Goal: Task Accomplishment & Management: Complete application form

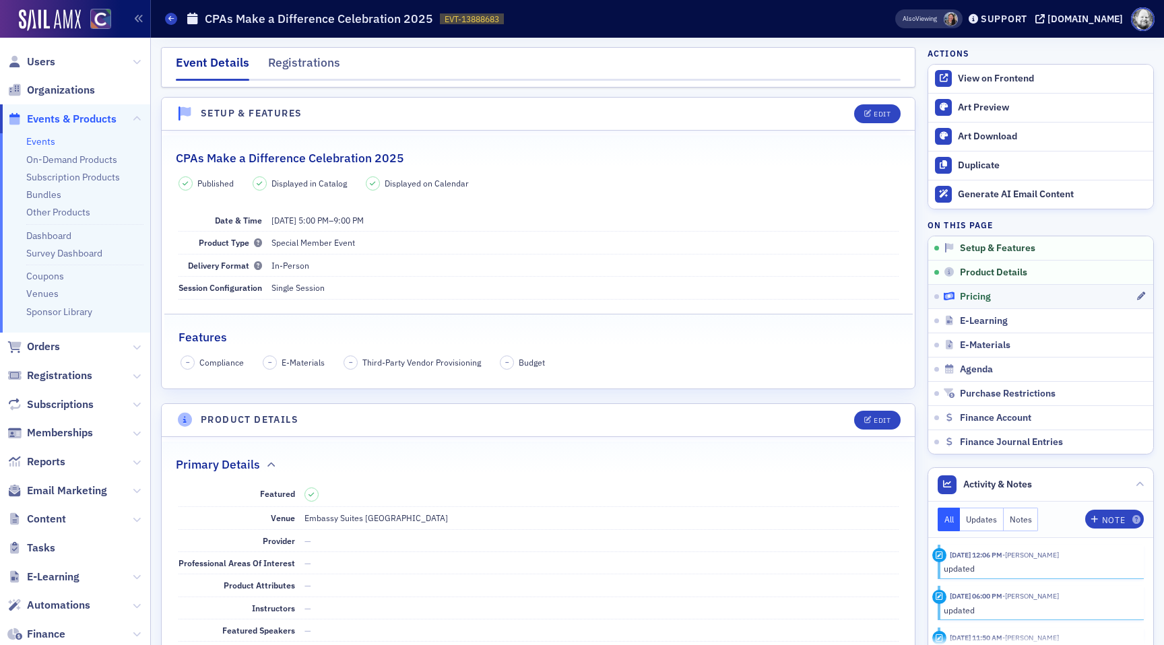
click at [975, 296] on span "Pricing" at bounding box center [975, 297] width 31 height 12
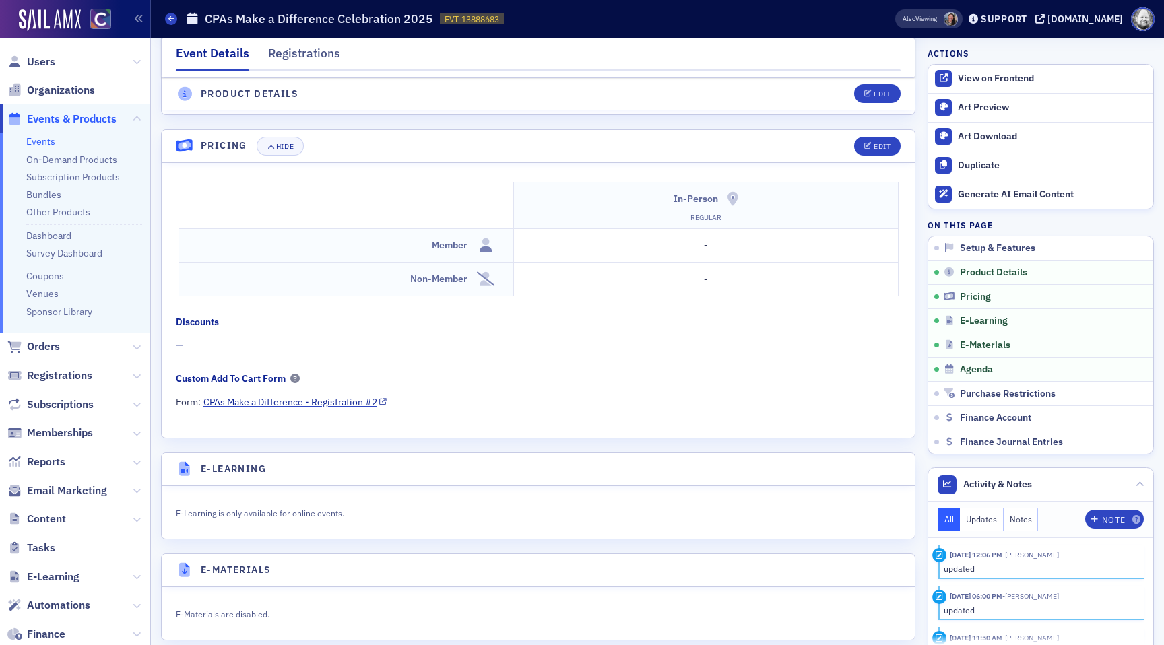
scroll to position [1246, 0]
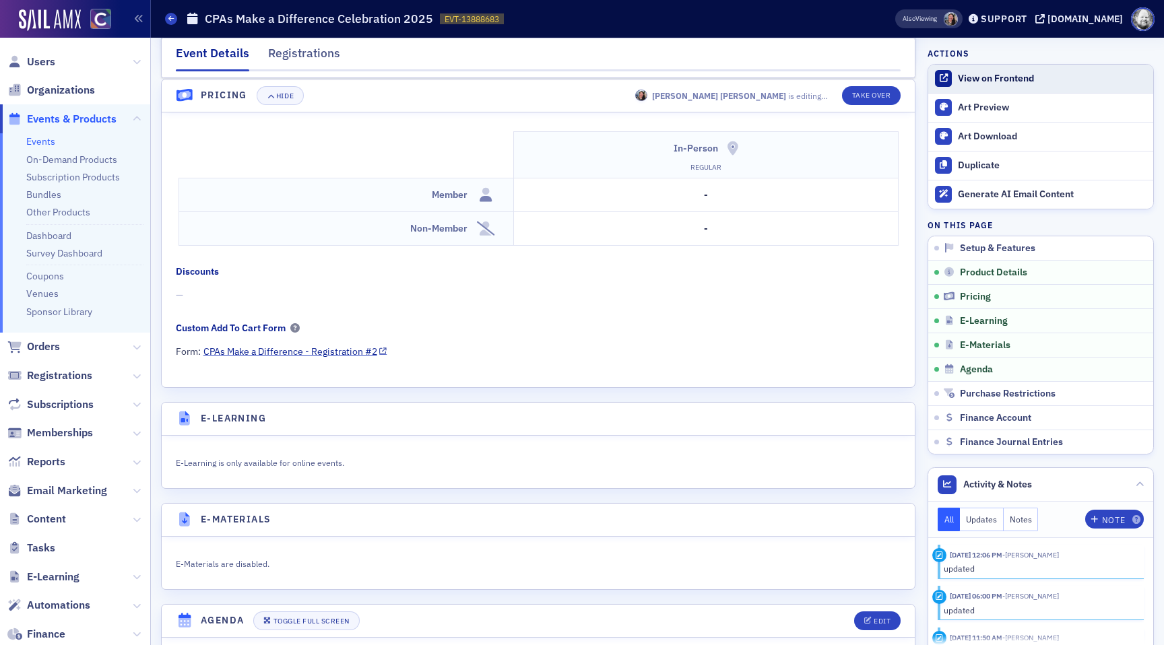
click at [1014, 77] on div "View on Frontend" at bounding box center [1052, 79] width 189 height 12
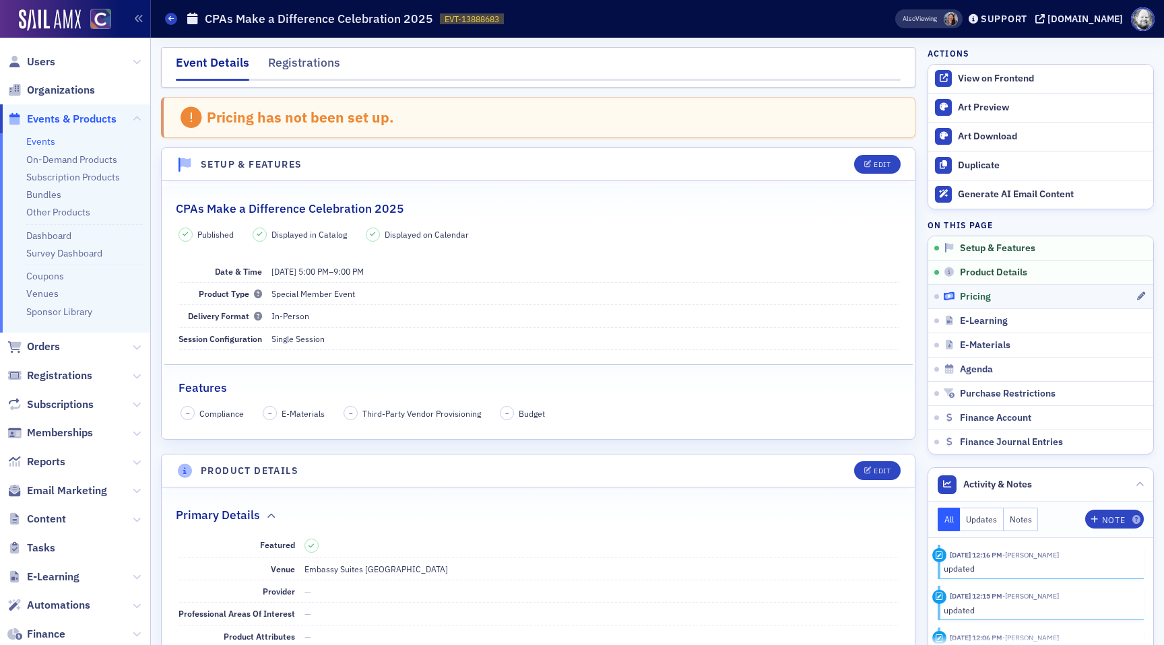
click at [979, 296] on span "Pricing" at bounding box center [975, 297] width 31 height 12
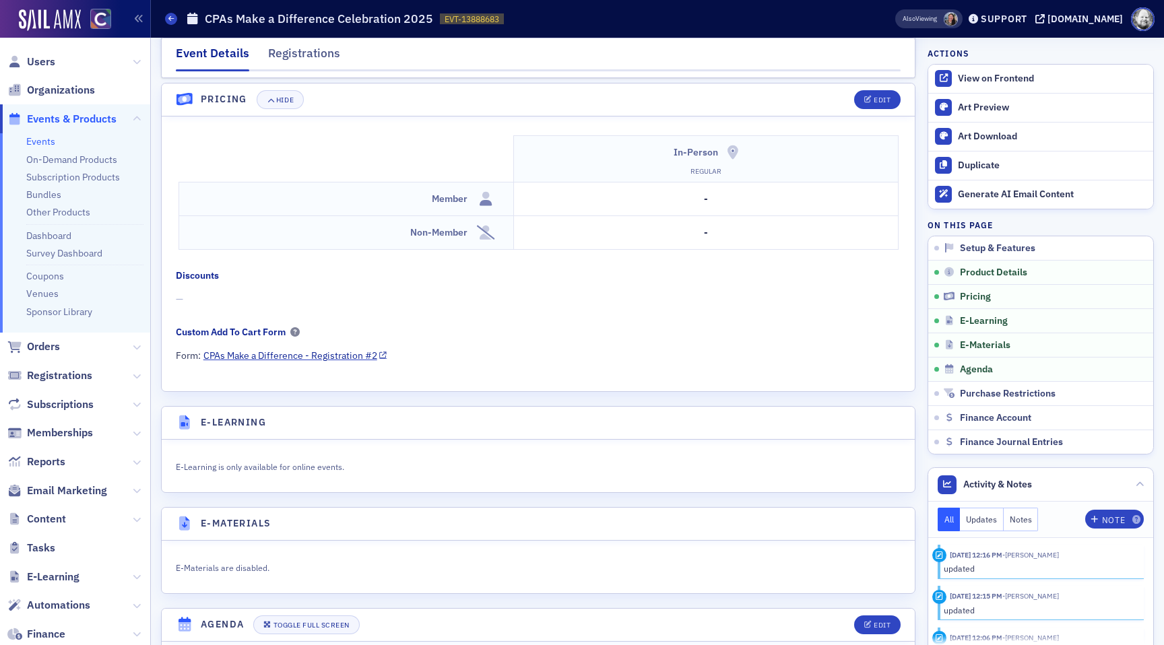
scroll to position [1246, 0]
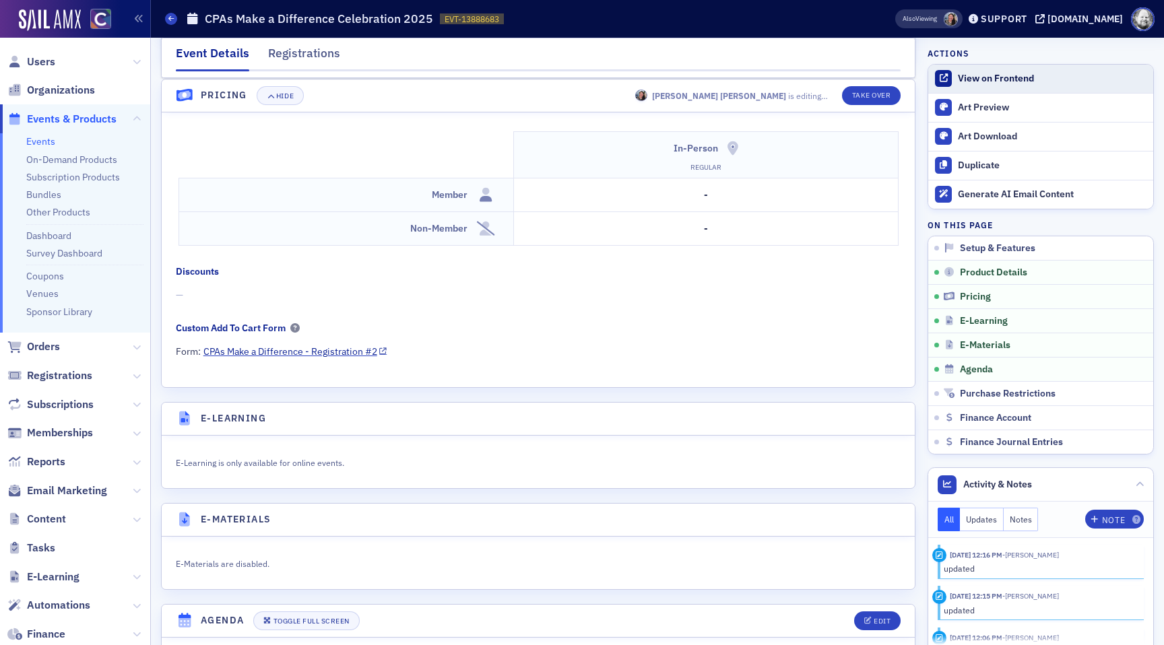
click at [1010, 73] on div "View on Frontend" at bounding box center [1052, 79] width 189 height 12
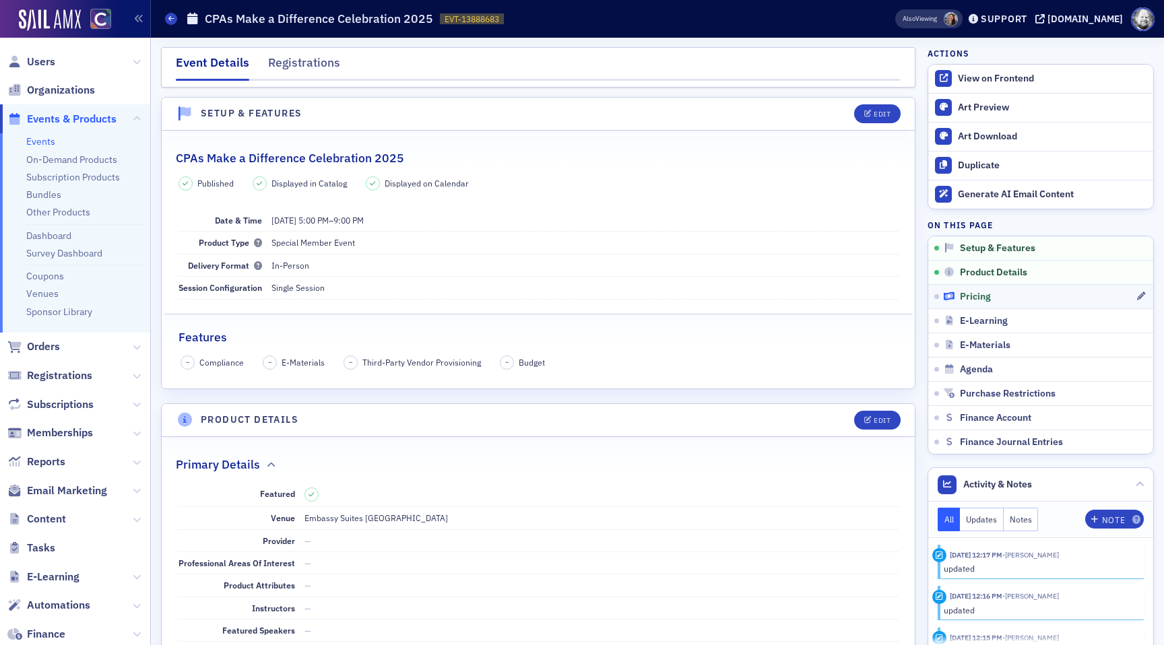
click at [981, 295] on span "Pricing" at bounding box center [975, 297] width 31 height 12
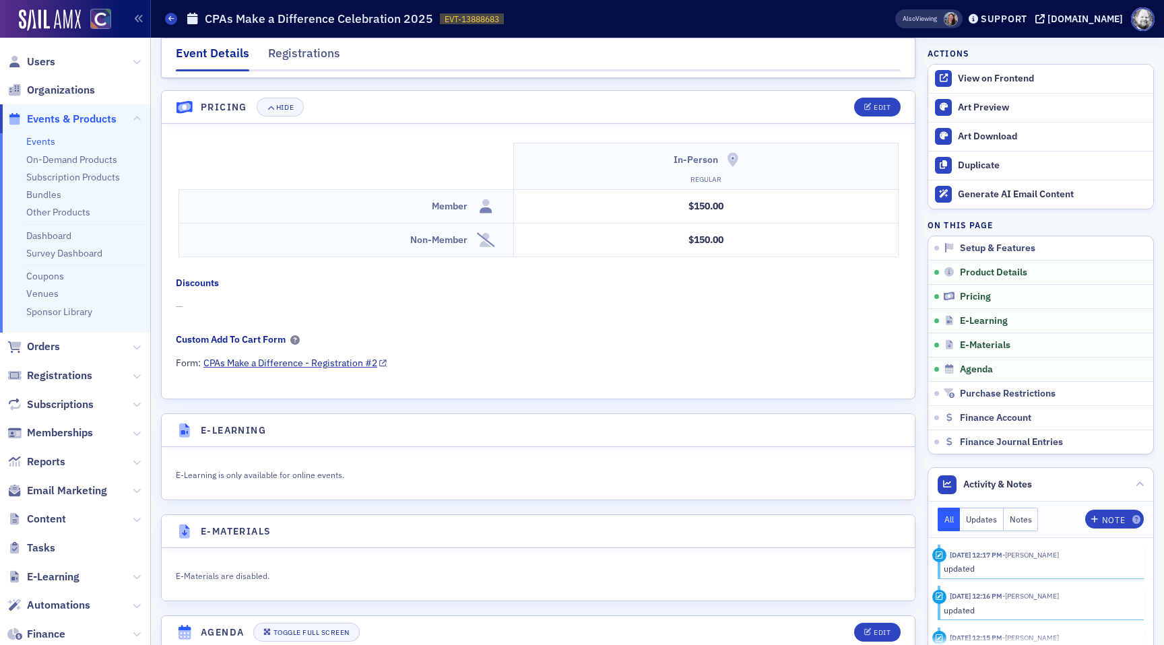
scroll to position [1196, 0]
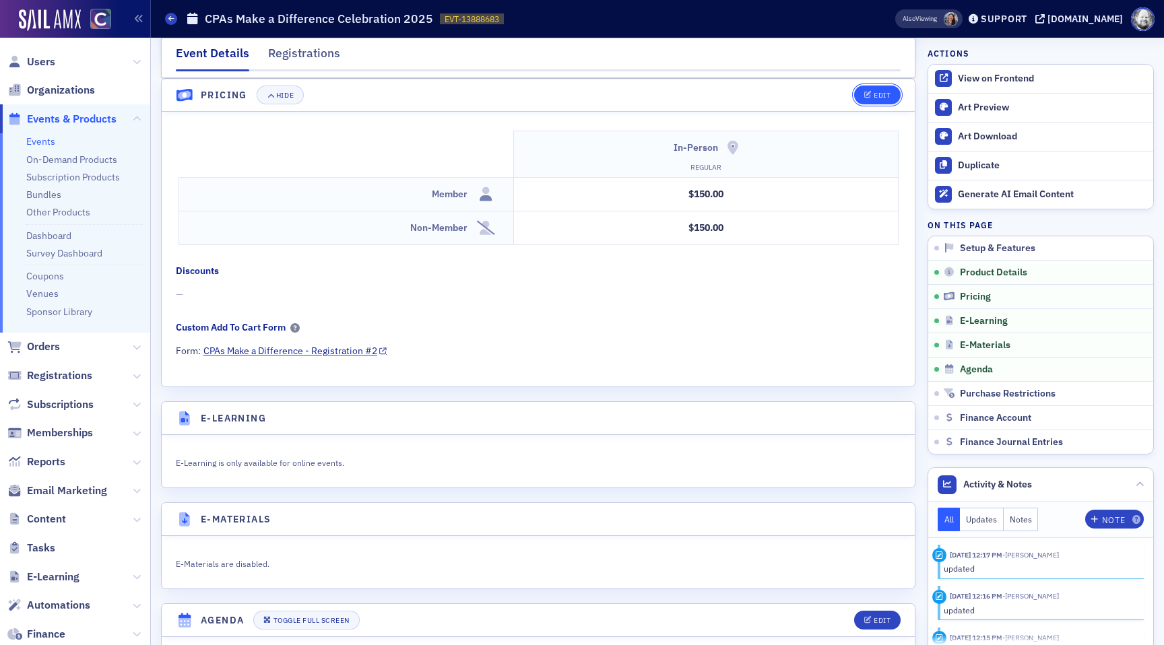
click at [880, 97] on div "Edit" at bounding box center [882, 95] width 17 height 7
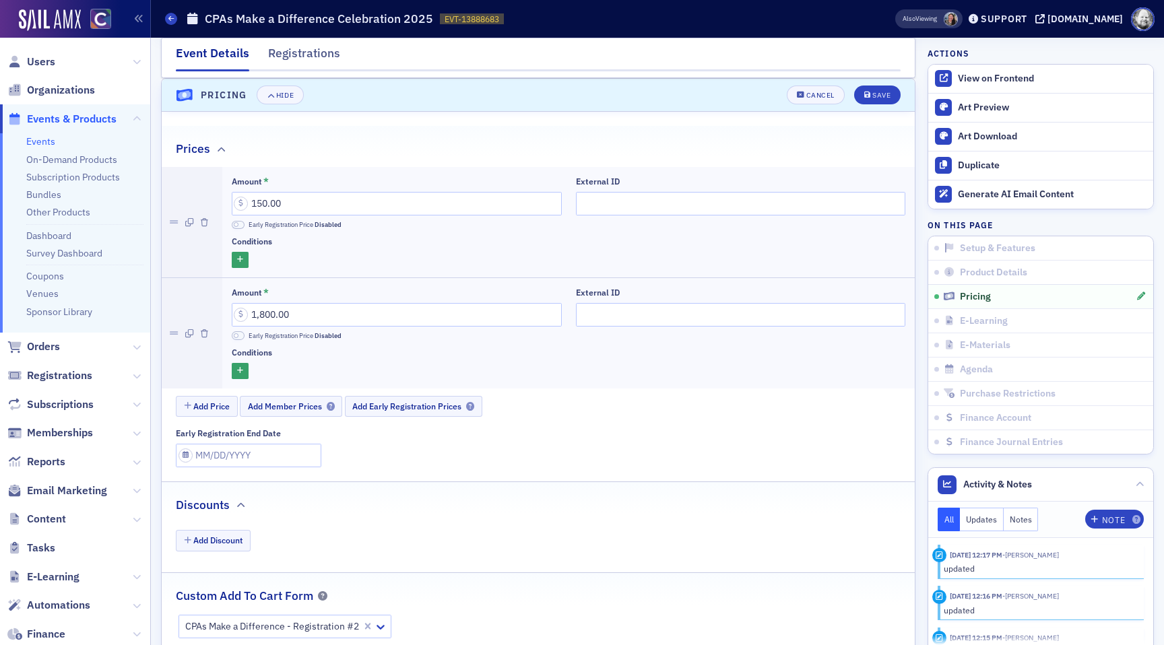
click at [249, 257] on div at bounding box center [569, 260] width 674 height 17
click at [240, 259] on icon "button" at bounding box center [240, 260] width 6 height 7
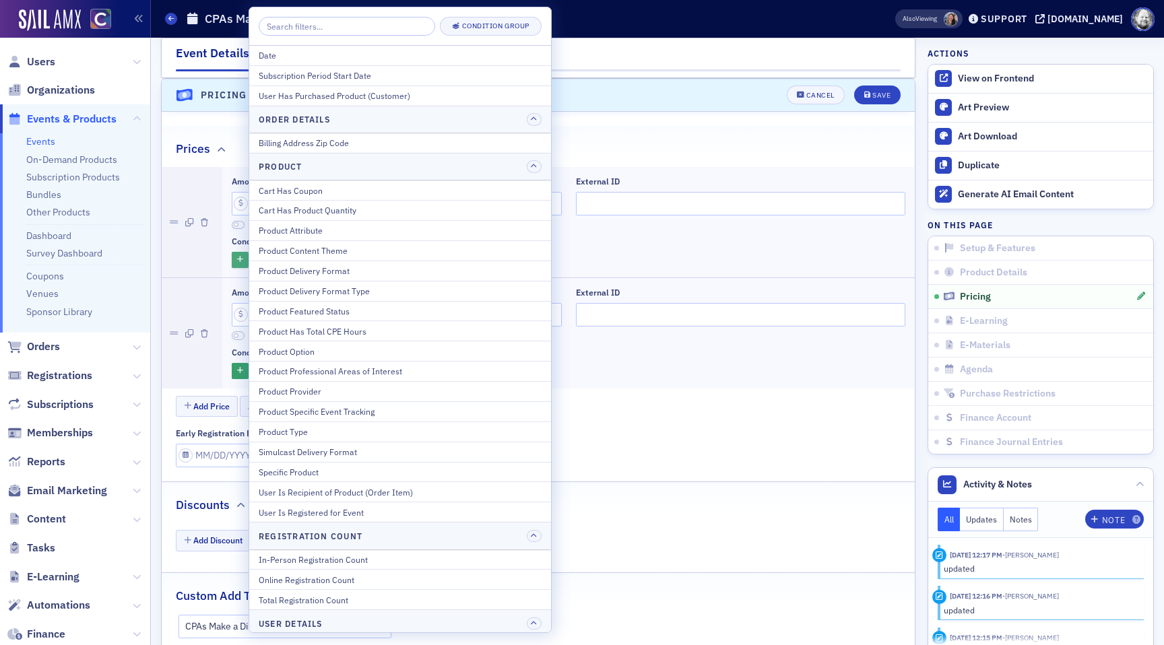
click at [240, 259] on icon "button" at bounding box center [240, 260] width 6 height 7
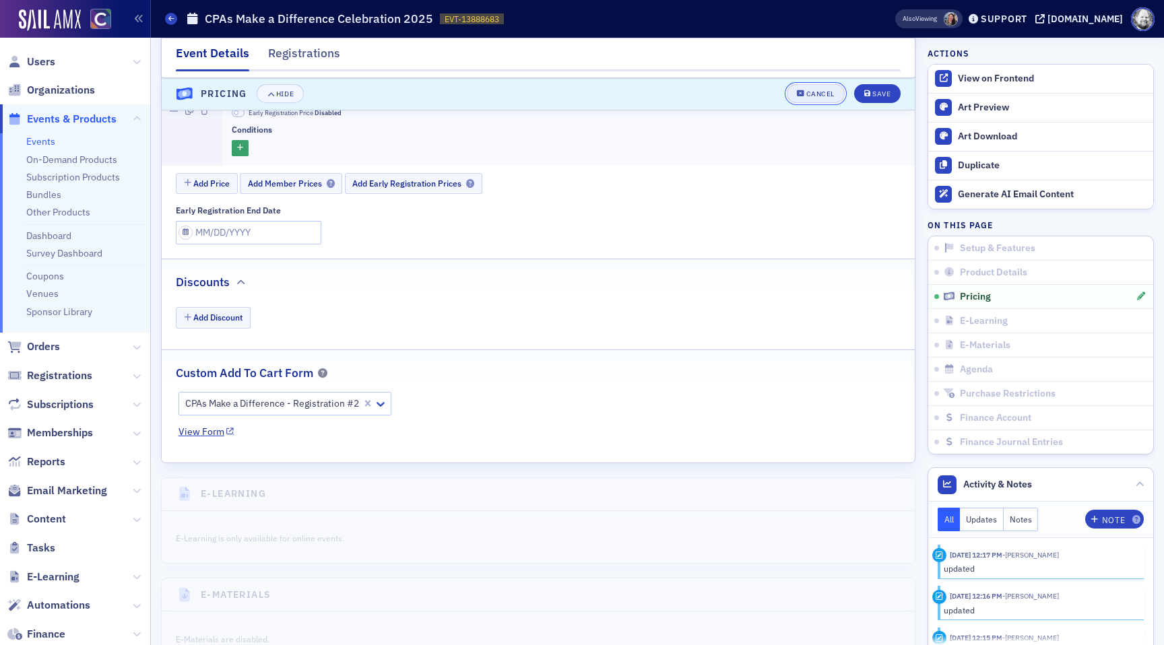
click at [814, 91] on div "Cancel" at bounding box center [820, 94] width 28 height 7
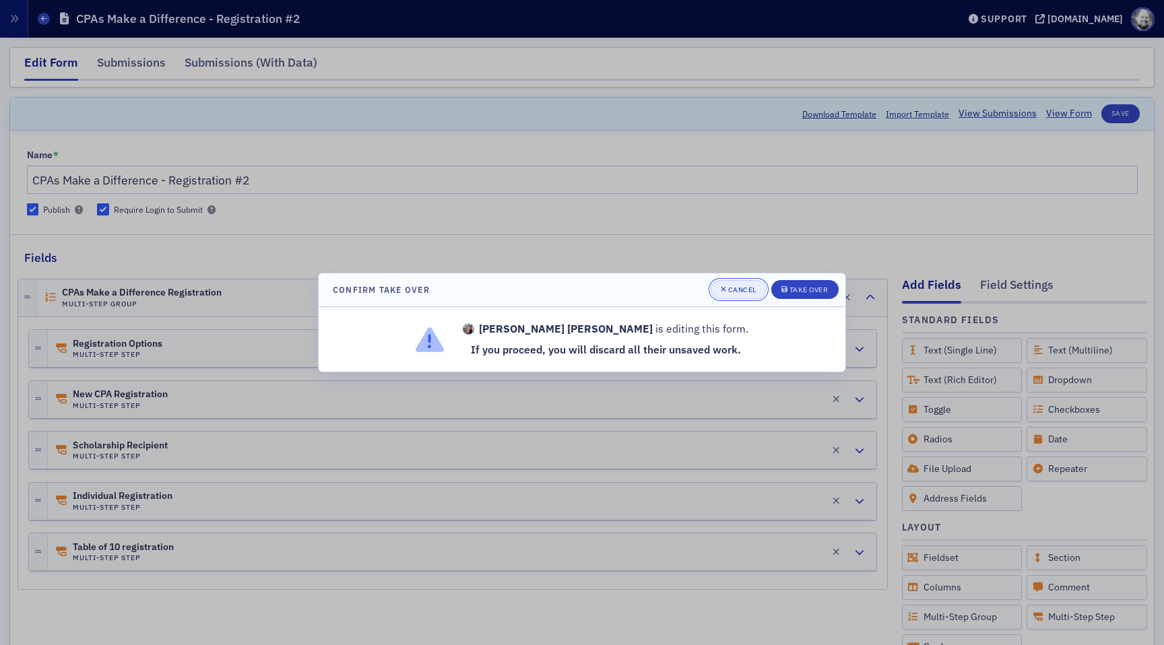
click at [740, 289] on div "Cancel" at bounding box center [742, 289] width 28 height 7
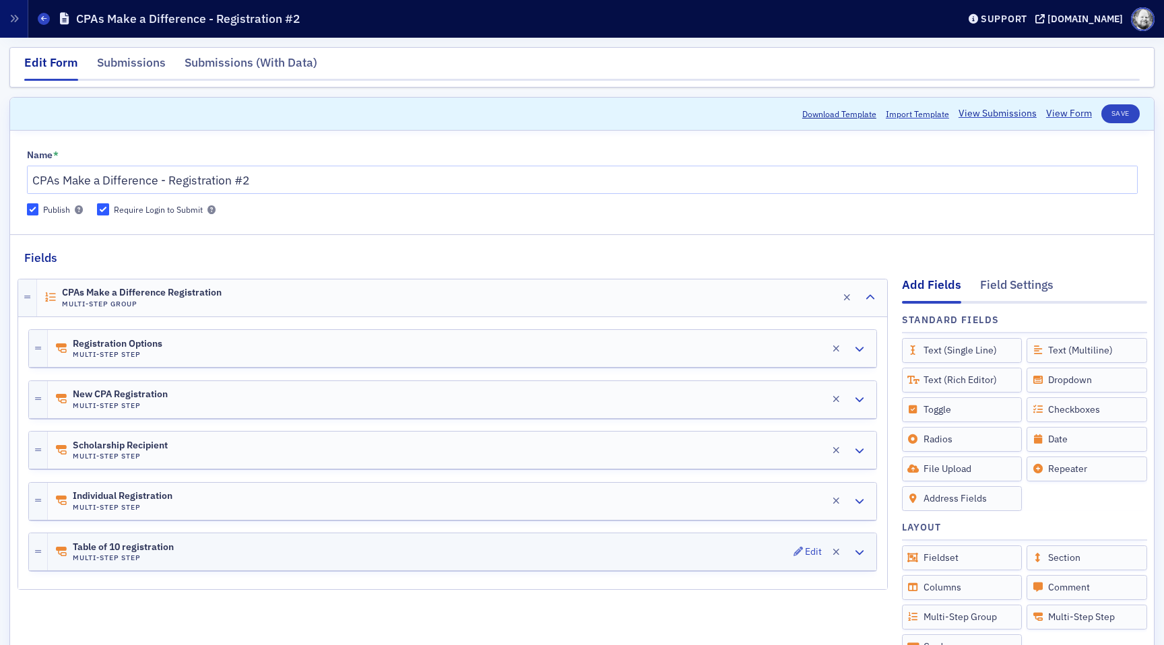
click at [420, 549] on div "Table of 10 registration Multi-Step Step Edit" at bounding box center [462, 551] width 828 height 37
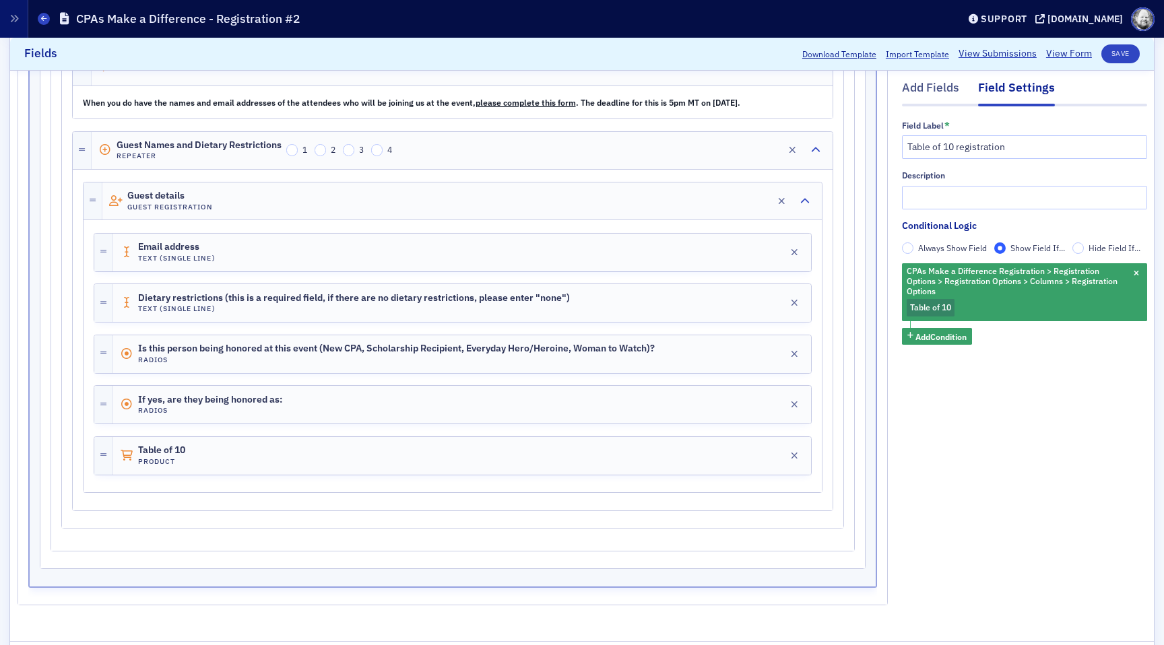
scroll to position [918, 0]
click at [768, 450] on div "Edit" at bounding box center [771, 452] width 17 height 7
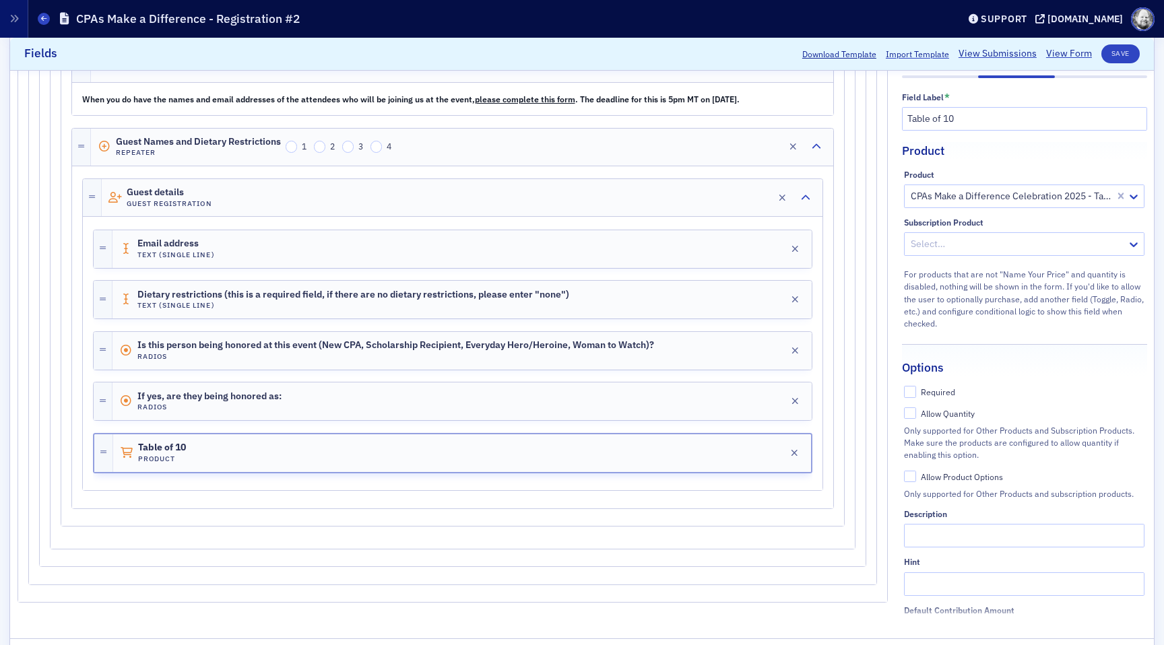
click at [1037, 200] on div at bounding box center [1011, 196] width 204 height 17
click at [42, 13] on span at bounding box center [44, 19] width 12 height 12
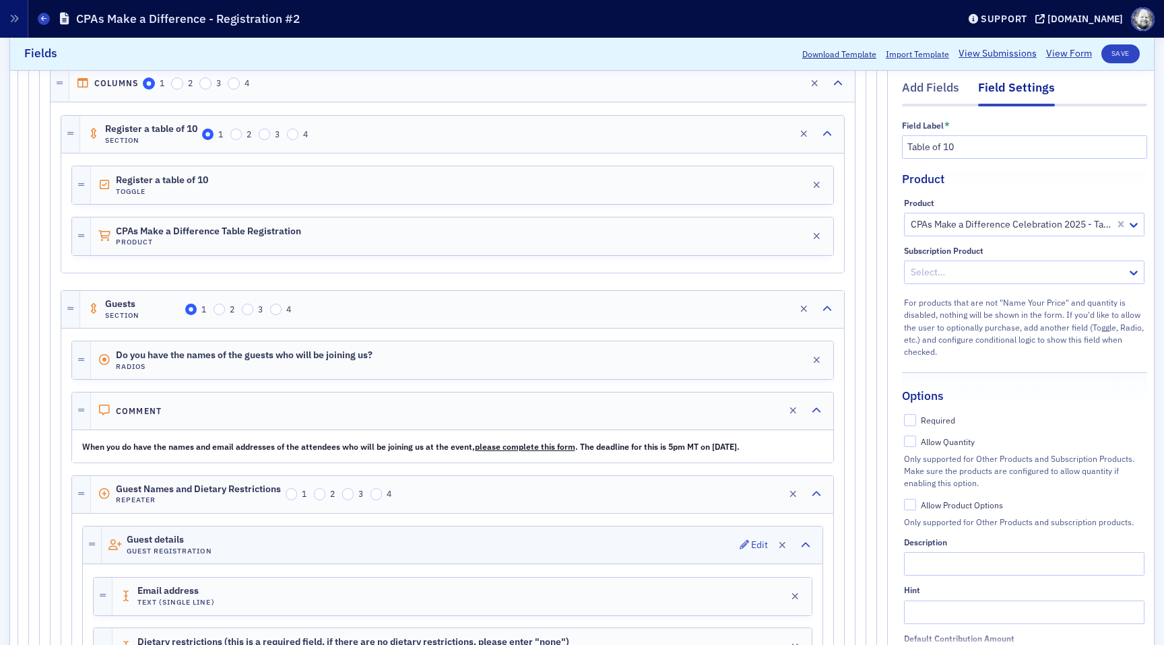
scroll to position [567, 0]
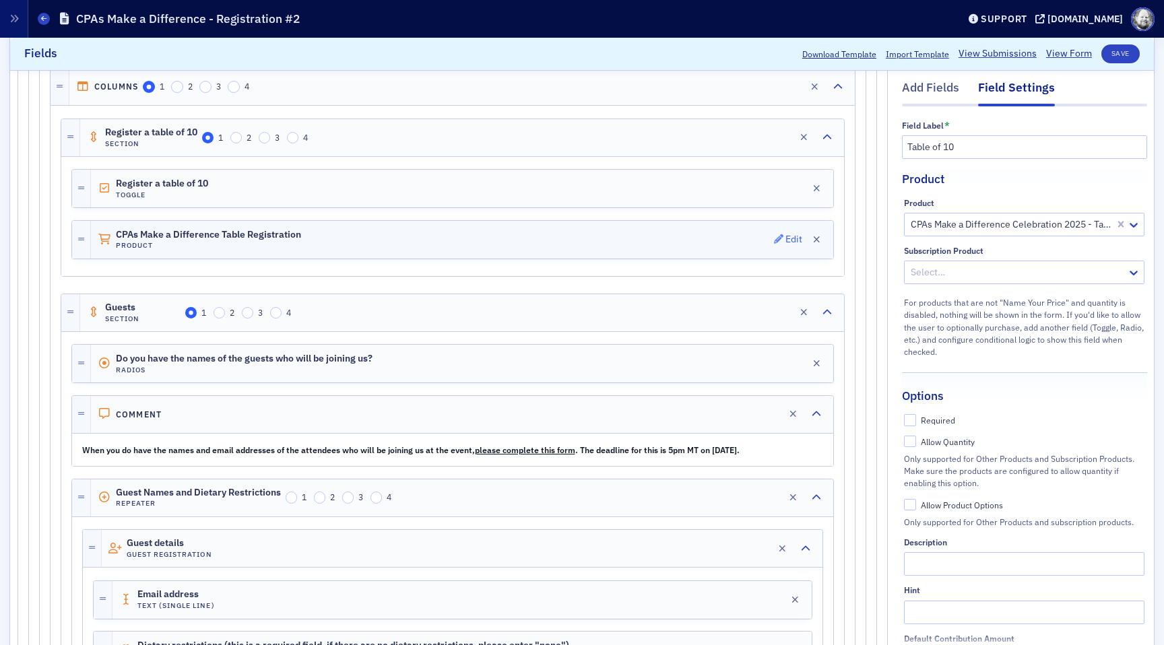
click at [784, 240] on span "Edit" at bounding box center [788, 238] width 29 height 9
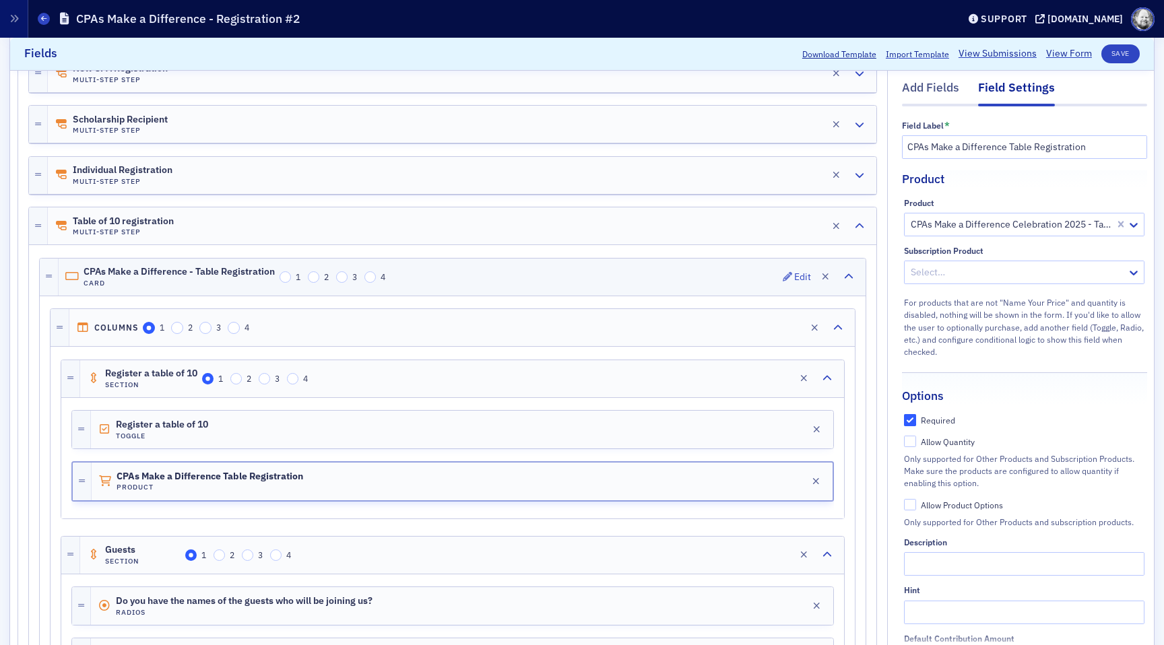
scroll to position [321, 0]
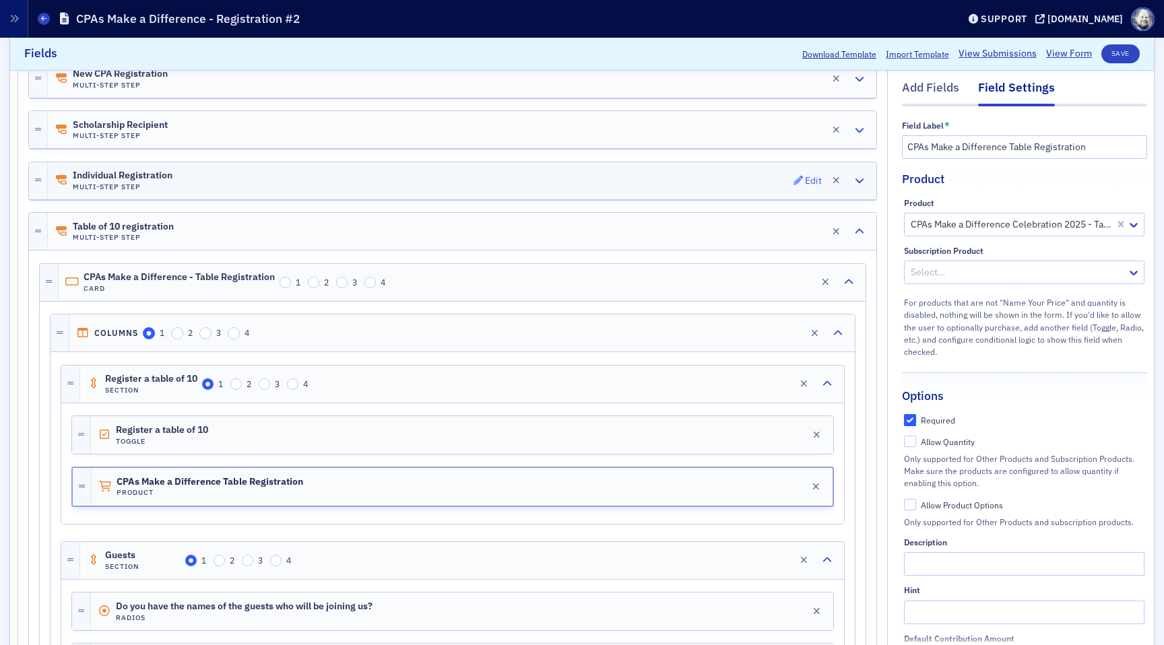
click at [808, 177] on div "Edit" at bounding box center [813, 180] width 17 height 7
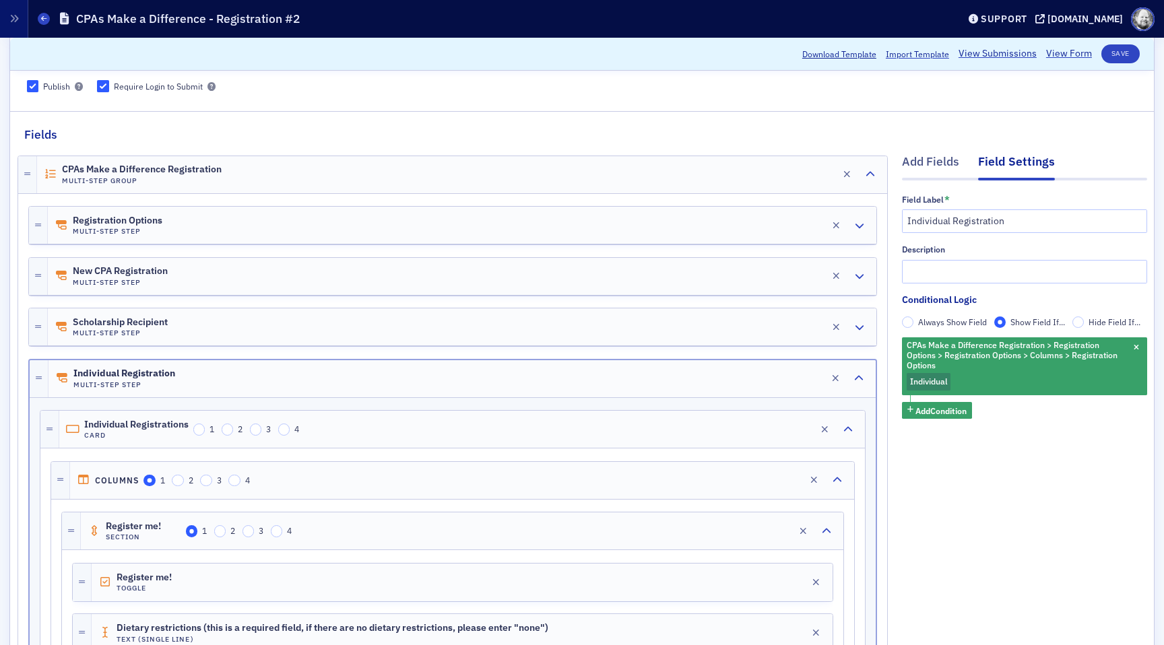
scroll to position [0, 0]
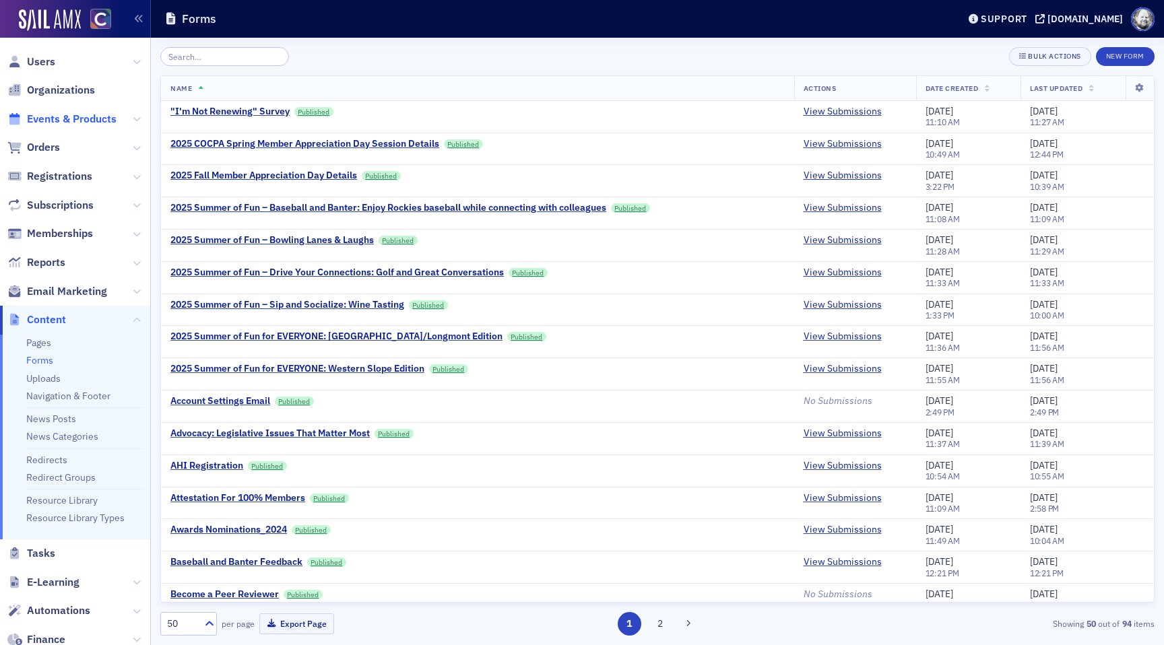
click at [86, 125] on span "Events & Products" at bounding box center [72, 119] width 90 height 15
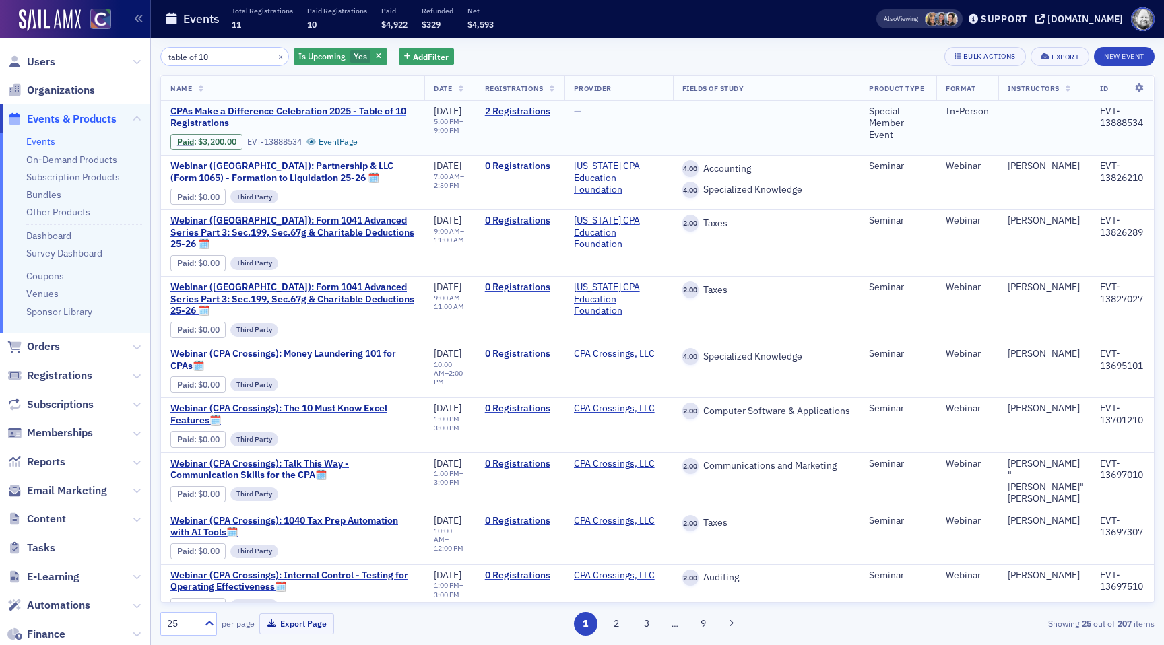
type input "table of 10"
click at [218, 113] on span "CPAs Make a Difference Celebration 2025 - Table of 10 Registrations" at bounding box center [292, 118] width 245 height 24
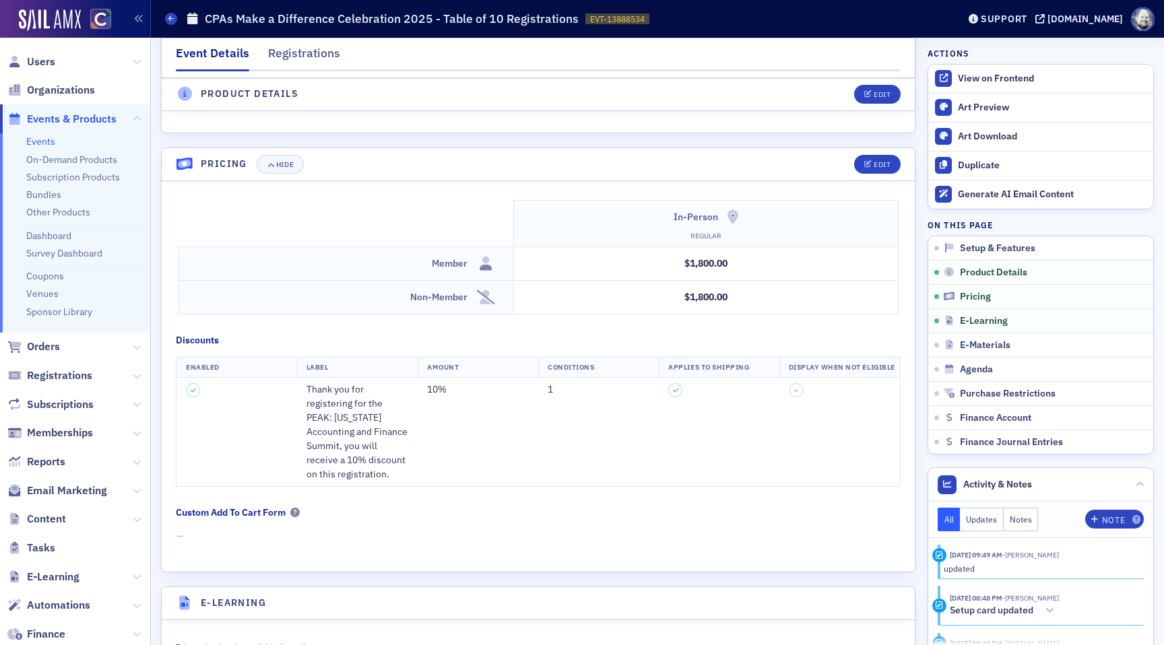
scroll to position [1130, 0]
click at [874, 158] on div "Edit" at bounding box center [882, 161] width 17 height 7
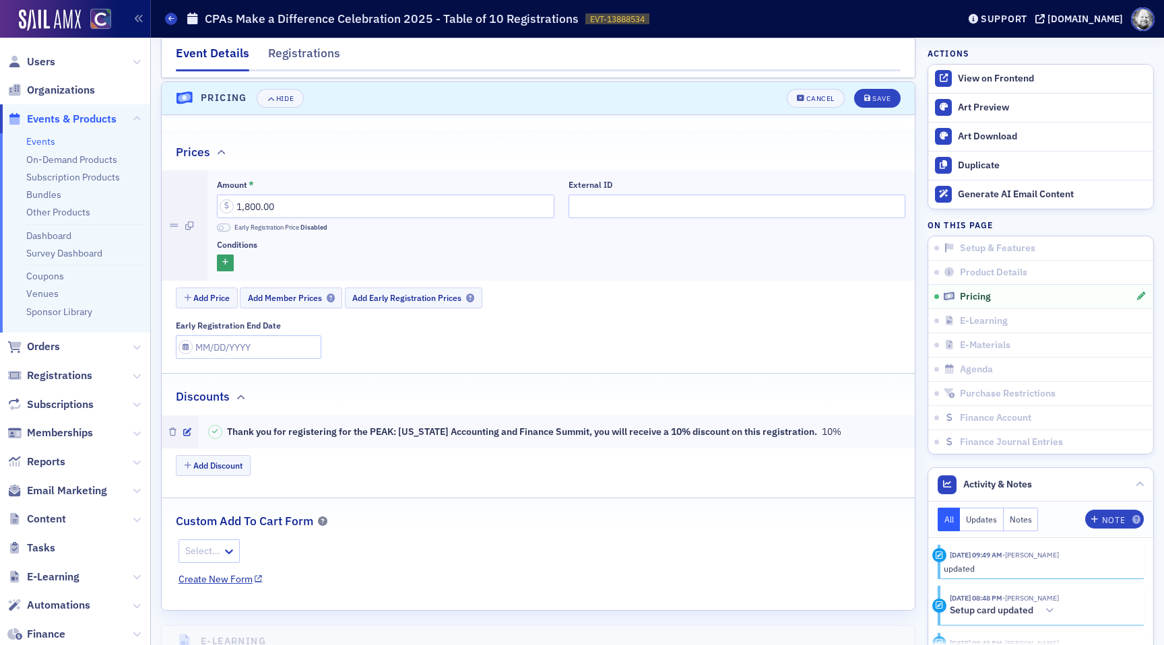
scroll to position [1196, 0]
click at [828, 92] on div "Cancel" at bounding box center [820, 95] width 28 height 7
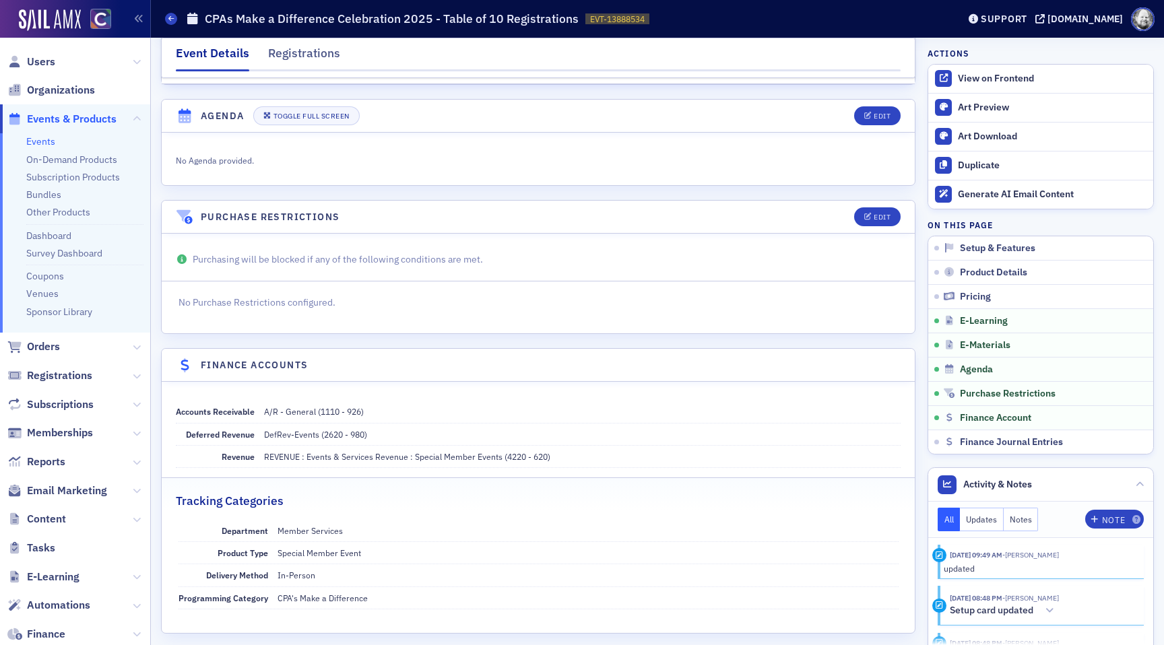
scroll to position [1881, 0]
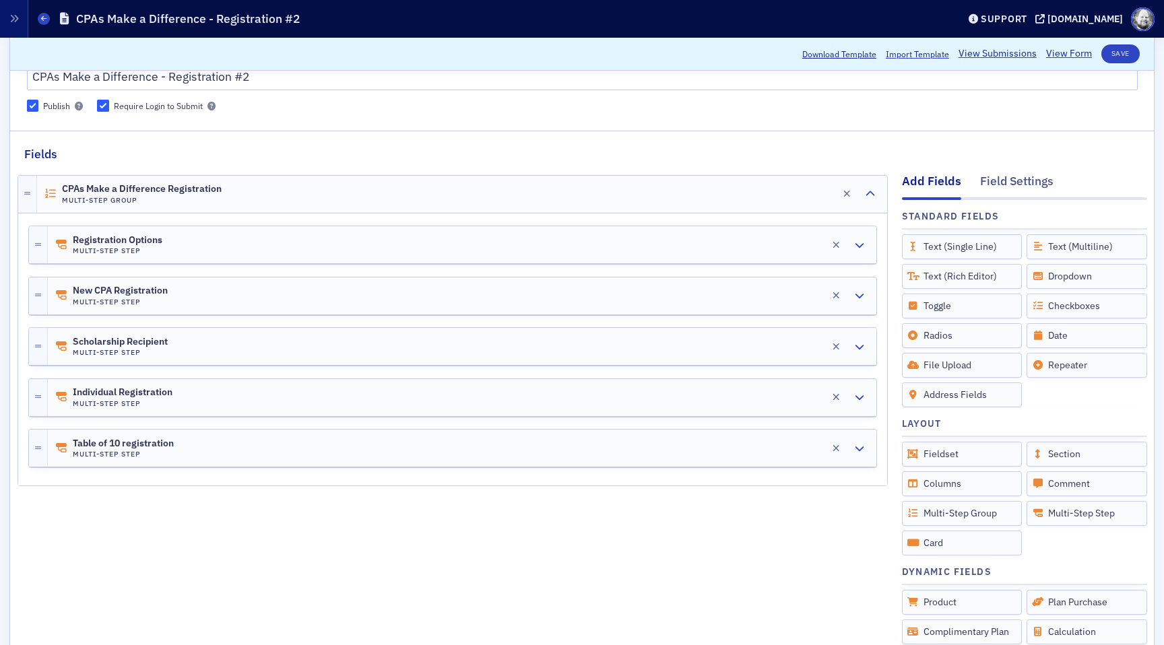
scroll to position [108, 0]
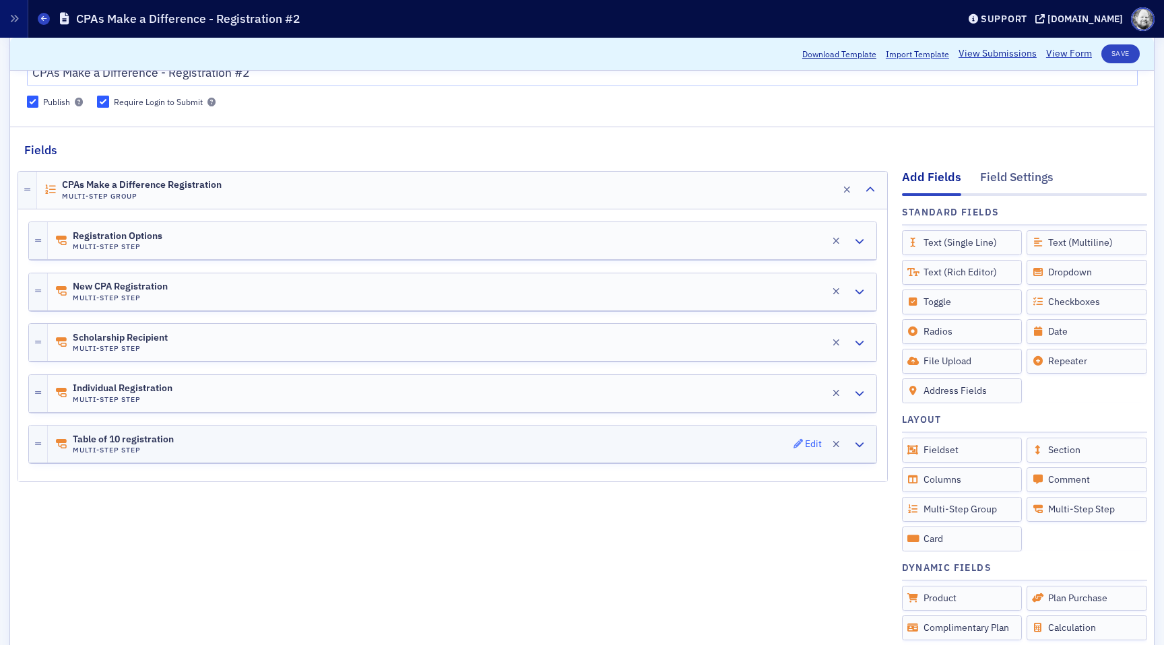
click at [814, 448] on div "Edit" at bounding box center [813, 444] width 17 height 7
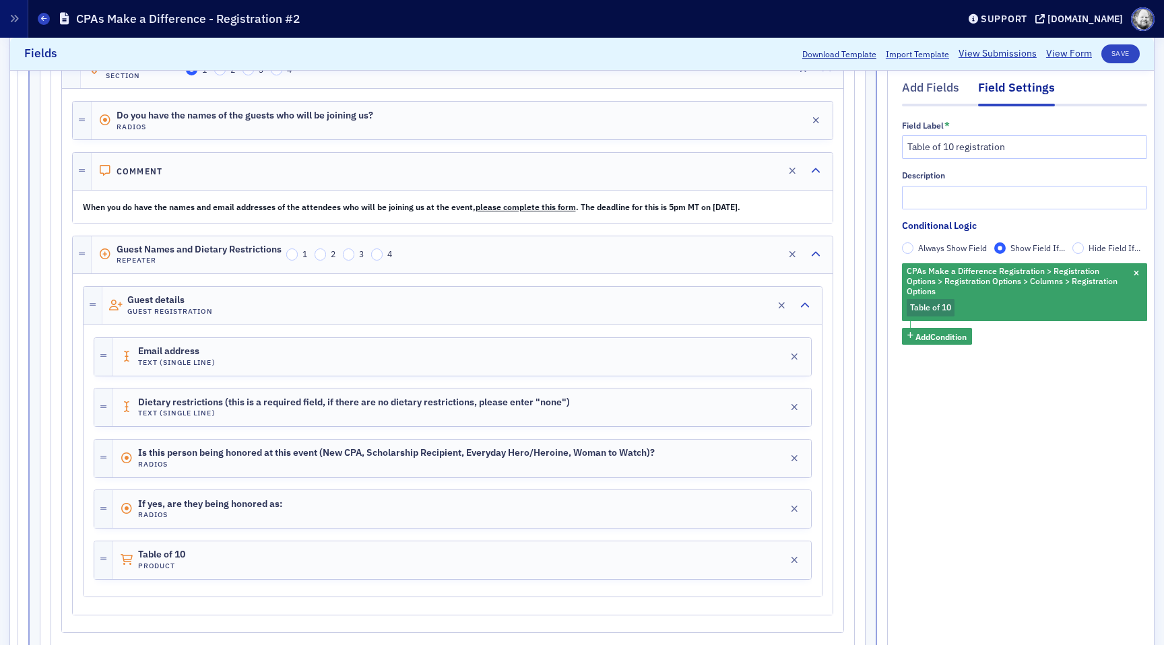
scroll to position [820, 0]
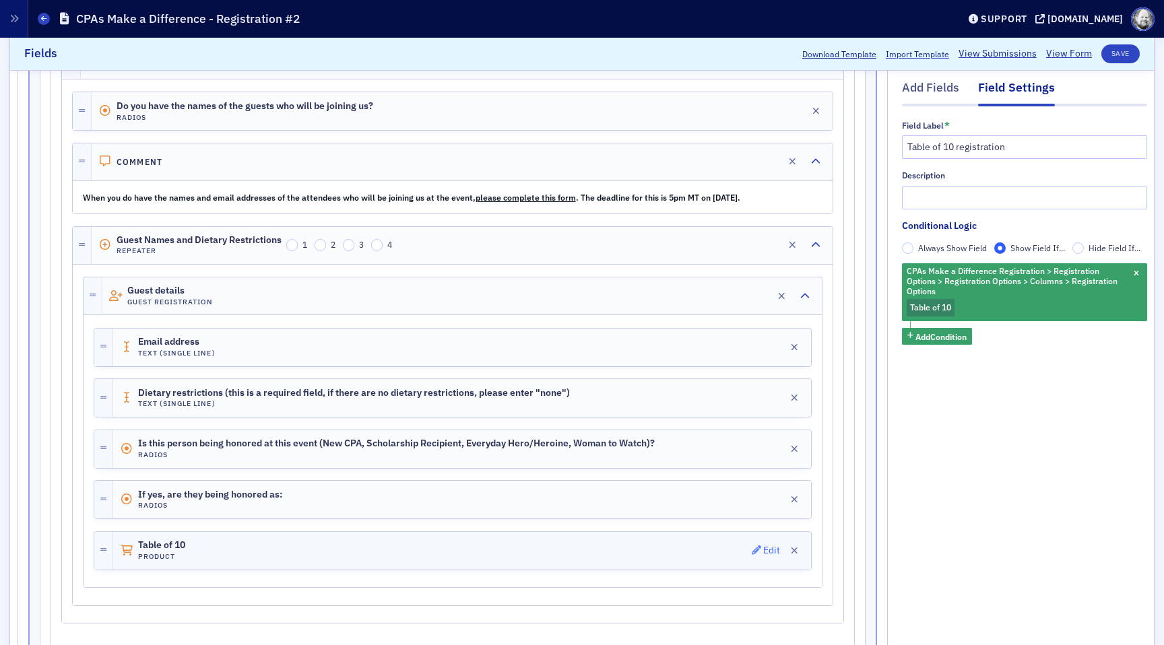
click at [762, 555] on span "Edit" at bounding box center [766, 550] width 29 height 9
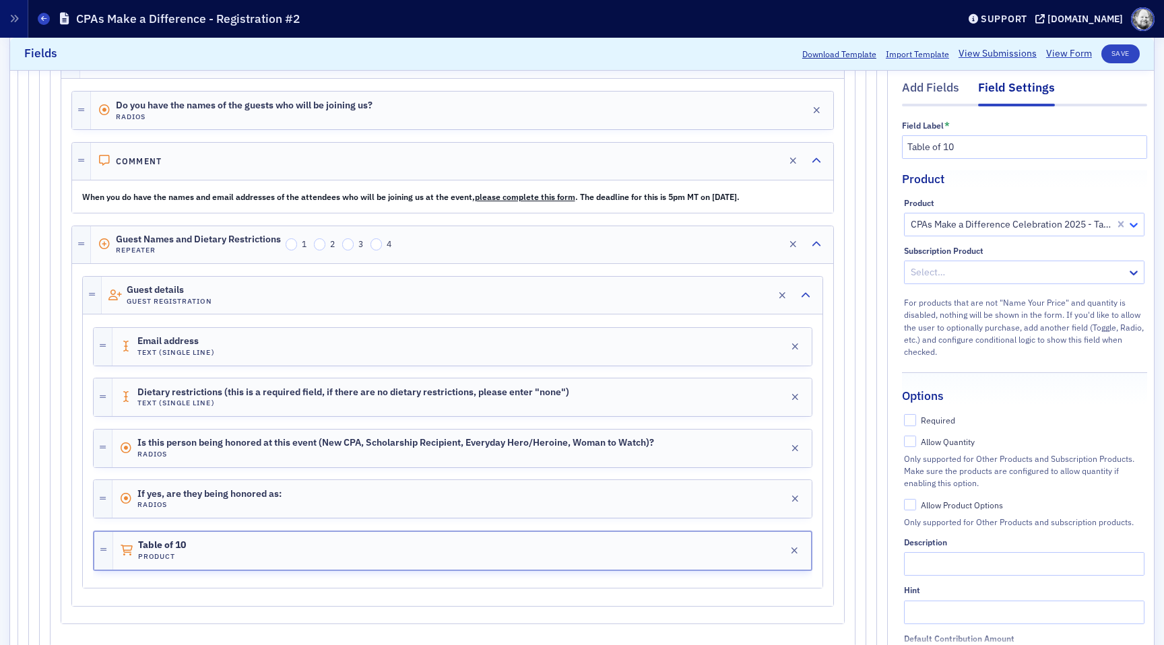
click at [1133, 228] on icon at bounding box center [1133, 224] width 13 height 13
click at [1049, 220] on div at bounding box center [1011, 224] width 204 height 17
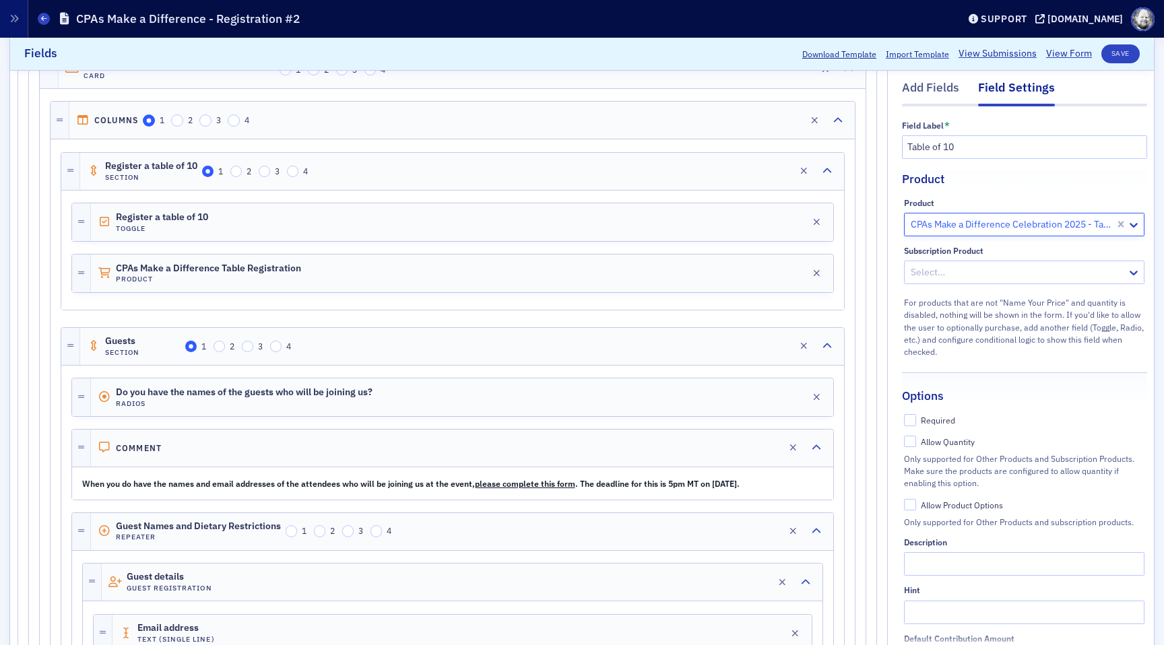
scroll to position [480, 0]
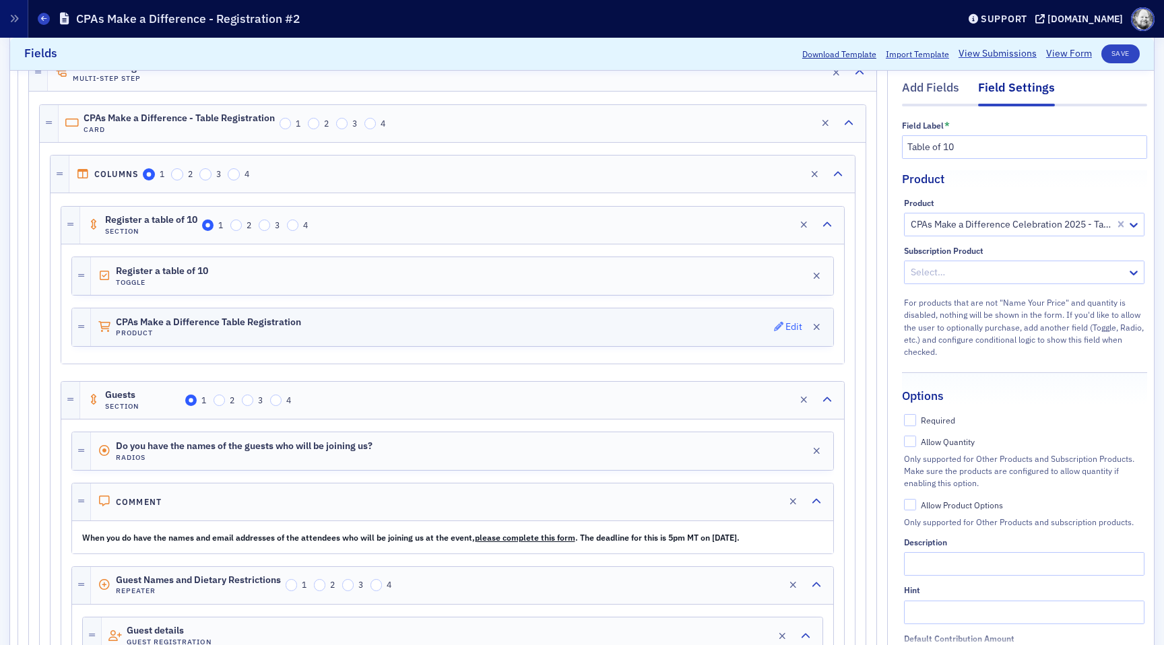
click at [787, 329] on div "Edit" at bounding box center [793, 326] width 17 height 7
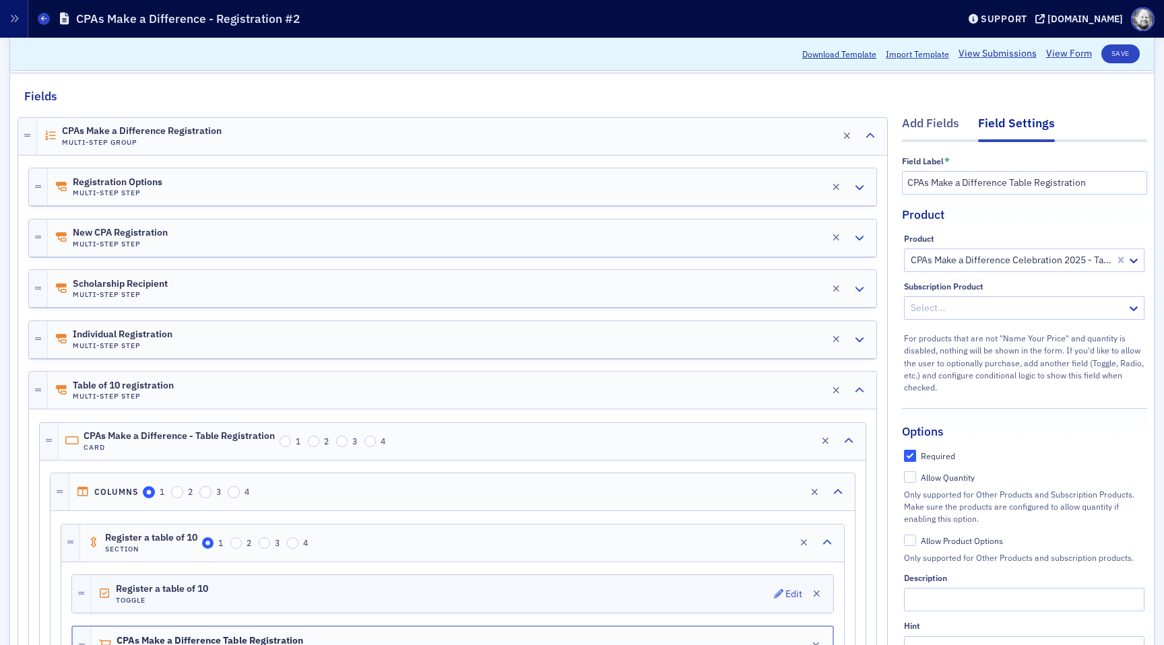
scroll to position [160, 0]
click at [714, 195] on div "Registration Options Multi-Step Step Edit" at bounding box center [462, 188] width 828 height 37
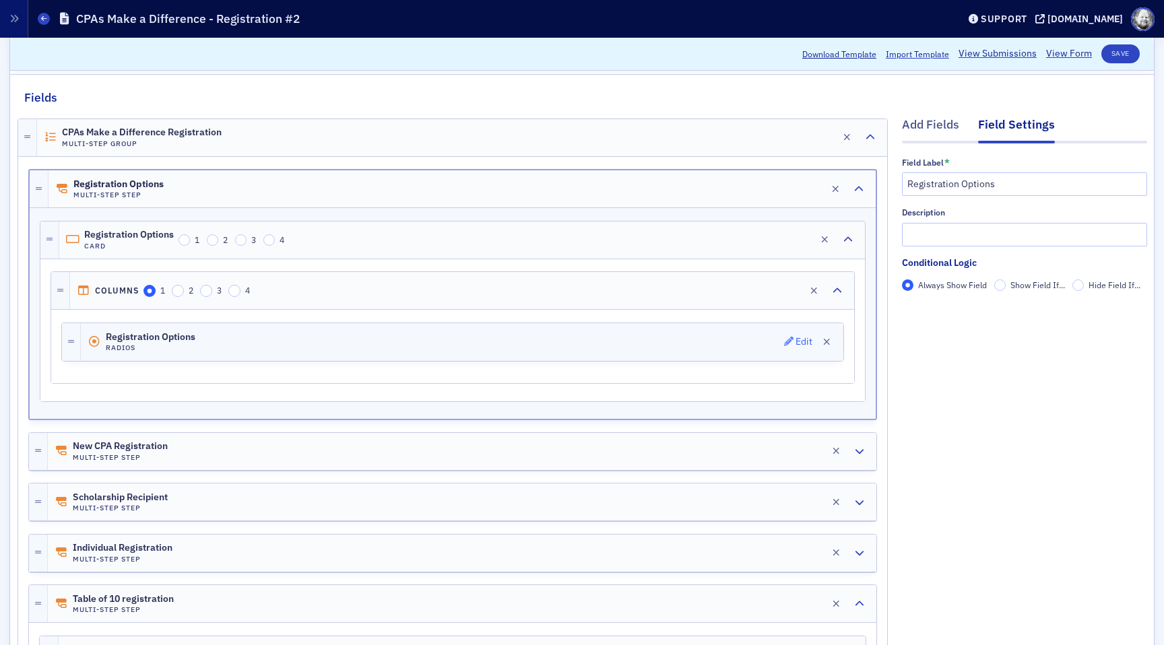
click at [794, 342] on span "Edit" at bounding box center [798, 341] width 29 height 9
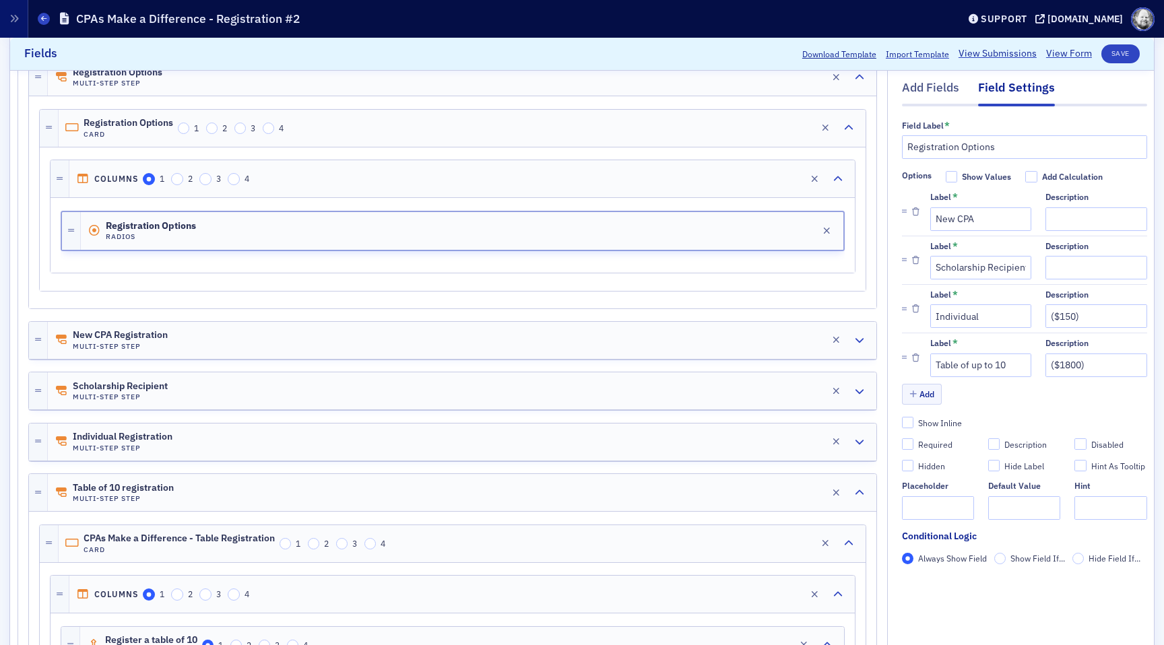
scroll to position [269, 0]
click at [811, 345] on div "Edit" at bounding box center [813, 342] width 17 height 7
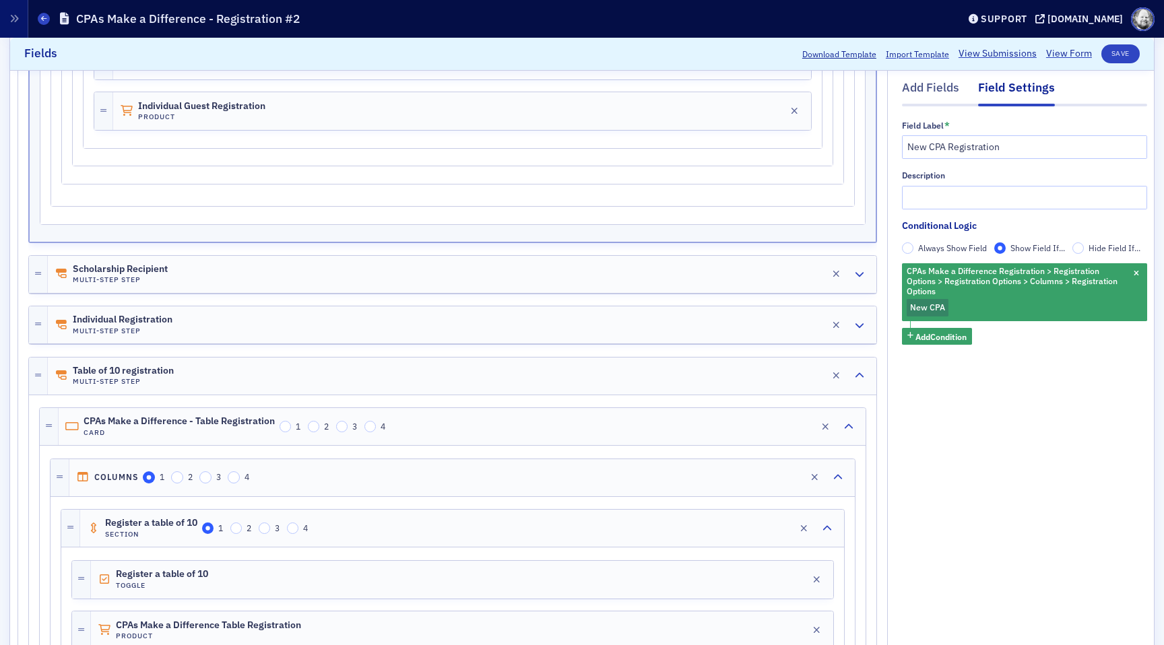
scroll to position [1693, 0]
click at [811, 370] on div "Edit" at bounding box center [813, 373] width 17 height 7
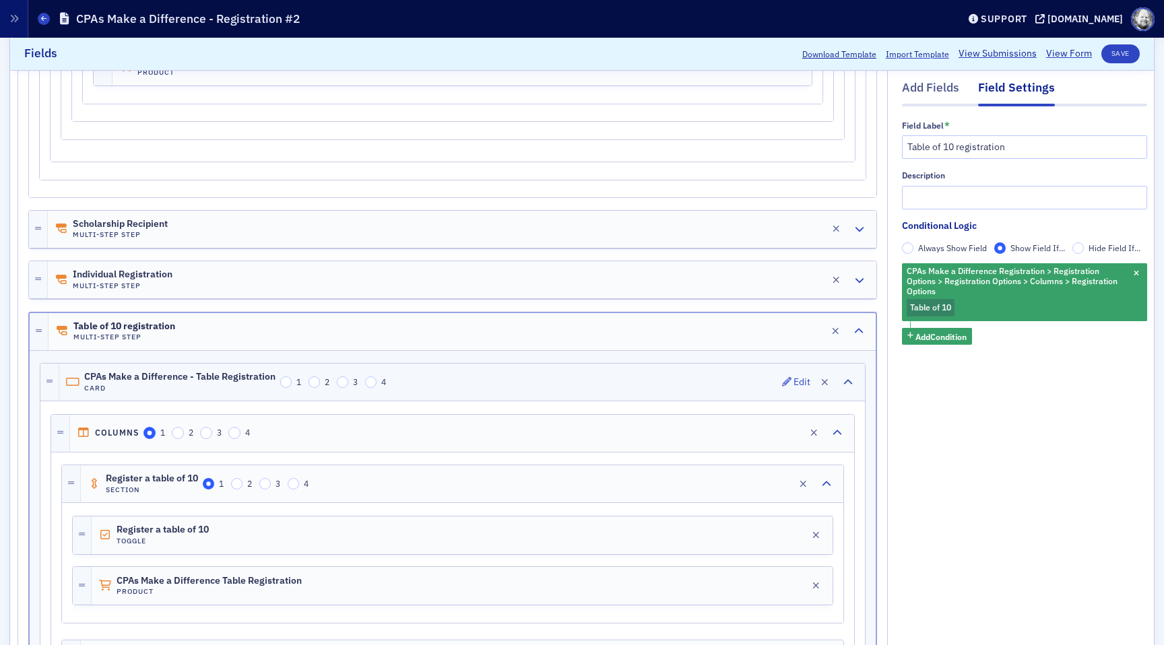
scroll to position [1720, 0]
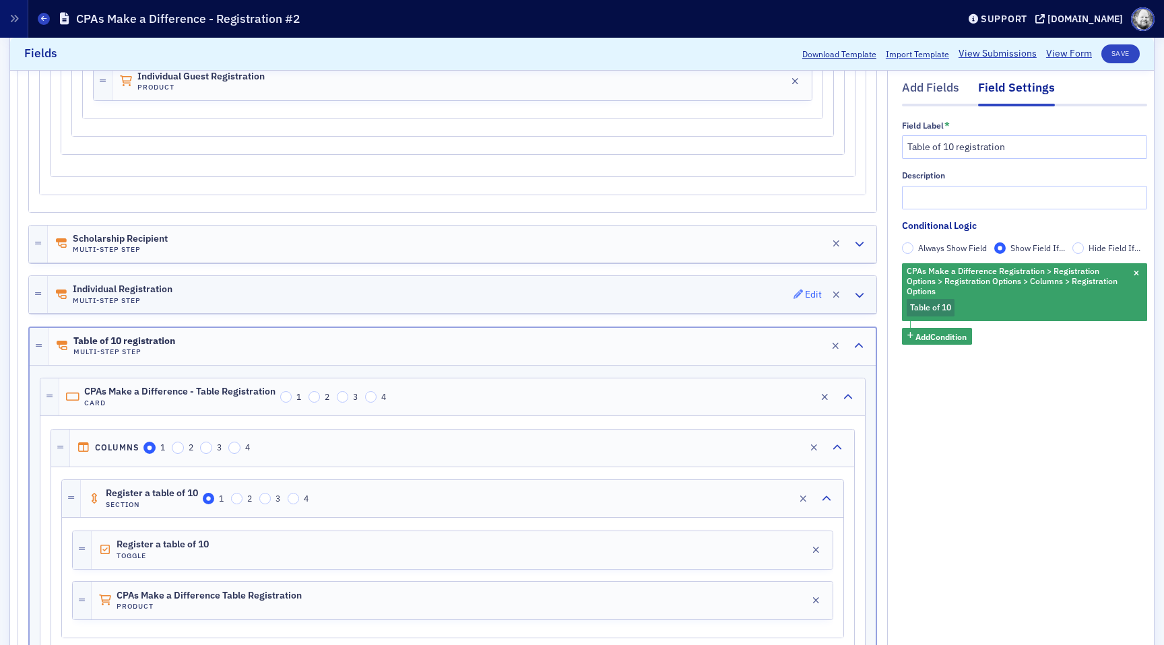
click at [803, 298] on span "Edit" at bounding box center [807, 294] width 29 height 9
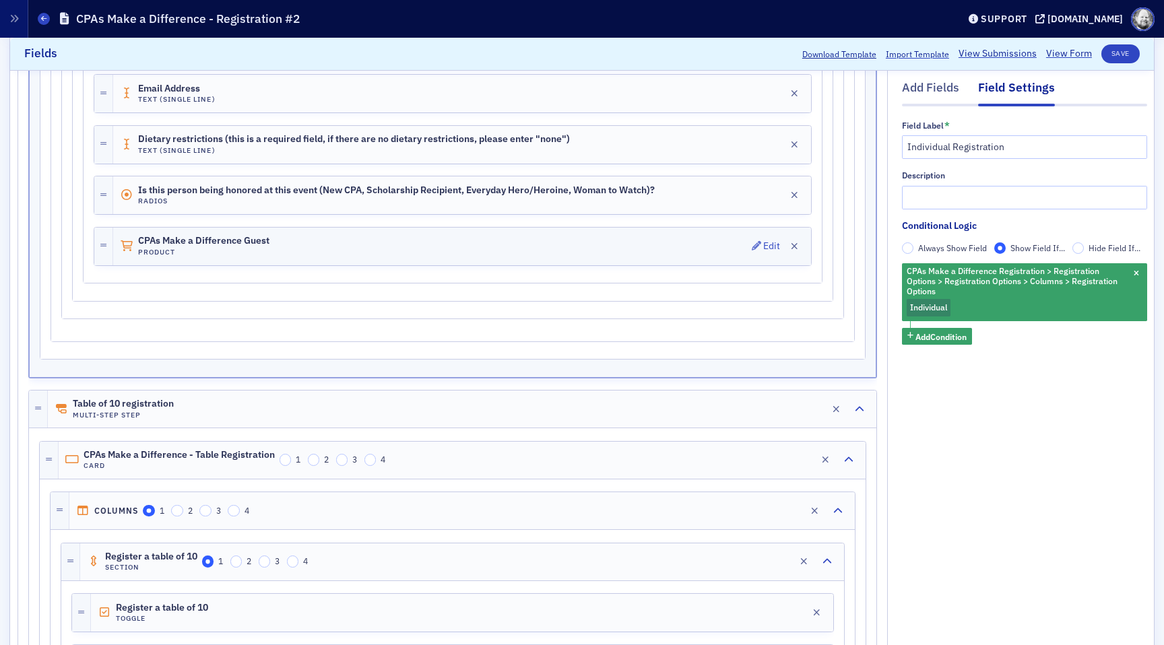
scroll to position [2490, 0]
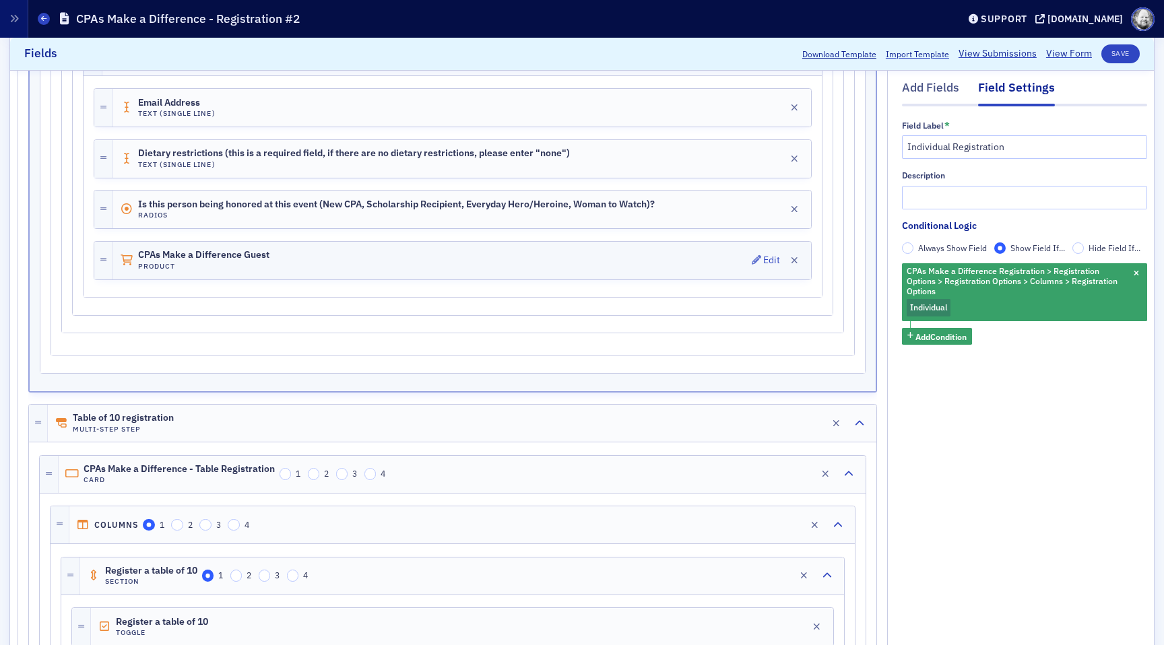
click at [444, 262] on div "CPAs Make a Difference Guest Product Edit" at bounding box center [462, 261] width 698 height 38
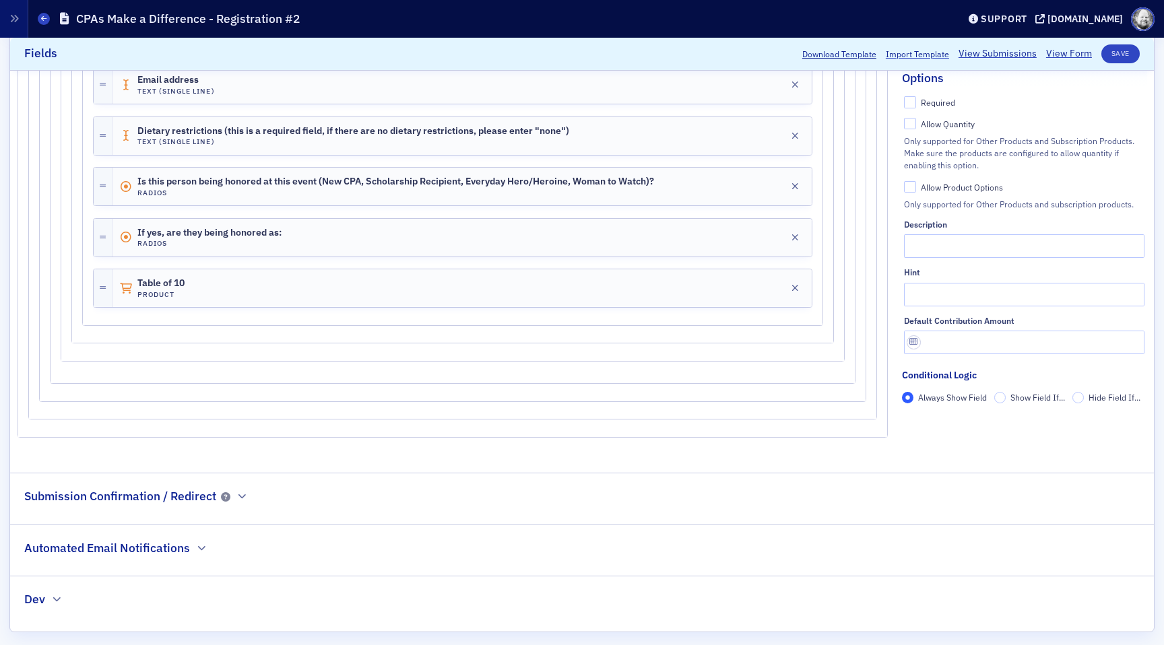
scroll to position [3454, 0]
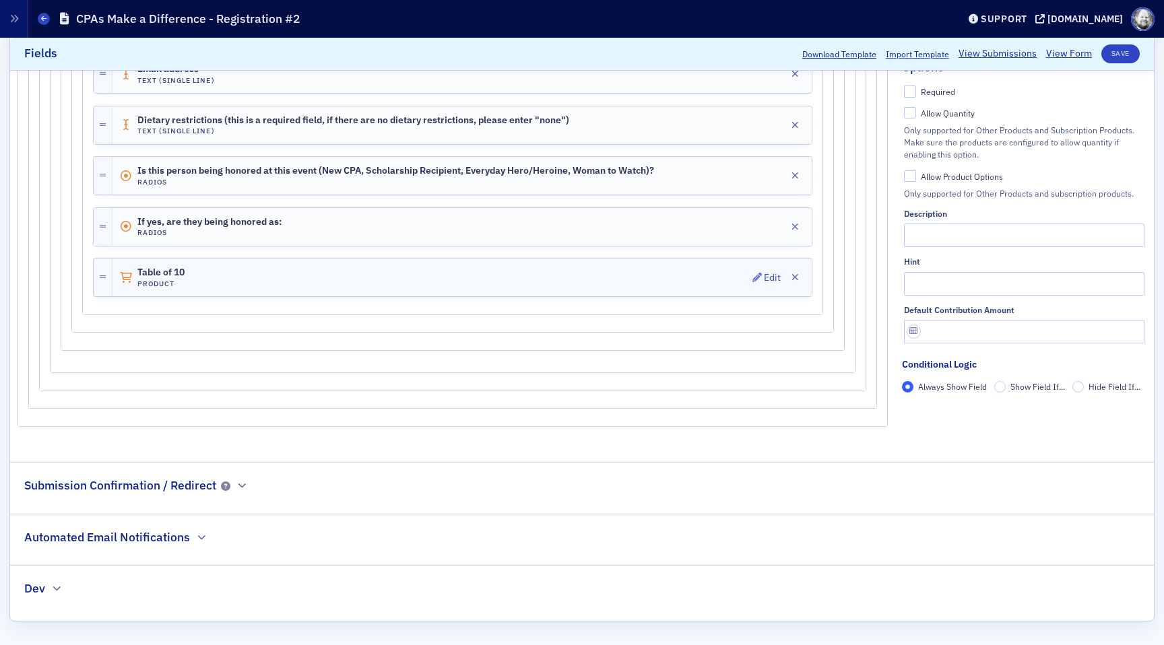
click at [455, 269] on div "Table of 10 Product Edit" at bounding box center [461, 278] width 699 height 38
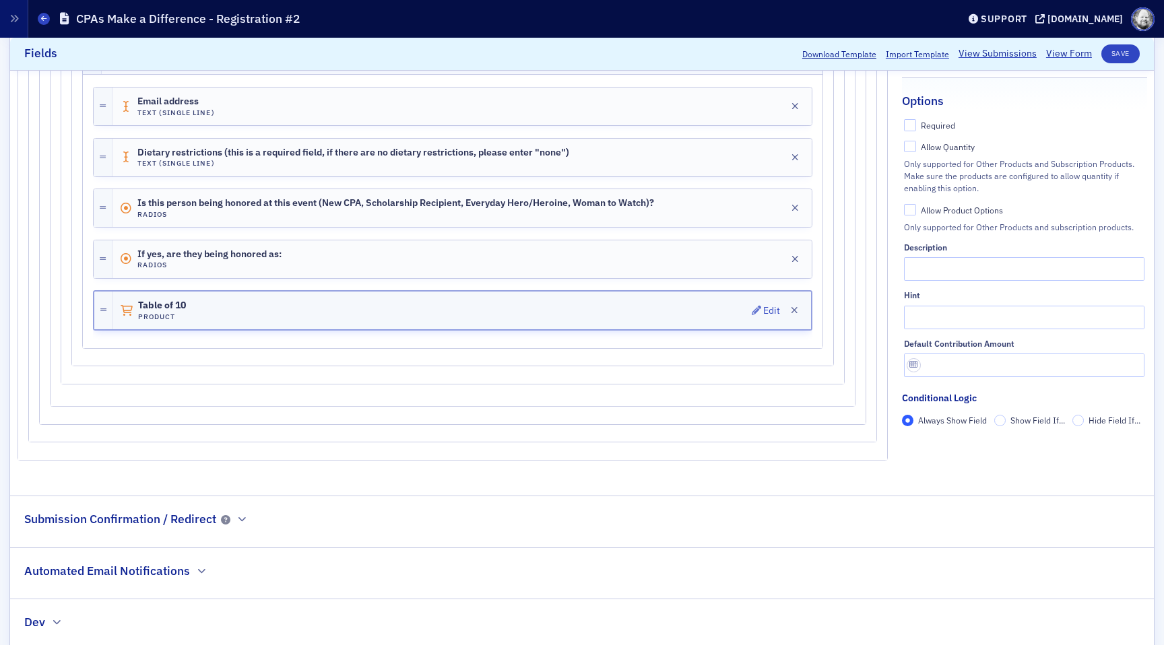
scroll to position [3418, 0]
click at [455, 269] on div "If yes, are they being honored as: Radios Edit" at bounding box center [461, 261] width 699 height 38
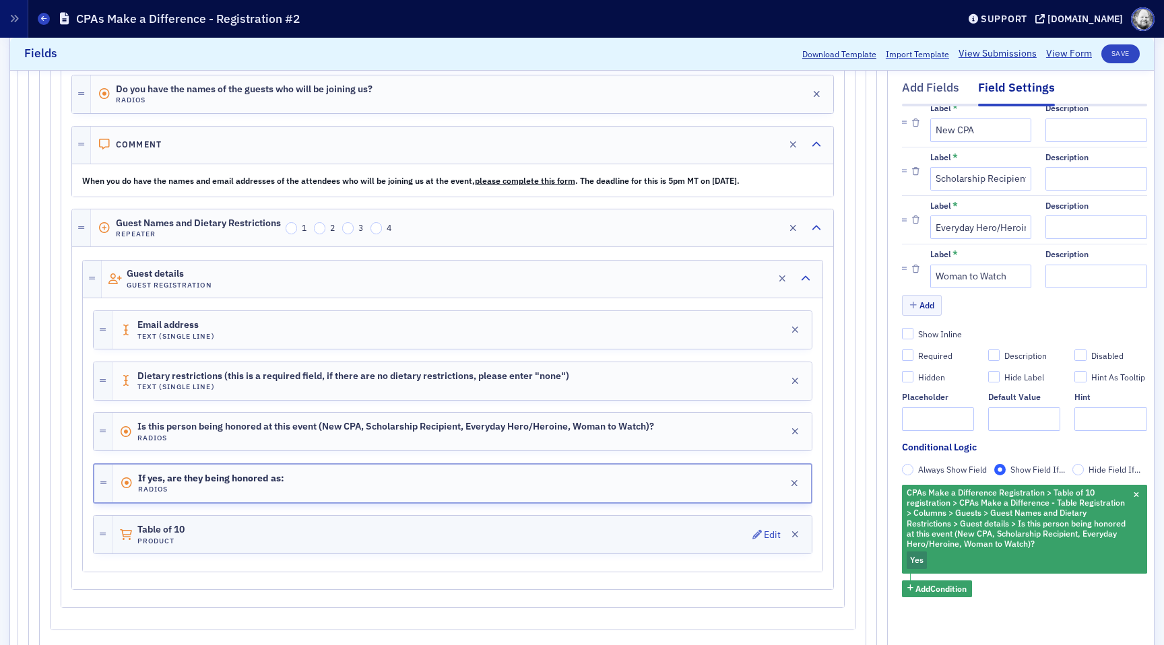
scroll to position [3200, 0]
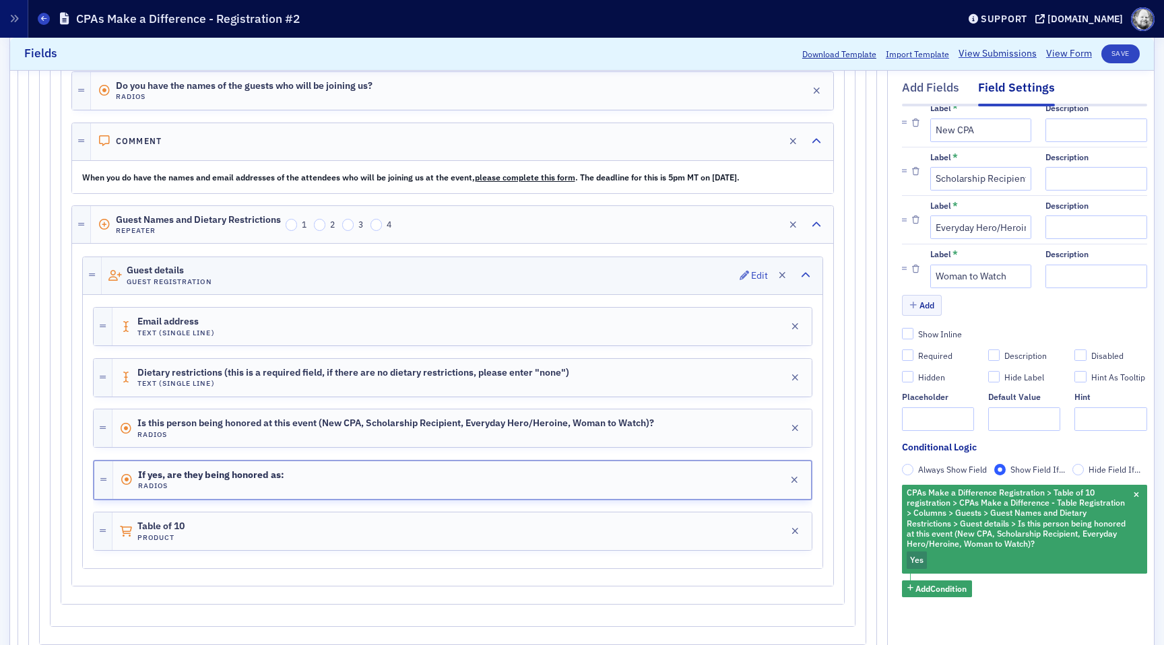
click at [456, 271] on div "Guest details Guest Registration Edit" at bounding box center [462, 275] width 721 height 37
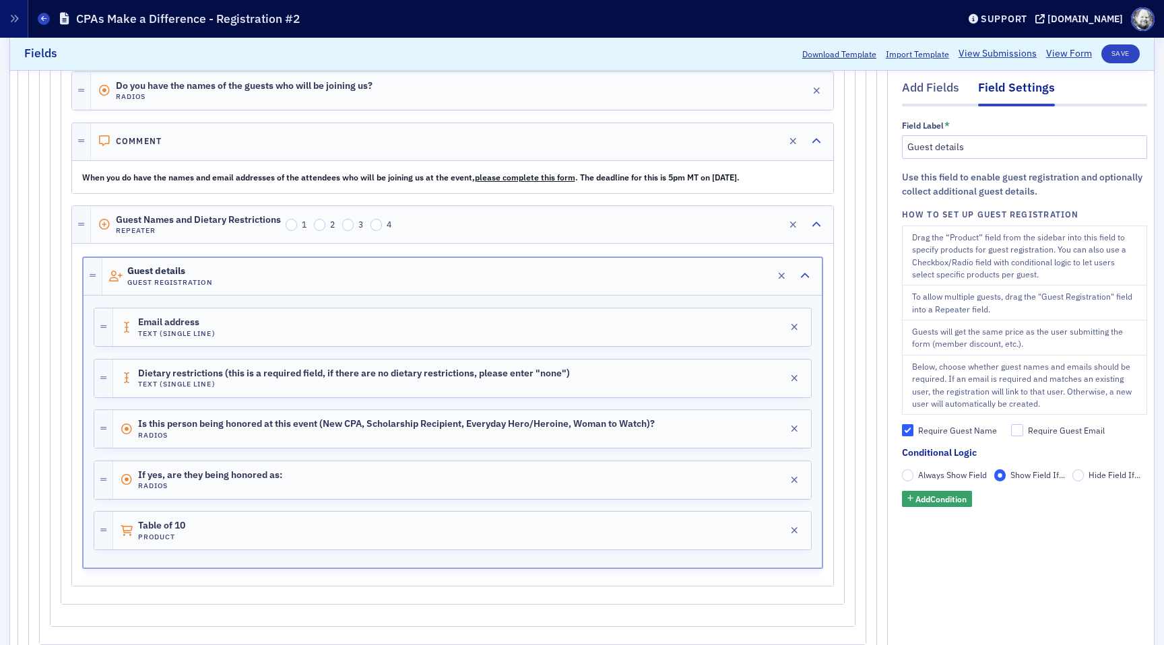
click at [964, 474] on span "Always Show Field" at bounding box center [952, 474] width 69 height 11
click at [914, 474] on input "Always Show Field" at bounding box center [908, 475] width 12 height 12
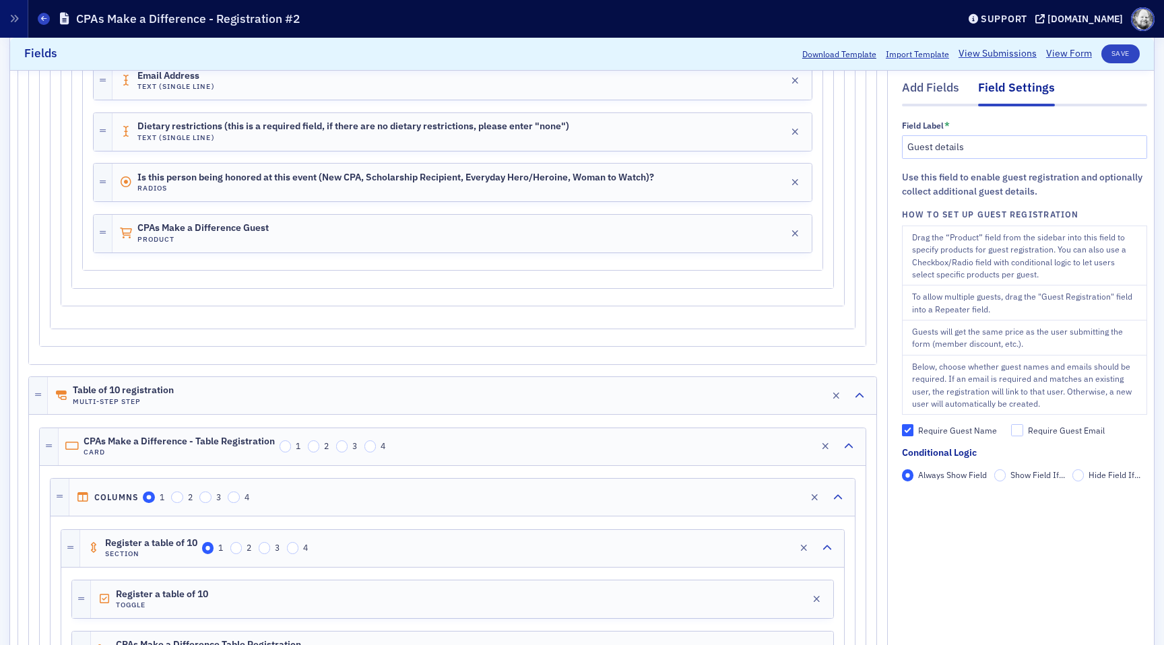
scroll to position [2488, 0]
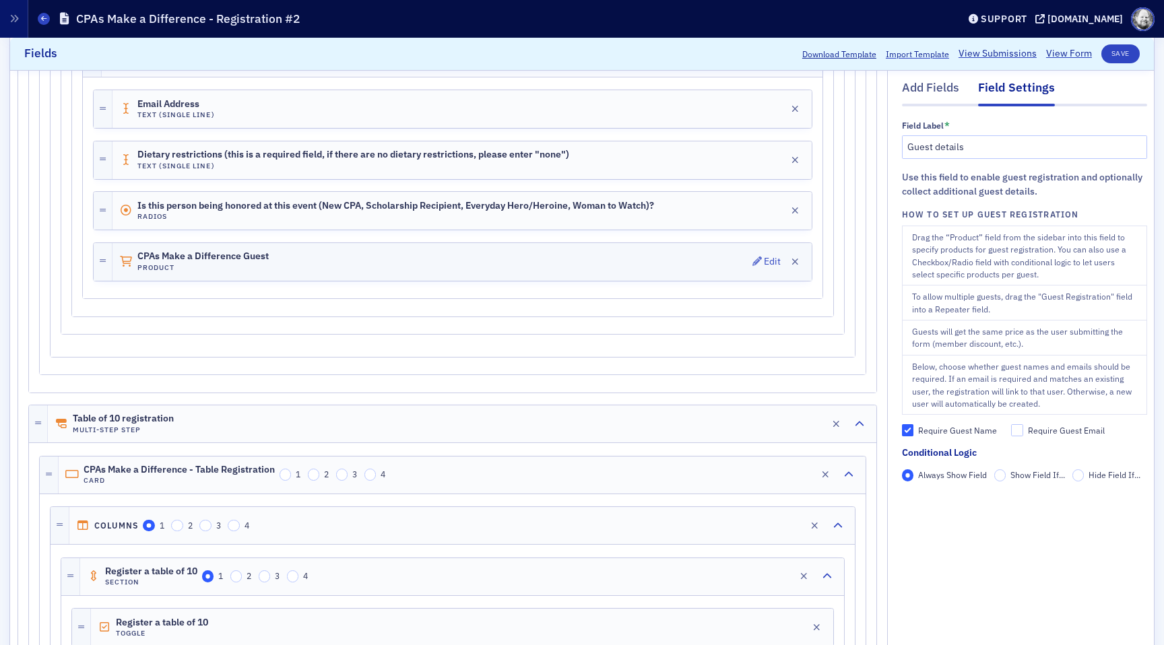
click at [469, 267] on div "CPAs Make a Difference Guest Product Edit" at bounding box center [461, 262] width 699 height 38
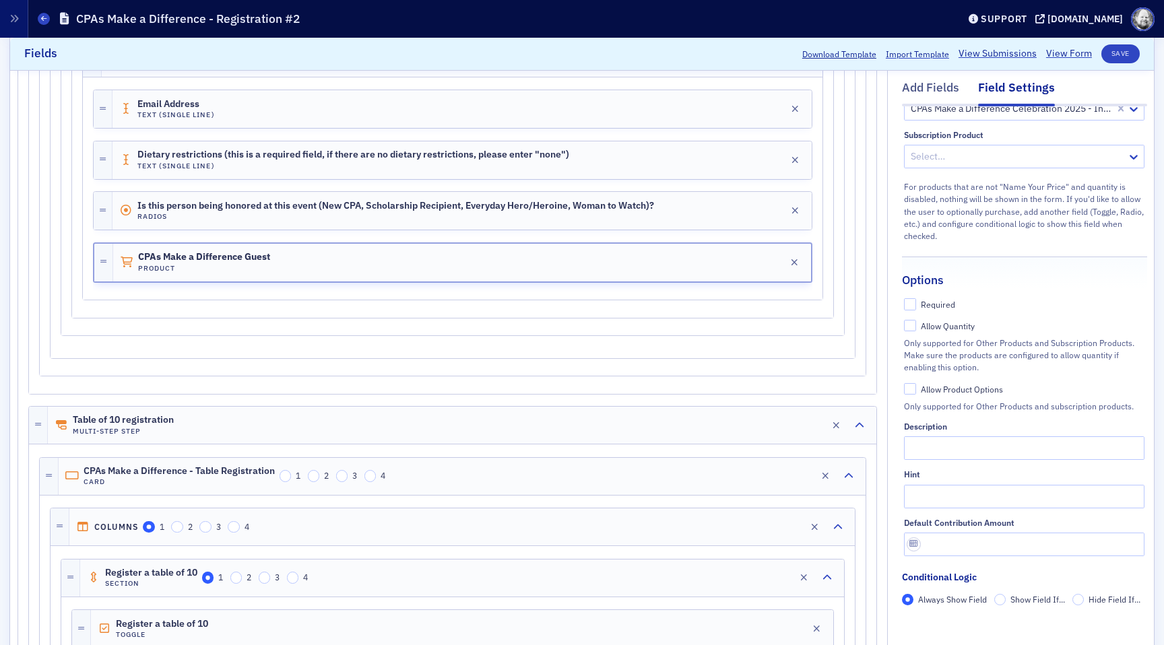
scroll to position [125, 0]
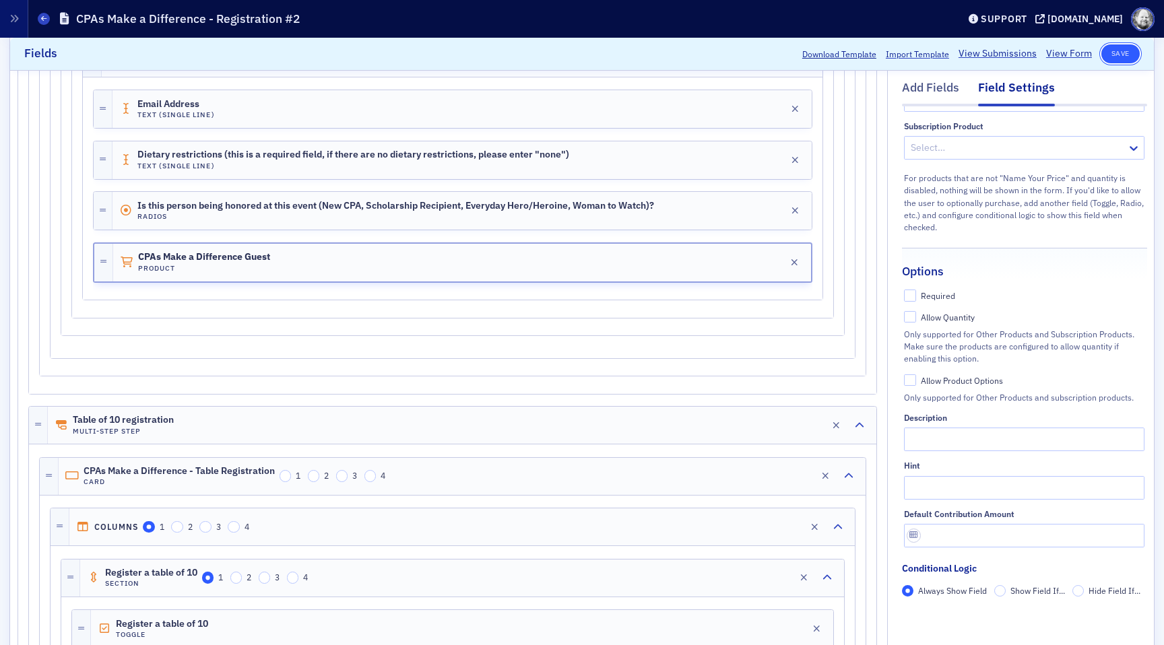
click at [1123, 58] on button "Save" at bounding box center [1120, 53] width 38 height 19
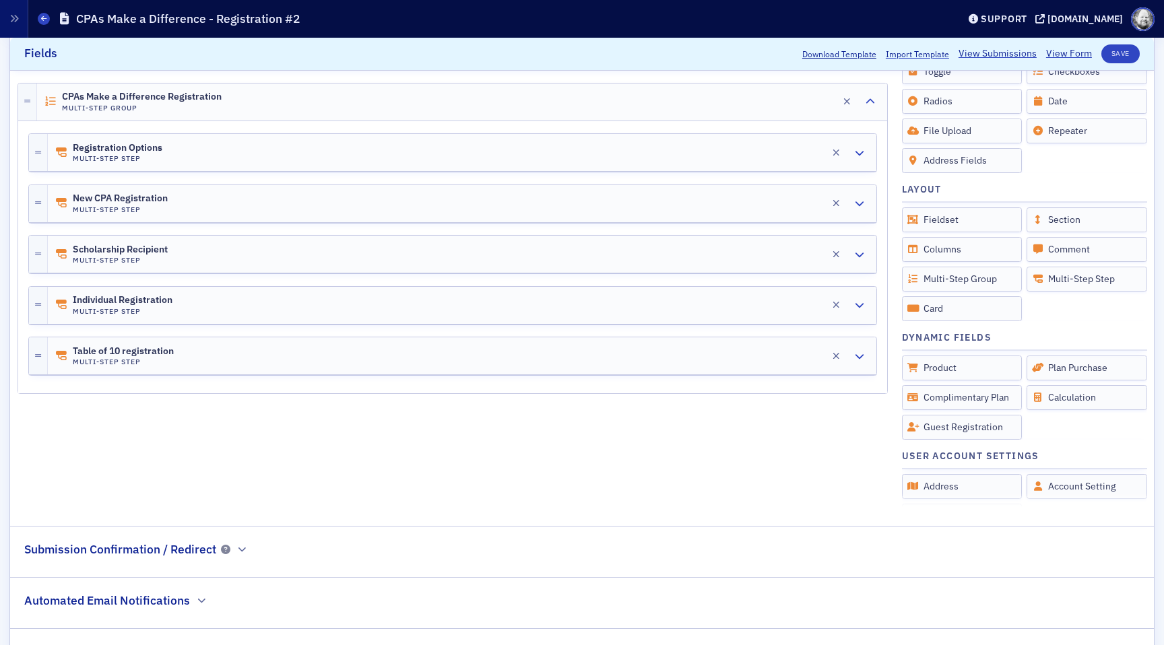
scroll to position [399, 0]
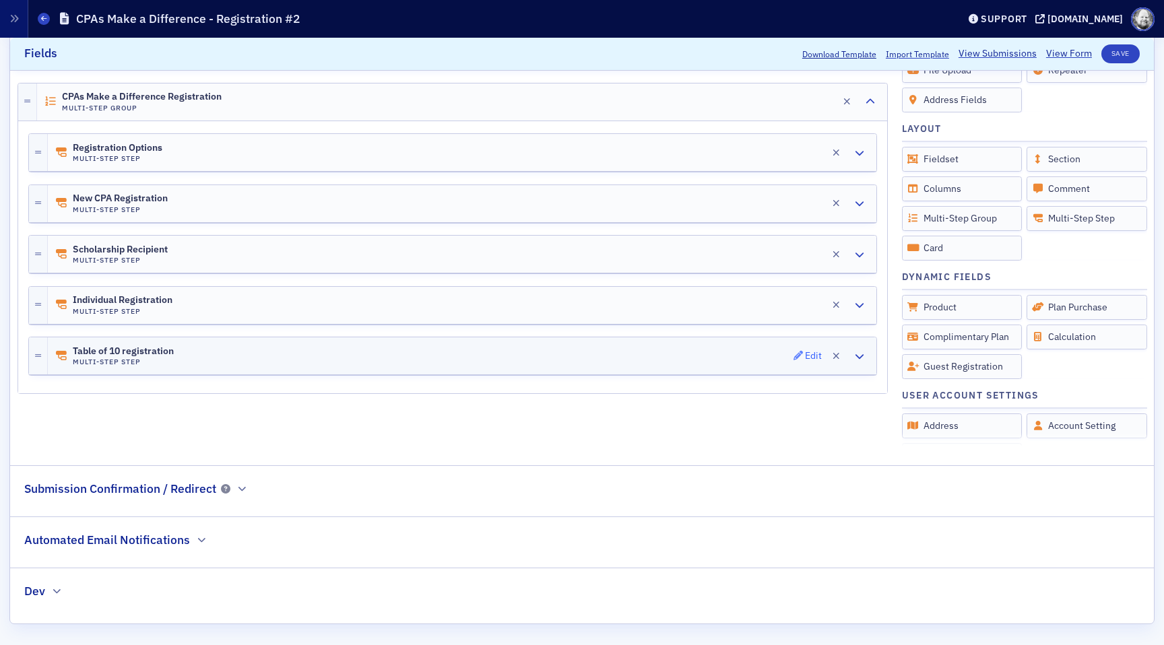
click at [802, 355] on icon "button" at bounding box center [797, 355] width 9 height 9
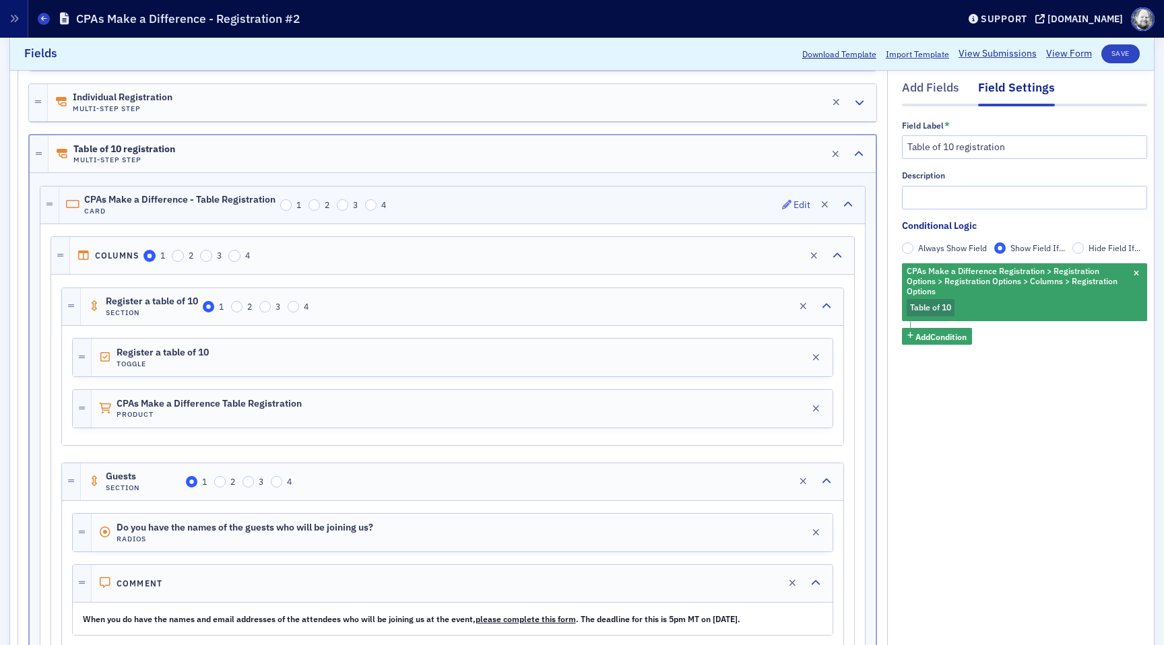
click at [606, 207] on div "CPAs Make a Difference - Table Registration Card 1 2 3 4 Edit" at bounding box center [462, 205] width 806 height 37
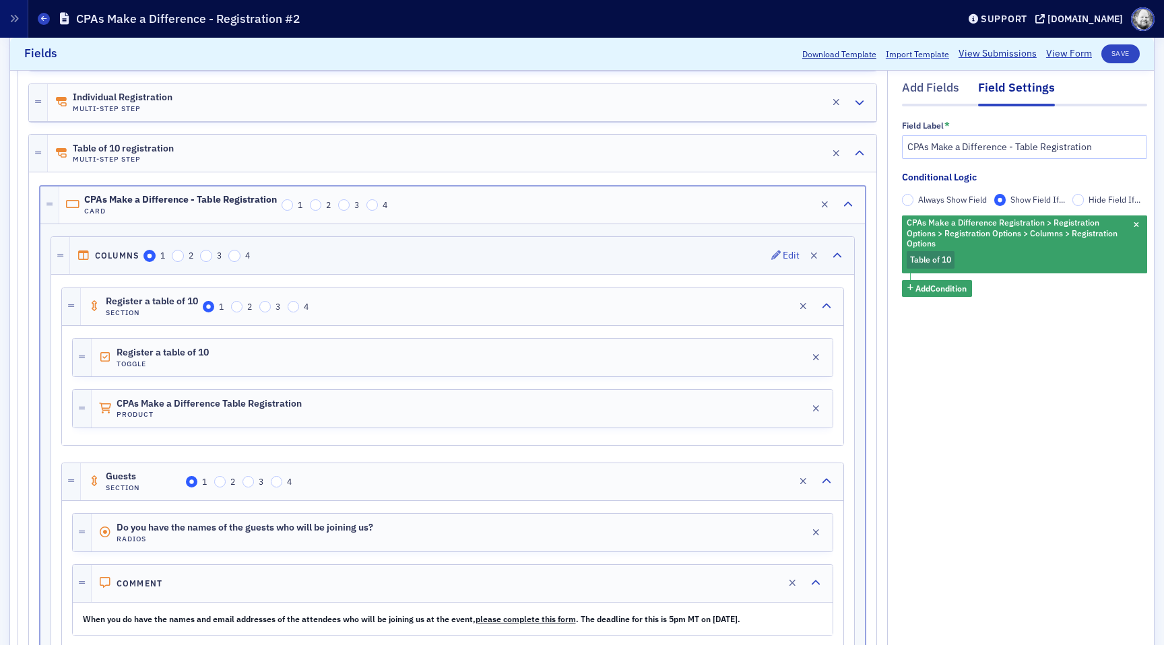
click at [602, 254] on div "Columns 1 2 3 4 Edit" at bounding box center [462, 255] width 784 height 37
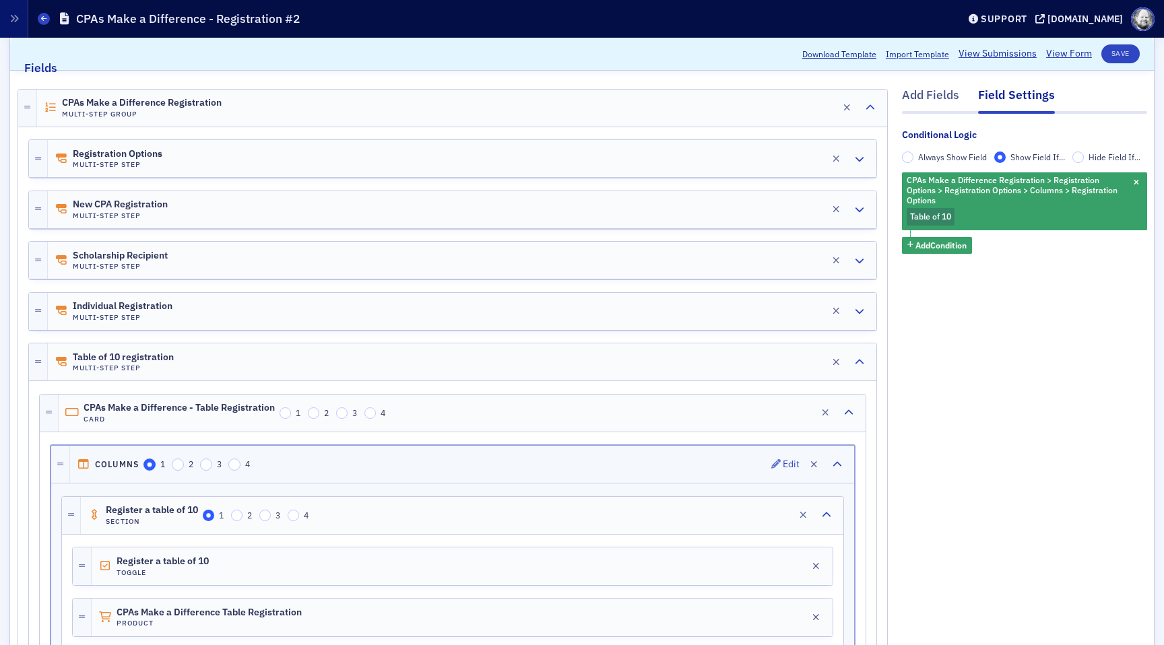
scroll to position [176, 0]
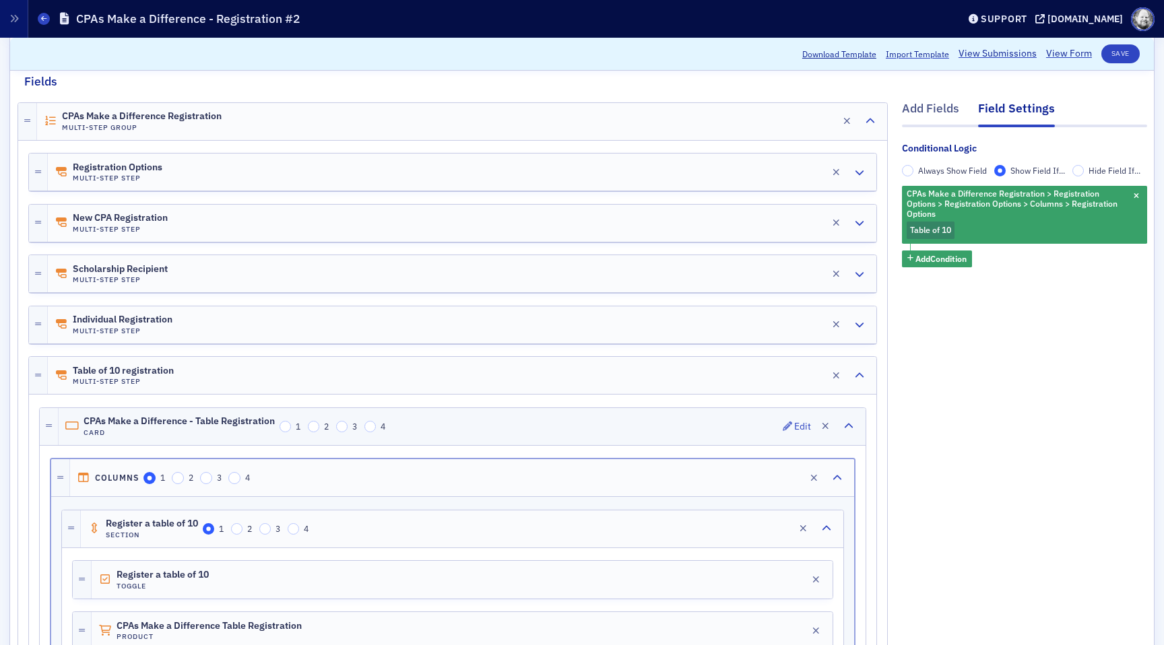
click at [581, 423] on div "CPAs Make a Difference - Table Registration Card 1 2 3 4 Edit" at bounding box center [462, 426] width 807 height 37
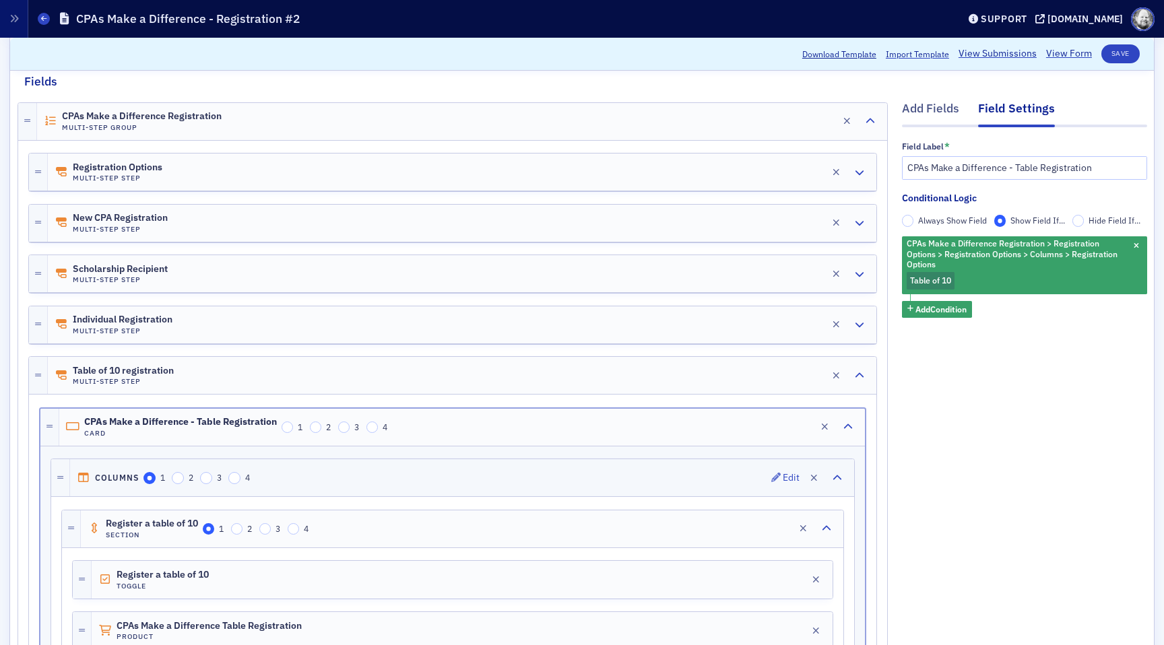
click at [573, 467] on div "Columns 1 2 3 4 Edit" at bounding box center [462, 477] width 784 height 37
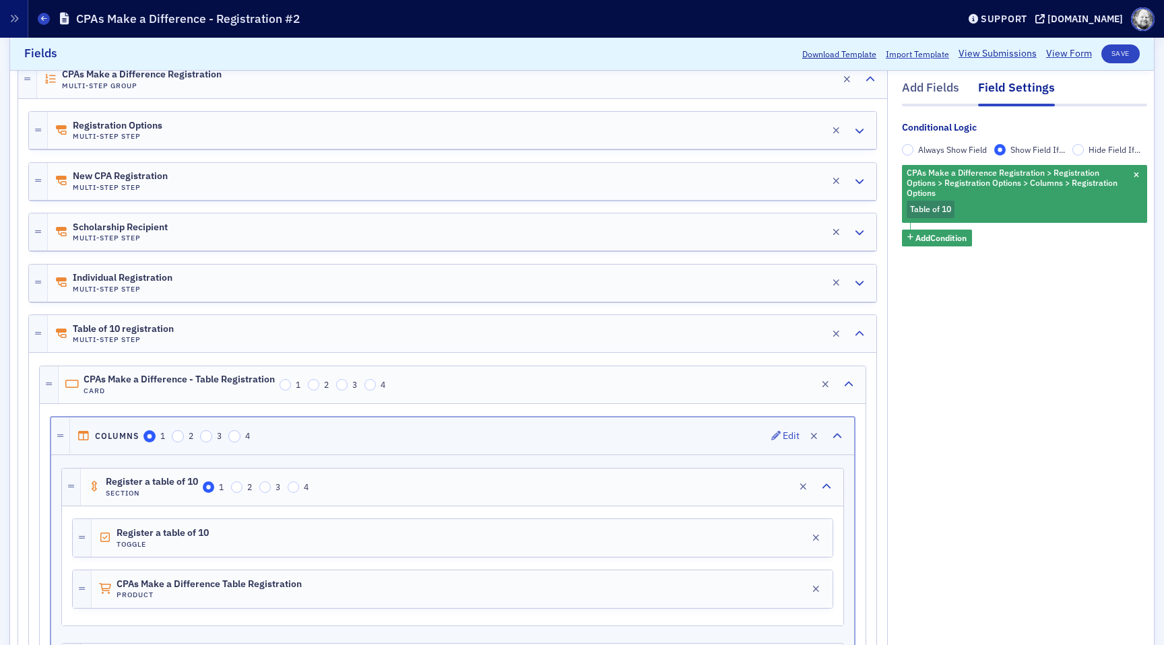
scroll to position [246, 0]
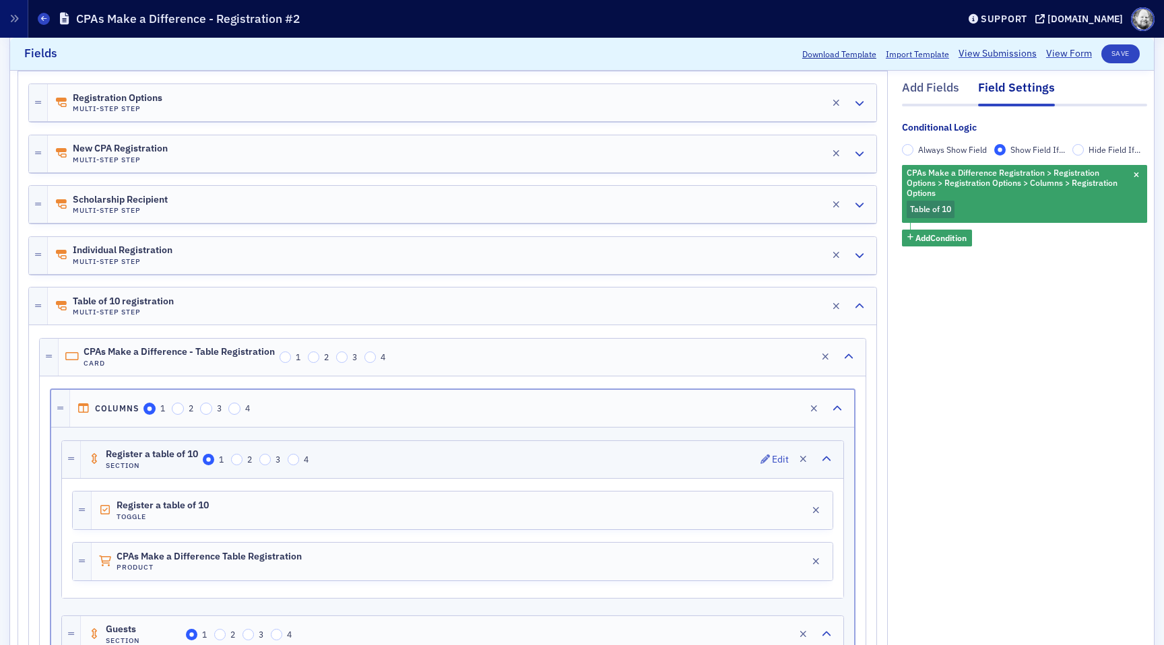
click at [573, 456] on div "Register a table of 10 Section 1 2 3 4 Edit" at bounding box center [462, 459] width 762 height 37
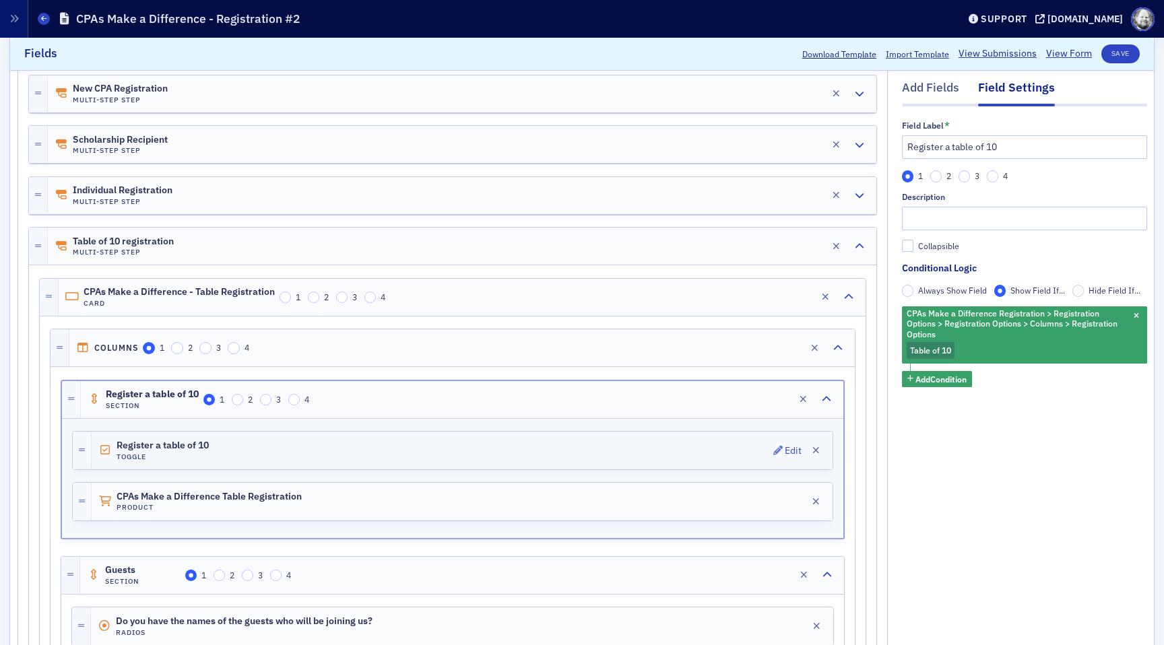
scroll to position [310, 0]
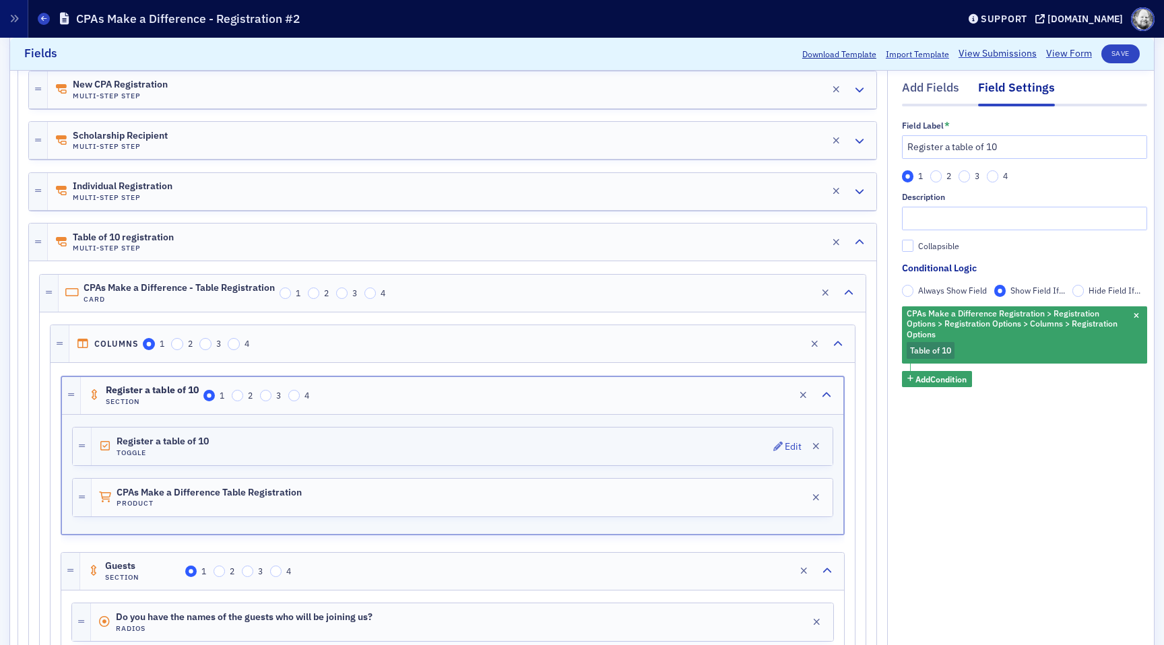
click at [570, 465] on div "Register a table of 10 Toggle Edit" at bounding box center [452, 446] width 761 height 39
click at [570, 452] on div "Register a table of 10 Toggle Edit" at bounding box center [462, 447] width 741 height 38
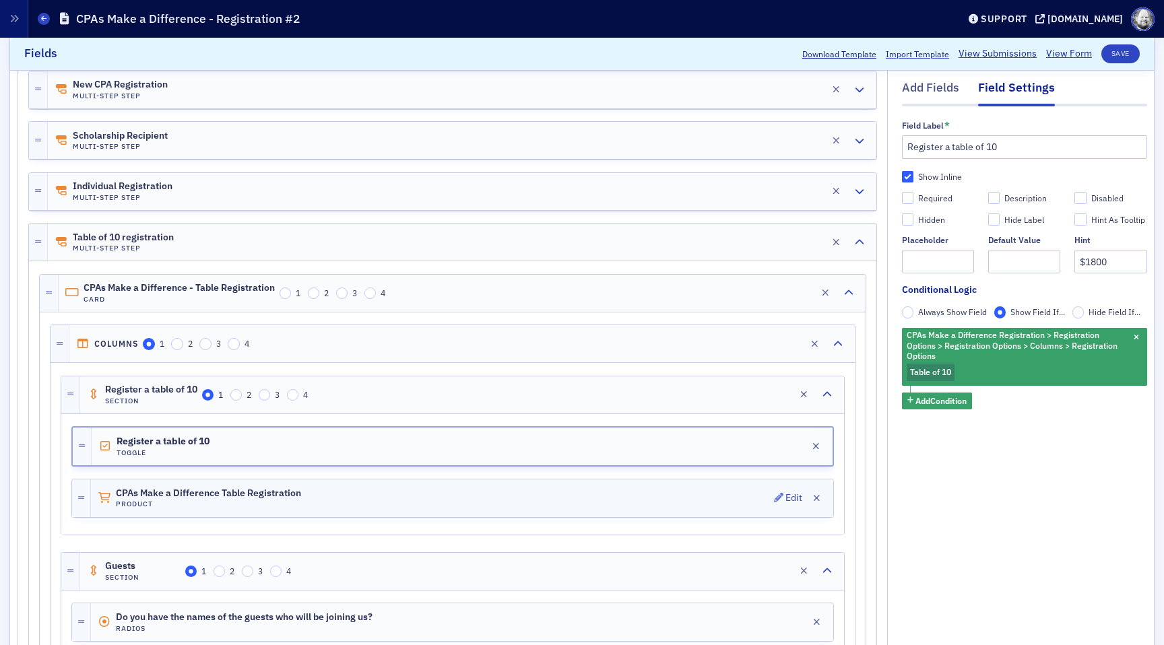
click at [568, 484] on div "CPAs Make a Difference Table Registration Product Edit" at bounding box center [462, 499] width 742 height 38
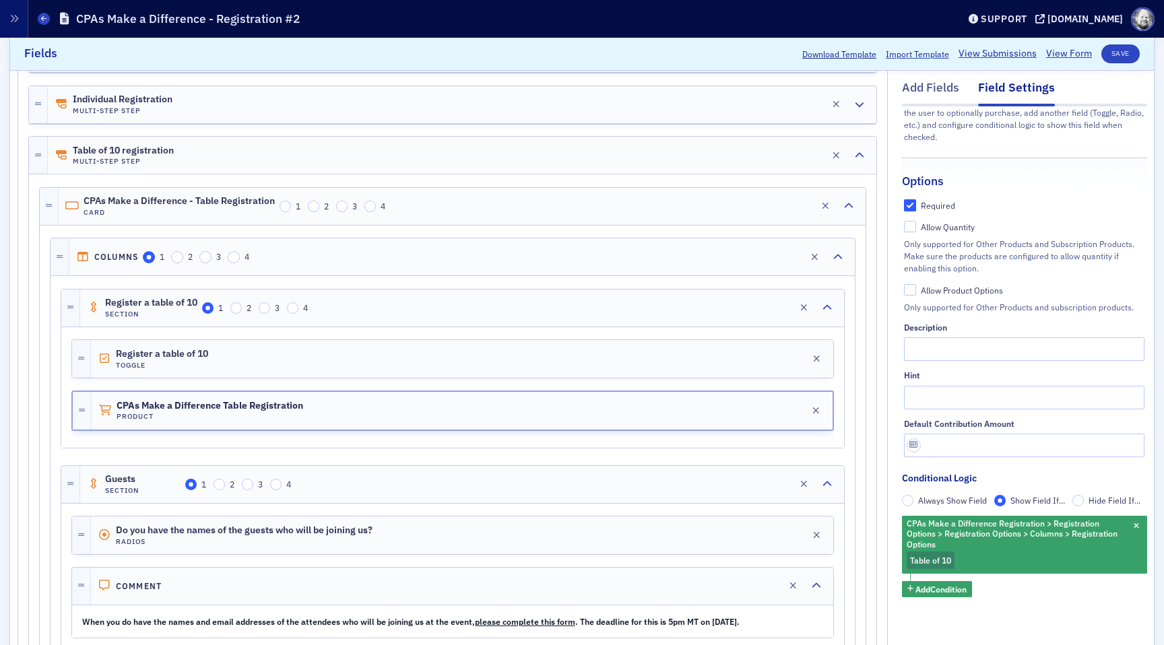
scroll to position [442, 0]
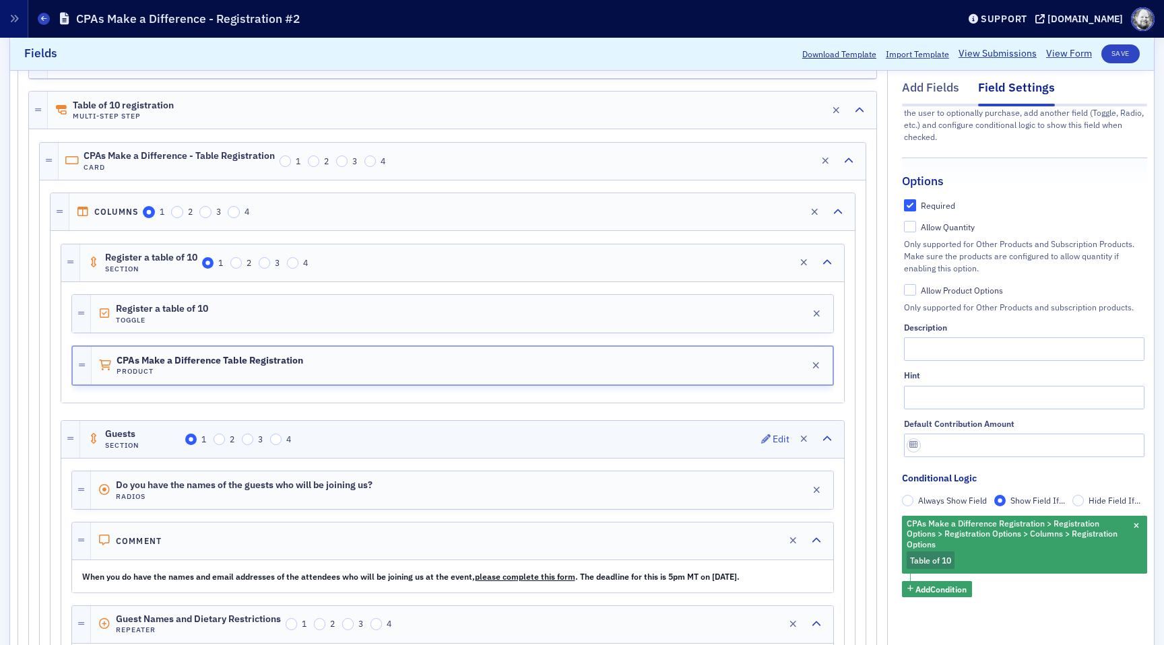
click at [696, 423] on div "Guests Section 1 2 3 4 Edit" at bounding box center [462, 439] width 764 height 37
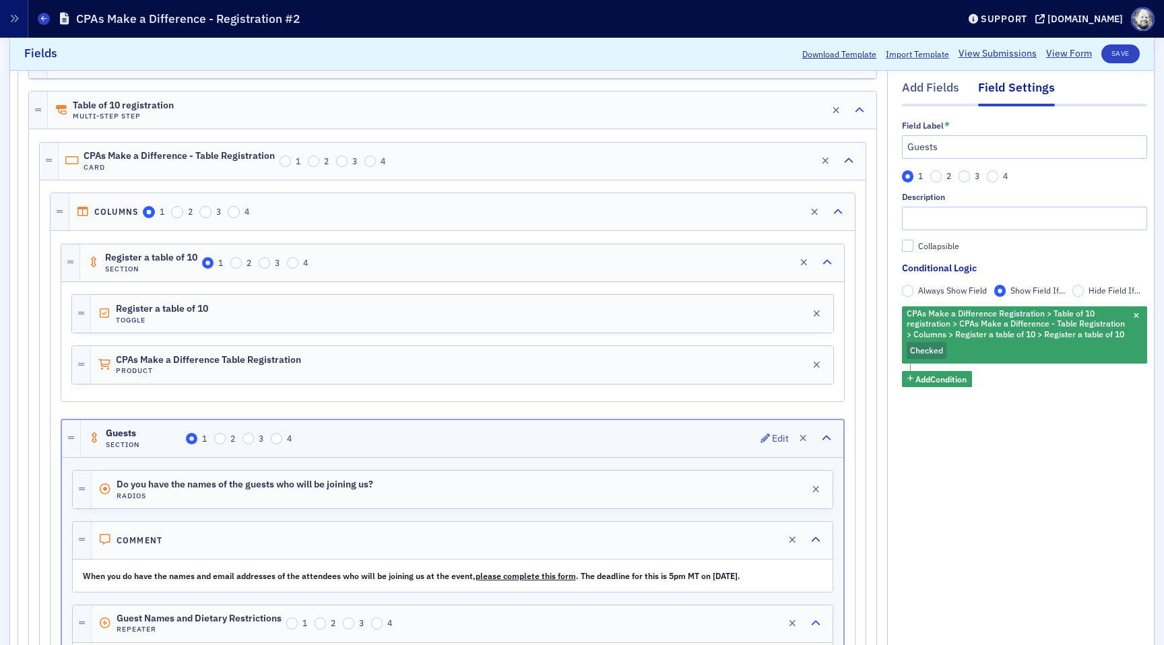
scroll to position [0, 0]
click at [689, 492] on div "Do you have the names of the guests who will be joining us? Radios Edit" at bounding box center [462, 490] width 741 height 38
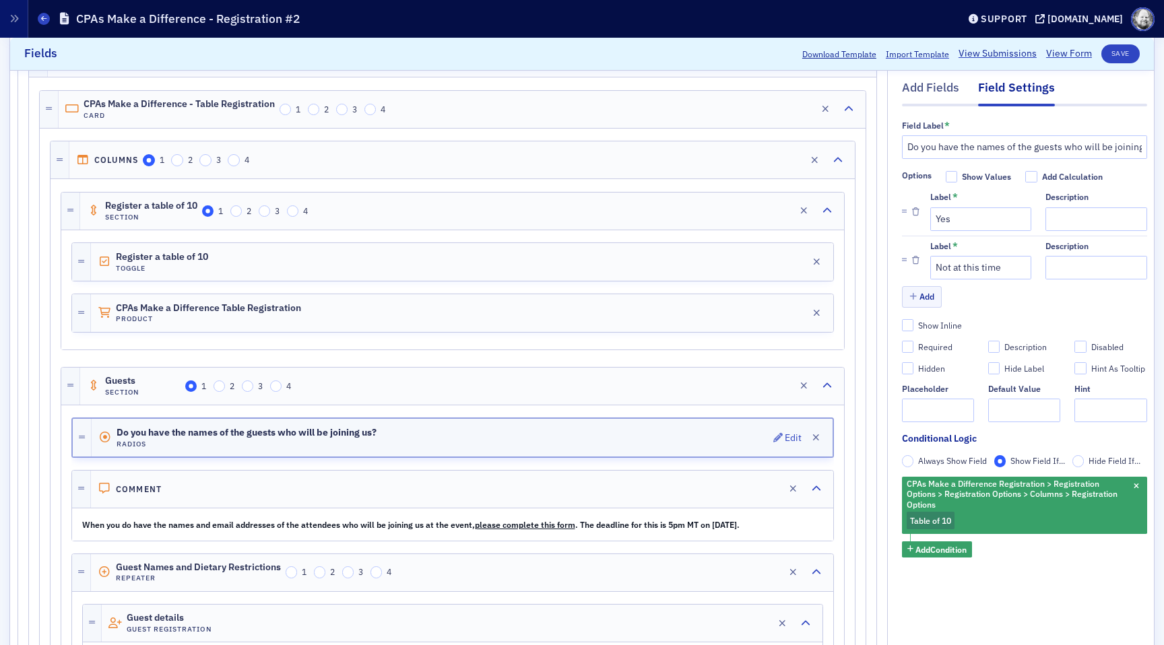
scroll to position [499, 0]
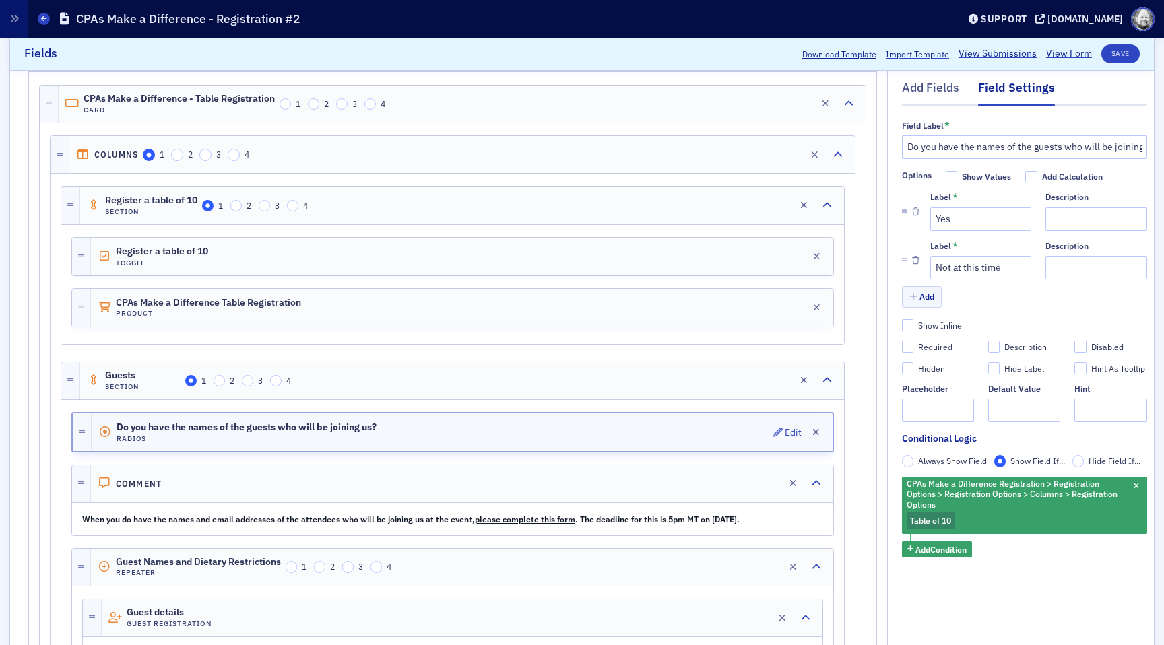
click at [689, 492] on div "Comment Edit" at bounding box center [462, 483] width 742 height 37
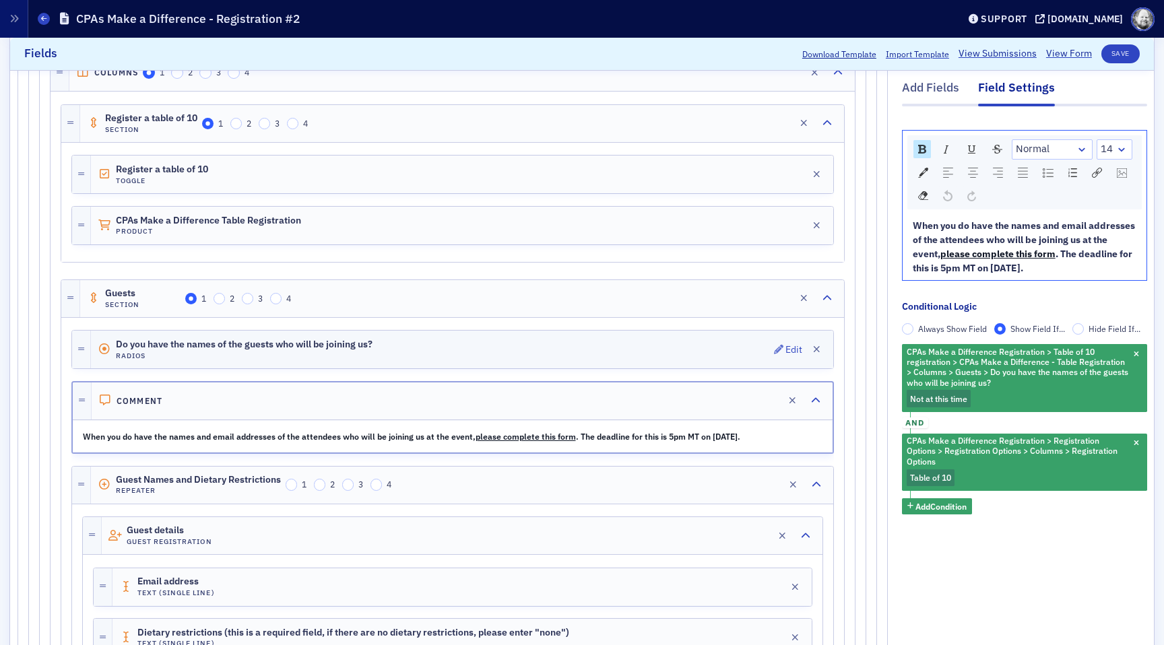
scroll to position [585, 0]
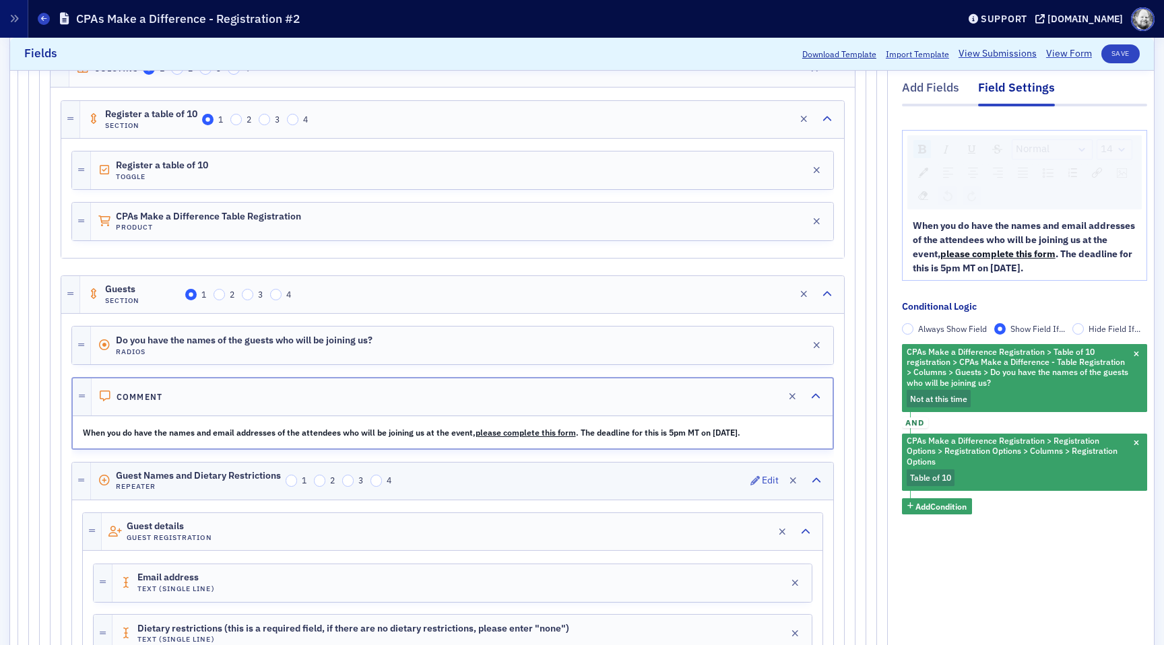
click at [689, 487] on div "Guest Names and Dietary Restrictions Repeater 1 2 3 4 Edit" at bounding box center [462, 481] width 742 height 37
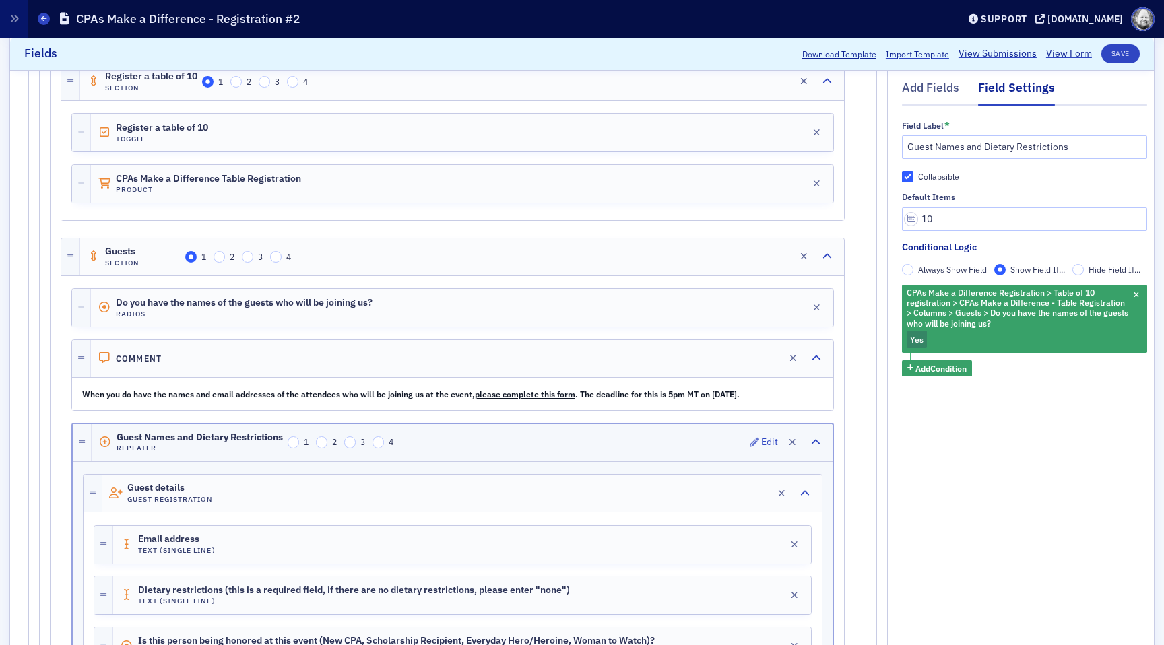
scroll to position [630, 0]
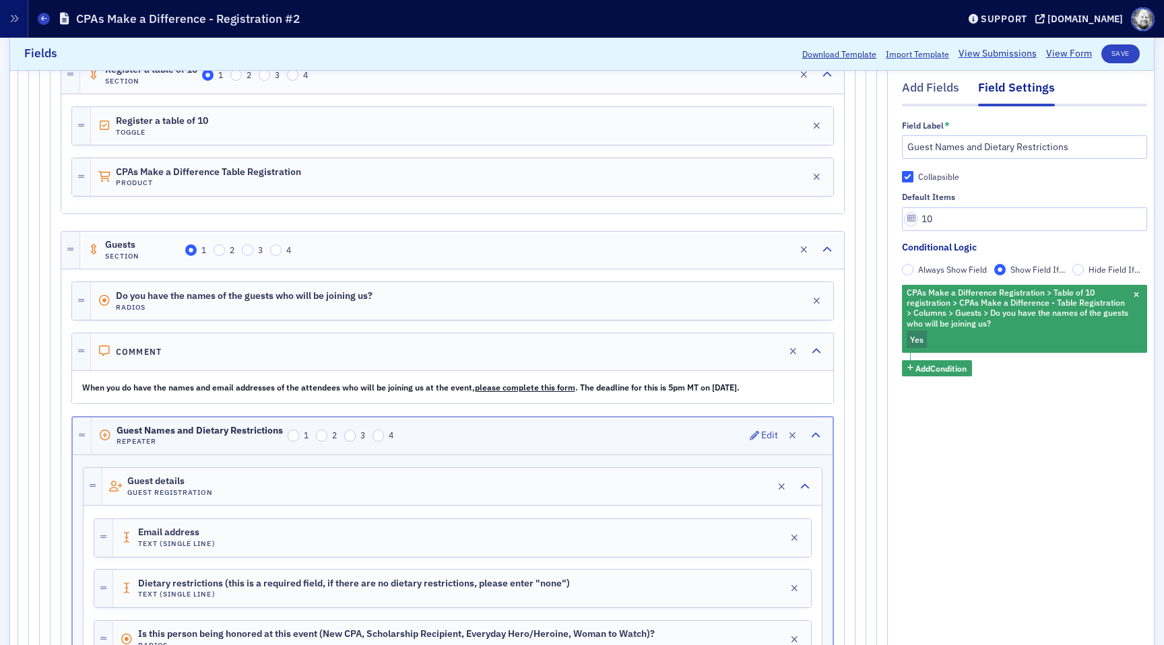
click at [689, 487] on div "Guest details Guest Registration Edit" at bounding box center [461, 486] width 719 height 37
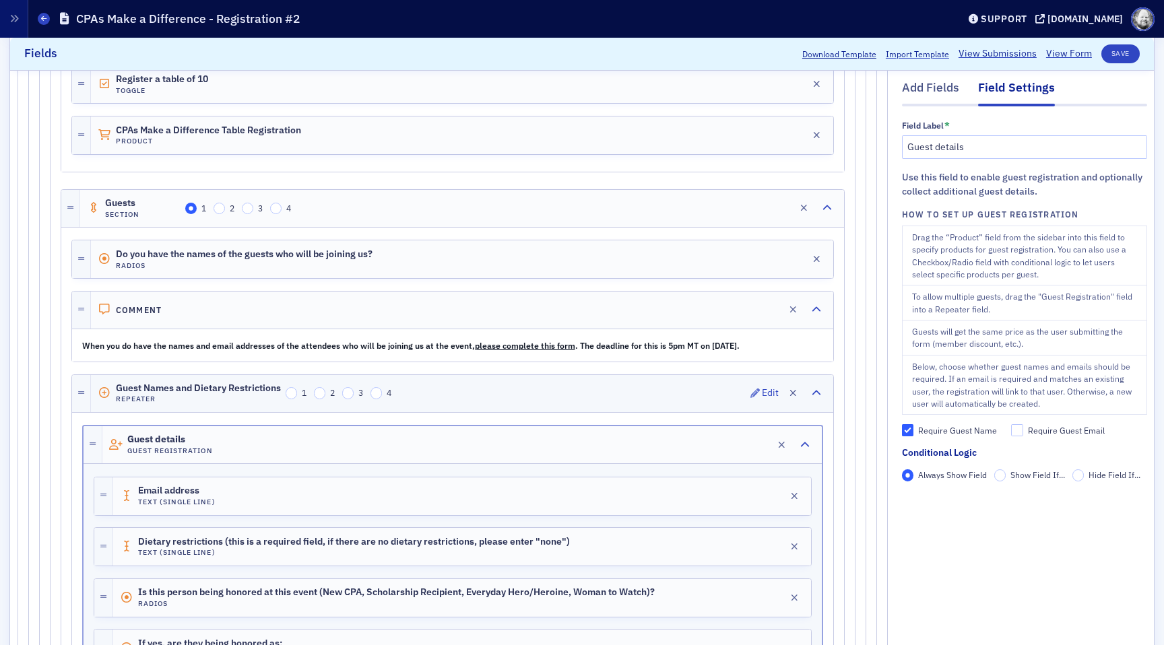
scroll to position [674, 0]
click at [689, 487] on div "Email address Text (Single Line) Edit" at bounding box center [462, 495] width 698 height 38
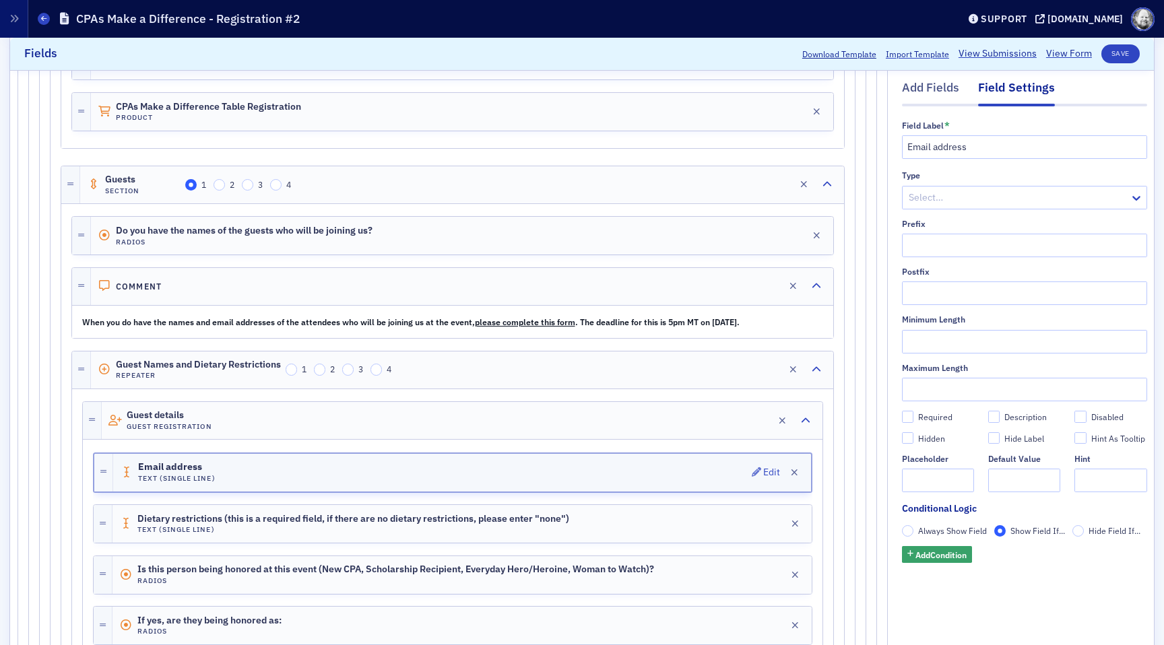
scroll to position [696, 0]
click at [905, 531] on input "Always Show Field" at bounding box center [908, 531] width 12 height 12
click at [684, 518] on div "Dietary restrictions (this is a required field, if there are no dietary restric…" at bounding box center [461, 523] width 699 height 38
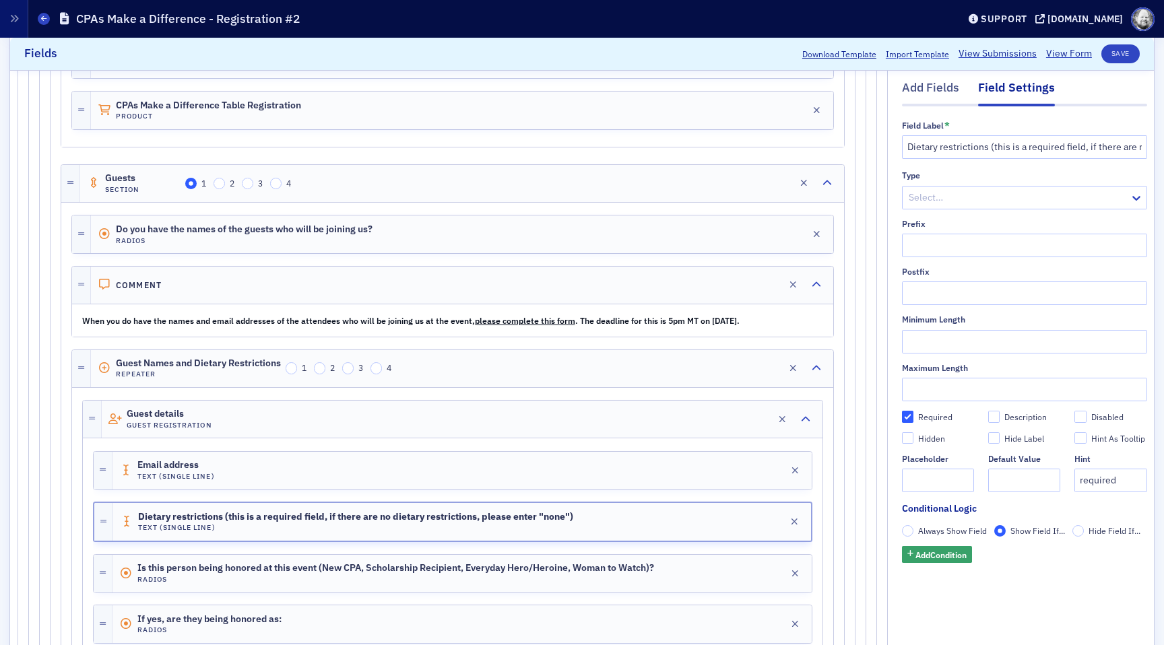
click at [924, 527] on span "Always Show Field" at bounding box center [952, 530] width 69 height 11
click at [914, 527] on input "Always Show Field" at bounding box center [908, 531] width 12 height 12
click at [722, 566] on div "Is this person being honored at this event (New CPA, Scholarship Recipient, Eve…" at bounding box center [461, 574] width 699 height 38
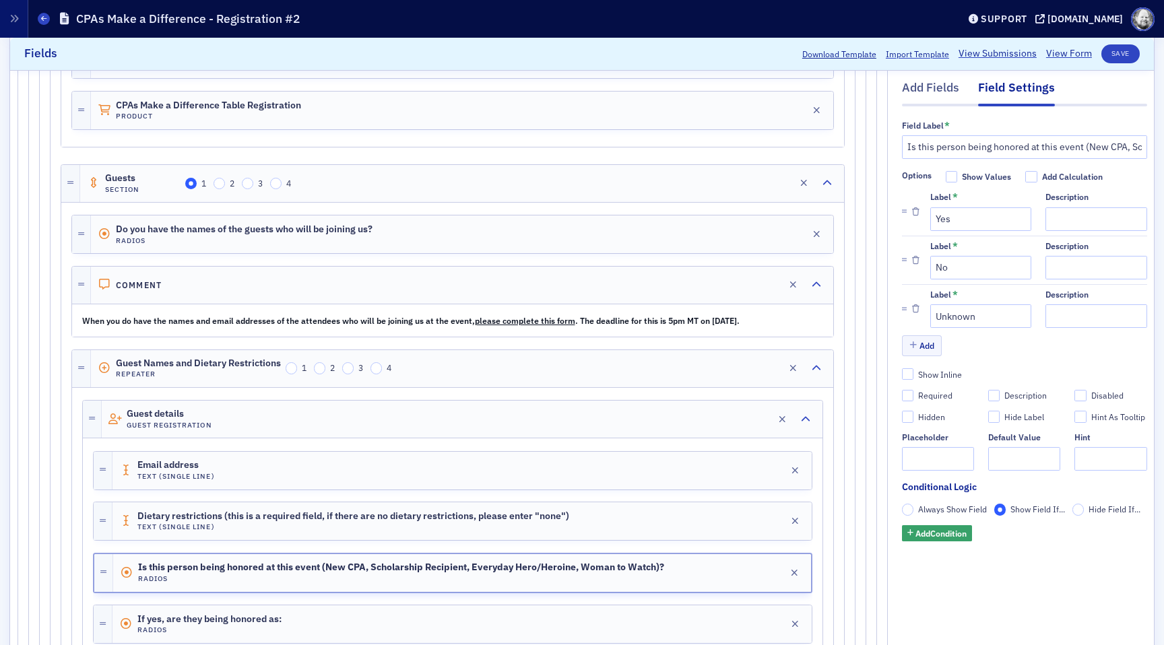
click at [929, 507] on span "Always Show Field" at bounding box center [952, 510] width 69 height 11
click at [914, 507] on input "Always Show Field" at bounding box center [908, 511] width 12 height 12
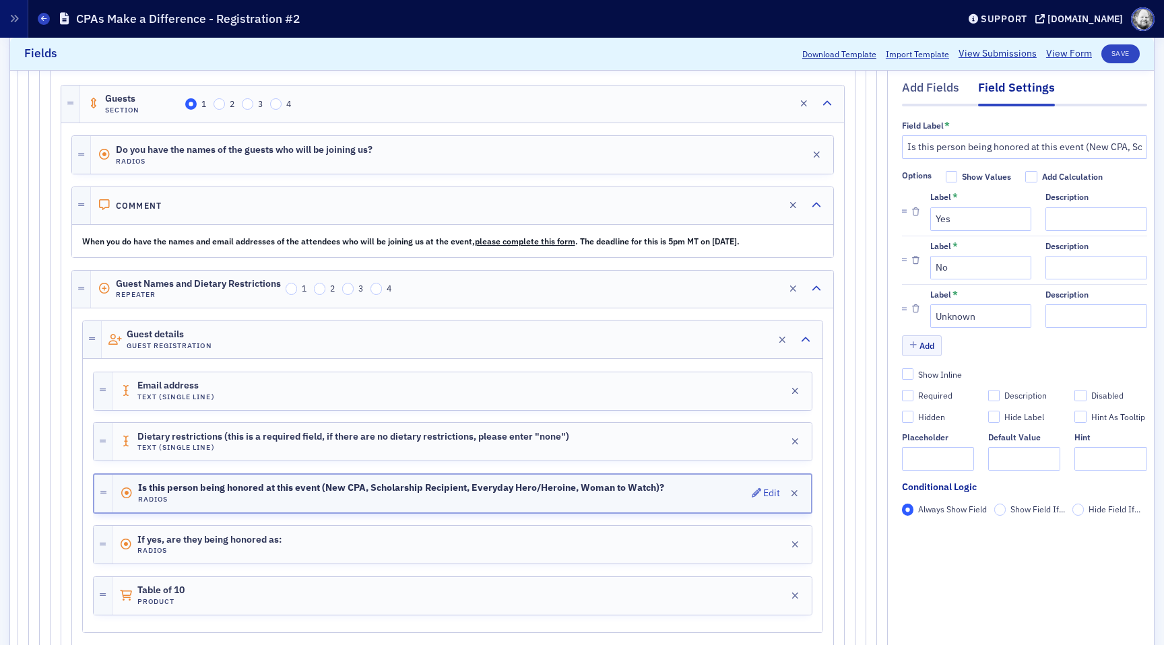
scroll to position [838, 0]
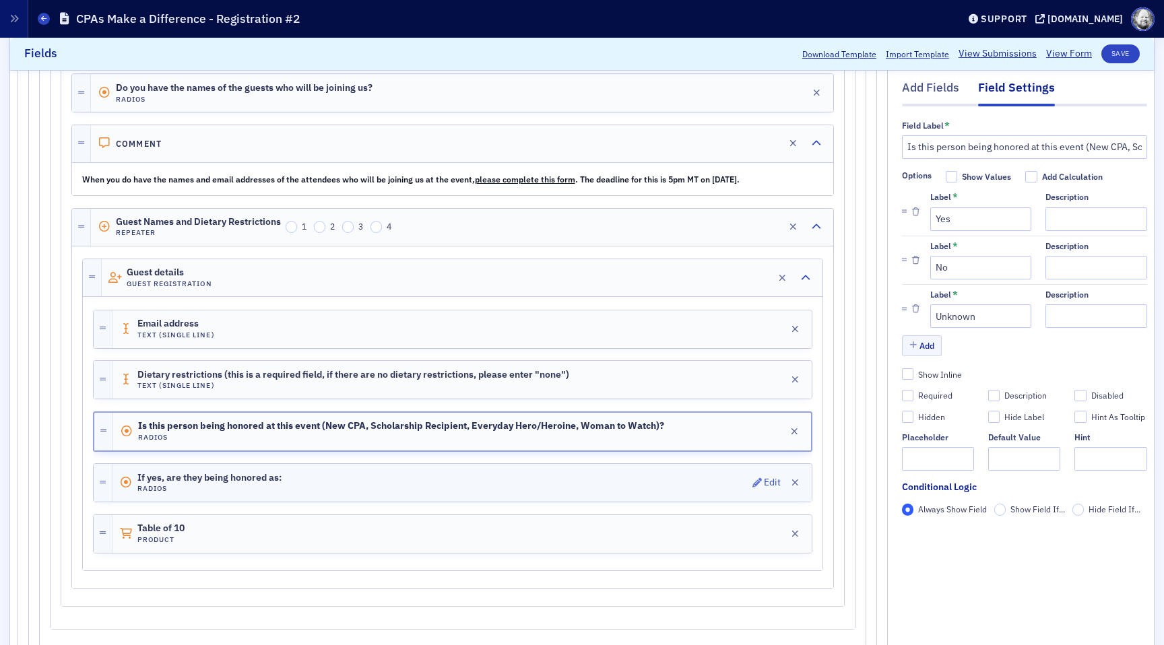
click at [749, 488] on div "If yes, are they being honored as: Radios Edit" at bounding box center [461, 483] width 699 height 38
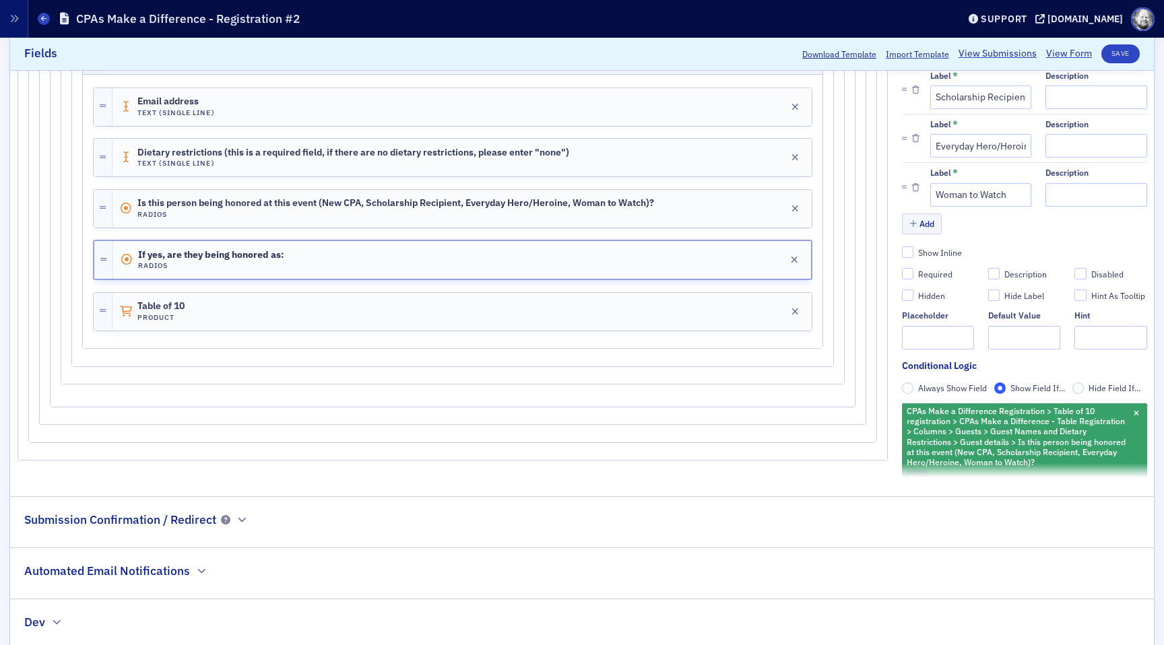
scroll to position [1065, 0]
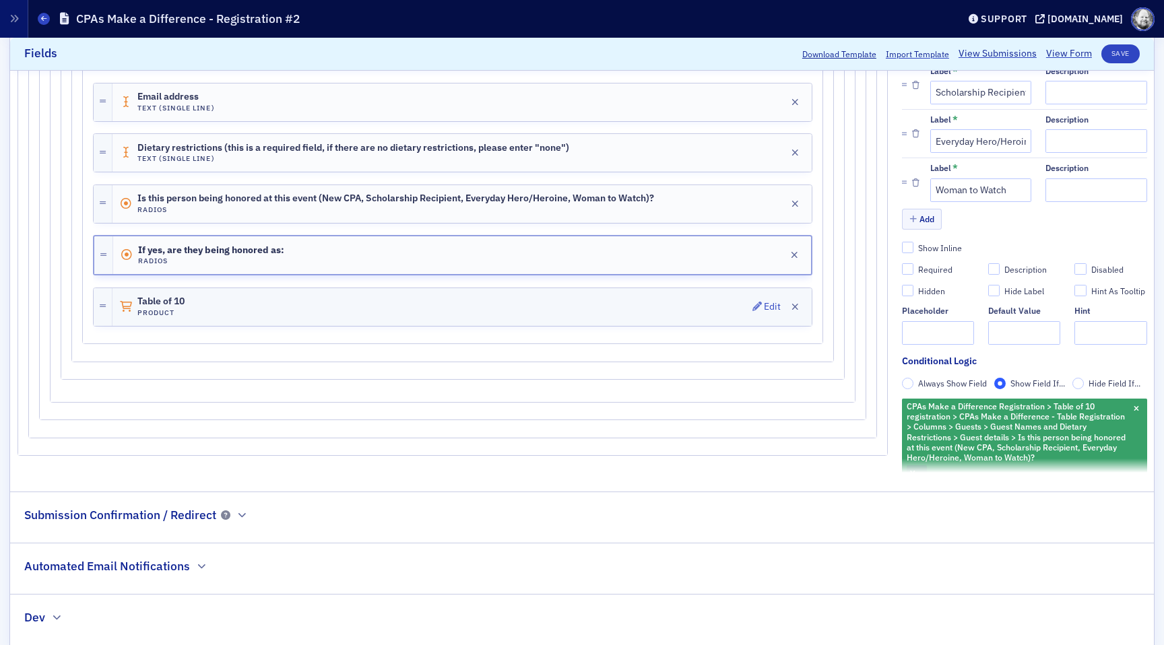
click at [724, 300] on div "Table of 10 Product Edit" at bounding box center [461, 307] width 699 height 38
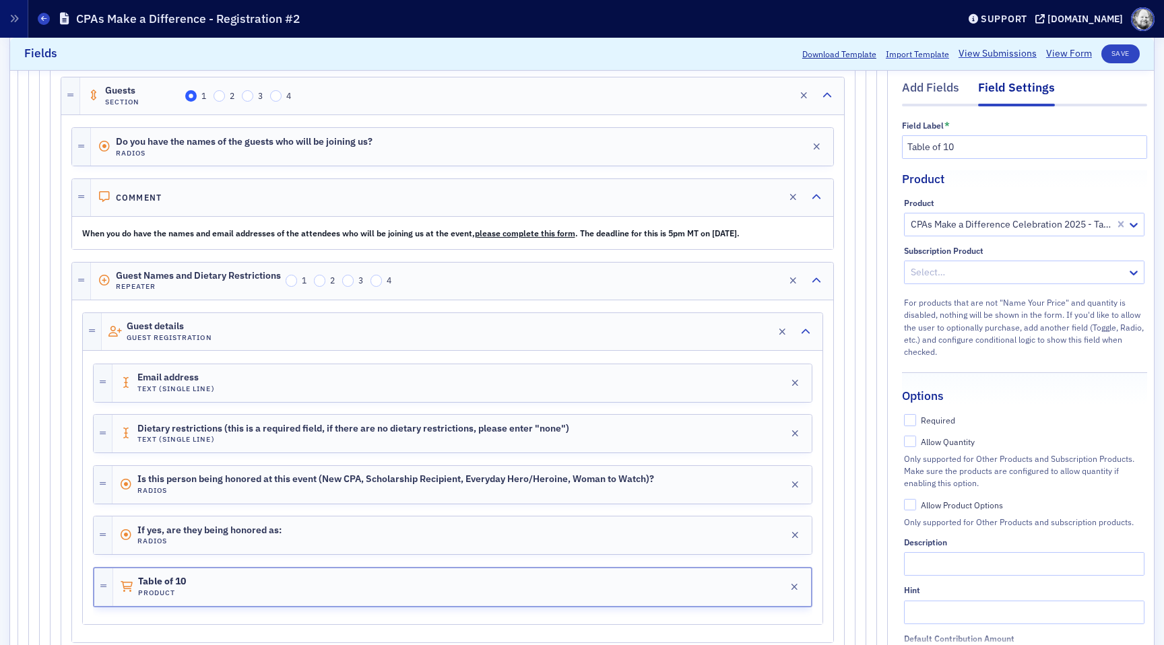
scroll to position [771, 0]
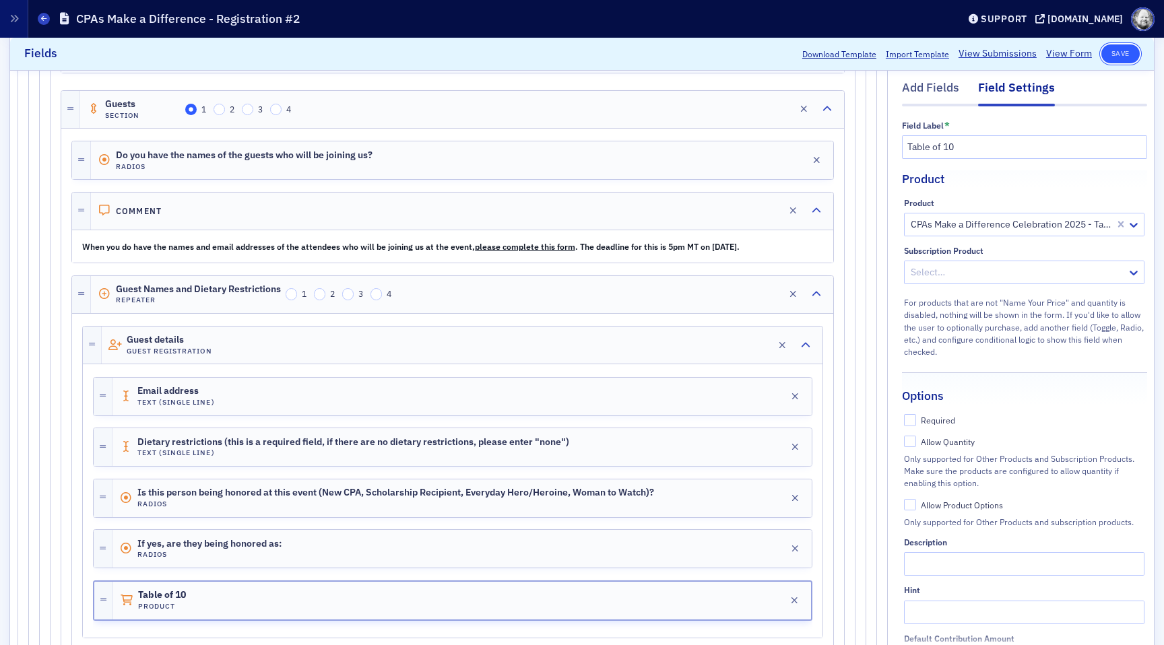
click at [1128, 50] on button "Save" at bounding box center [1120, 53] width 38 height 19
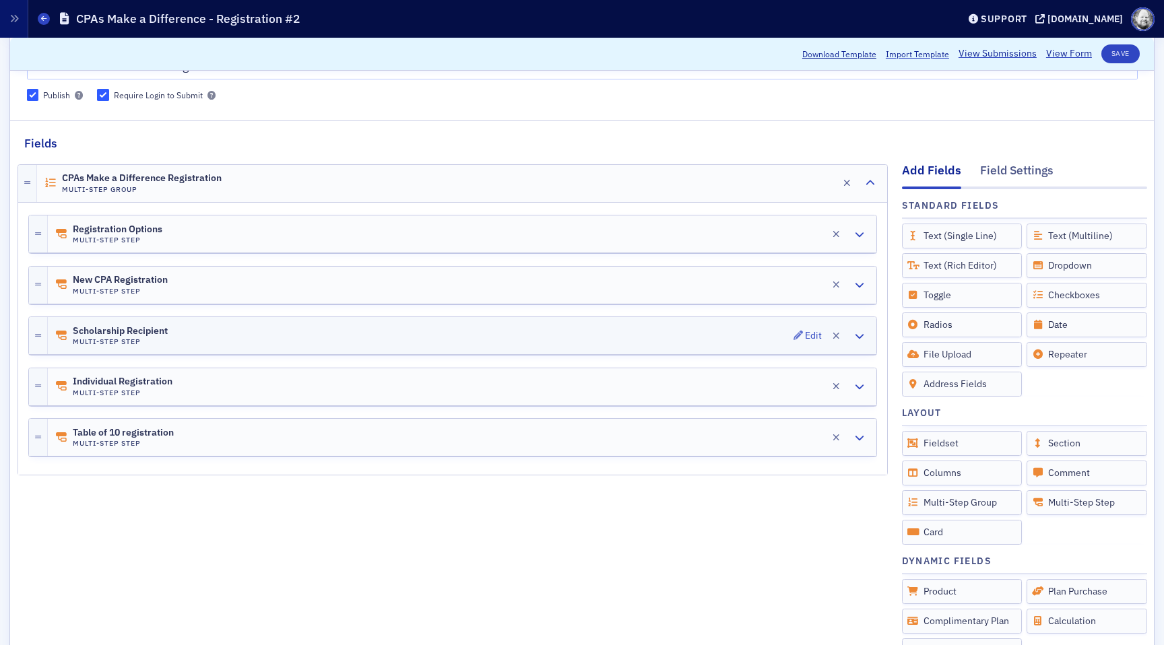
scroll to position [104, 0]
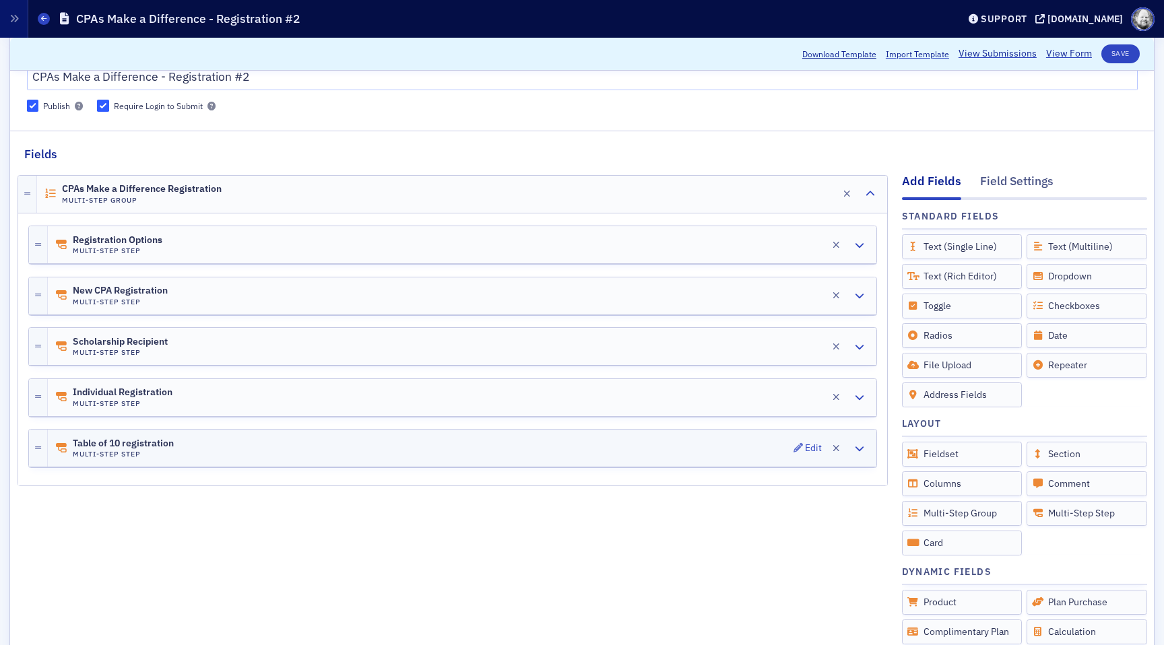
click at [424, 452] on div "Table of 10 registration Multi-Step Step Edit" at bounding box center [462, 448] width 828 height 37
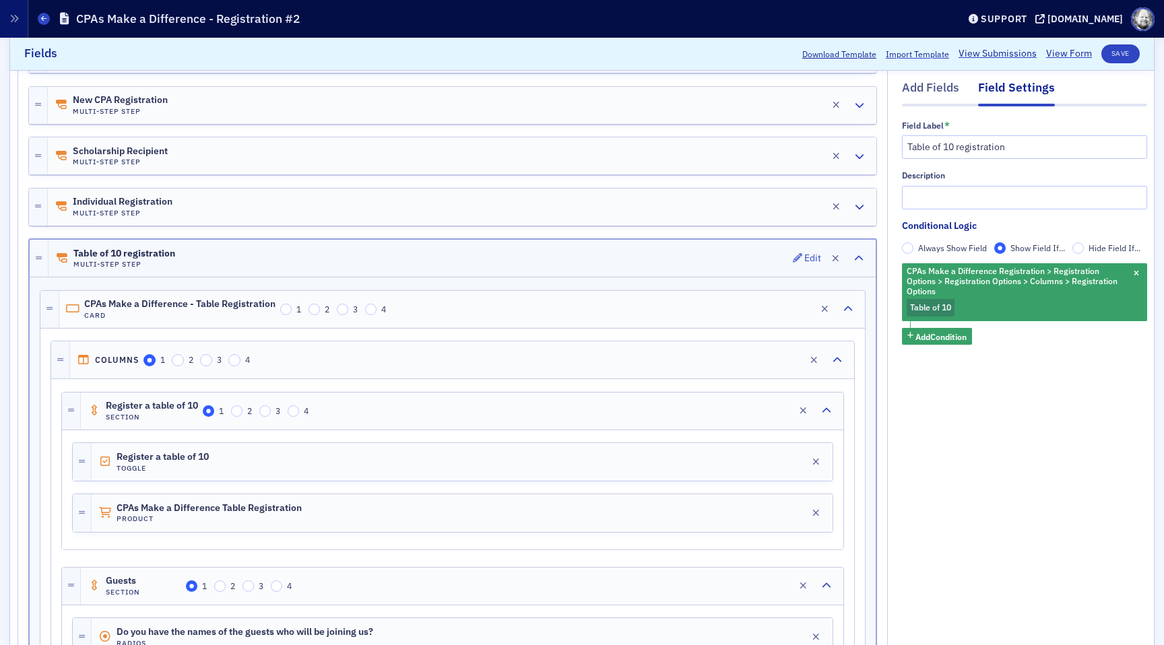
scroll to position [300, 0]
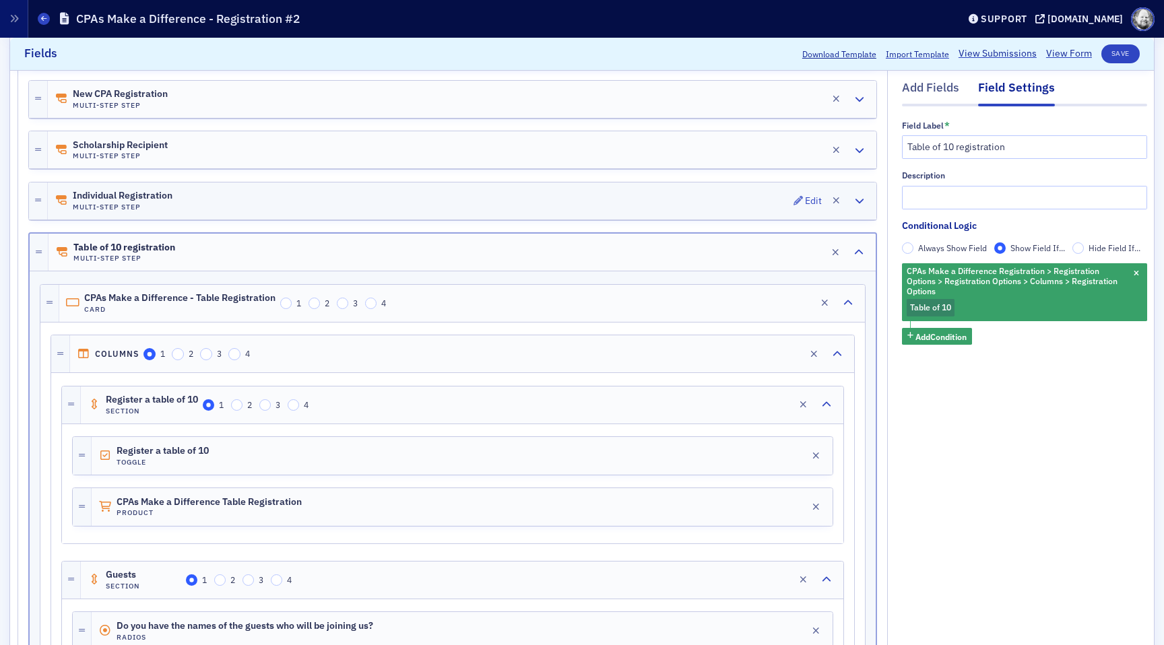
click at [472, 199] on div "Individual Registration Multi-Step Step Edit" at bounding box center [462, 201] width 828 height 37
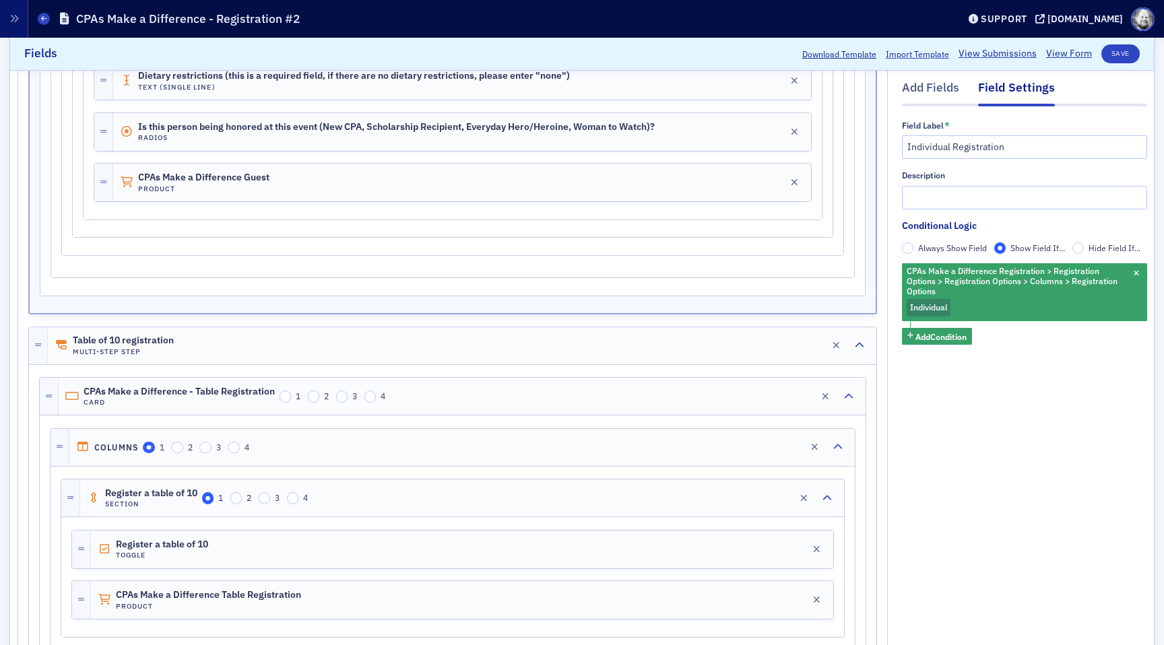
scroll to position [1059, 0]
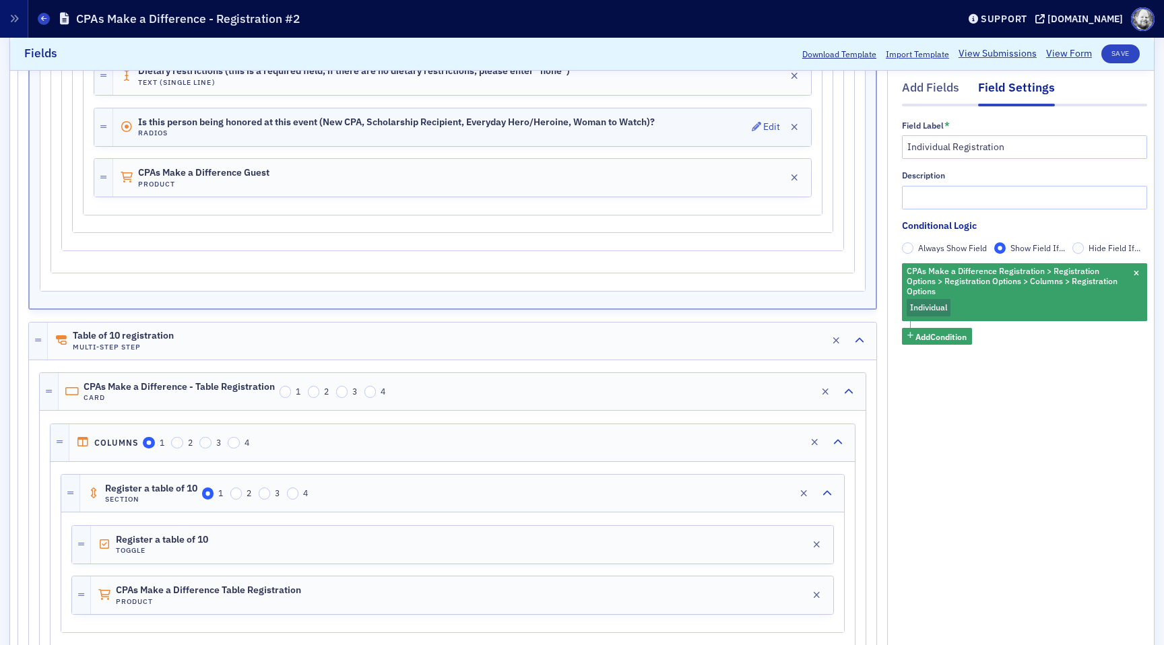
click at [631, 124] on span "Is this person being honored at this event (New CPA, Scholarship Recipient, Eve…" at bounding box center [396, 122] width 517 height 11
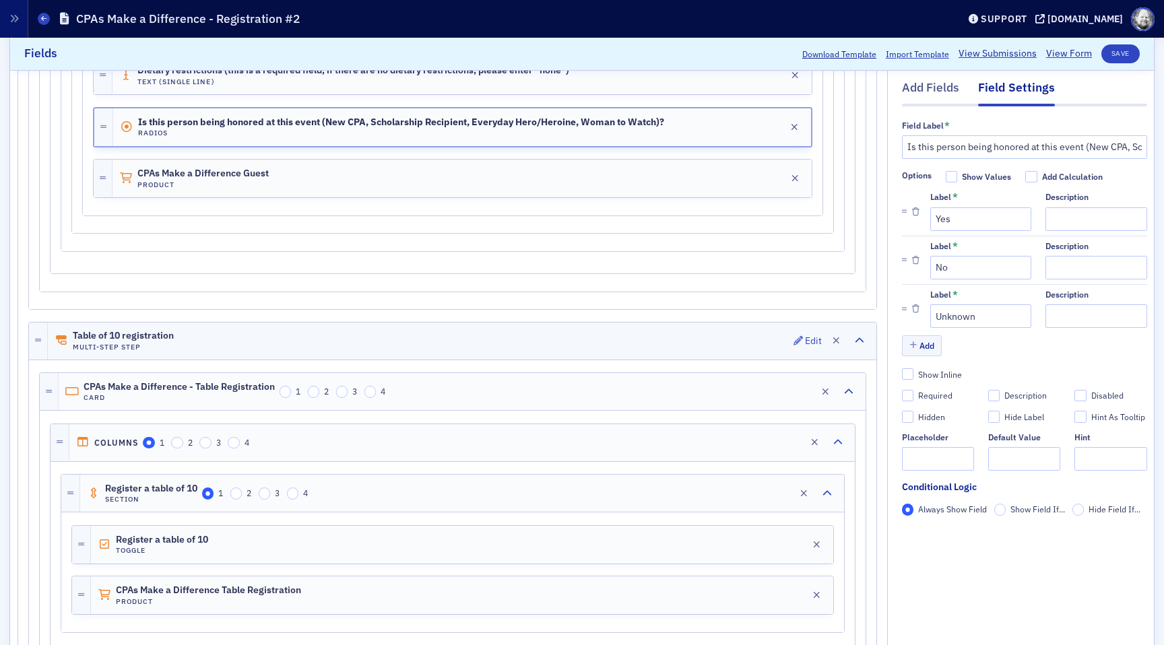
click at [397, 341] on div "Table of 10 registration Multi-Step Step Edit" at bounding box center [462, 341] width 828 height 37
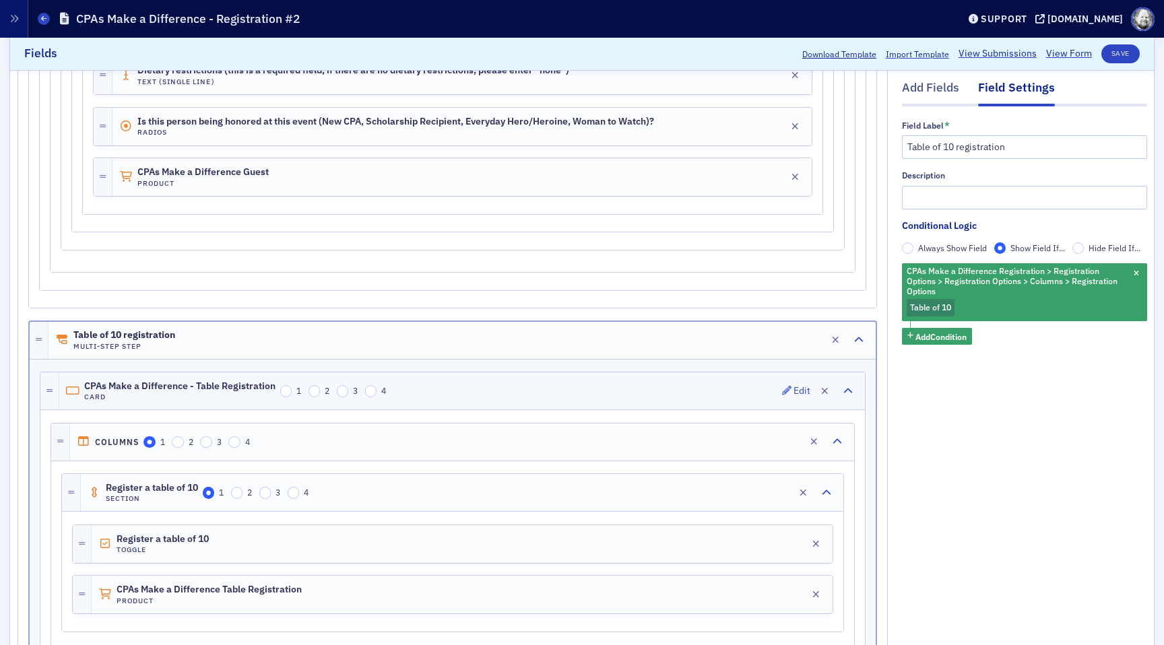
click at [404, 386] on div "CPAs Make a Difference - Table Registration Card 1 2 3 4 Edit" at bounding box center [462, 390] width 806 height 37
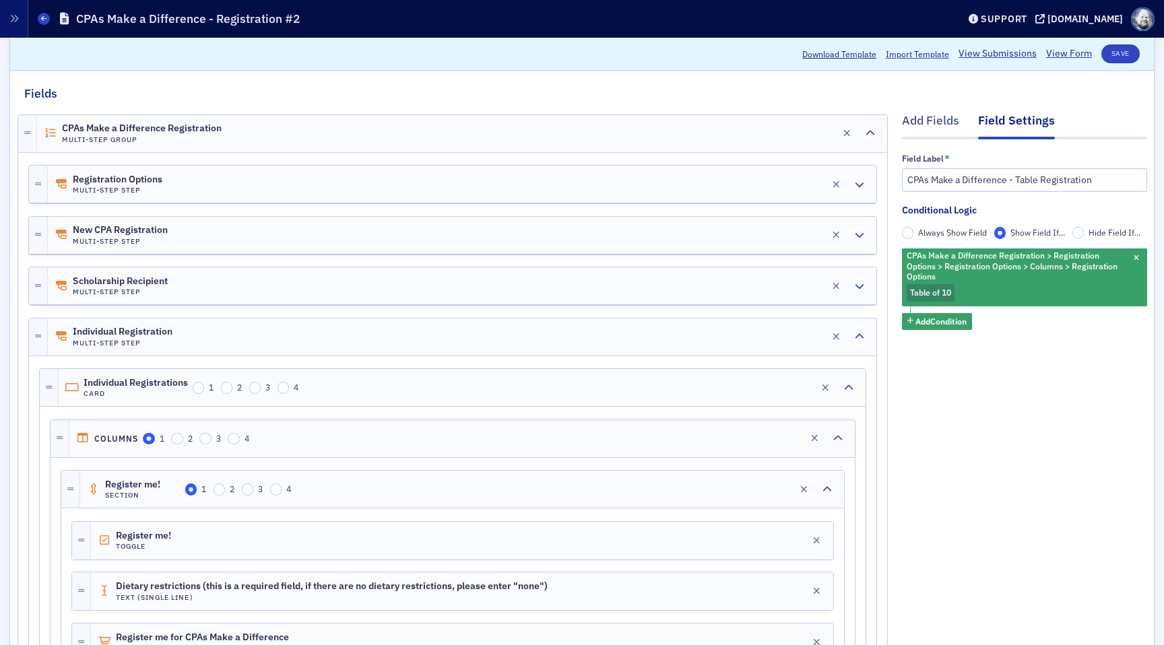
scroll to position [164, 0]
click at [403, 386] on div "Individual Registrations Card 1 2 3 4 Edit" at bounding box center [462, 388] width 807 height 37
click at [411, 337] on div "Individual Registration Multi-Step Step Edit" at bounding box center [462, 337] width 828 height 37
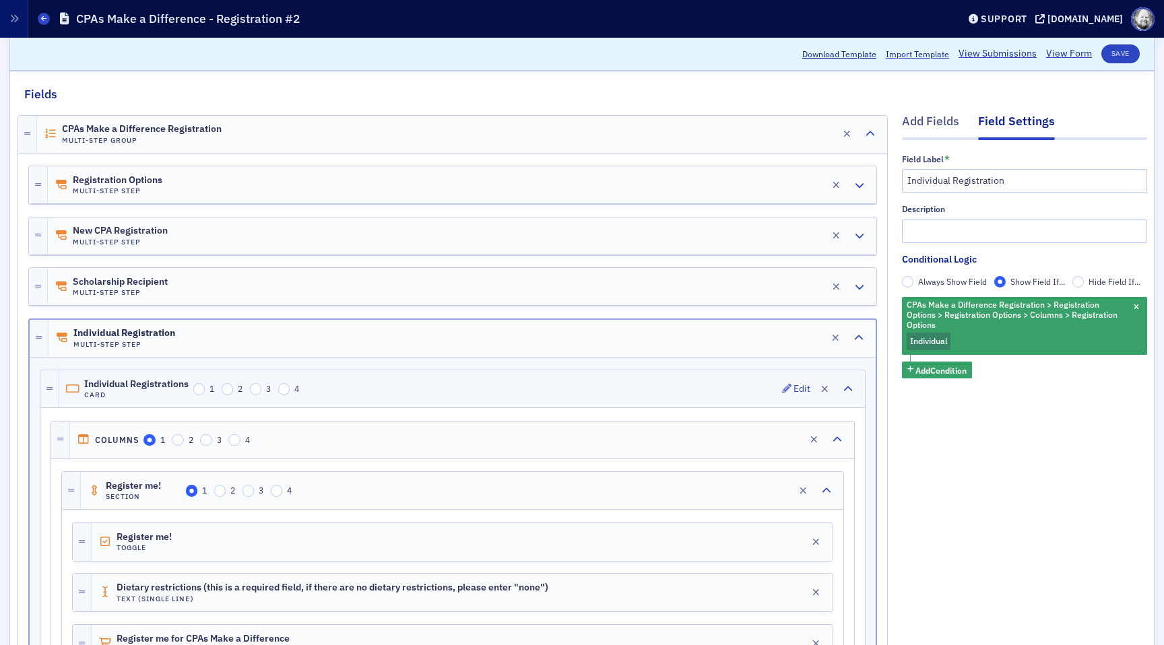
click at [401, 385] on div "Individual Registrations Card 1 2 3 4 Edit" at bounding box center [462, 388] width 806 height 37
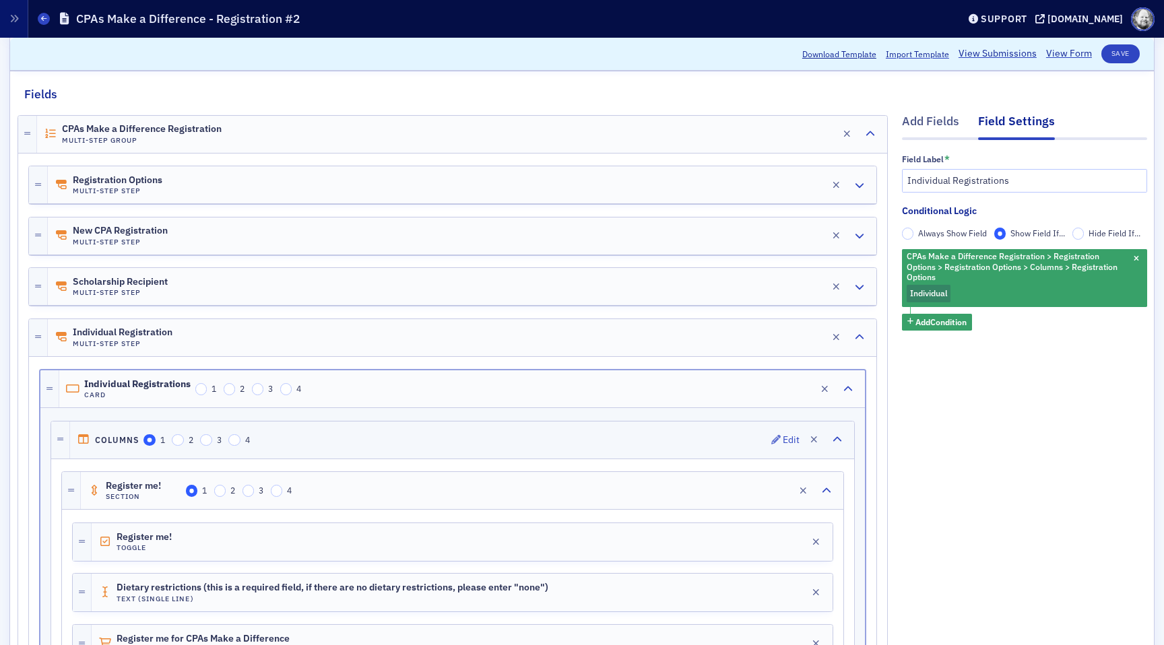
click at [396, 434] on div "Columns 1 2 3 4 Edit" at bounding box center [462, 440] width 784 height 37
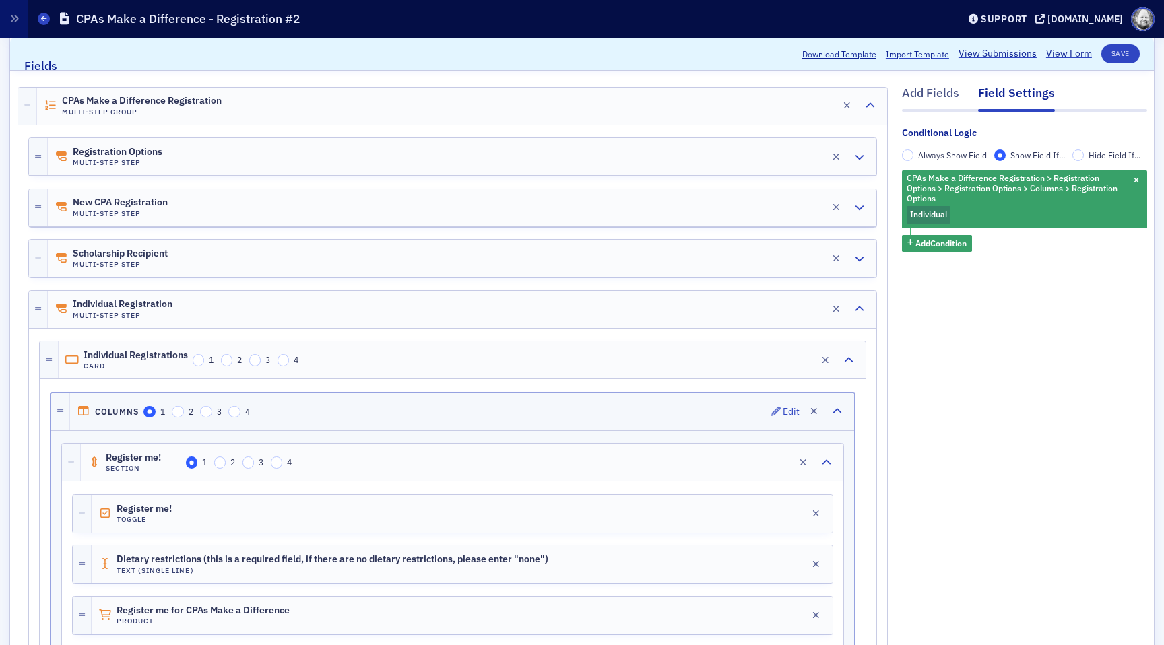
scroll to position [198, 0]
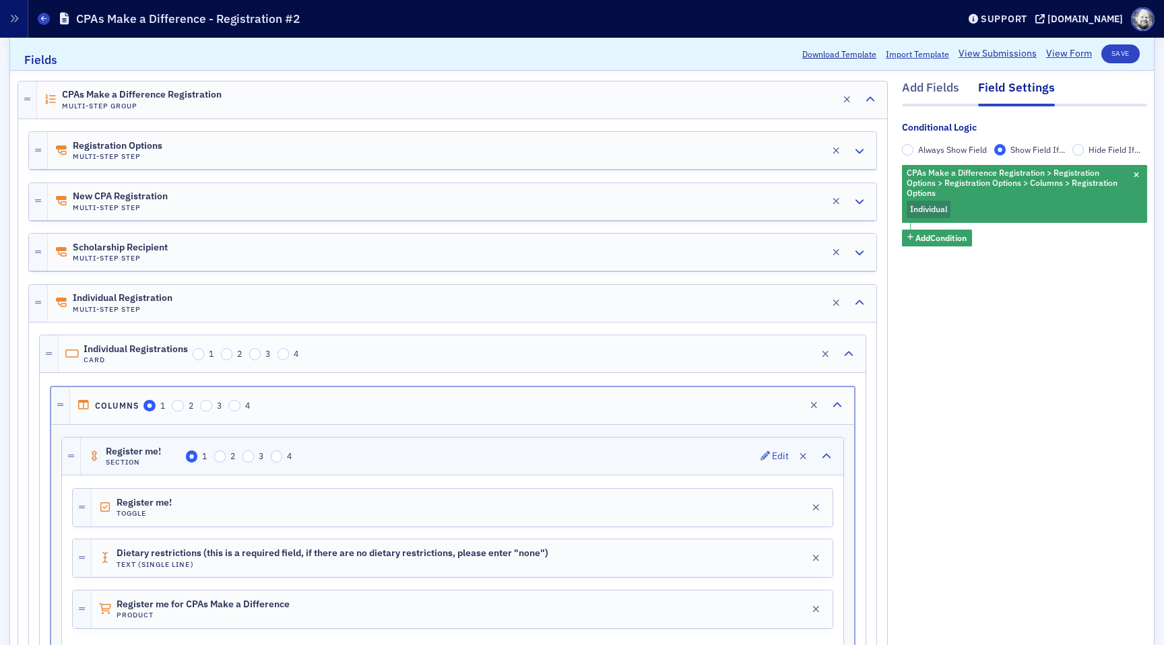
click at [405, 457] on div "Register me! Section 1 2 3 4 Edit" at bounding box center [462, 456] width 762 height 37
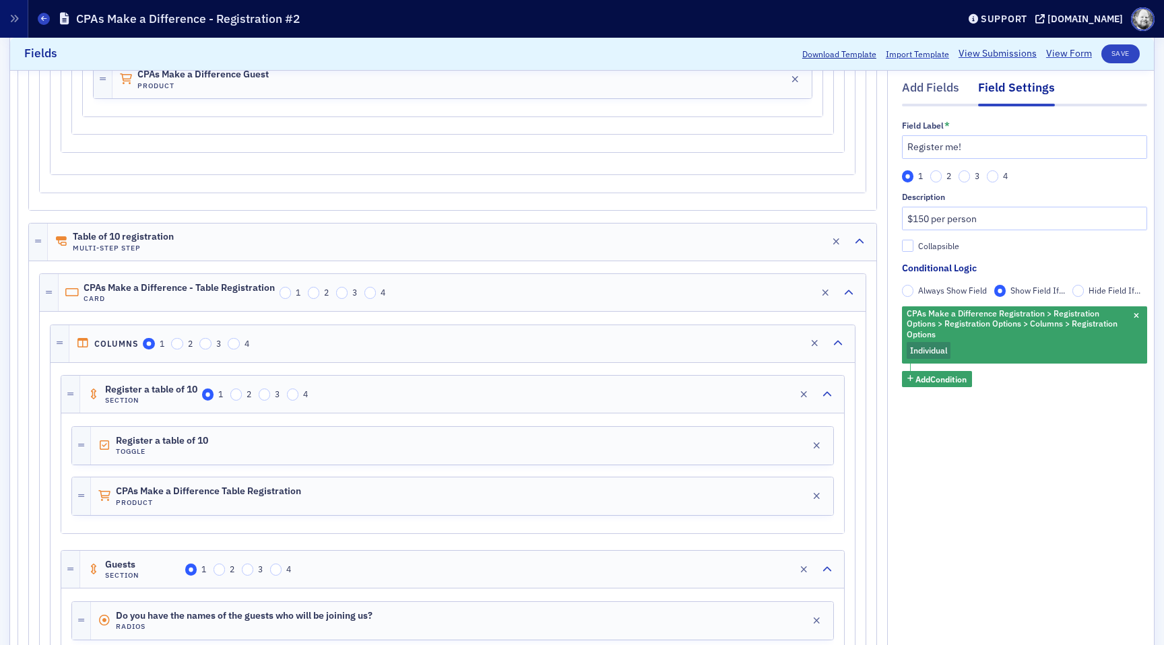
scroll to position [1171, 0]
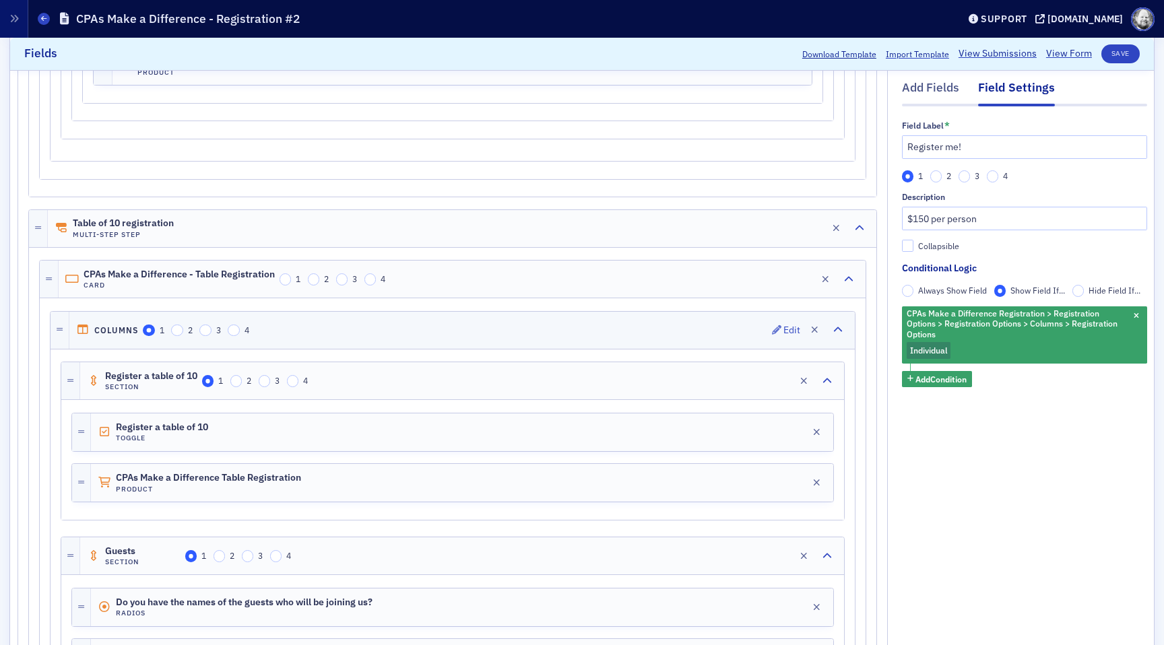
click at [459, 334] on div "Columns 1 2 3 4 Edit" at bounding box center [461, 330] width 785 height 37
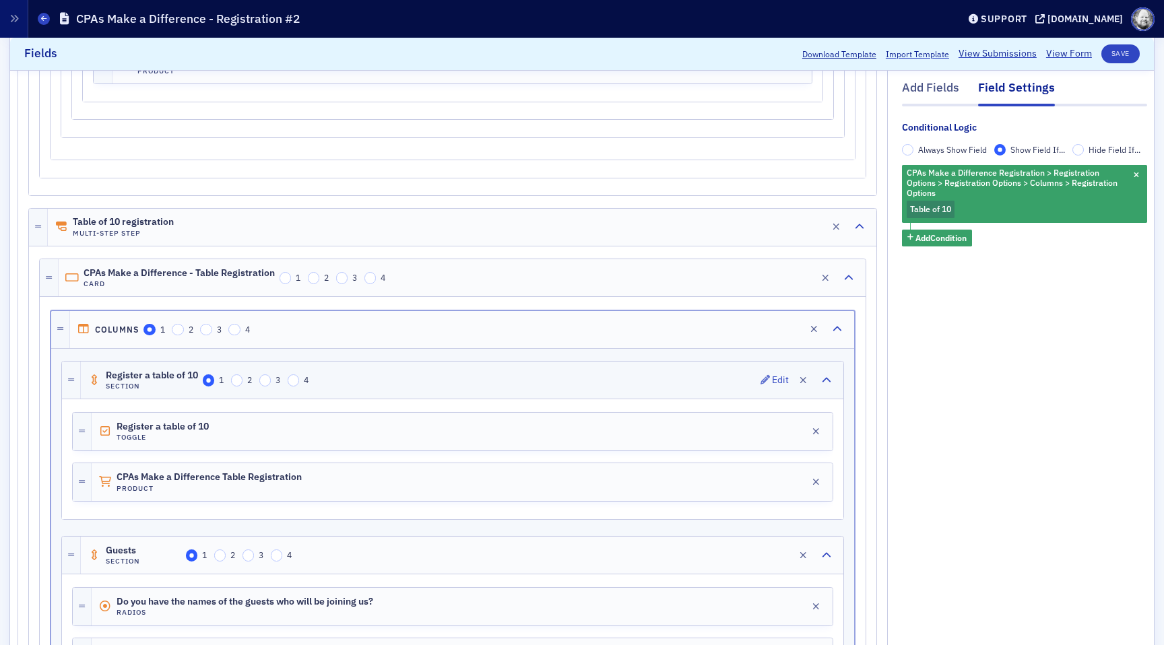
click at [454, 389] on div "Register a table of 10 Section 1 2 3 4 Edit" at bounding box center [462, 380] width 762 height 37
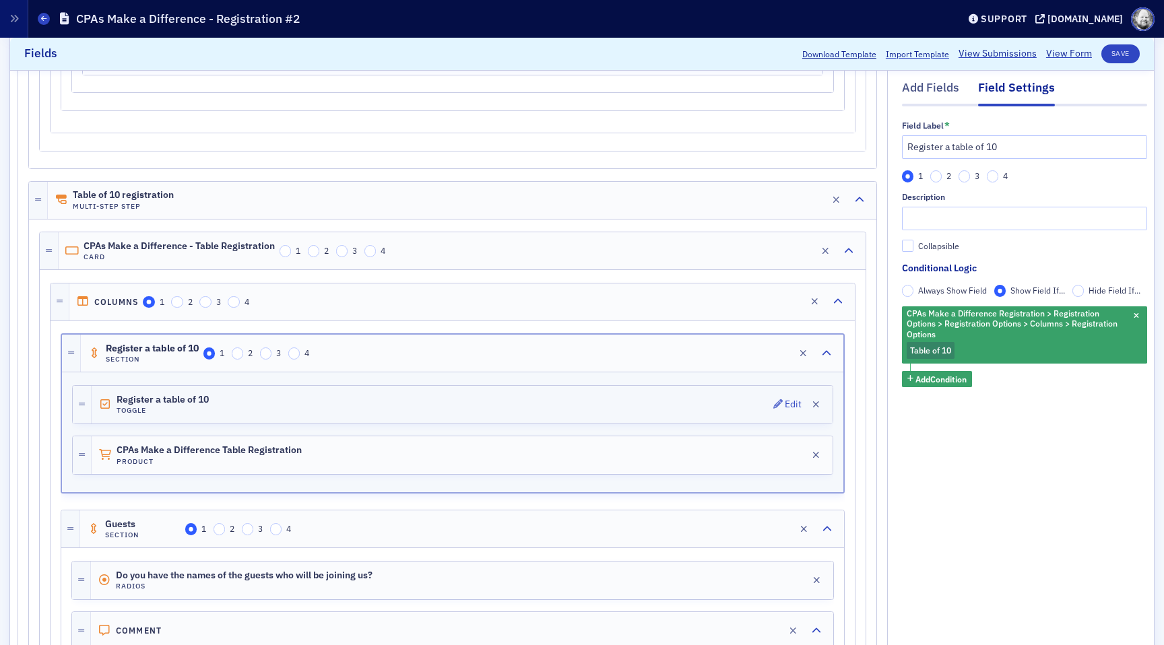
scroll to position [1202, 0]
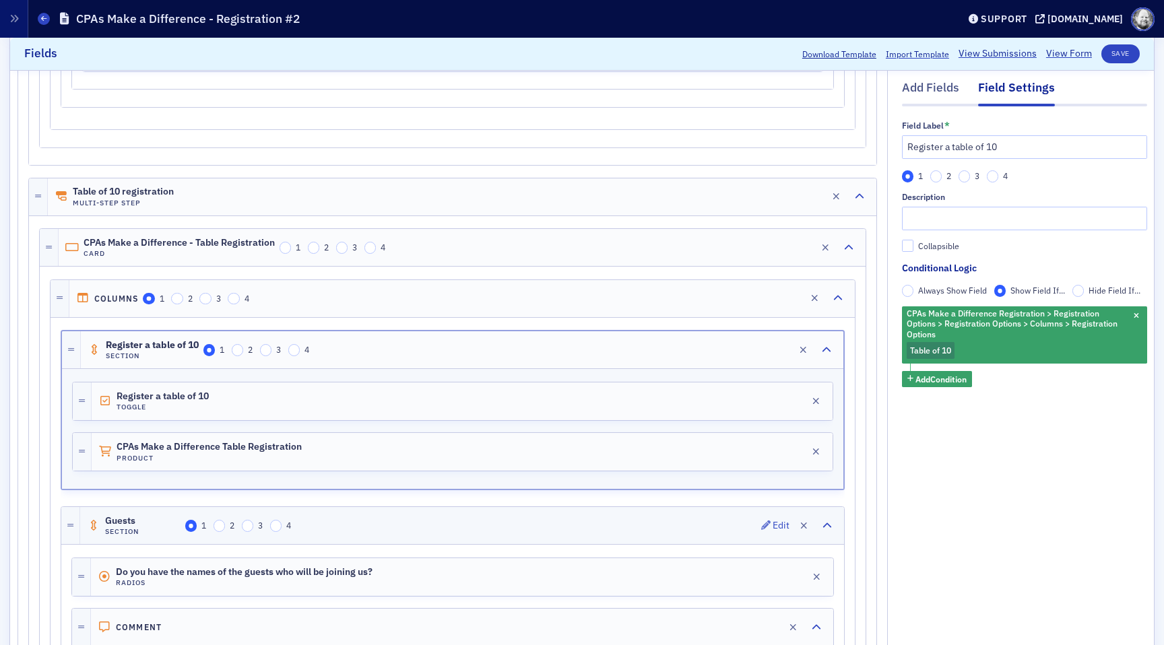
click at [469, 517] on div "Guests Section 1 2 3 4 Edit" at bounding box center [462, 525] width 764 height 37
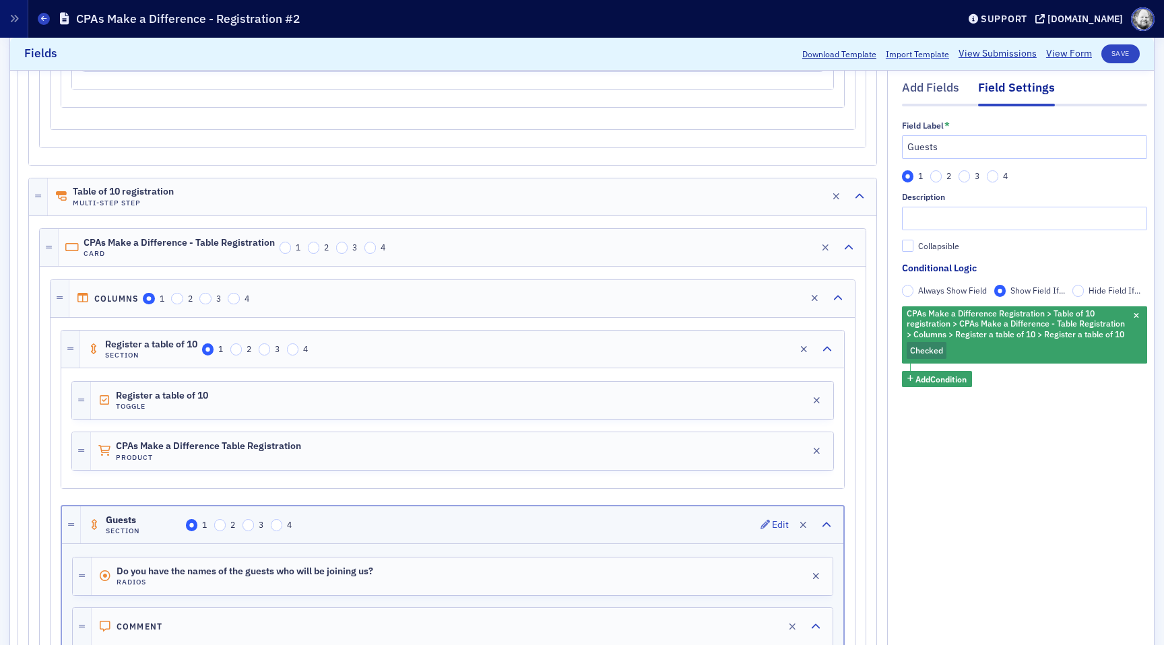
click at [683, 532] on div "Guests Section 1 2 3 4 Edit" at bounding box center [462, 525] width 762 height 37
click at [665, 343] on div "Register a table of 10 Section 1 2 3 4 Edit" at bounding box center [462, 349] width 764 height 37
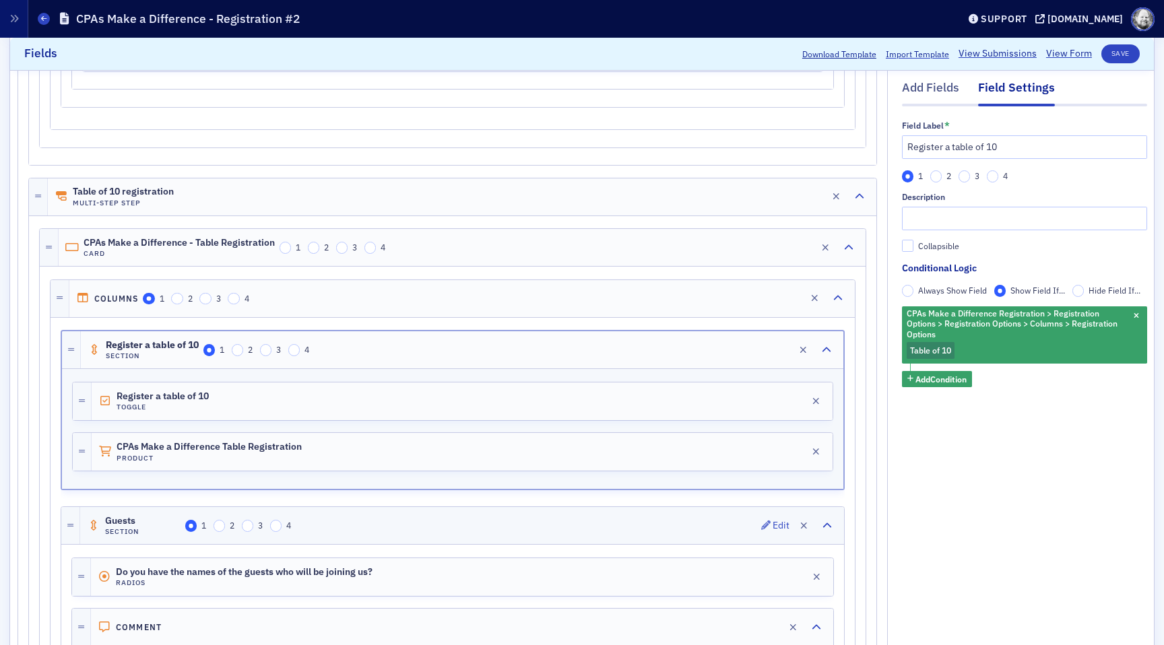
click at [655, 525] on div "Guests Section 1 2 3 4 Edit" at bounding box center [462, 525] width 764 height 37
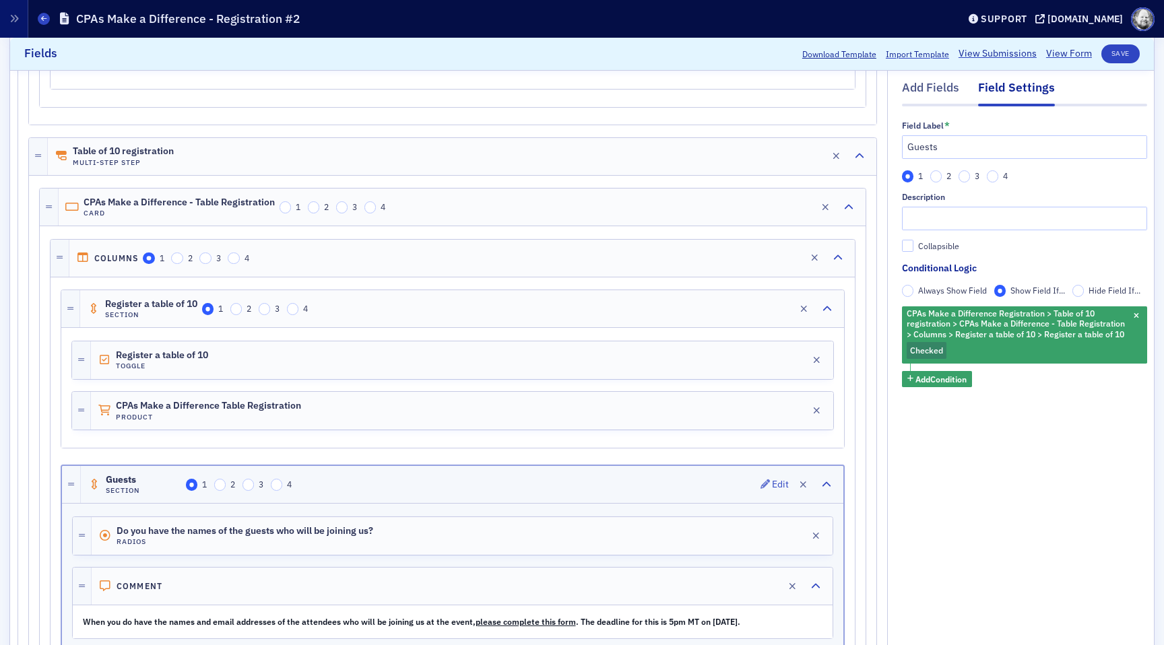
scroll to position [1245, 0]
click at [655, 525] on div "Do you have the names of the guests who will be joining us? Radios Edit" at bounding box center [462, 534] width 741 height 38
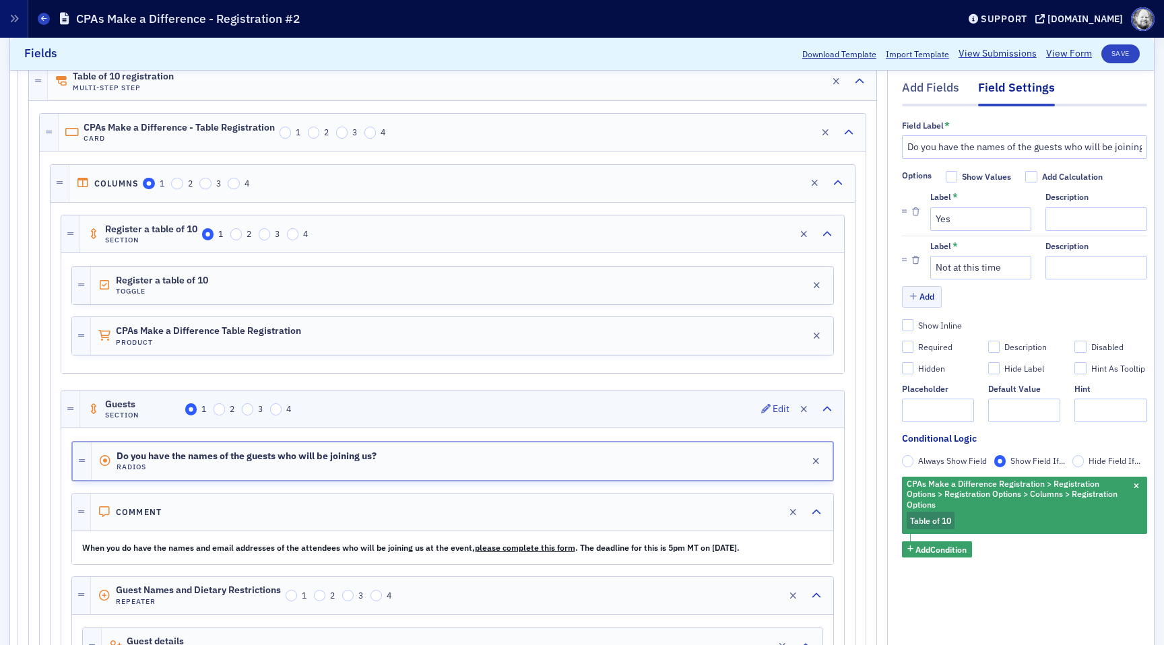
scroll to position [1320, 0]
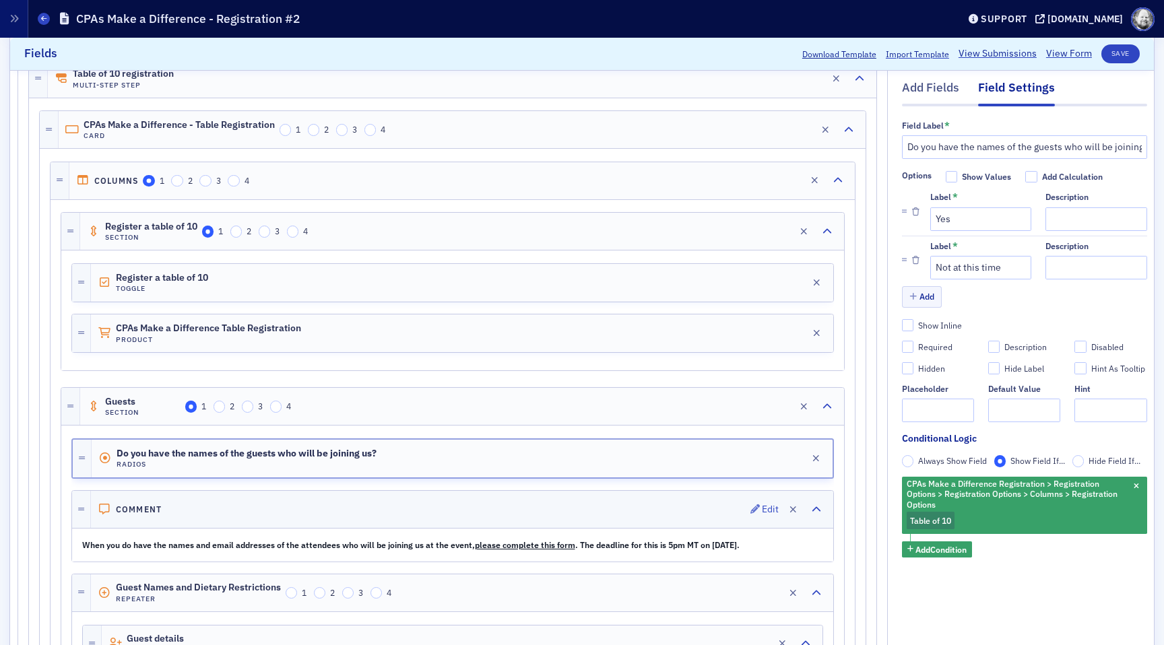
click at [692, 514] on div "Comment Edit" at bounding box center [462, 509] width 742 height 37
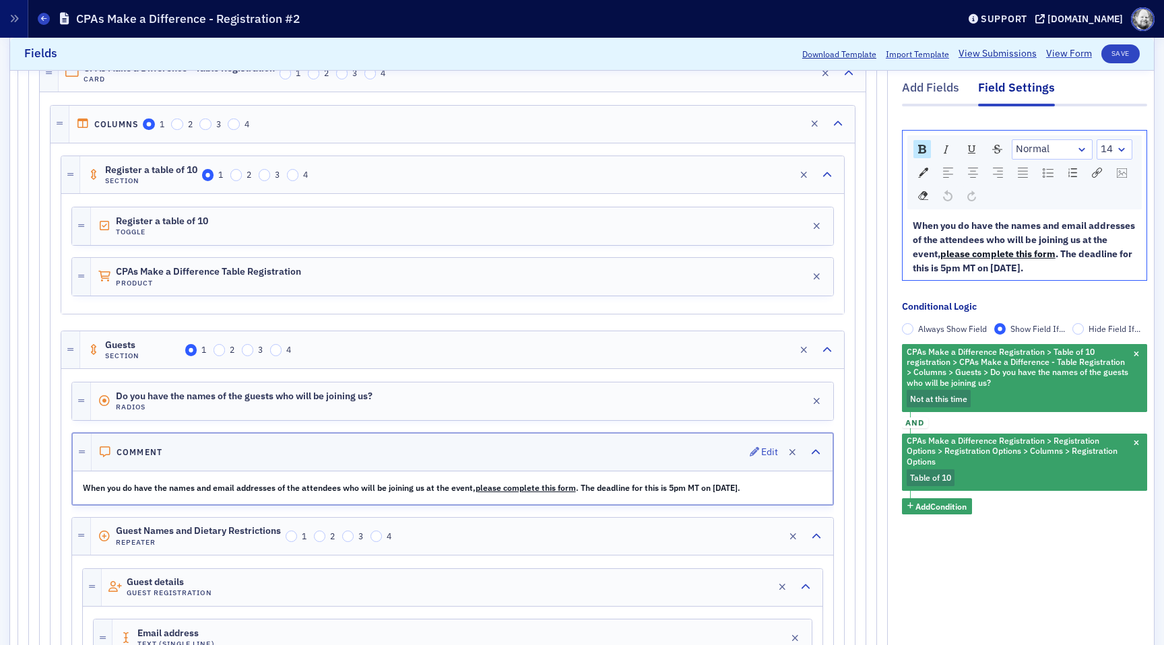
scroll to position [1382, 0]
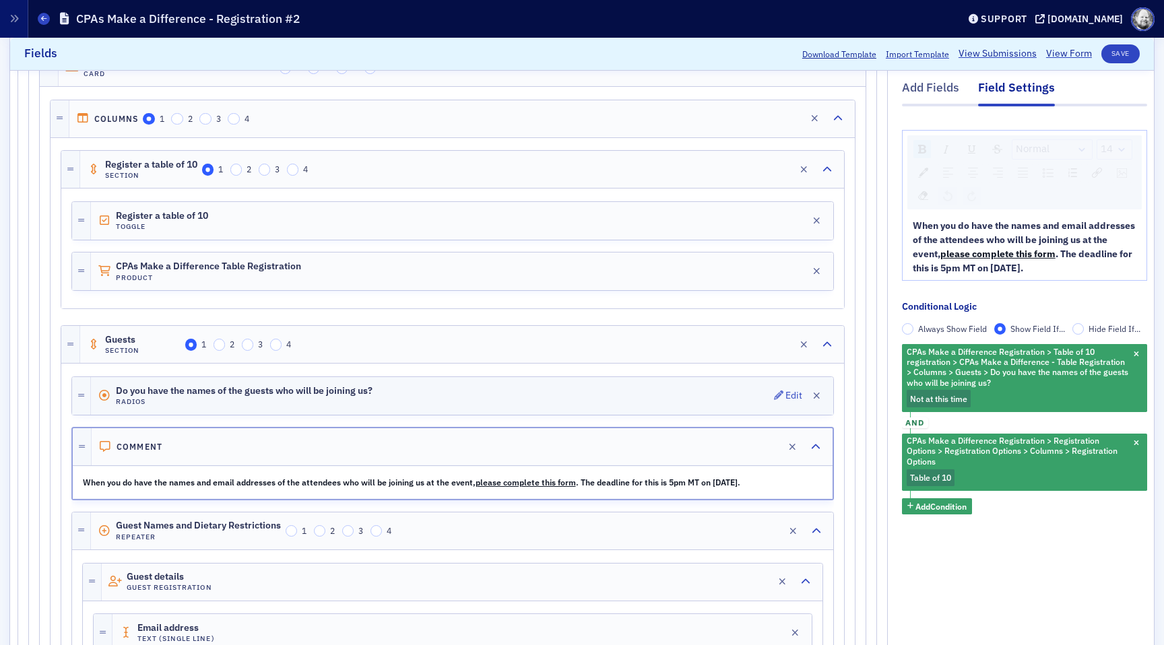
click at [702, 403] on div "Do you have the names of the guests who will be joining us? Radios Edit" at bounding box center [462, 396] width 742 height 38
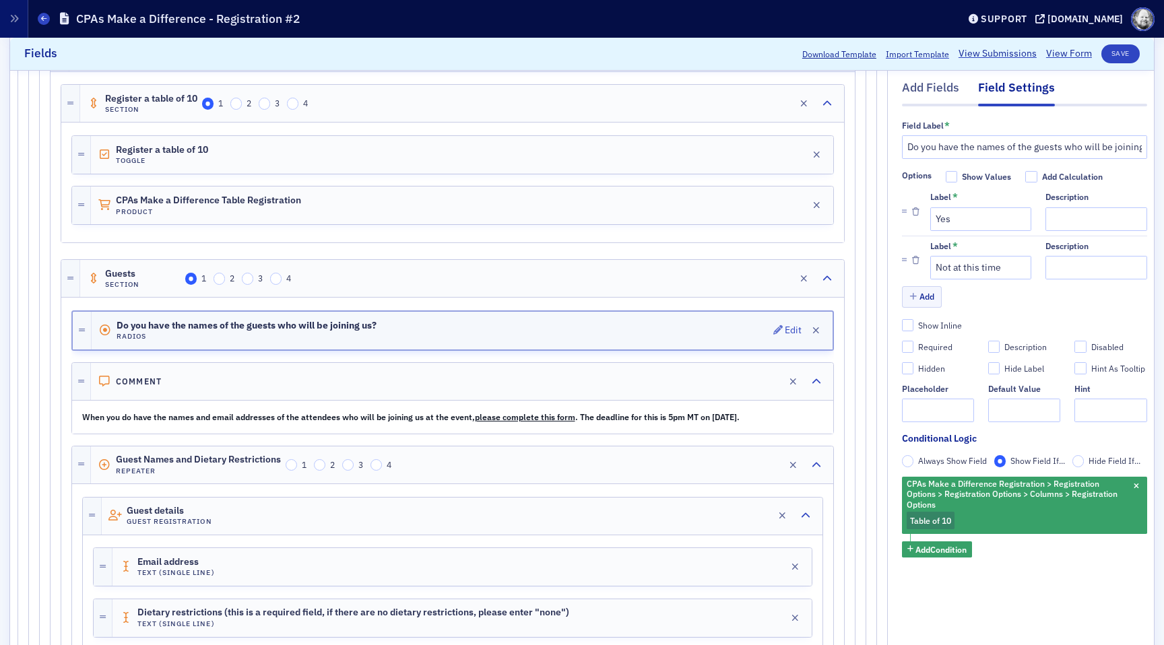
scroll to position [1452, 0]
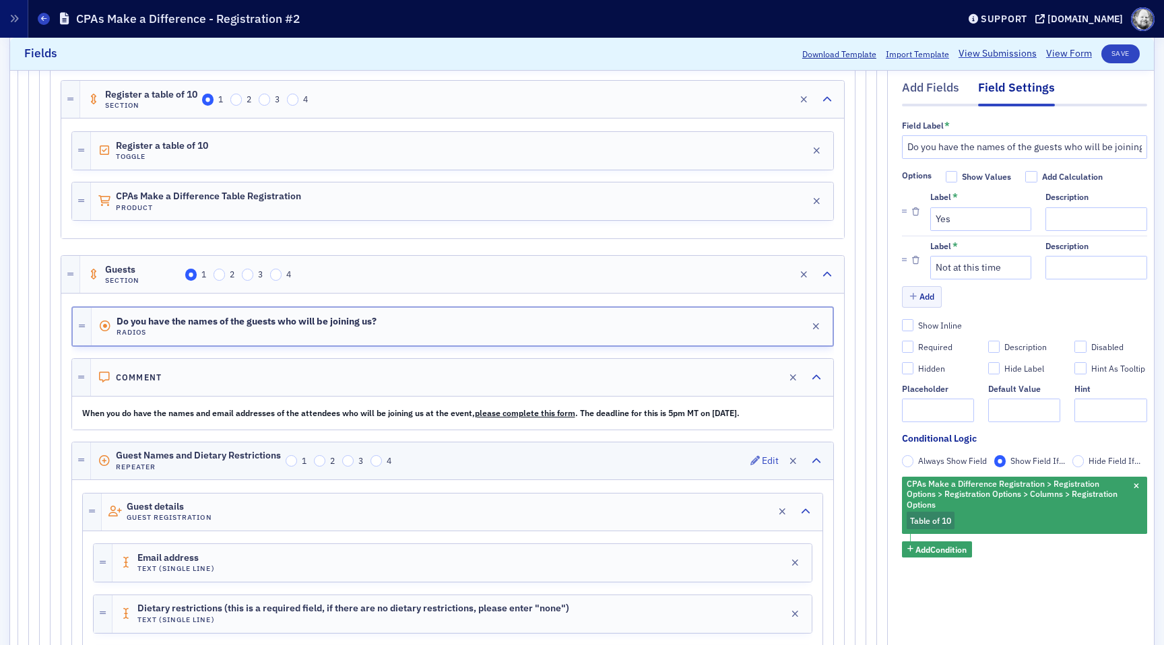
click at [686, 456] on div "Guest Names and Dietary Restrictions Repeater 1 2 3 4 Edit" at bounding box center [462, 461] width 742 height 37
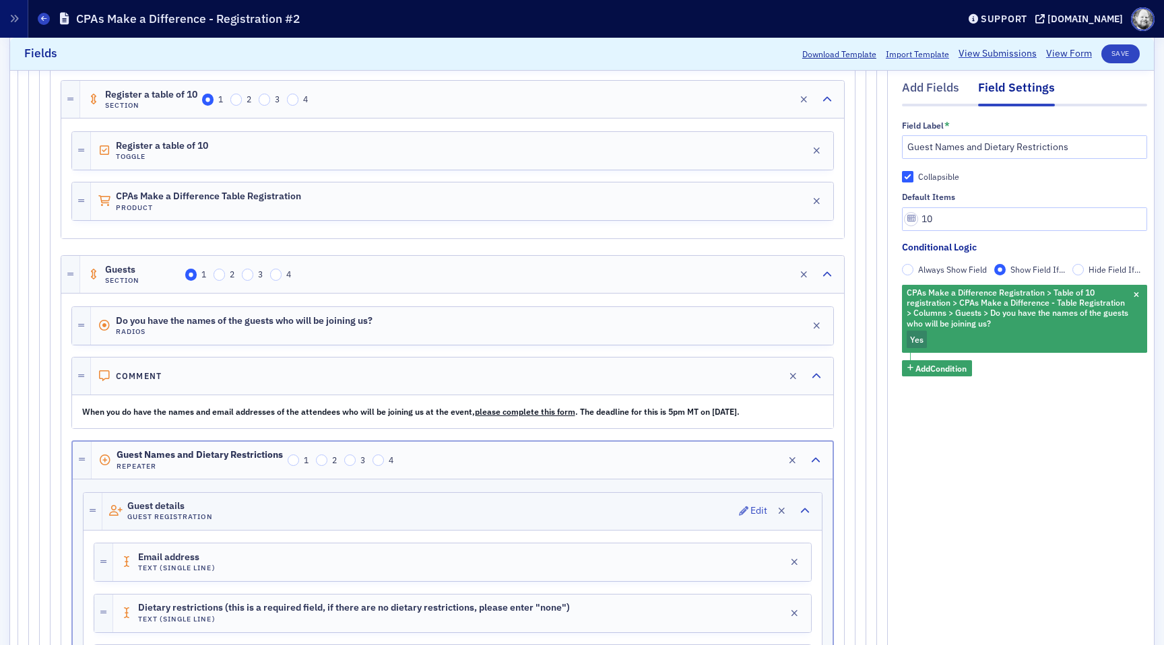
click at [682, 502] on div "Guest details Guest Registration Edit" at bounding box center [461, 511] width 719 height 37
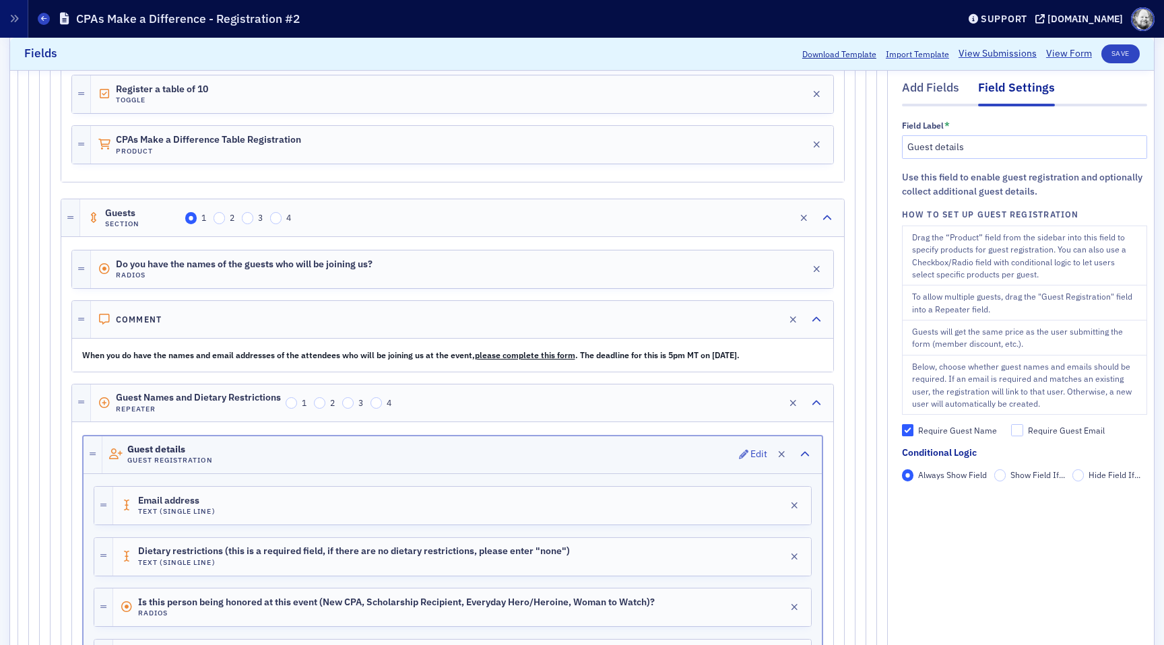
scroll to position [1511, 0]
click at [682, 502] on div "Email address Text (Single Line) Edit" at bounding box center [462, 503] width 698 height 38
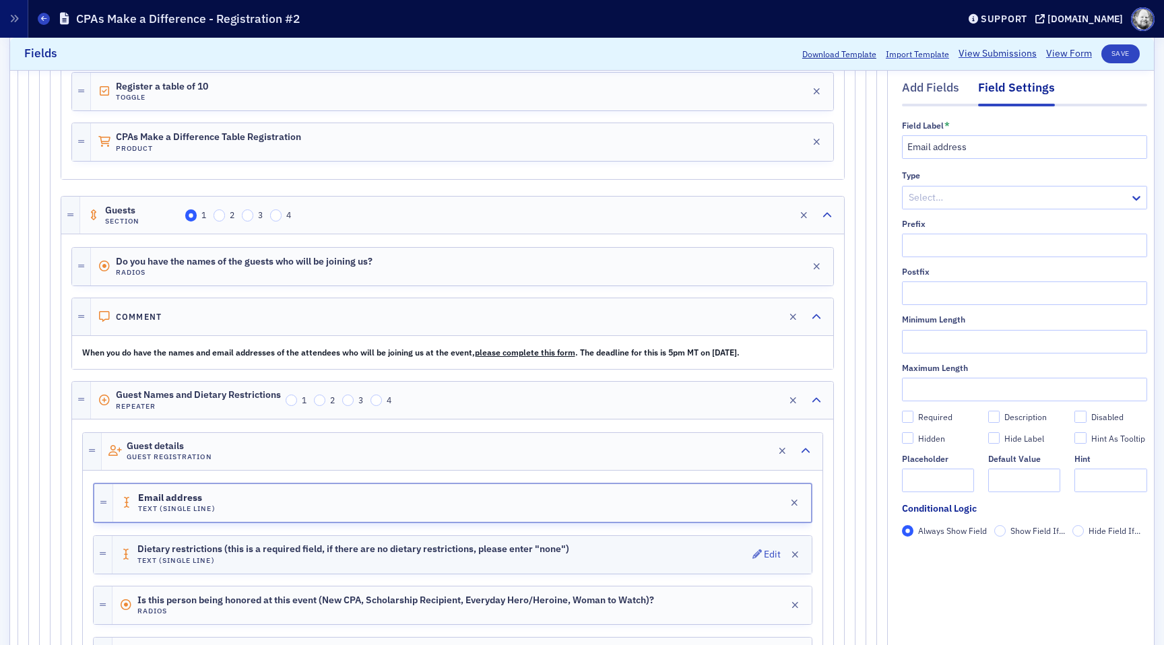
click at [679, 552] on div "Dietary restrictions (this is a required field, if there are no dietary restric…" at bounding box center [461, 555] width 699 height 38
click at [680, 509] on div "Email address Text (Single Line) Edit" at bounding box center [461, 503] width 699 height 38
click at [678, 447] on div "Guest details Guest Registration Edit" at bounding box center [462, 451] width 721 height 37
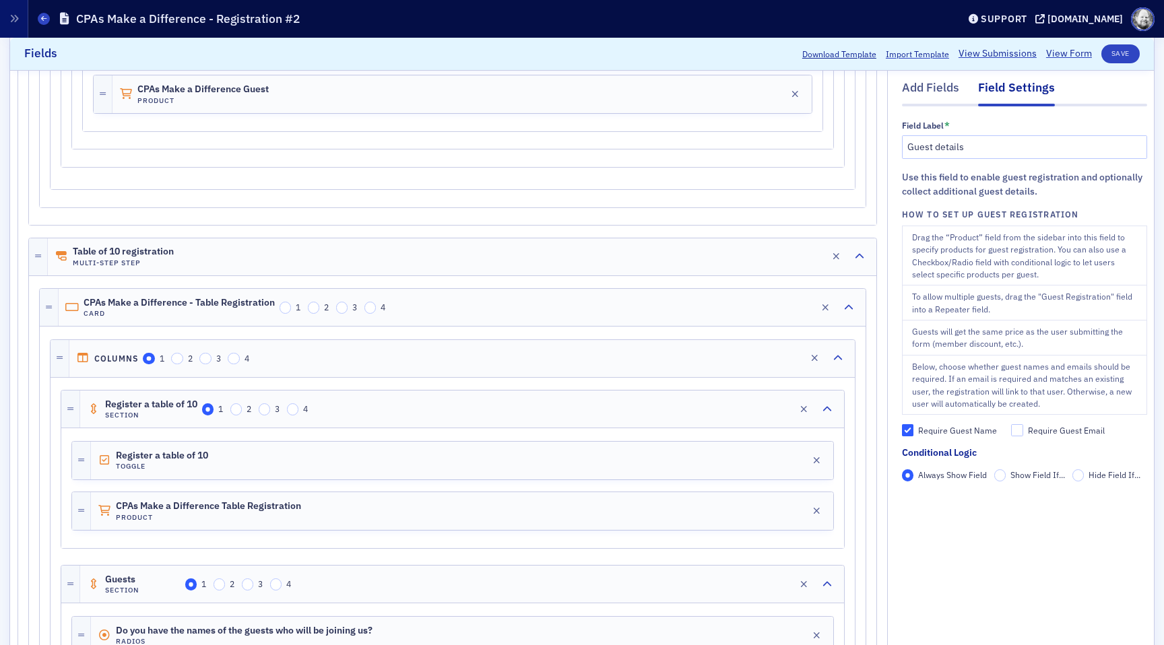
scroll to position [1137, 0]
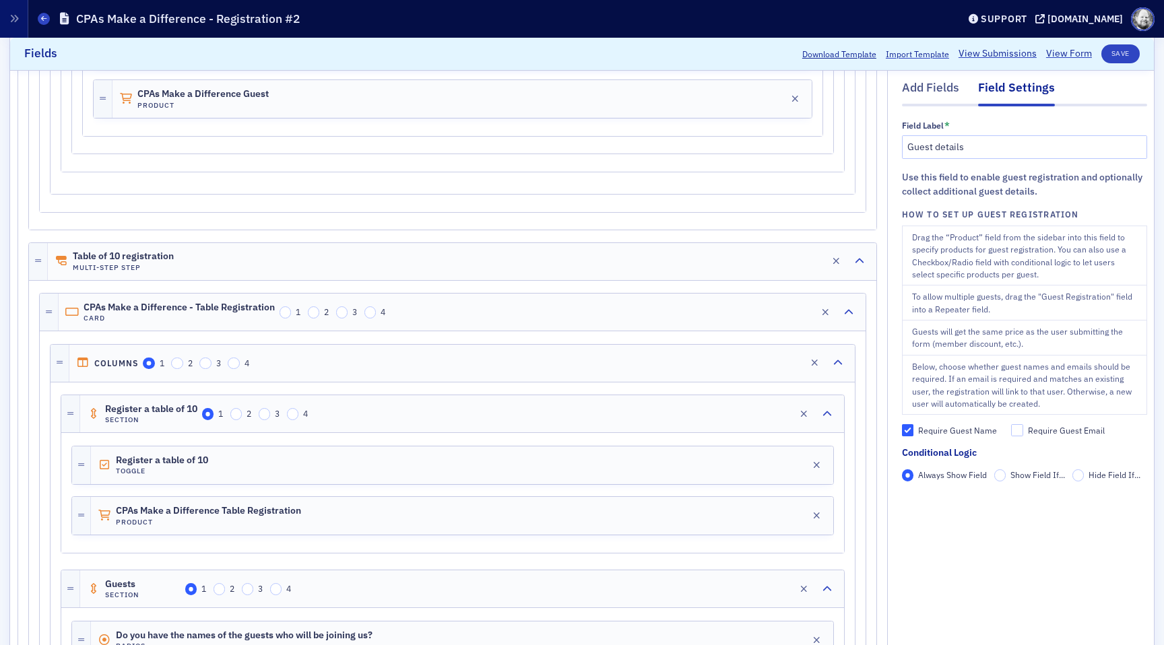
click at [671, 392] on div at bounding box center [453, 389] width 784 height 12
click at [668, 418] on div "Register a table of 10 Section 1 2 3 4 Edit" at bounding box center [462, 413] width 764 height 37
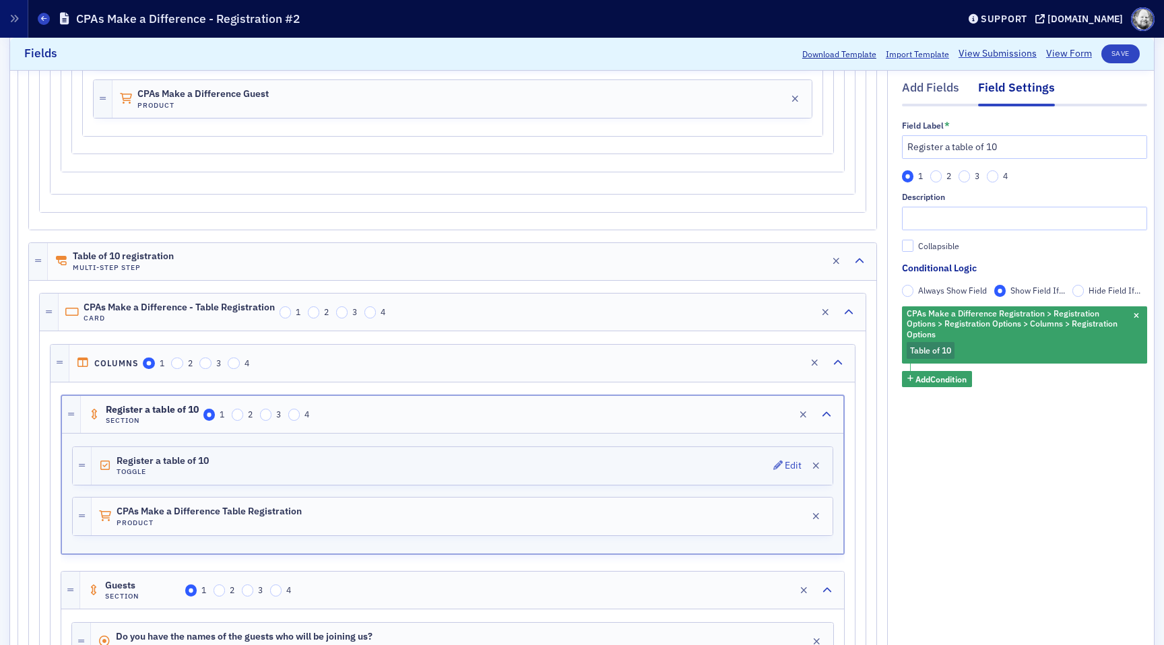
click at [668, 452] on div "Register a table of 10 Toggle Edit" at bounding box center [462, 466] width 741 height 38
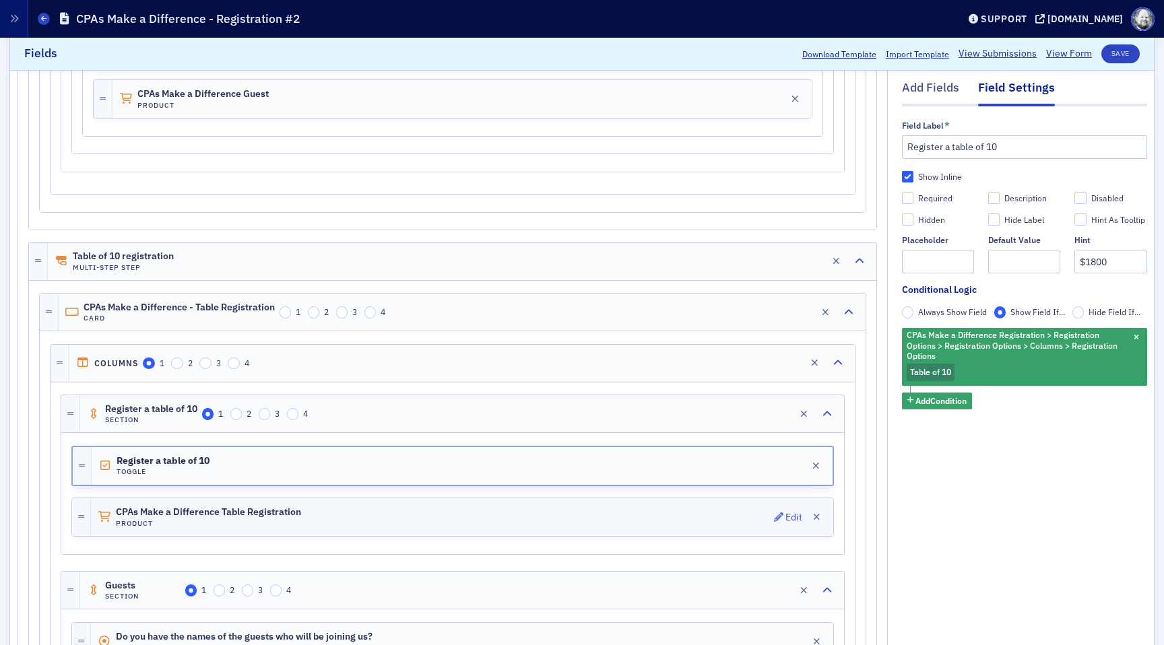
click at [666, 505] on div "CPAs Make a Difference Table Registration Product Edit" at bounding box center [462, 517] width 742 height 38
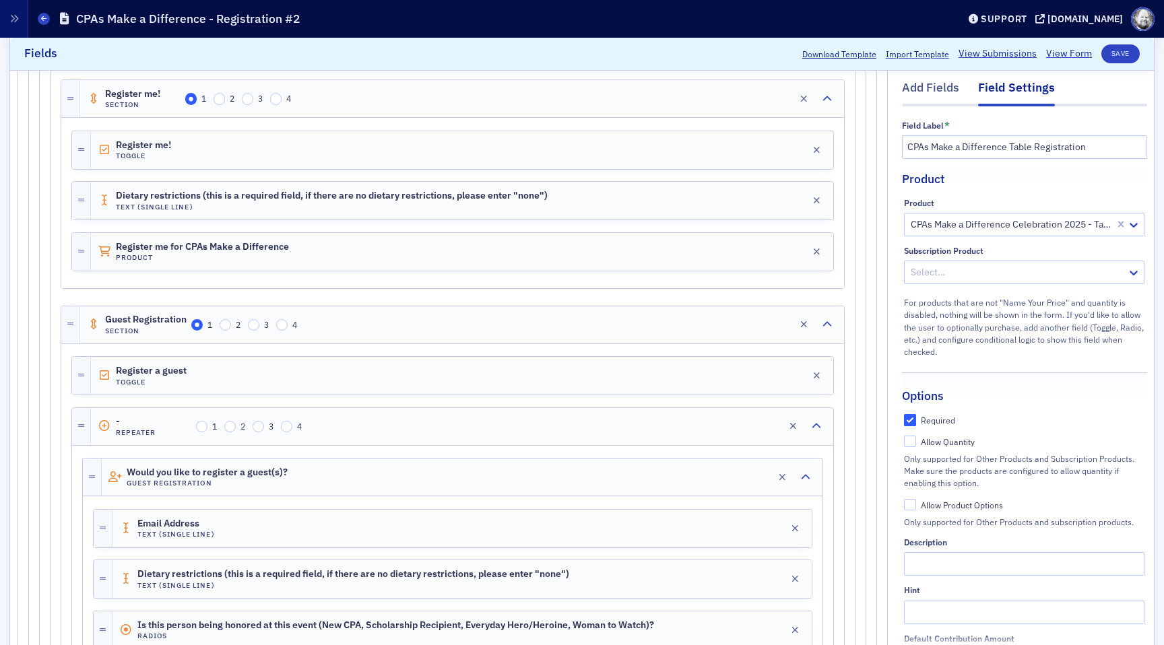
scroll to position [553, 0]
click at [673, 333] on div "Guest Registration Section 1 2 3 4 Edit" at bounding box center [462, 326] width 764 height 37
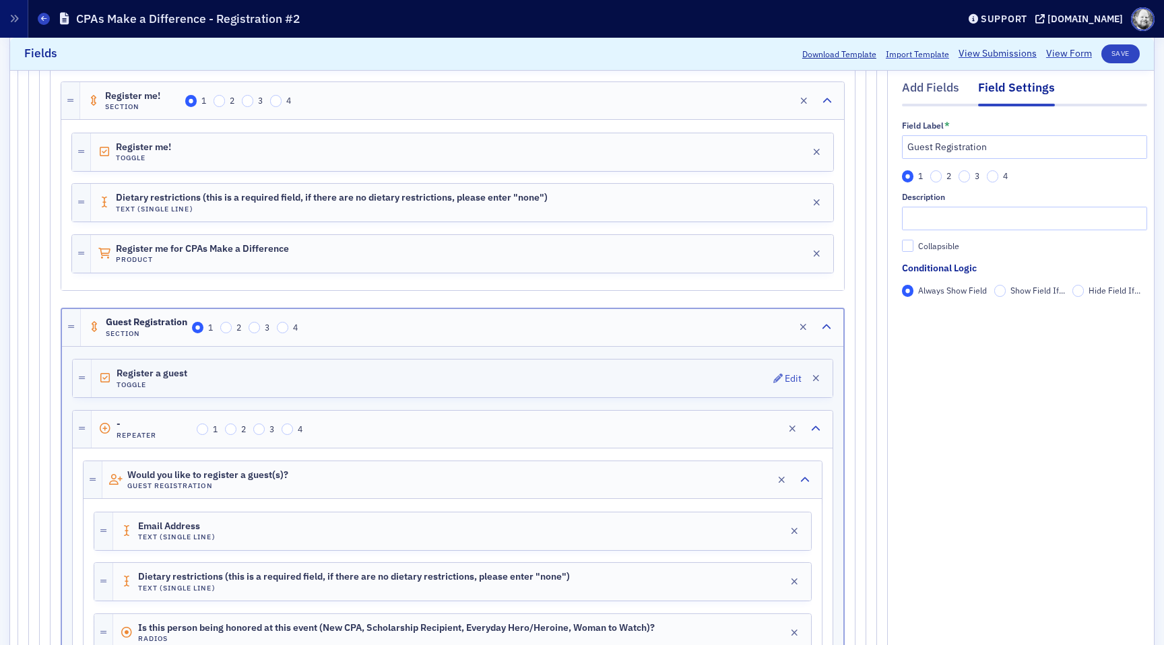
click at [673, 376] on div "Register a guest Toggle Edit" at bounding box center [462, 379] width 741 height 38
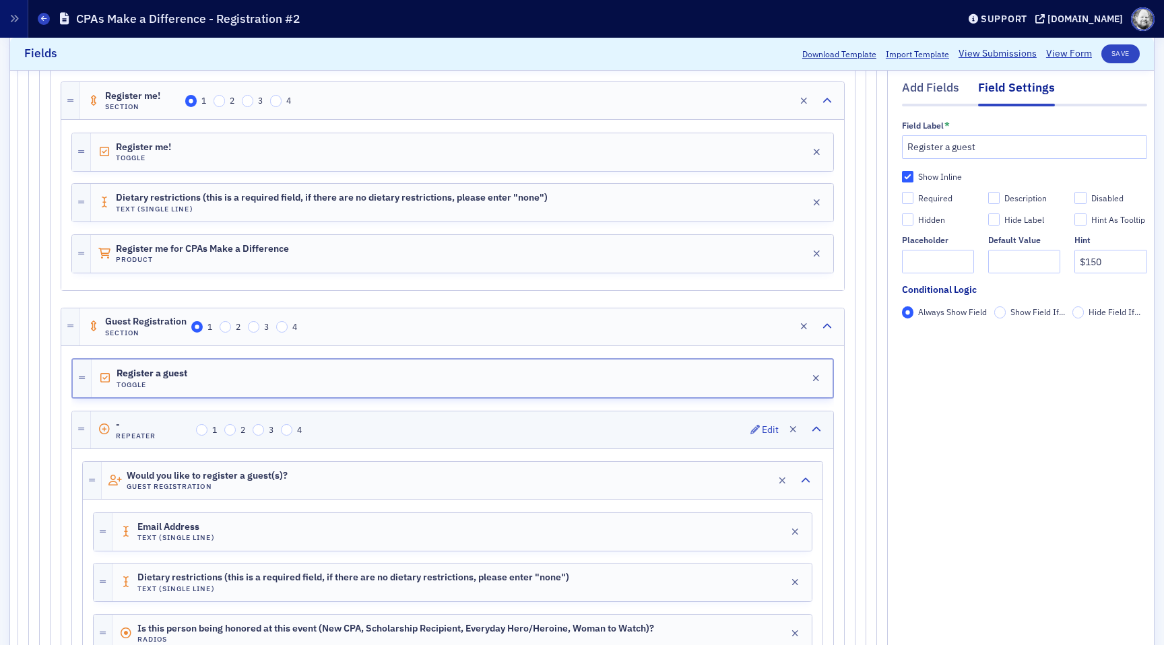
click at [669, 430] on div "- Repeater 1 2 3 4 Edit" at bounding box center [462, 430] width 742 height 37
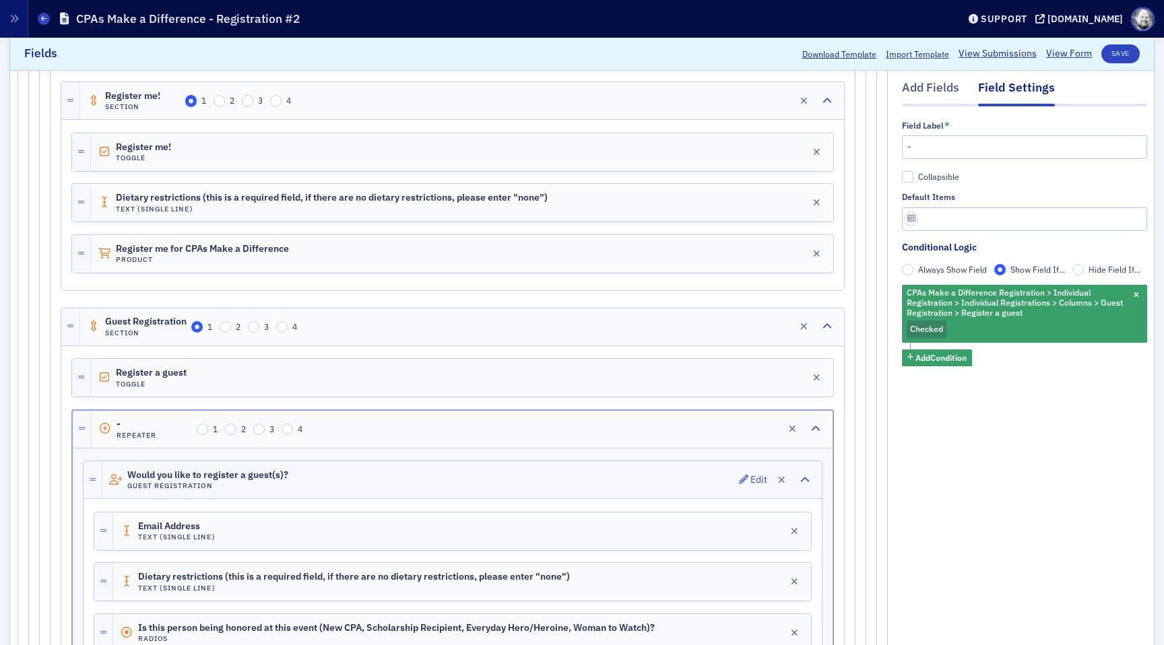
click at [667, 485] on div "Would you like to register a guest(s)? Guest Registration Edit" at bounding box center [461, 479] width 719 height 37
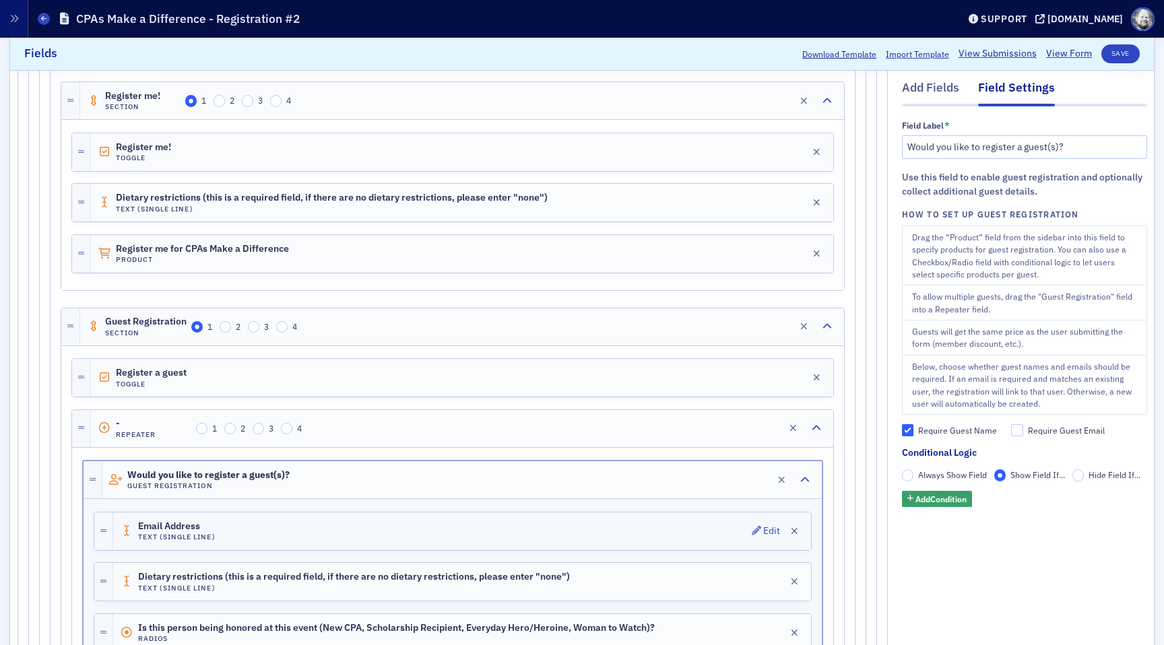
click at [664, 527] on div "Email Address Text (Single Line) Edit" at bounding box center [462, 532] width 698 height 38
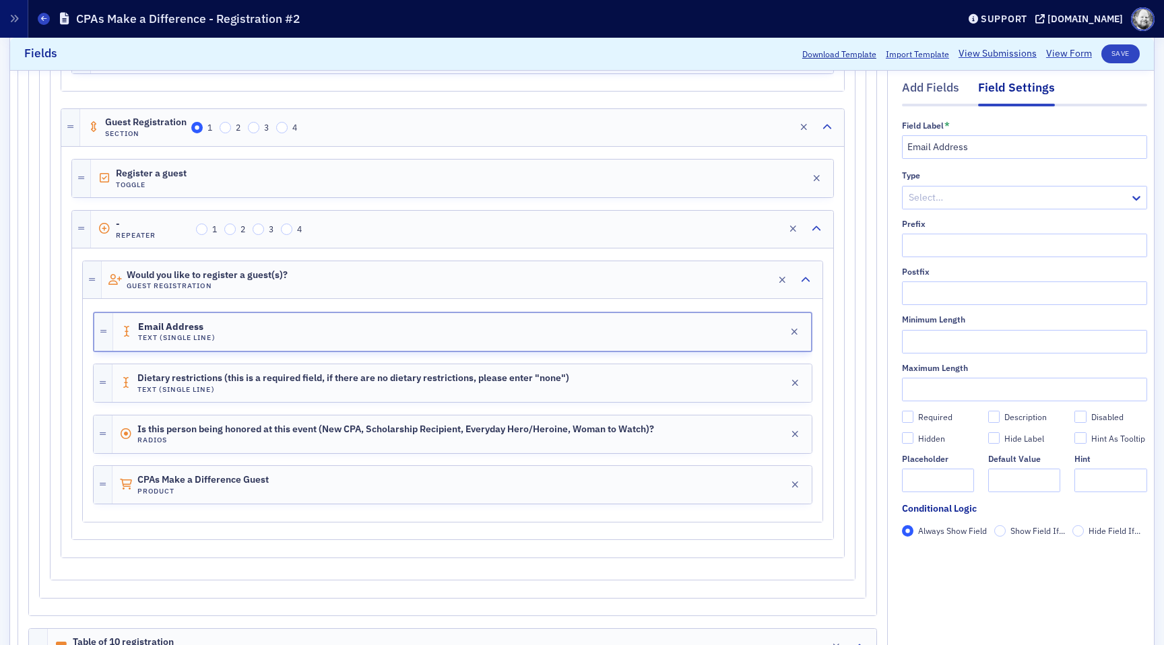
scroll to position [762, 0]
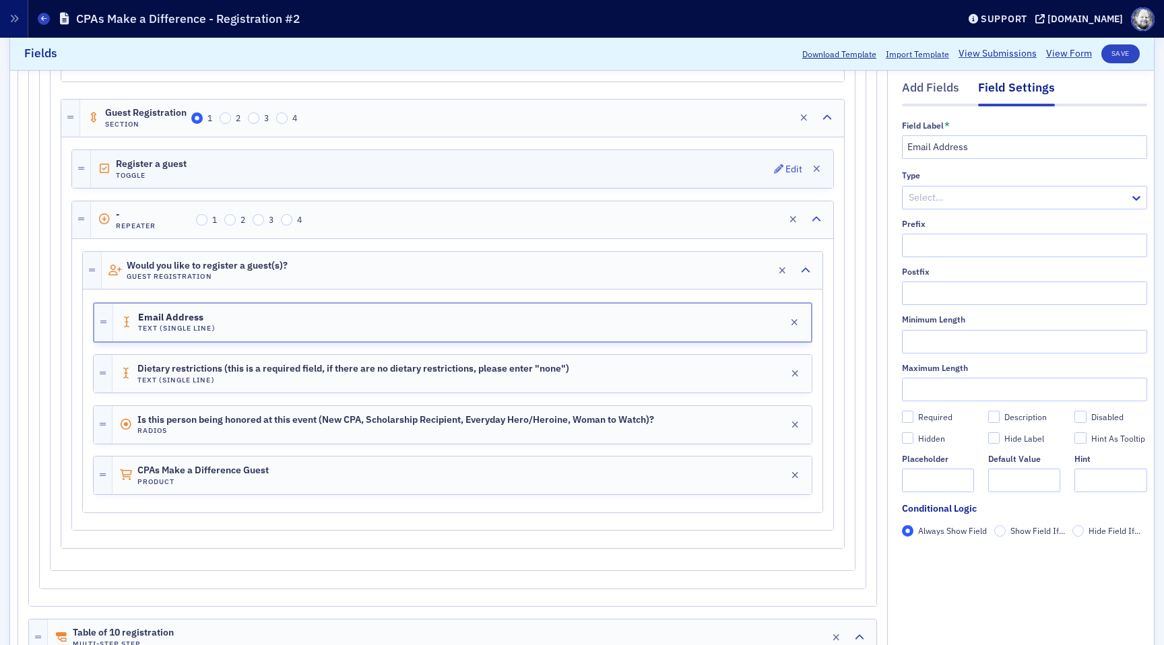
click at [734, 156] on div "Register a guest Toggle Edit" at bounding box center [462, 169] width 742 height 38
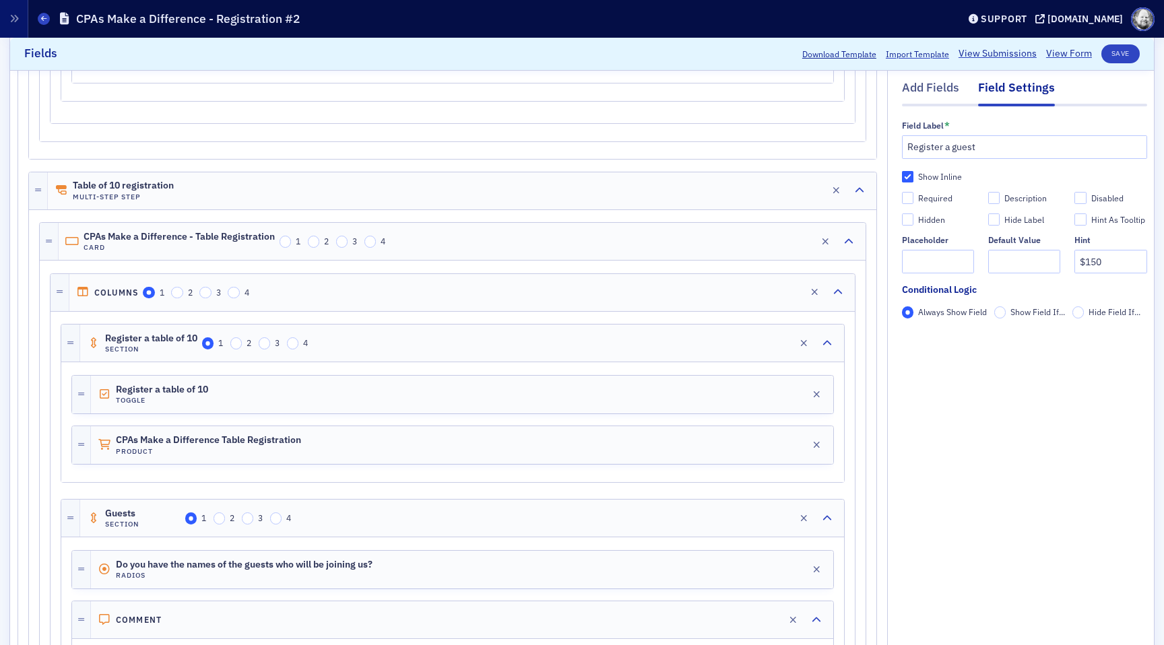
scroll to position [1213, 0]
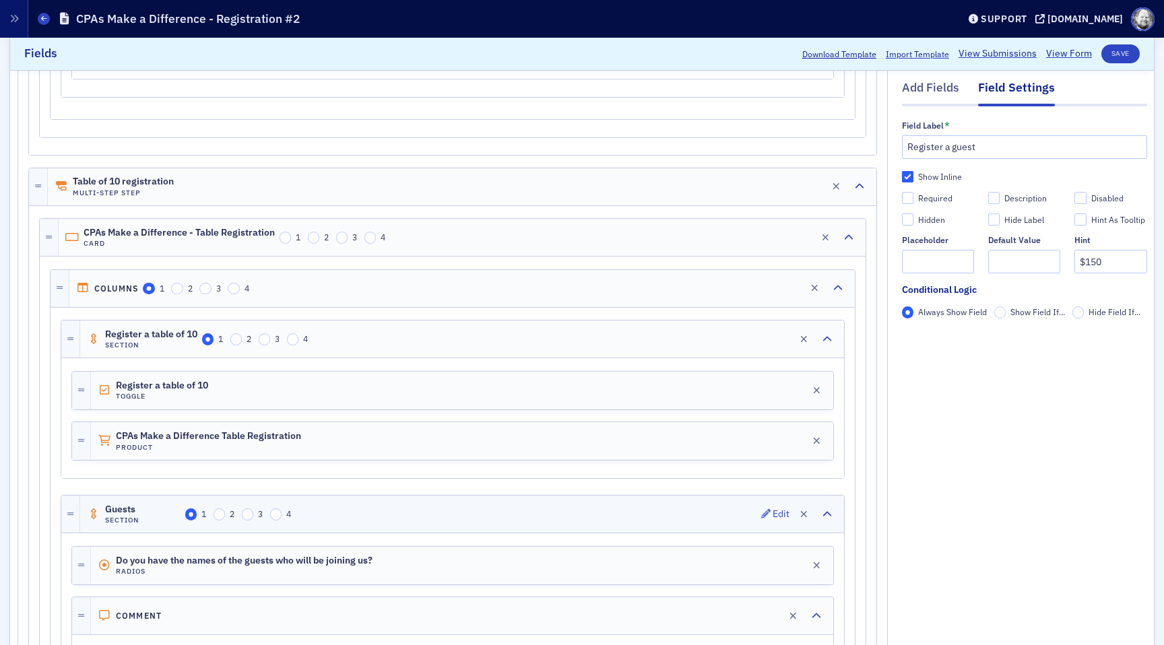
click at [662, 515] on div "Guests Section 1 2 3 4 Edit" at bounding box center [462, 514] width 764 height 37
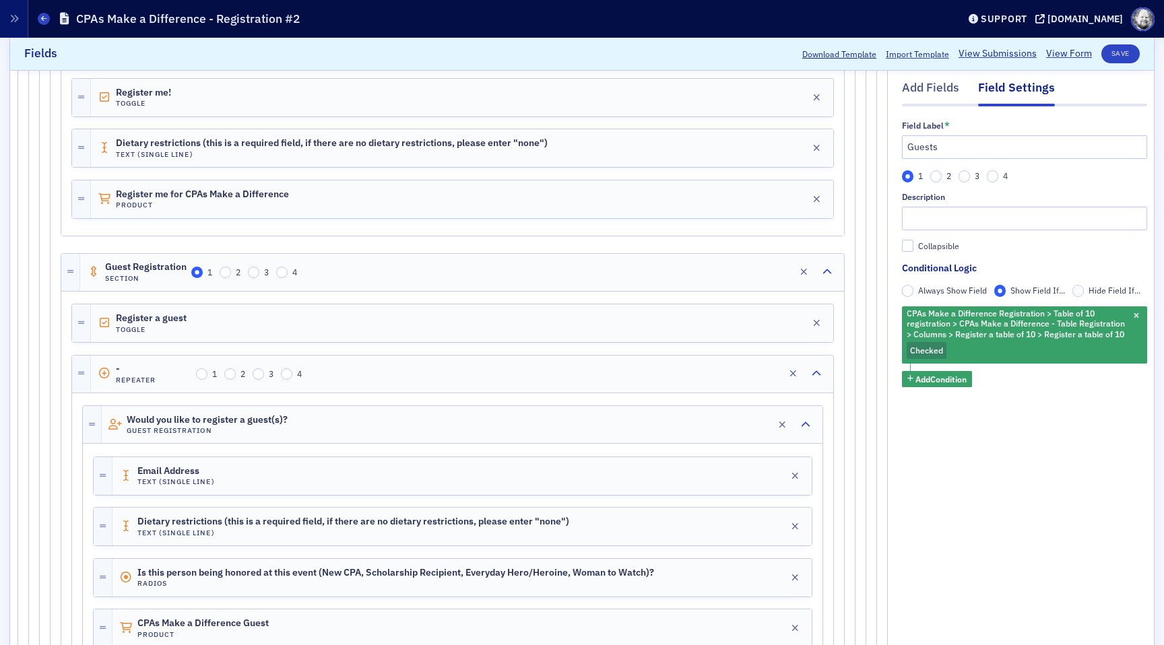
scroll to position [609, 0]
click at [702, 277] on div "Guest Registration Section 1 2 3 4 Edit" at bounding box center [462, 271] width 764 height 37
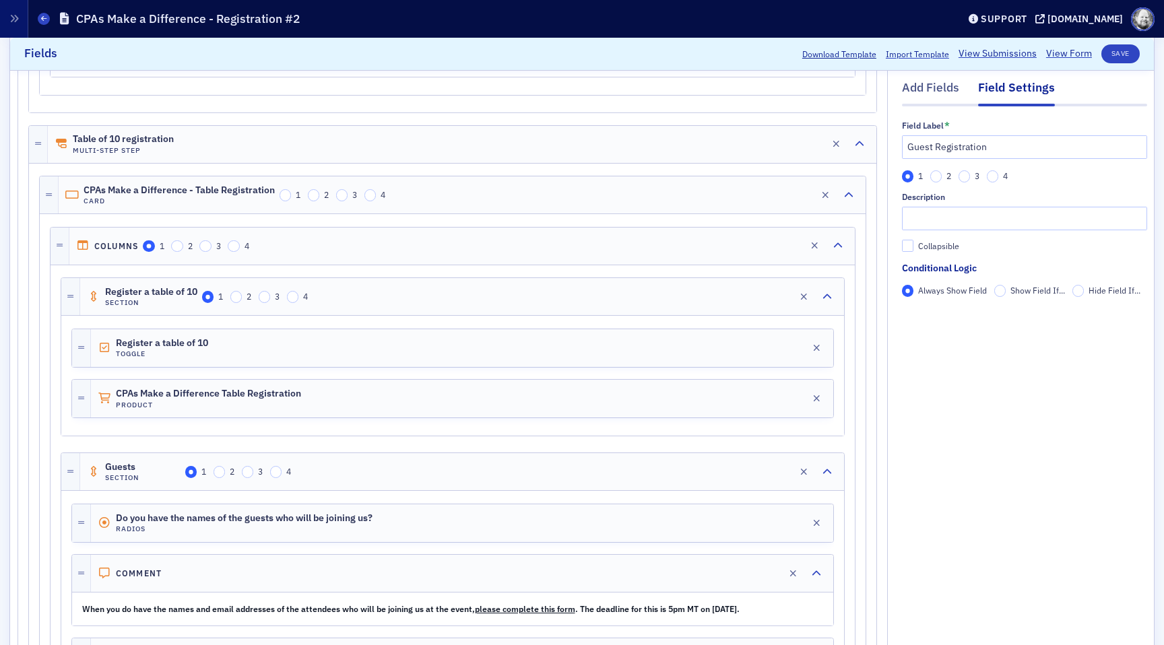
scroll to position [1259, 0]
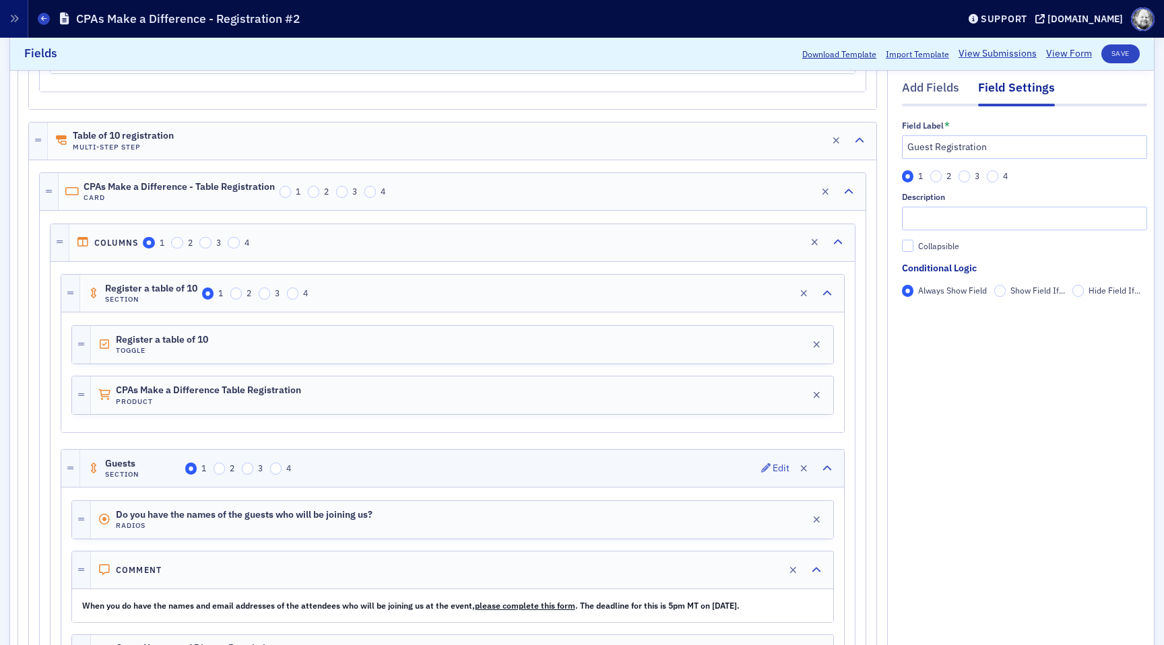
click at [713, 460] on div "Guests Section 1 2 3 4 Edit" at bounding box center [462, 468] width 764 height 37
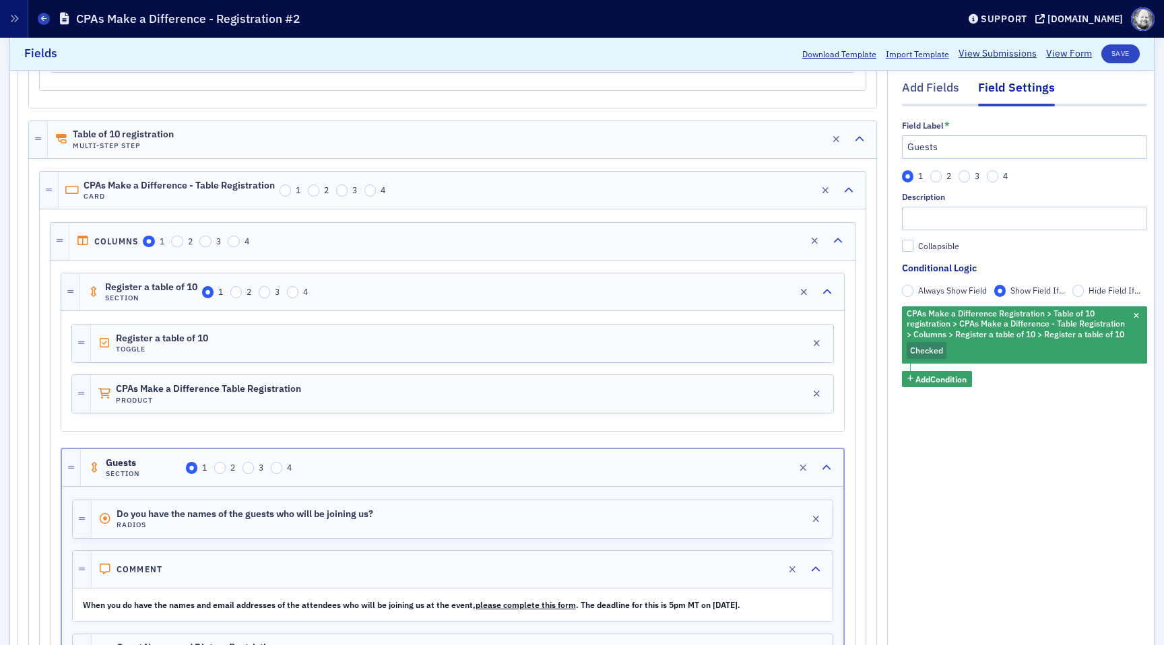
click at [954, 291] on span "Always Show Field" at bounding box center [952, 290] width 69 height 11
click at [914, 291] on input "Always Show Field" at bounding box center [908, 291] width 12 height 12
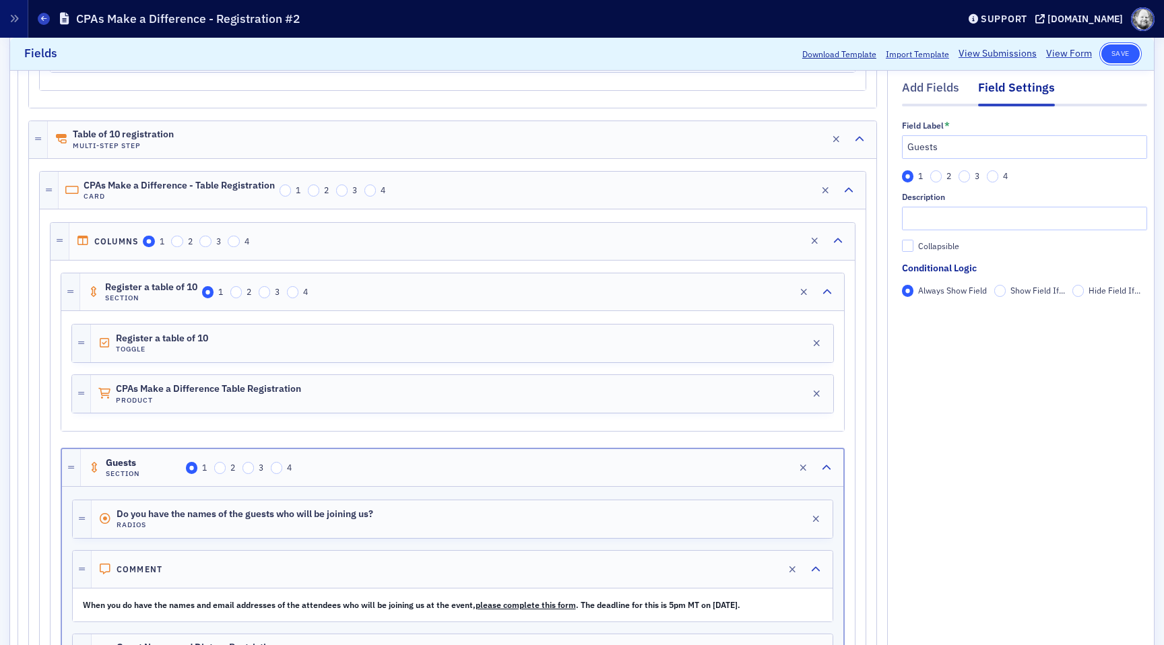
click at [1124, 56] on button "Save" at bounding box center [1120, 53] width 38 height 19
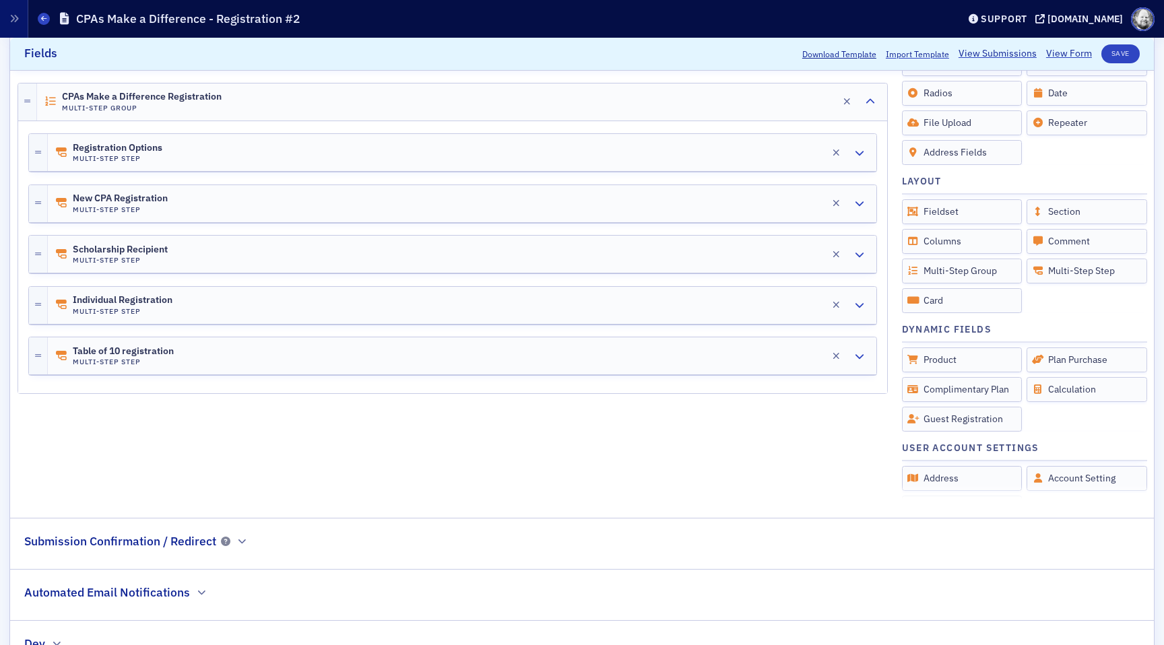
scroll to position [350, 0]
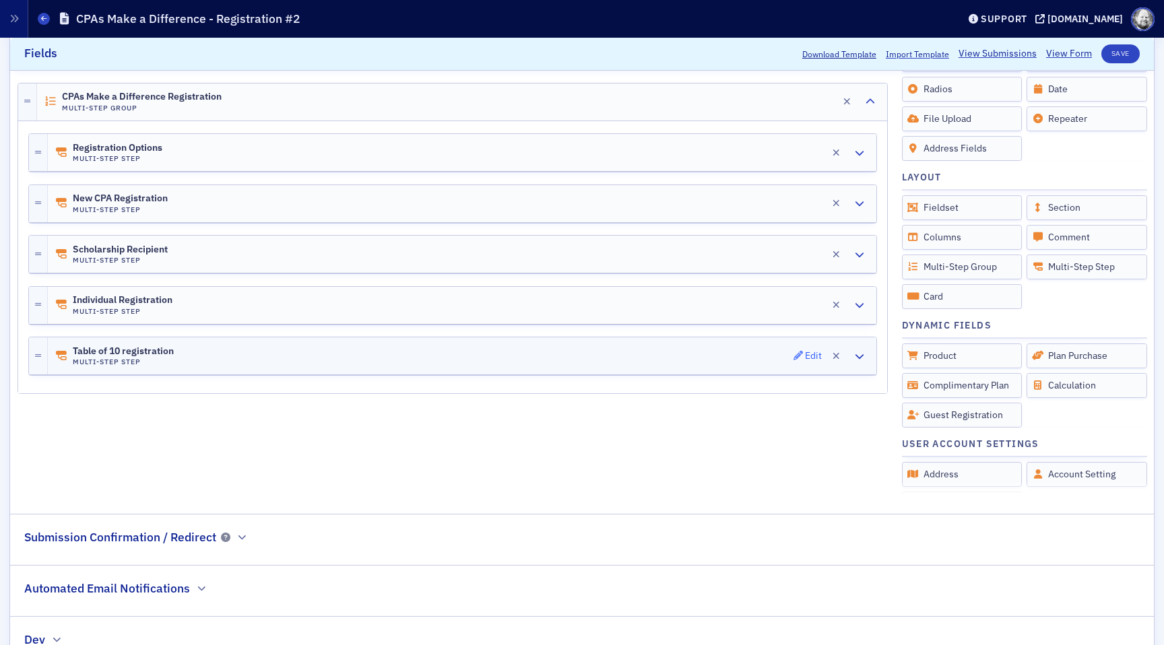
click at [795, 355] on icon "button" at bounding box center [797, 355] width 9 height 9
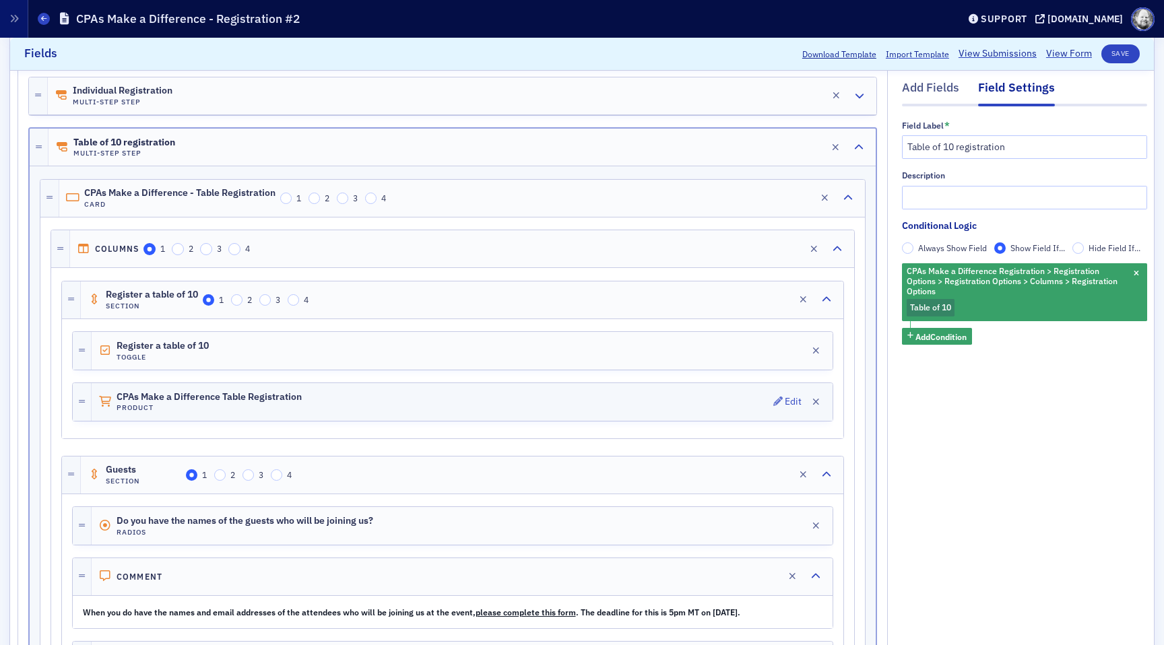
scroll to position [408, 0]
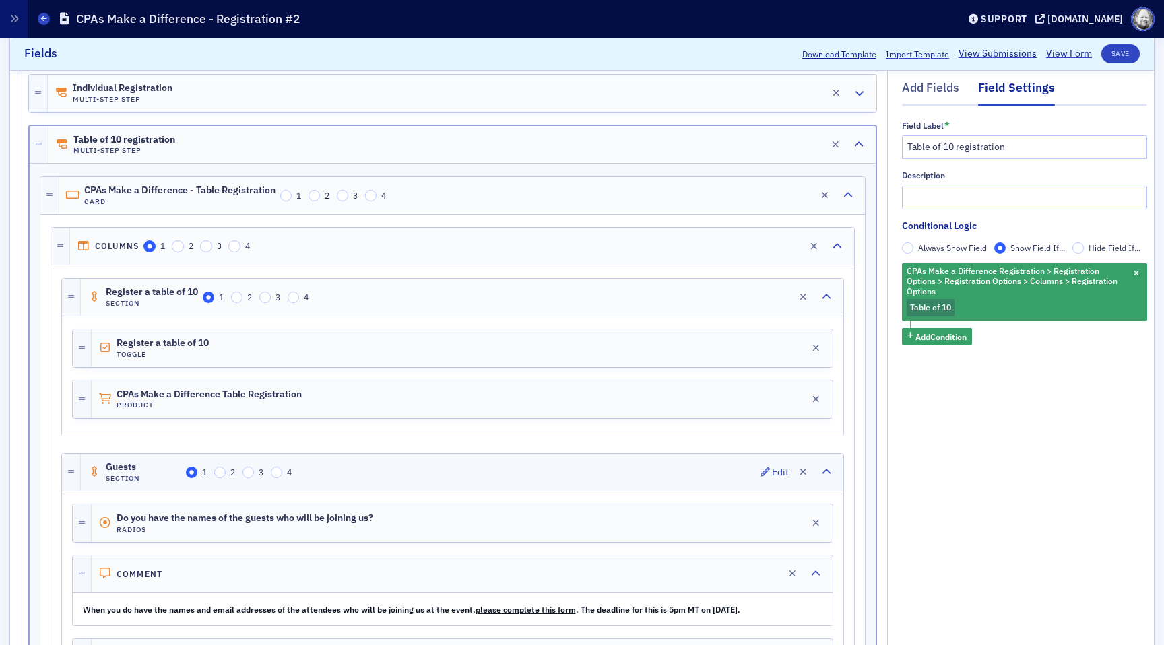
click at [717, 476] on div "Guests Section 1 2 3 4 Edit" at bounding box center [462, 472] width 762 height 37
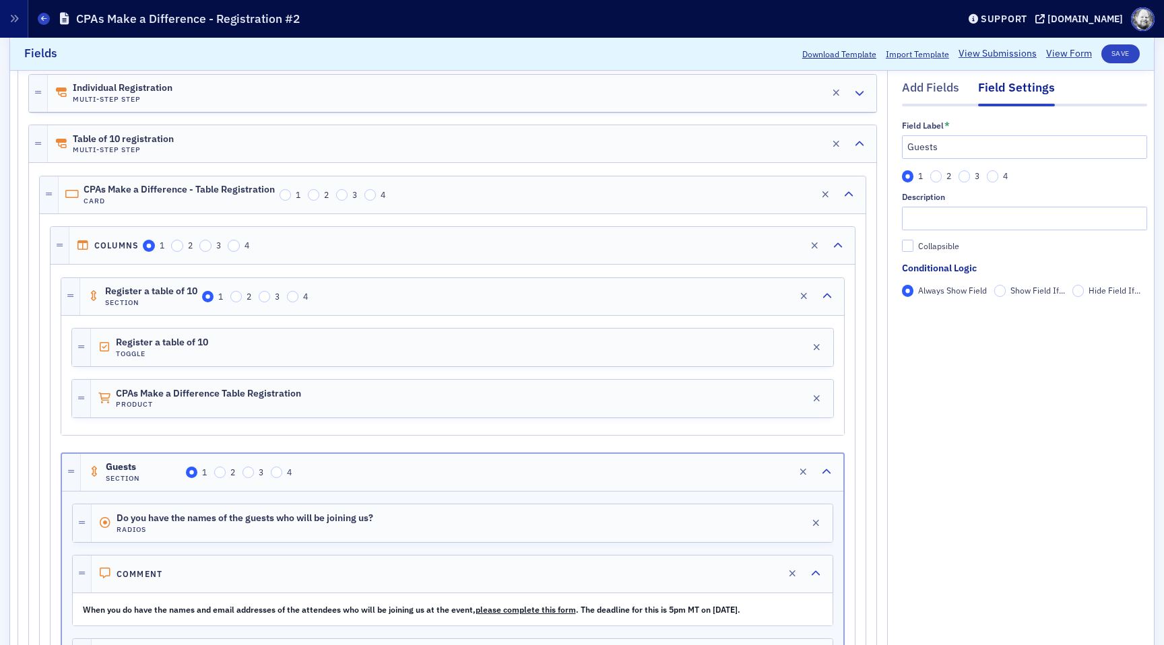
click at [1036, 287] on span "Show Field If..." at bounding box center [1037, 290] width 55 height 11
click at [1006, 287] on input "Show Field If..." at bounding box center [1000, 291] width 12 height 12
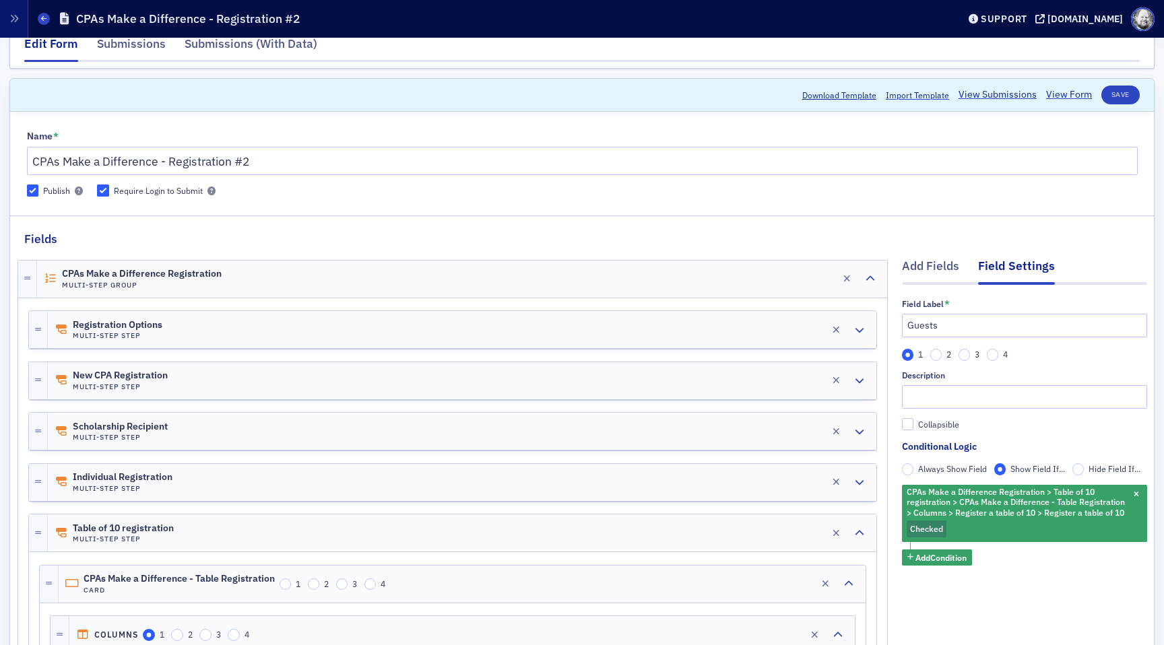
scroll to position [26, 0]
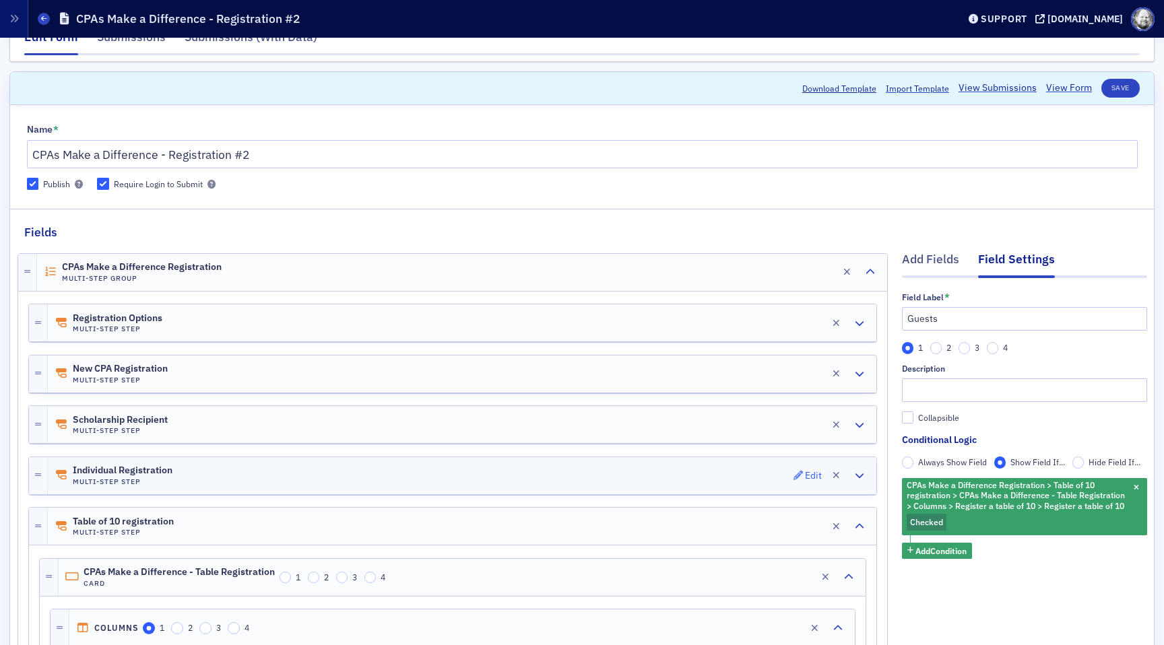
click at [808, 476] on div "Edit" at bounding box center [813, 475] width 17 height 7
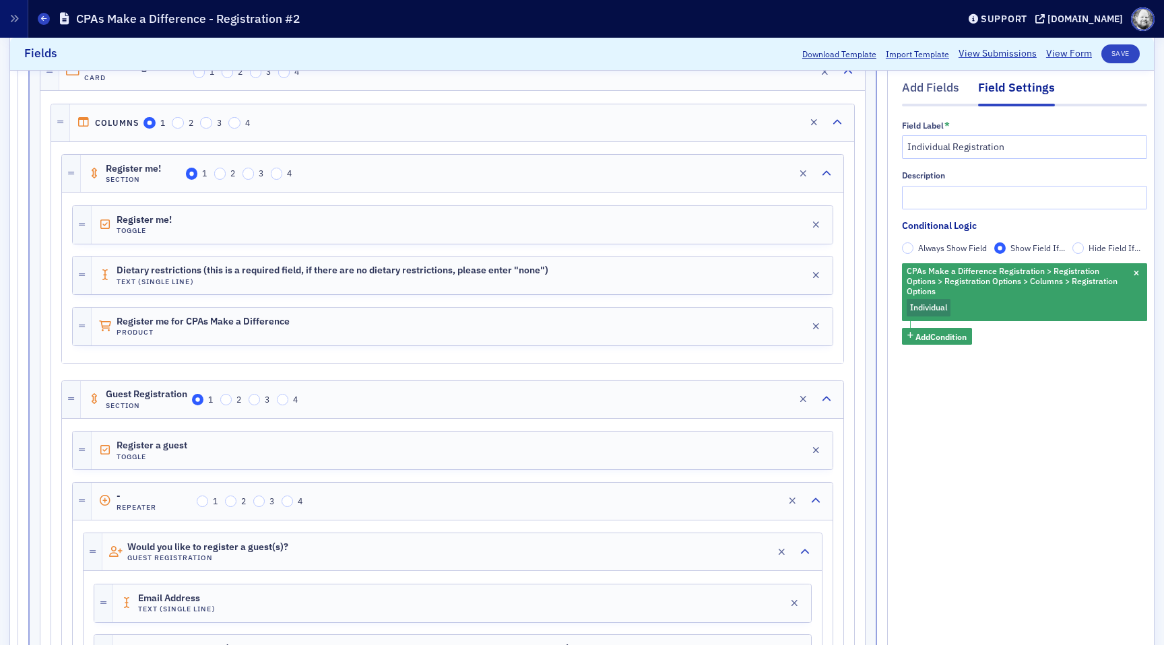
scroll to position [476, 0]
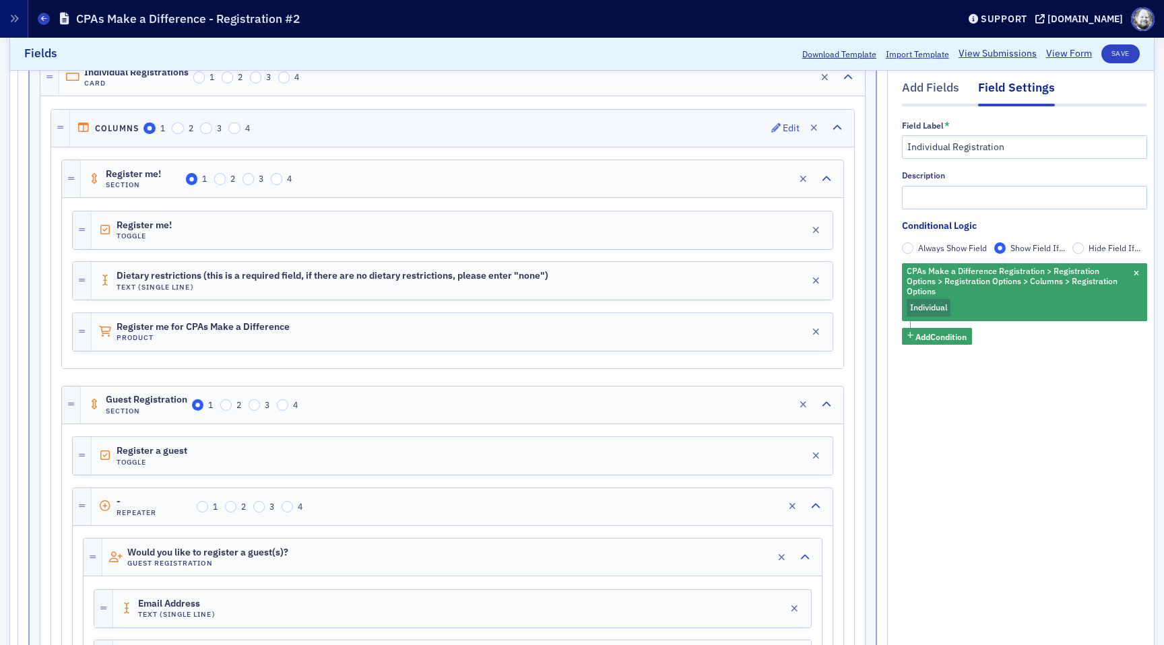
click at [731, 133] on div "Columns 1 2 3 4 Edit" at bounding box center [462, 128] width 784 height 37
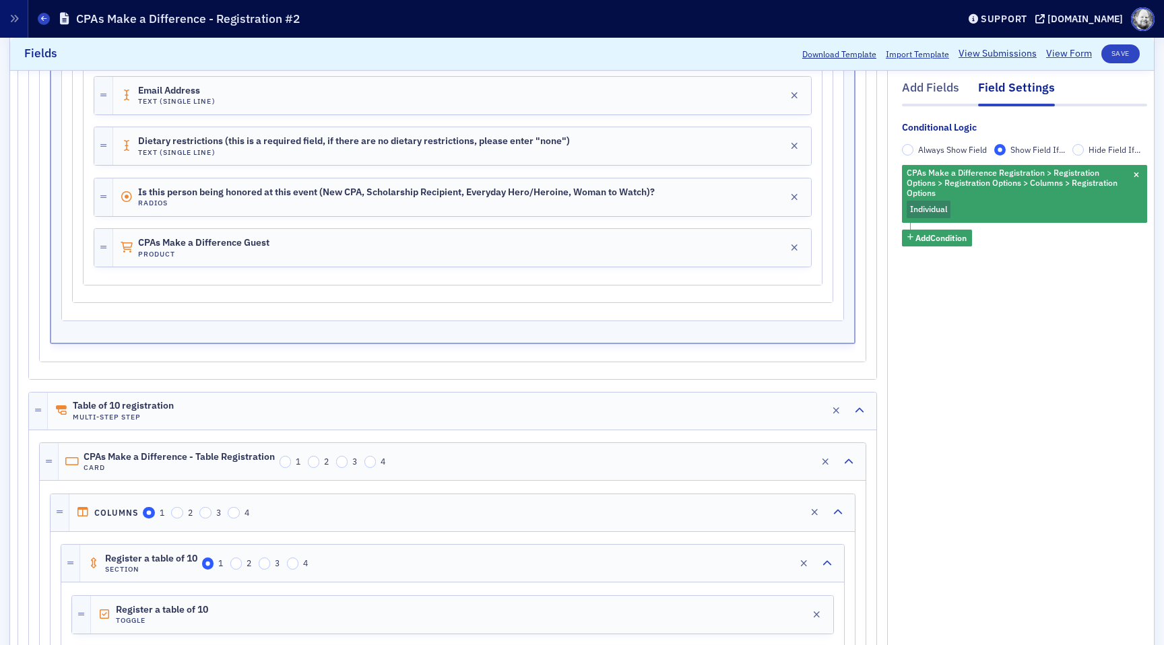
scroll to position [1013, 0]
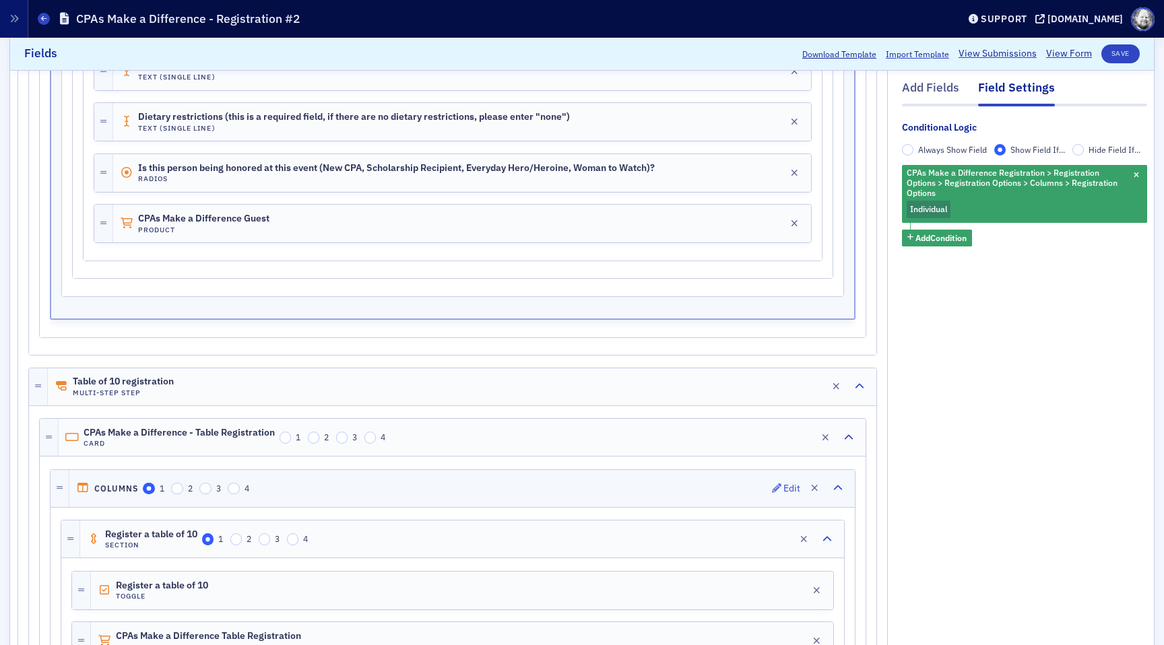
click at [686, 481] on div "Columns 1 2 3 4 Edit" at bounding box center [461, 488] width 785 height 37
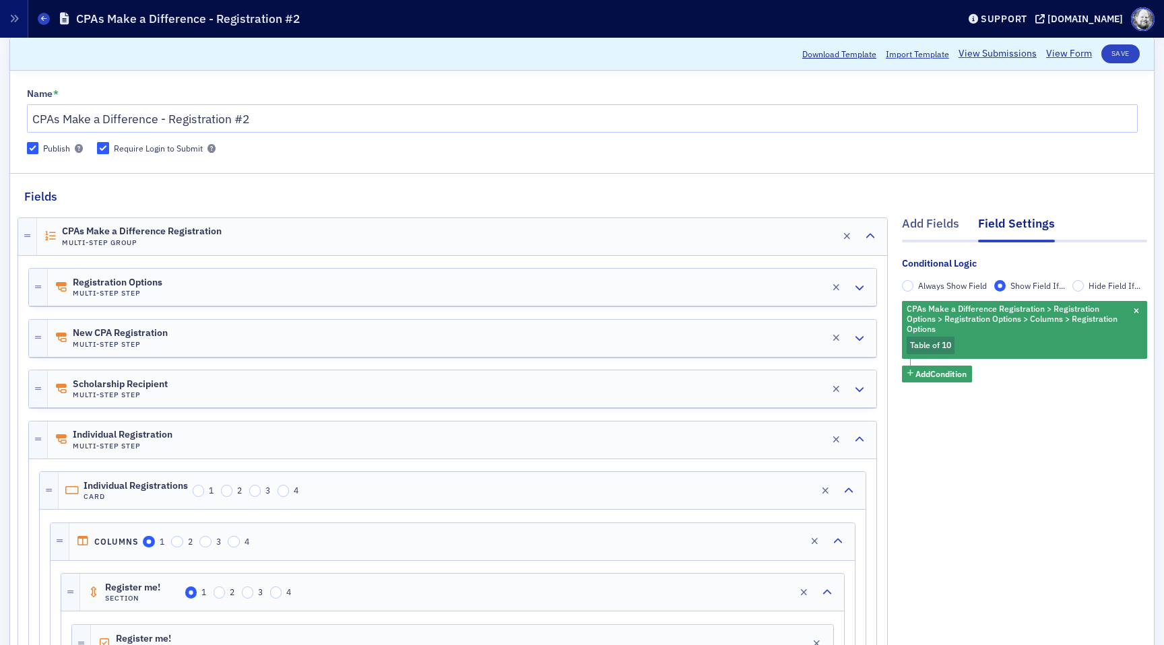
scroll to position [61, 0]
click at [706, 240] on div "CPAs Make a Difference Registration Multi-Step Group Edit" at bounding box center [462, 237] width 850 height 37
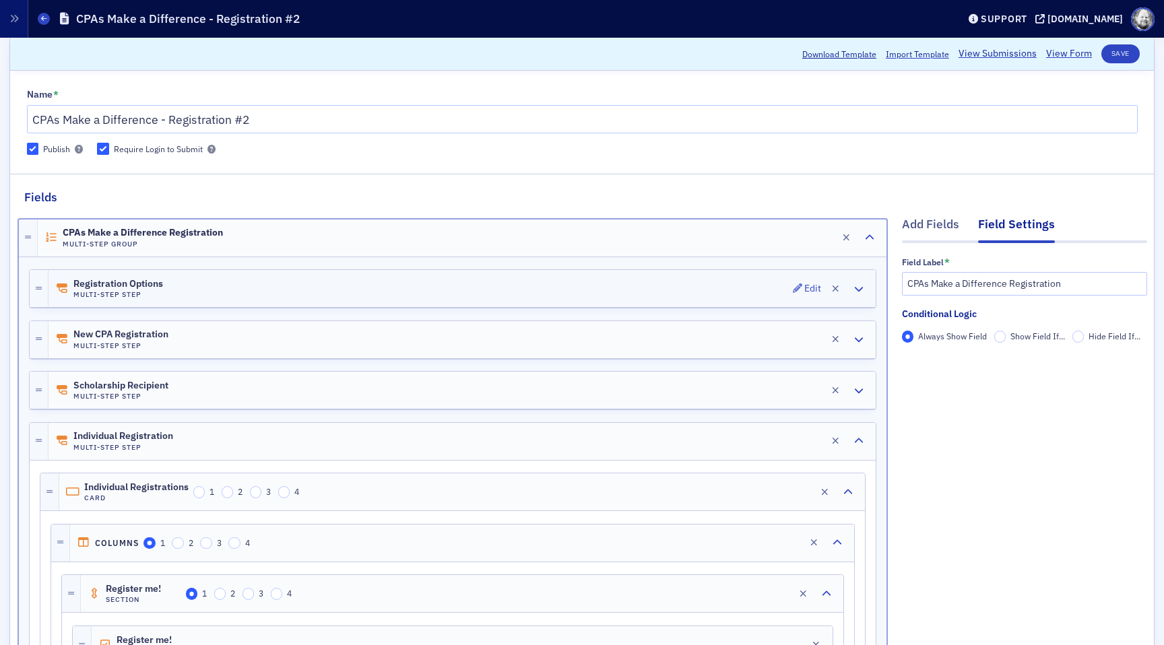
click at [743, 273] on div "Registration Options Multi-Step Step Edit" at bounding box center [461, 288] width 827 height 37
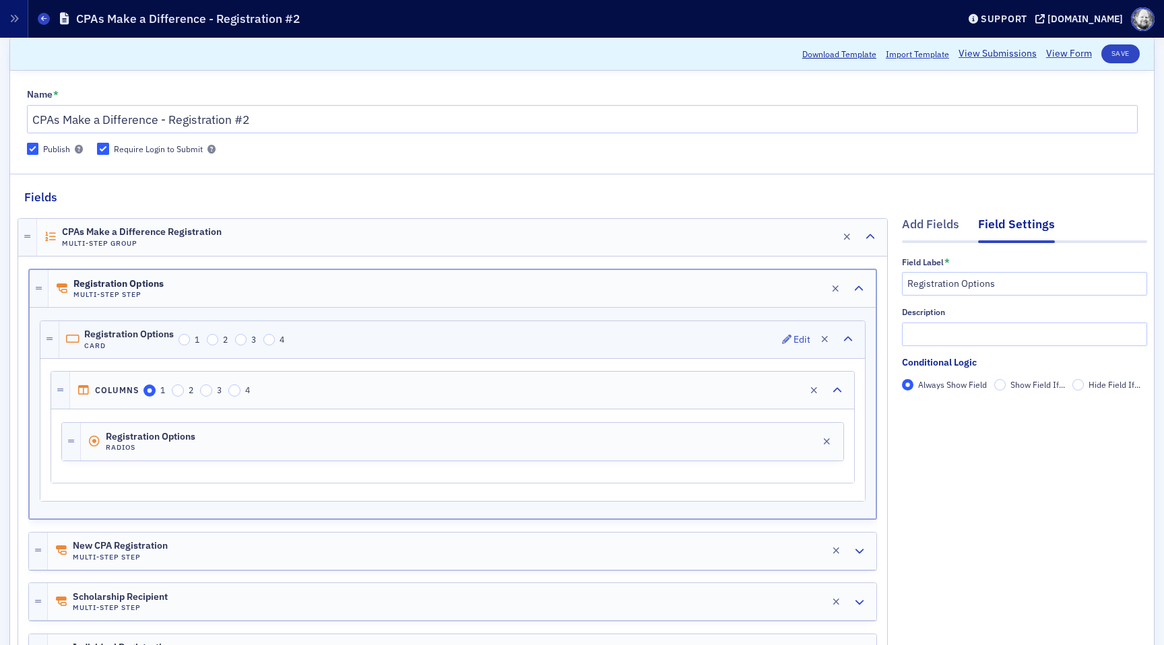
click at [721, 345] on div "Registration Options Card 1 2 3 4 Edit" at bounding box center [462, 339] width 806 height 37
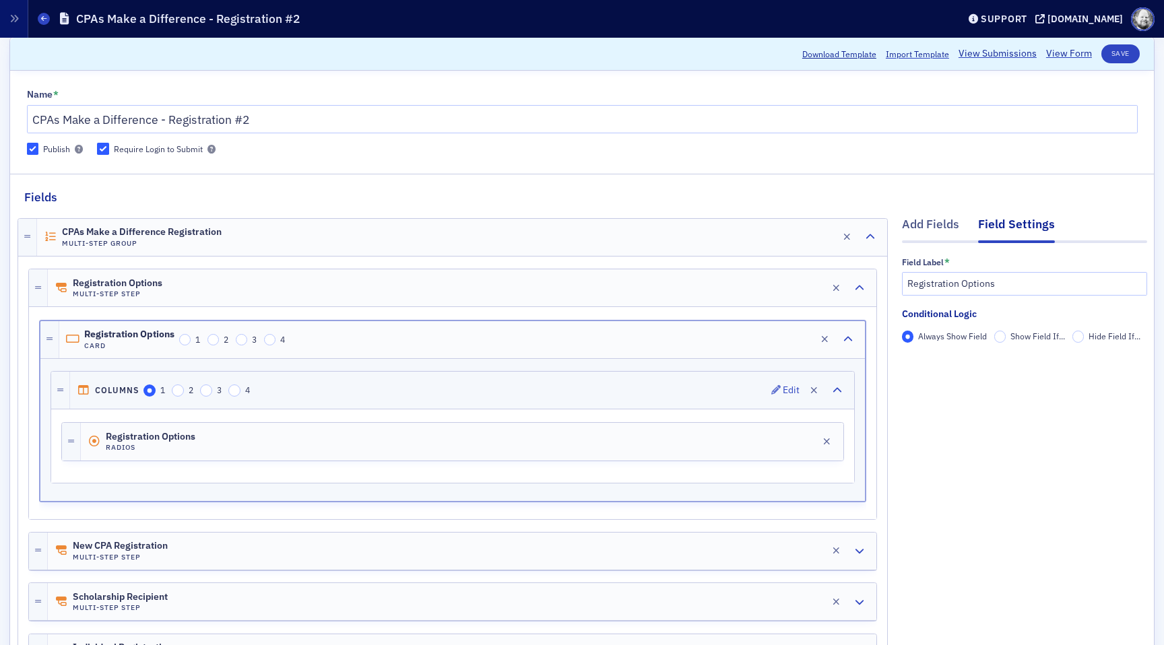
click at [715, 388] on div "Columns 1 2 3 4 Edit" at bounding box center [462, 390] width 784 height 37
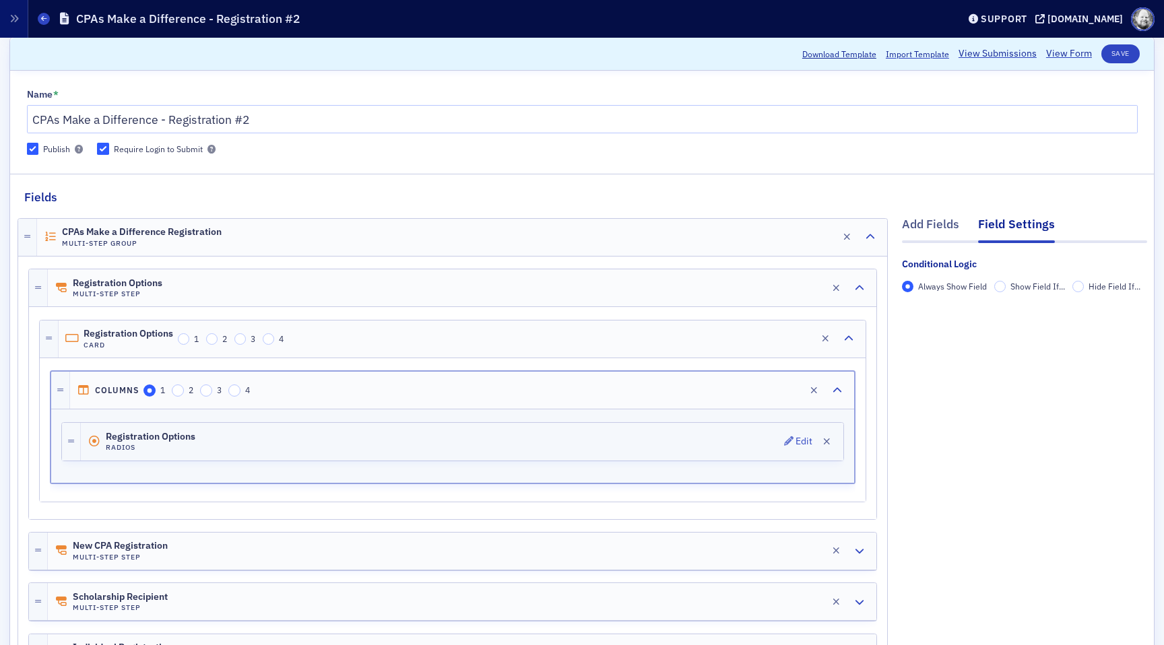
click at [707, 435] on div "Registration Options Radios Edit" at bounding box center [462, 442] width 762 height 38
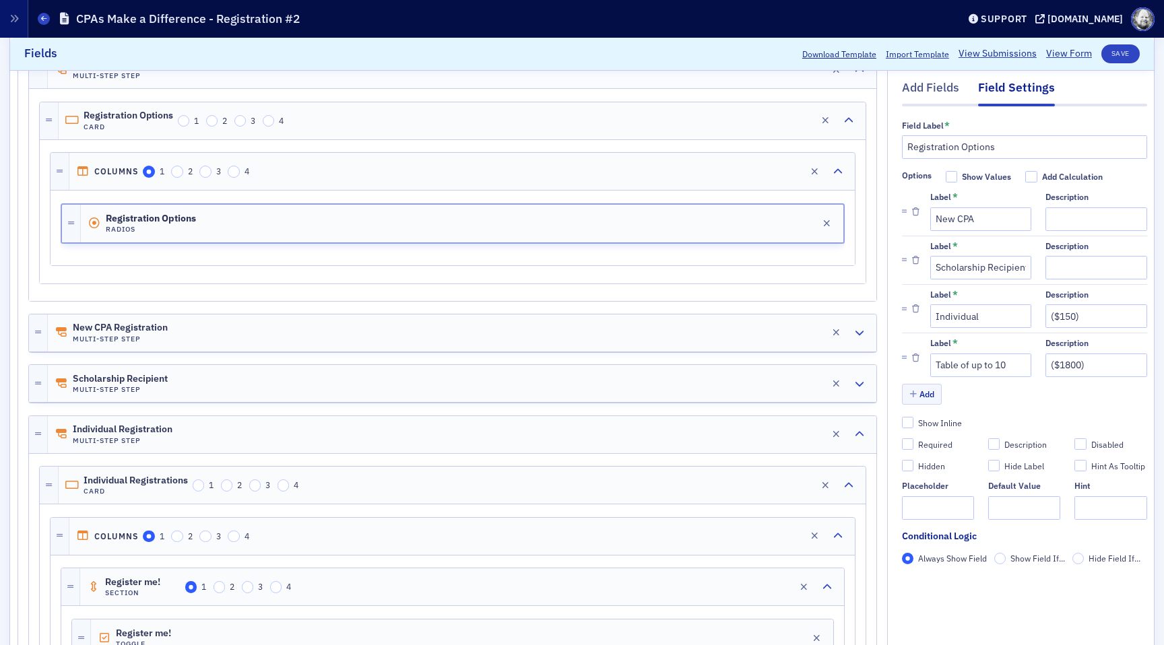
scroll to position [242, 0]
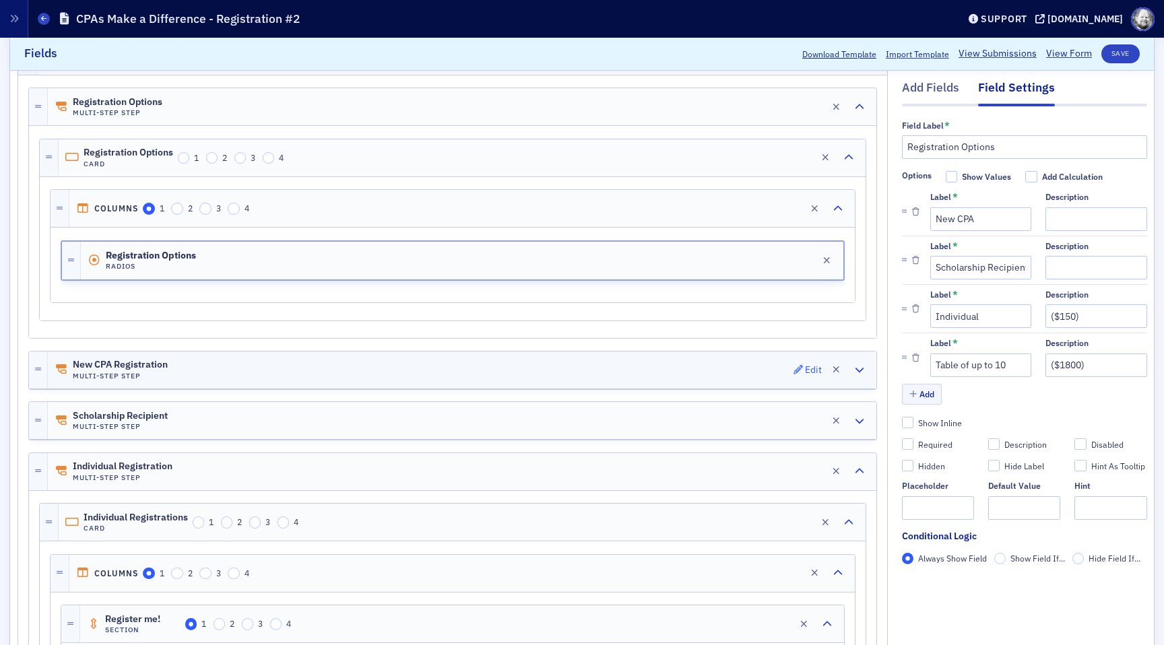
click at [805, 369] on div "Edit" at bounding box center [813, 369] width 17 height 7
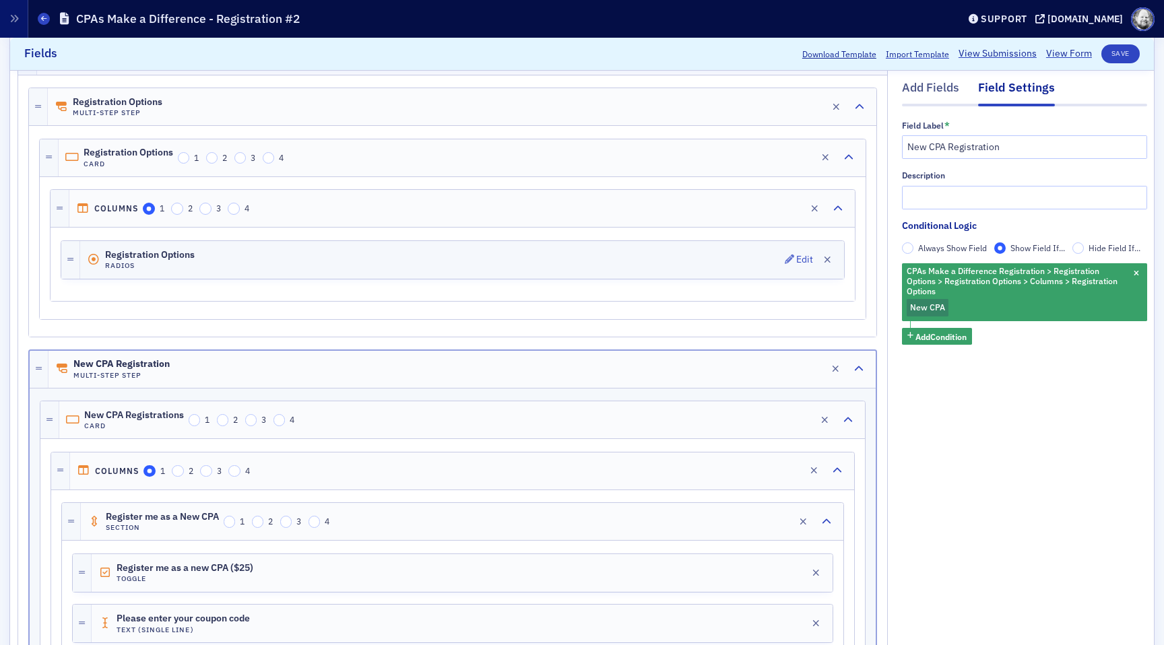
click at [765, 265] on div "Registration Options Radios Edit" at bounding box center [462, 260] width 764 height 38
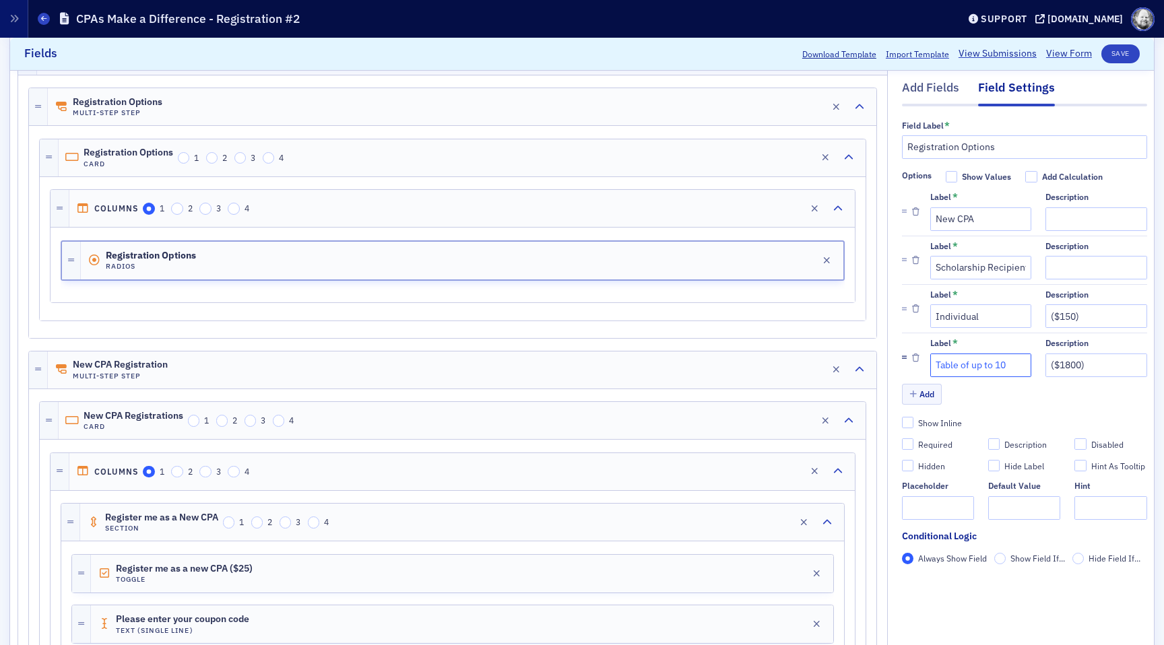
drag, startPoint x: 1010, startPoint y: 366, endPoint x: 905, endPoint y: 366, distance: 105.8
click at [905, 366] on li "Label * Table of up to 10 Description ($1800)" at bounding box center [1024, 357] width 245 height 48
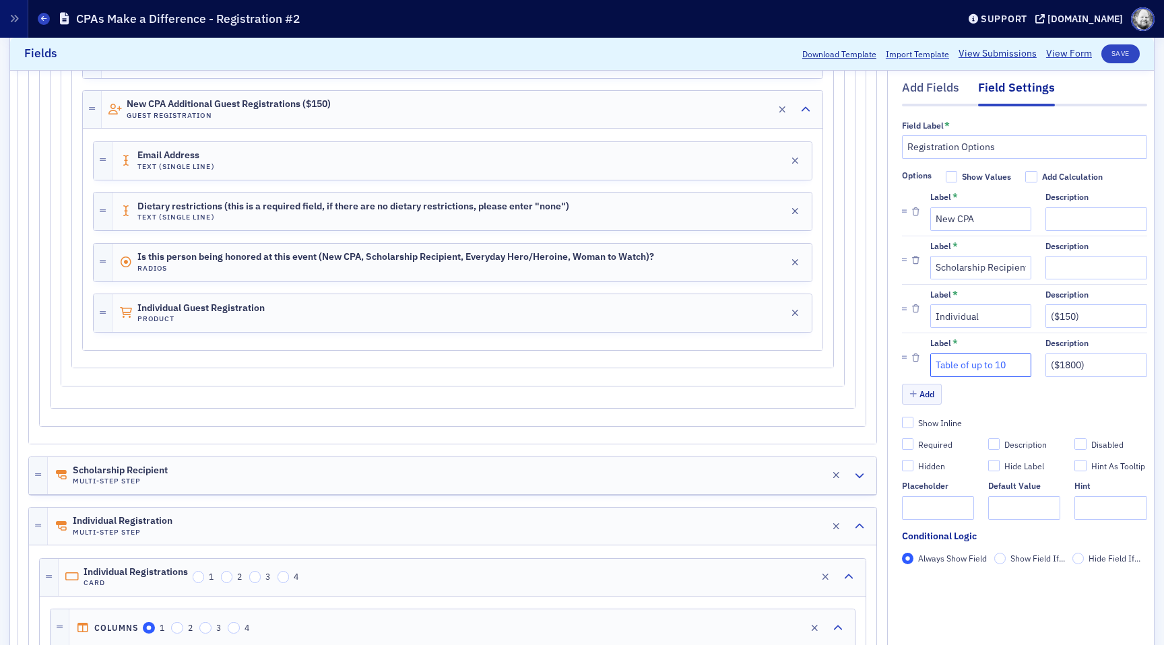
scroll to position [1734, 0]
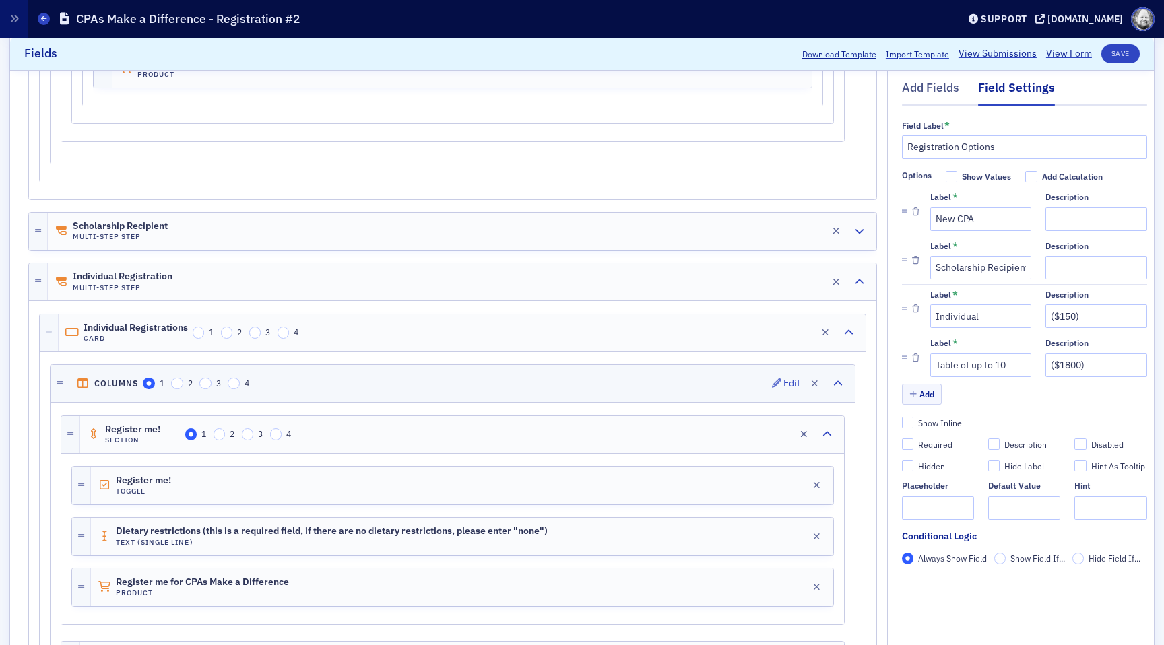
click at [711, 384] on div "Columns 1 2 3 4 Edit" at bounding box center [461, 383] width 785 height 37
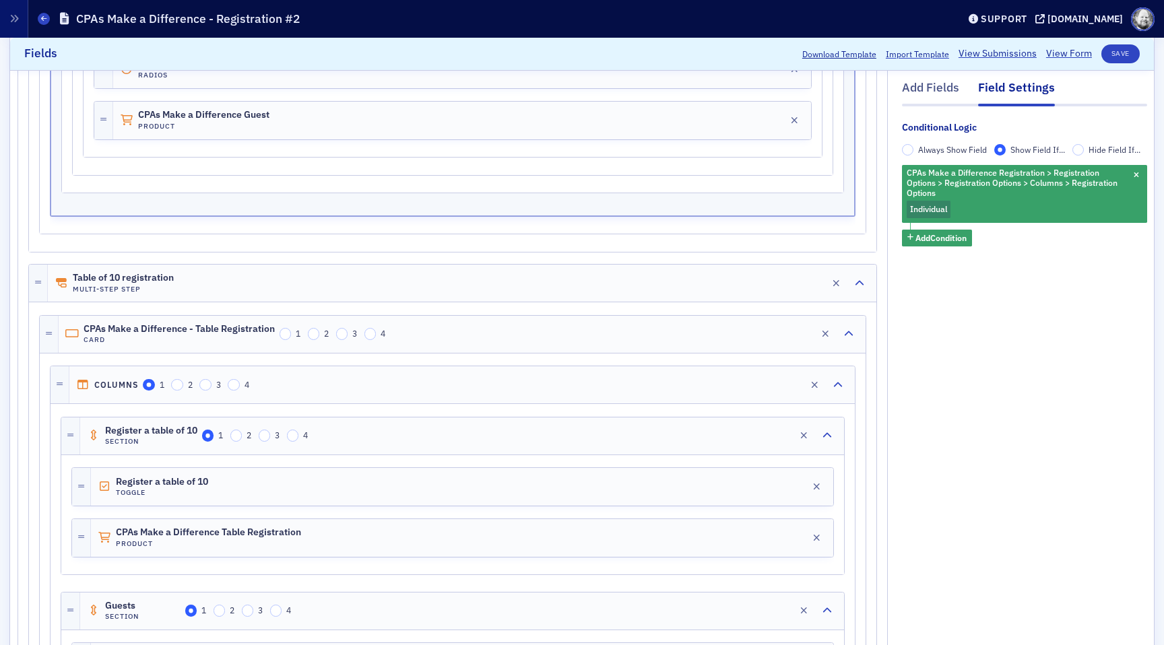
scroll to position [2651, 0]
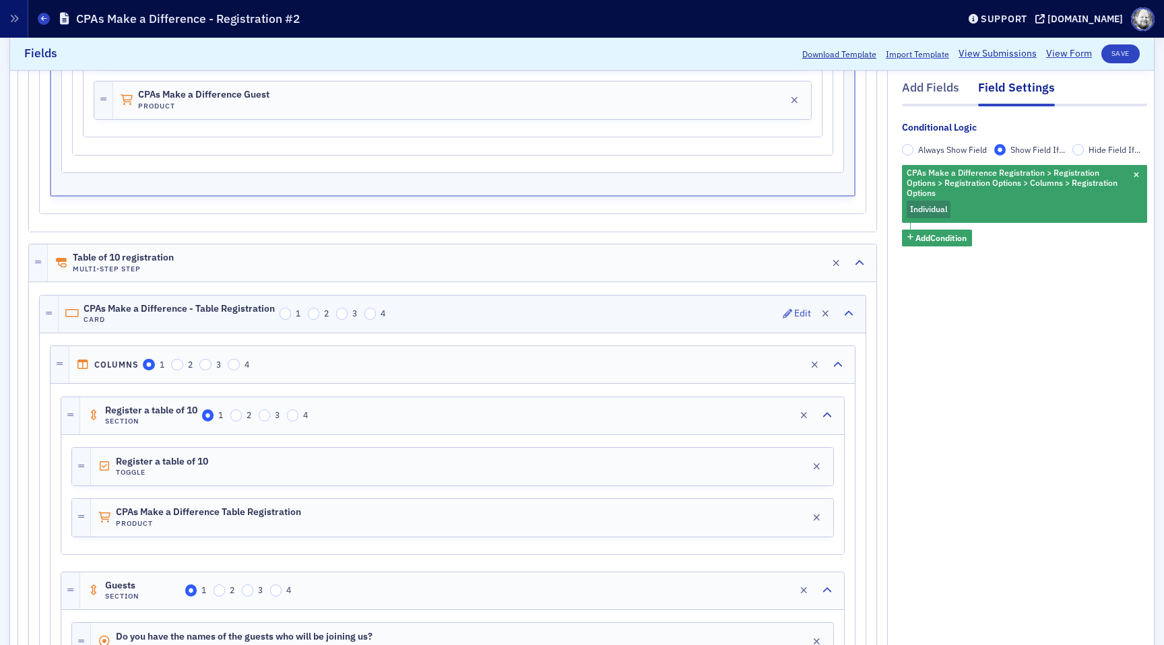
click at [736, 315] on div "CPAs Make a Difference - Table Registration Card 1 2 3 4 Edit" at bounding box center [462, 314] width 807 height 37
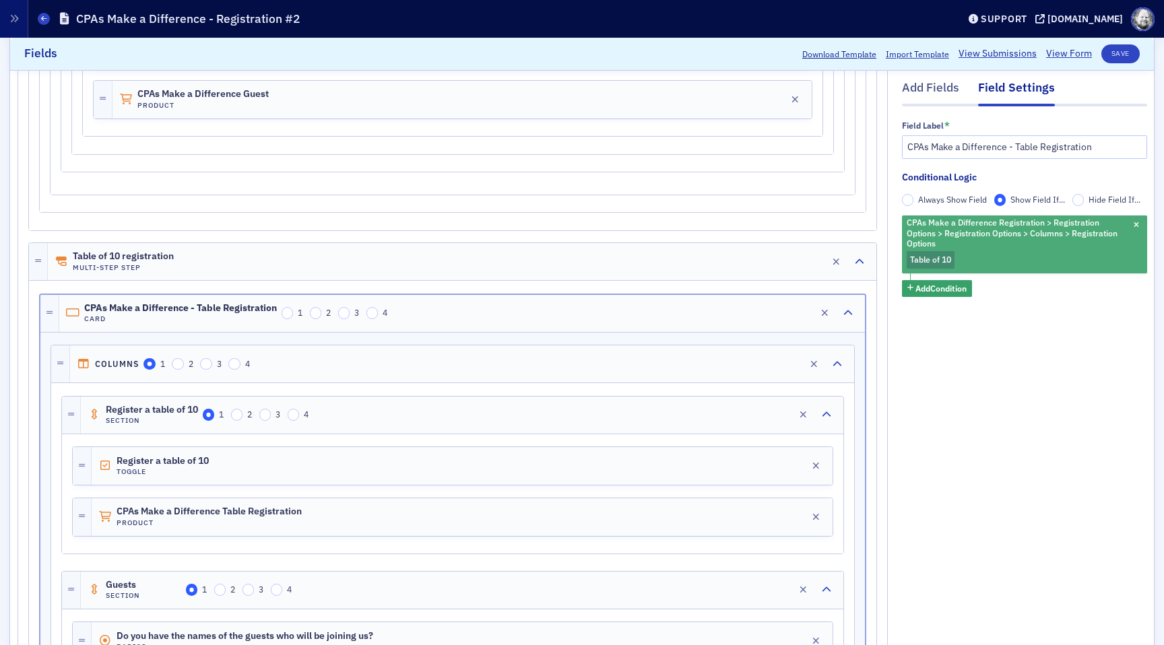
click at [928, 262] on span "Table of 10" at bounding box center [930, 259] width 41 height 11
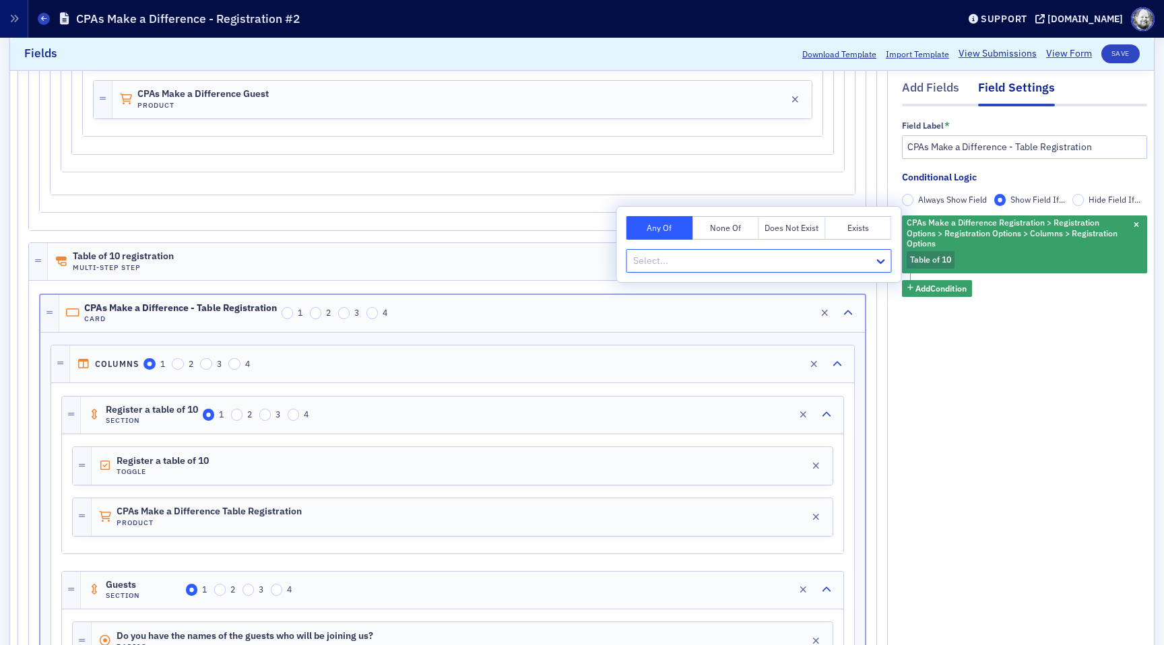
click at [810, 256] on div at bounding box center [752, 261] width 241 height 17
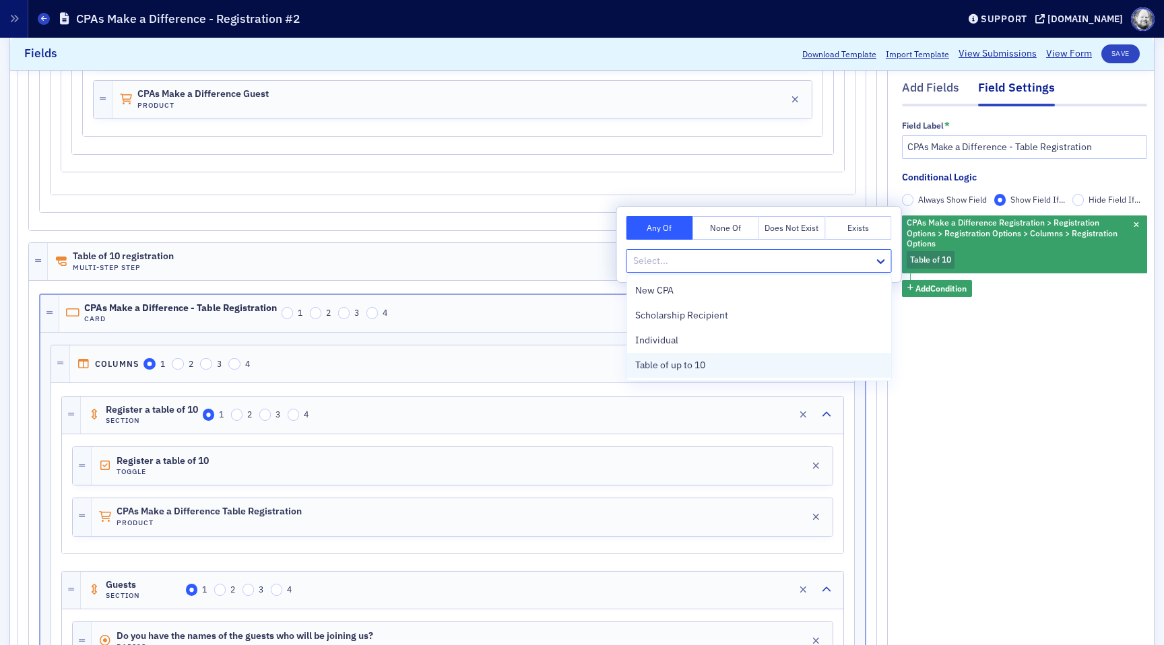
click at [709, 364] on div "Table of up to 10" at bounding box center [759, 365] width 248 height 14
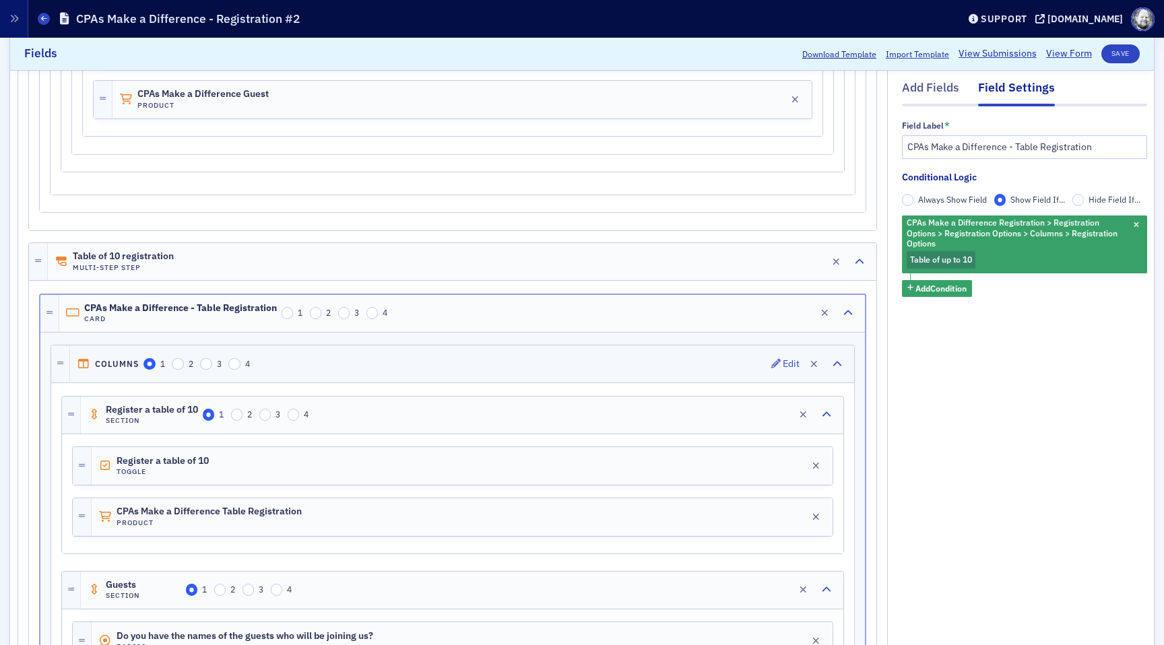
click at [765, 364] on div "Columns 1 2 3 4 Edit" at bounding box center [462, 364] width 784 height 37
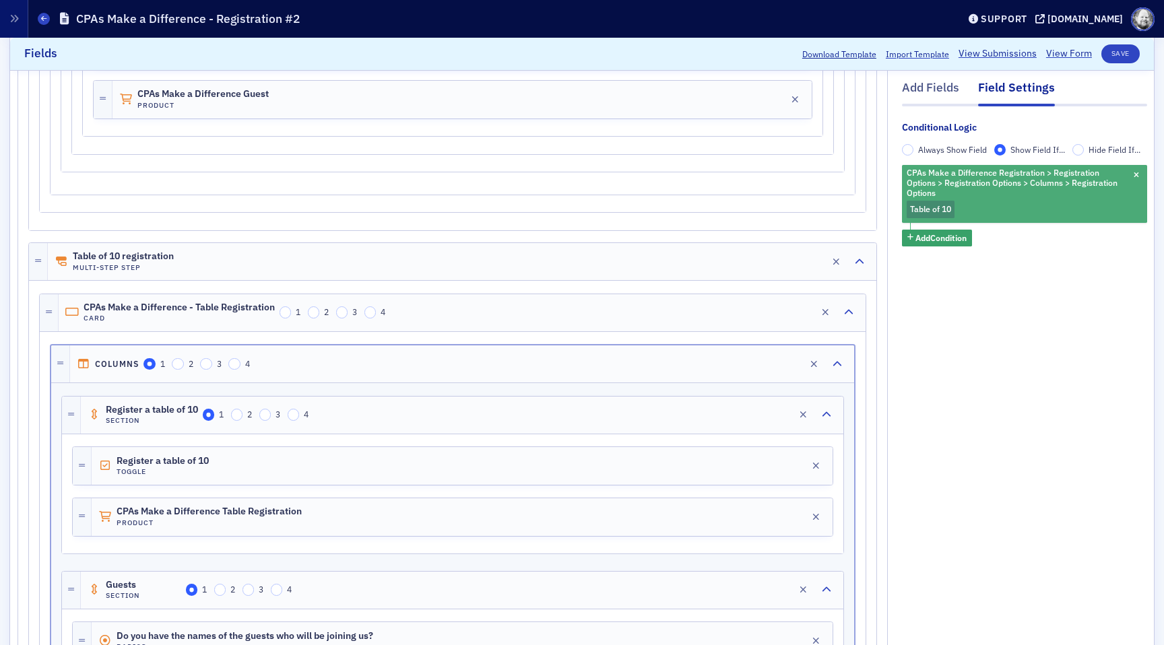
click at [941, 206] on span "Table of 10" at bounding box center [930, 209] width 41 height 11
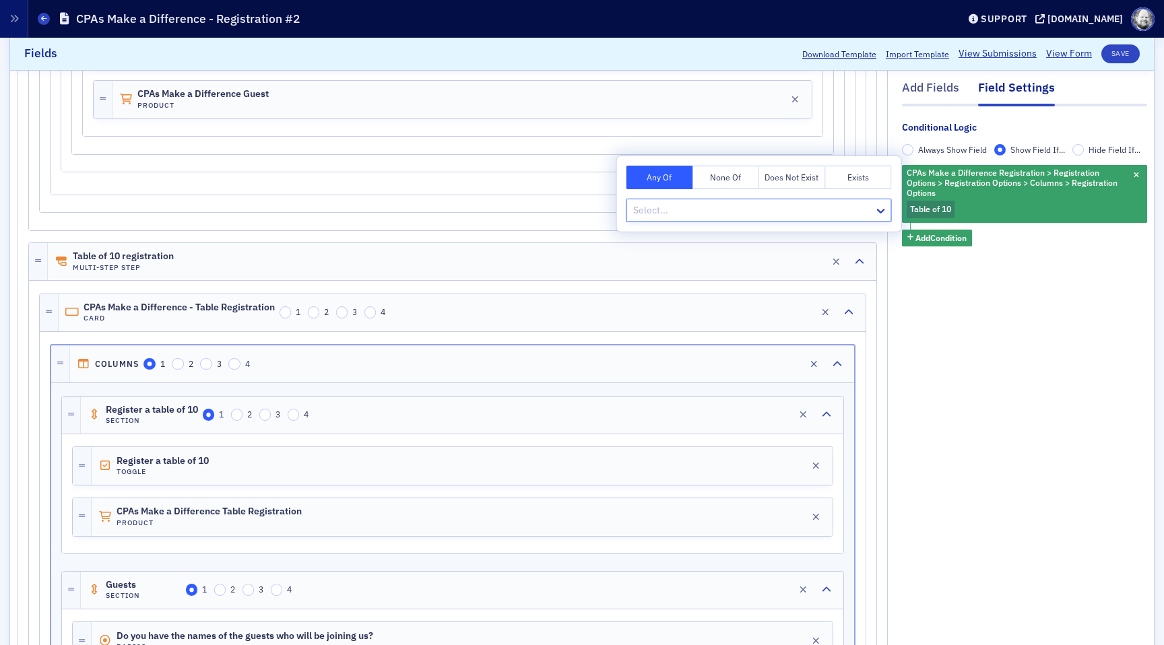
click at [847, 205] on div at bounding box center [752, 210] width 241 height 17
click at [775, 316] on div "Table of up to 10" at bounding box center [759, 315] width 248 height 14
click at [743, 409] on div "Register a table of 10 Section 1 2 3 4 Edit" at bounding box center [462, 415] width 762 height 37
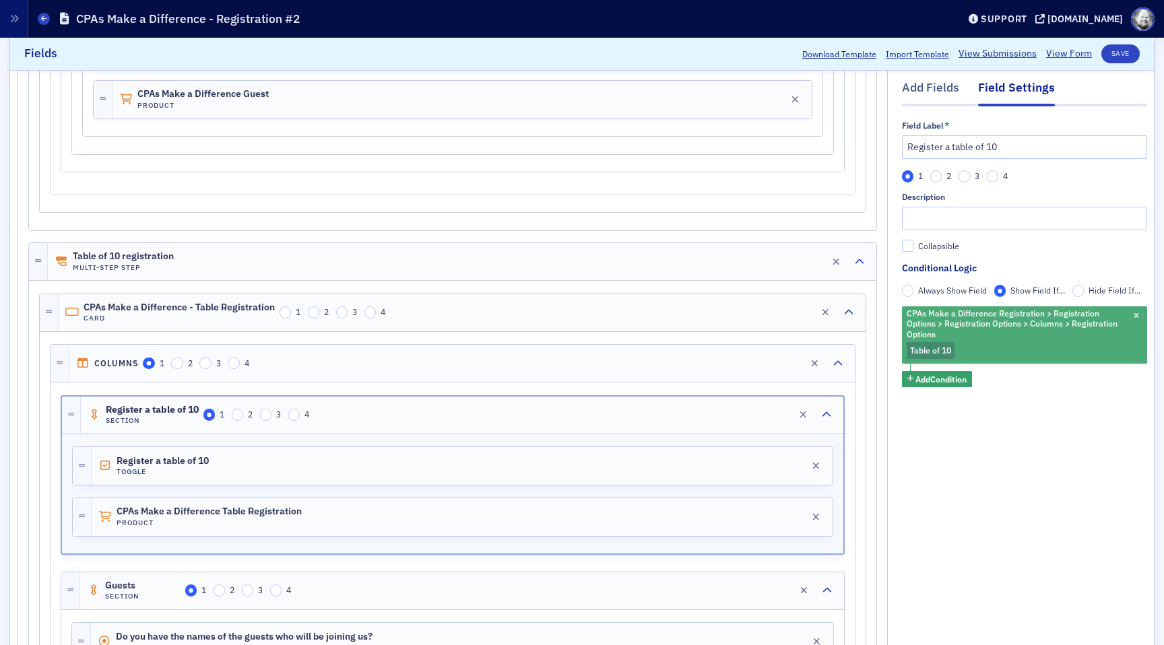
click at [923, 354] on span "Table of 10" at bounding box center [930, 350] width 41 height 11
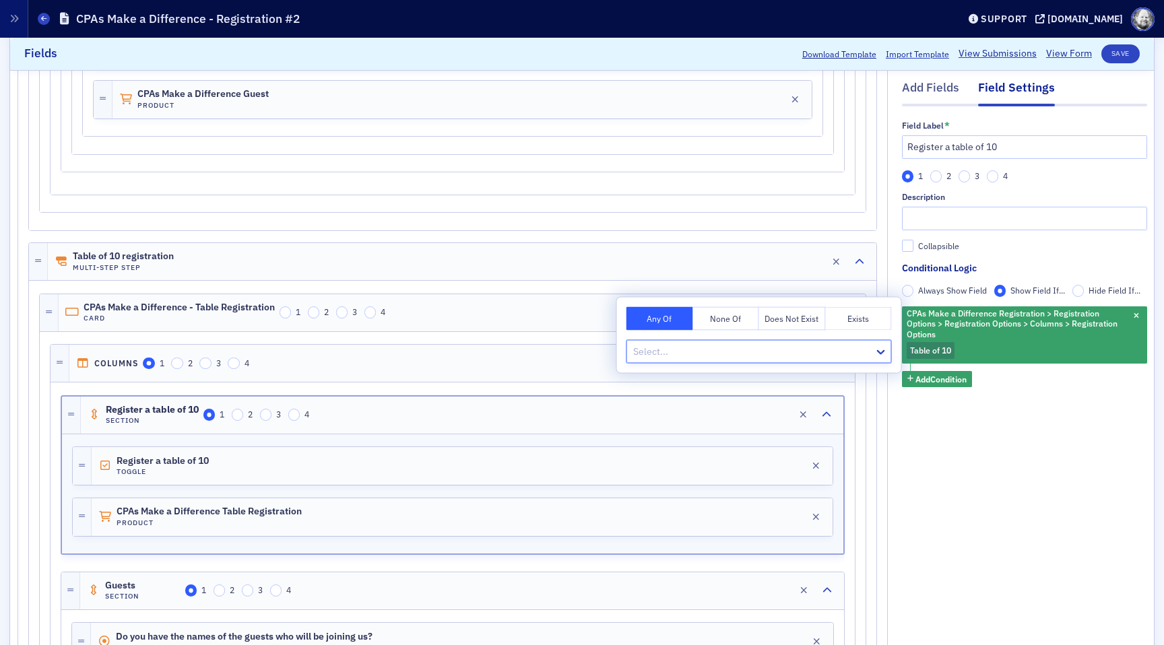
click at [801, 340] on div "Select..." at bounding box center [758, 352] width 265 height 24
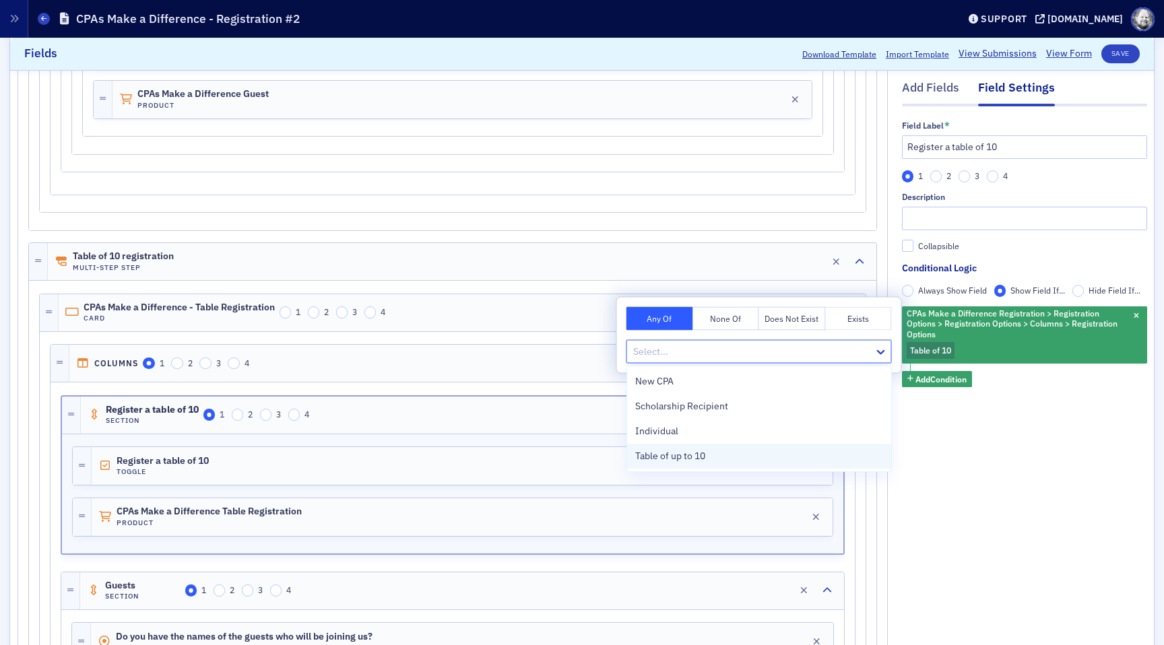
click at [738, 449] on div "Table of up to 10" at bounding box center [759, 456] width 248 height 14
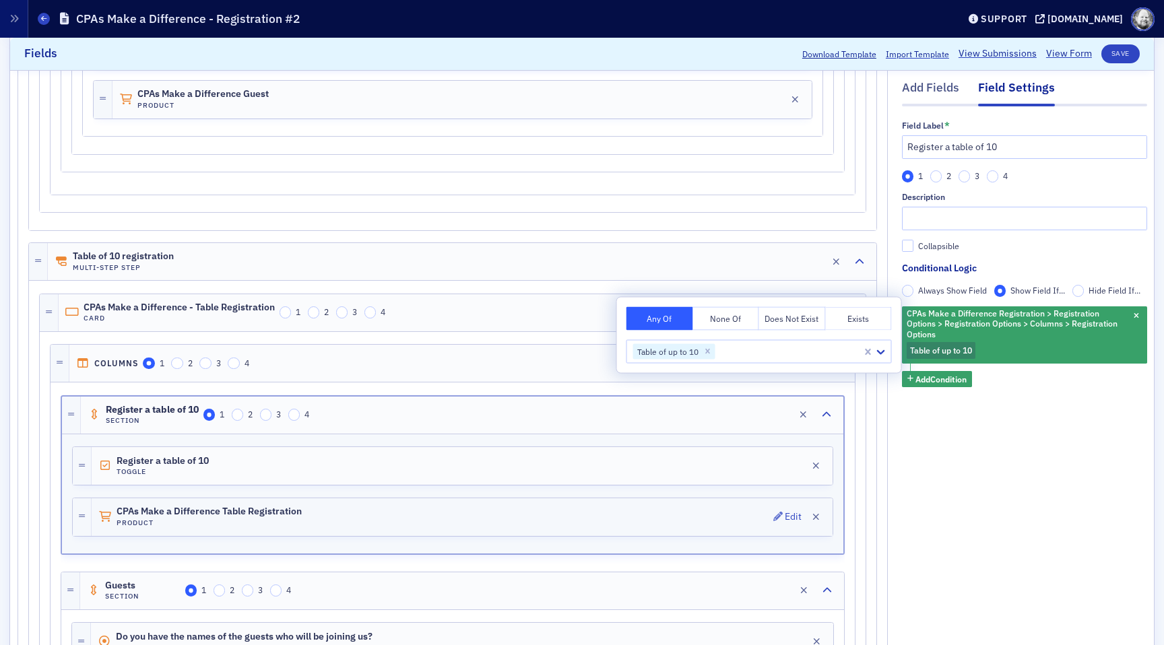
click at [762, 516] on div "CPAs Make a Difference Table Registration Product Edit" at bounding box center [462, 517] width 741 height 38
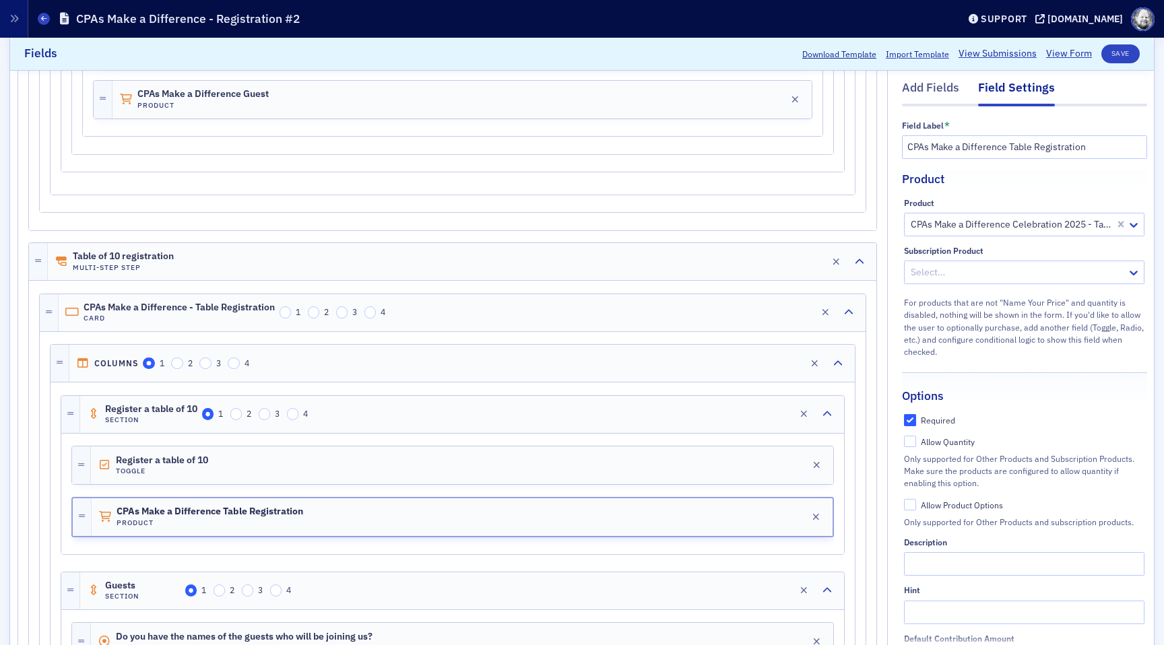
scroll to position [215, 0]
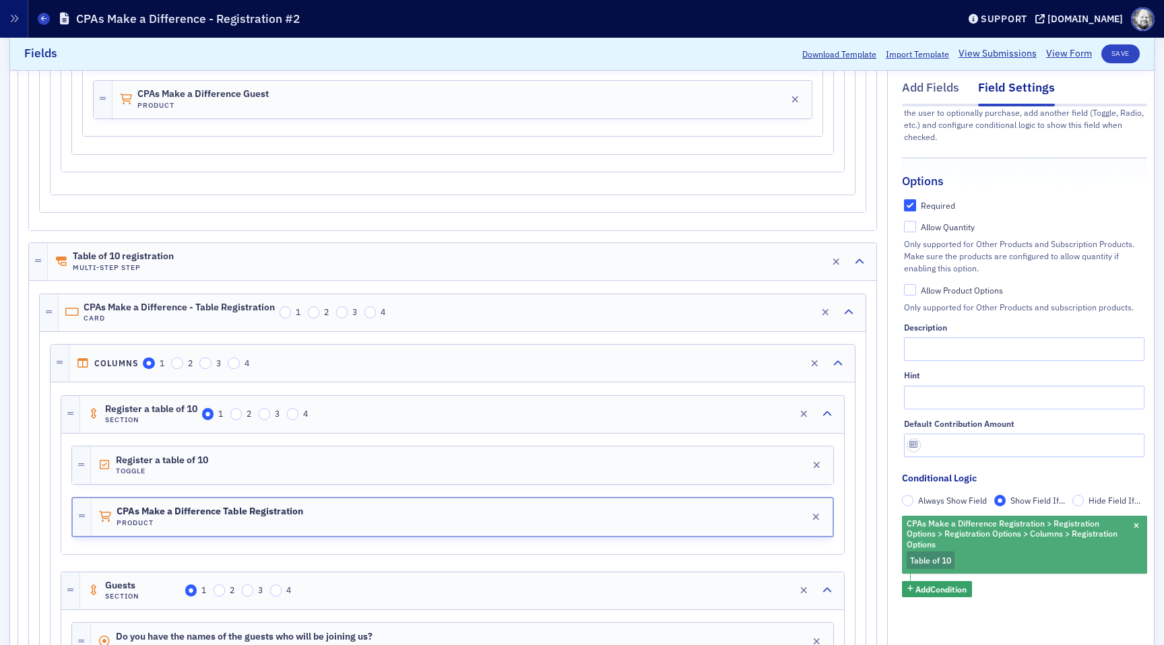
click at [933, 555] on span "Table of 10" at bounding box center [930, 560] width 41 height 11
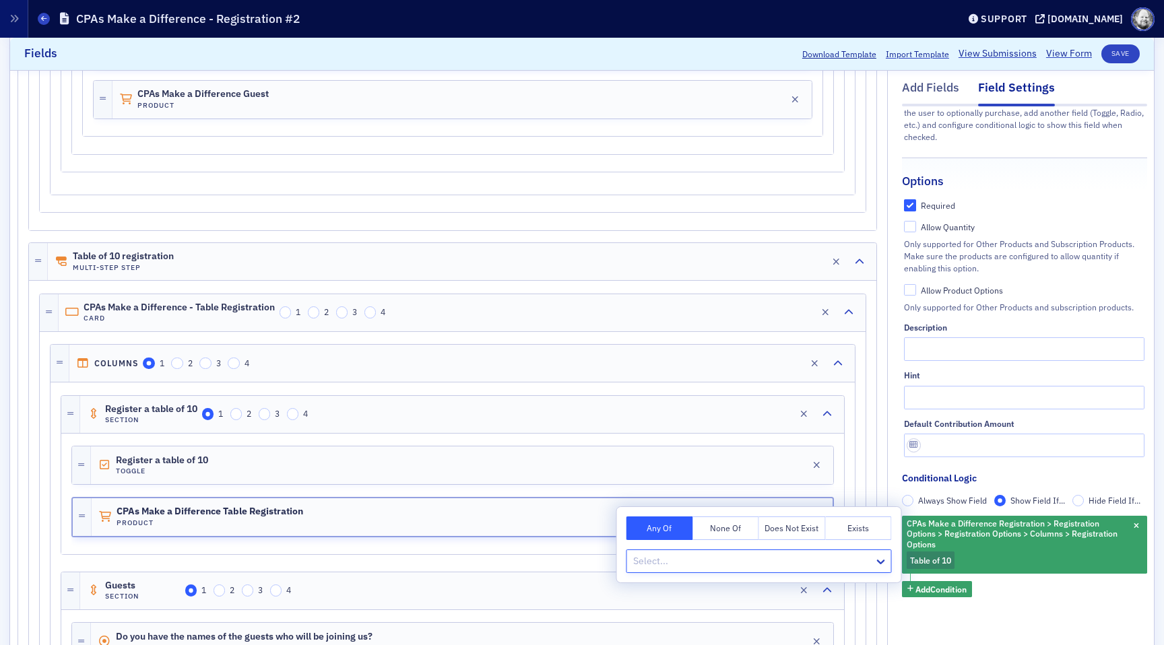
click at [866, 553] on div at bounding box center [752, 561] width 241 height 17
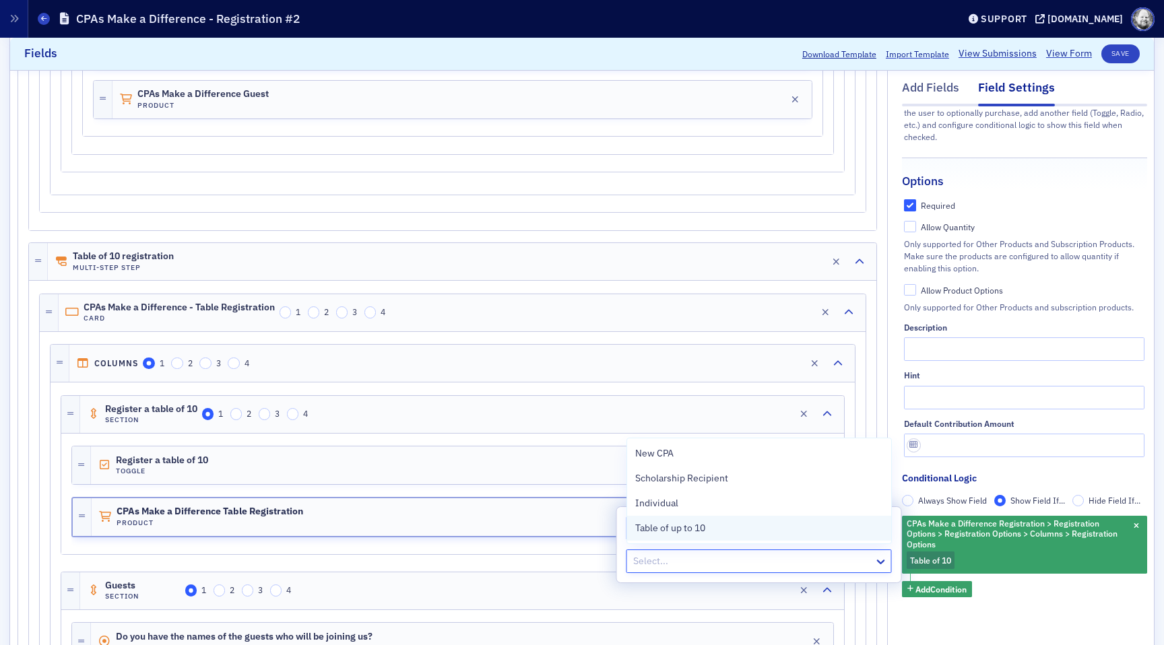
click at [834, 537] on div "Table of up to 10" at bounding box center [759, 528] width 264 height 25
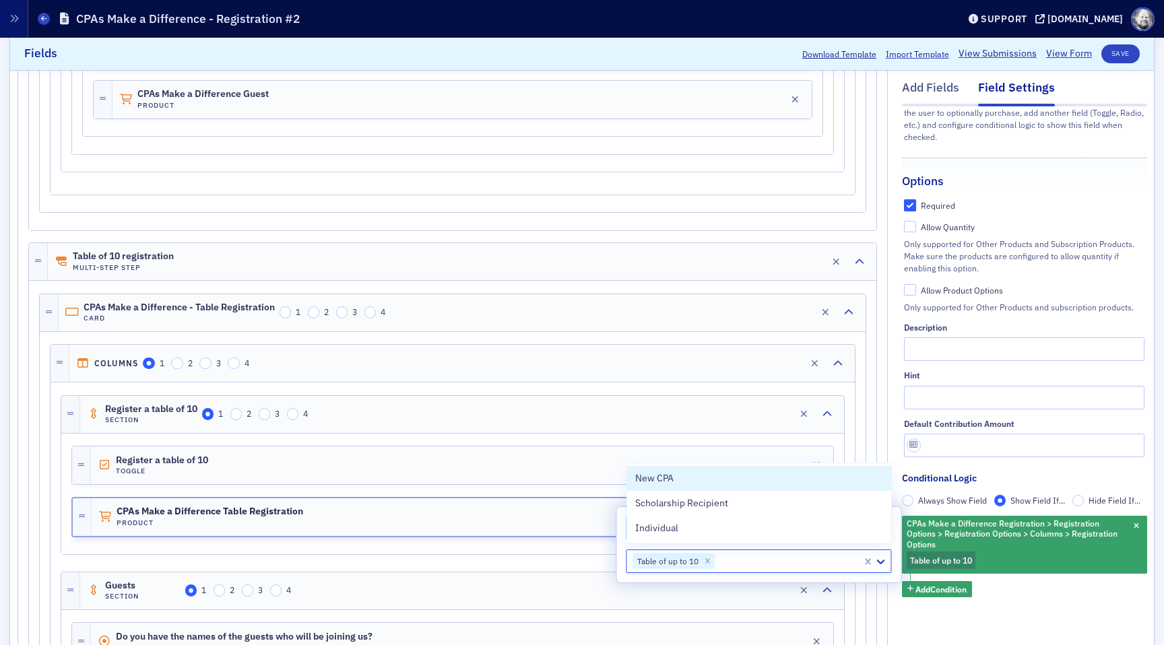
click at [604, 446] on div "Register a table of 10 Toggle Edit" at bounding box center [452, 465] width 762 height 39
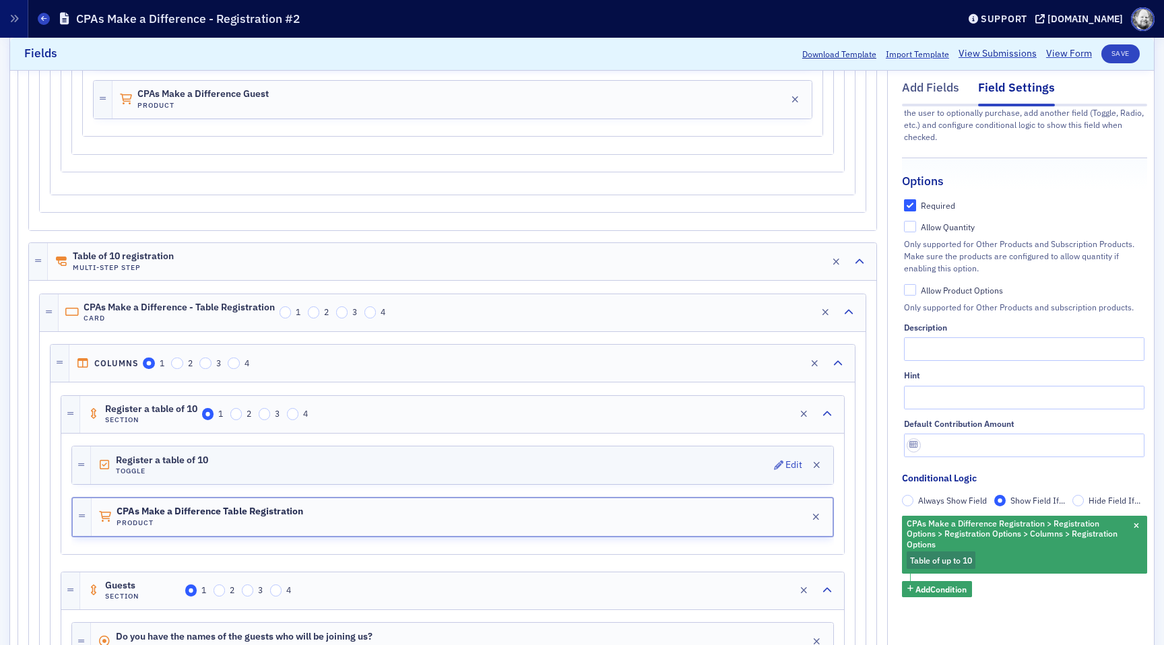
click at [659, 461] on div "Register a table of 10 Toggle Edit" at bounding box center [462, 466] width 742 height 38
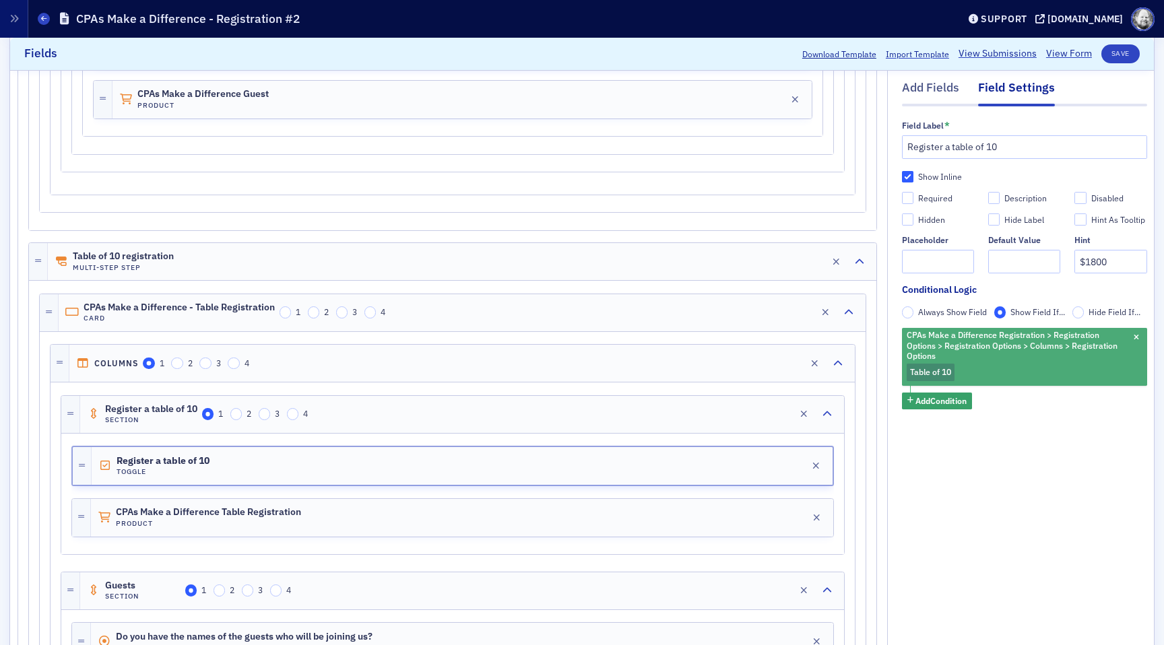
click at [953, 368] on span "Table of 10" at bounding box center [931, 373] width 48 height 18
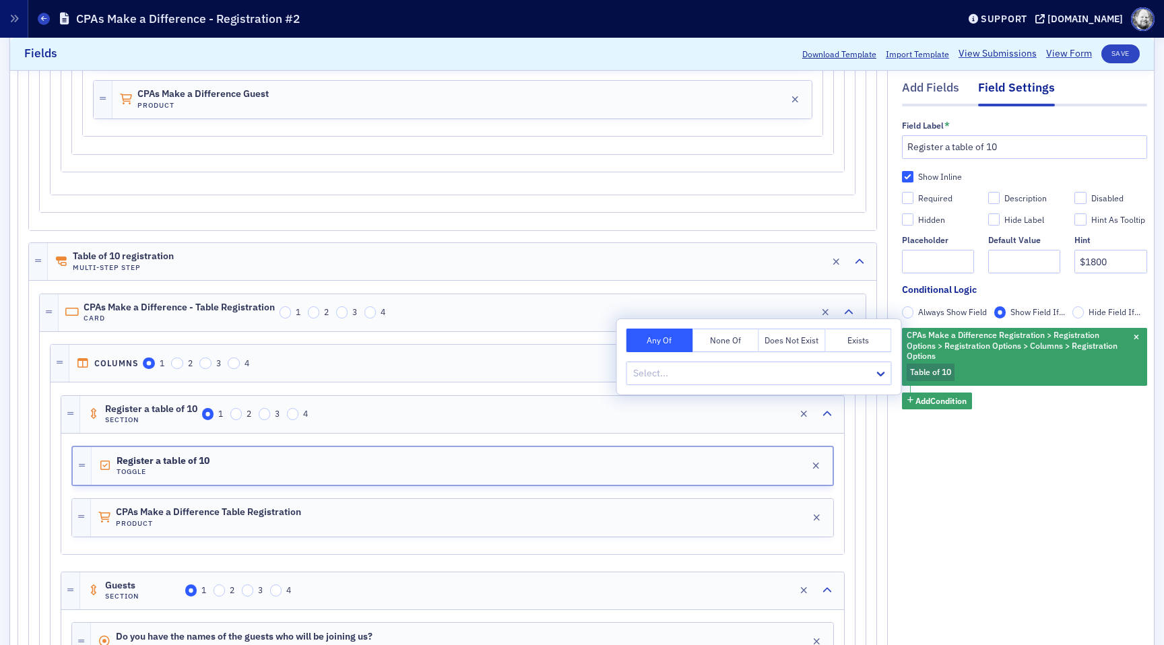
click at [864, 358] on div "Any Of None Of Does Not Exist Exists Select..." at bounding box center [759, 356] width 284 height 75
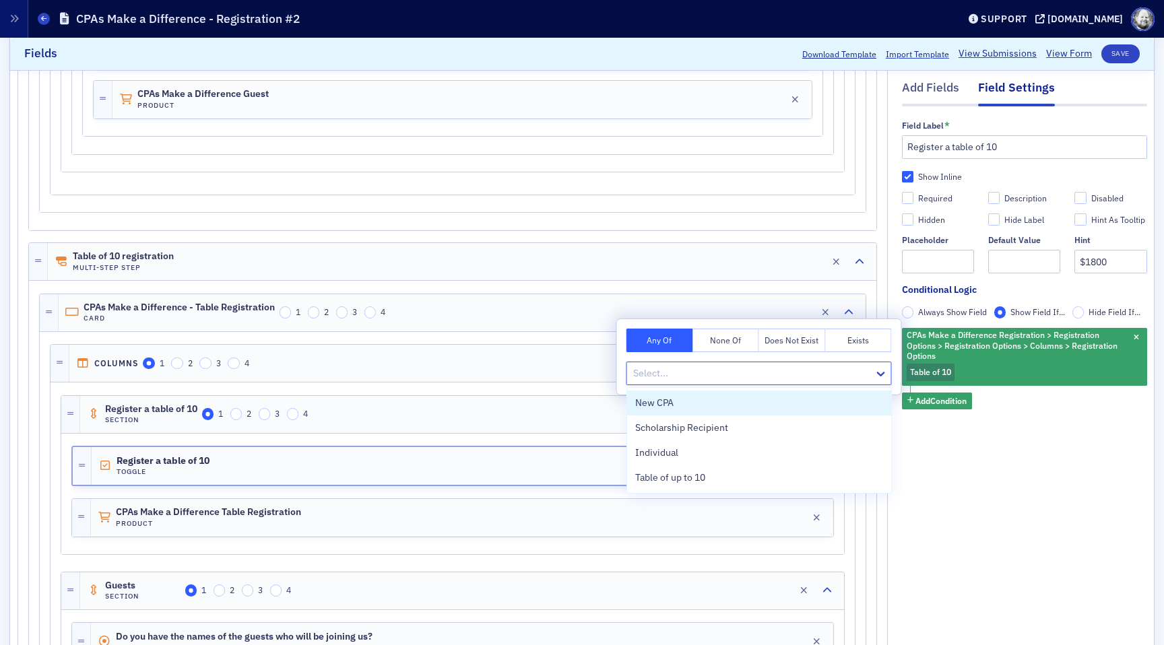
click at [860, 370] on div at bounding box center [752, 373] width 241 height 17
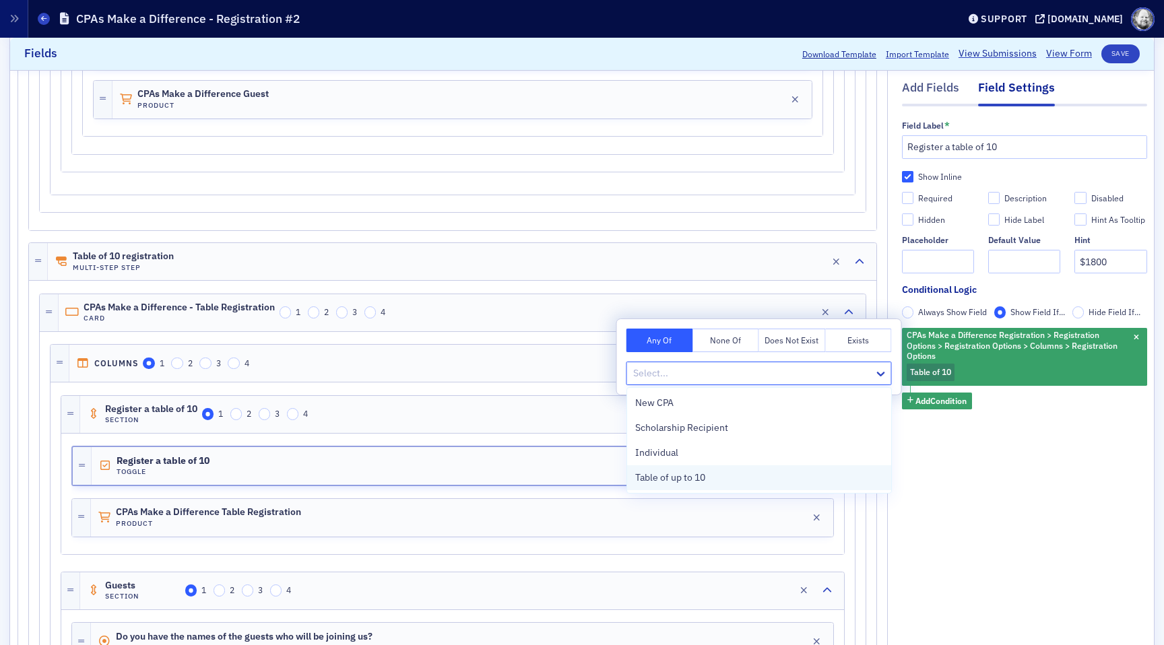
click at [781, 486] on div "Table of up to 10" at bounding box center [759, 477] width 264 height 25
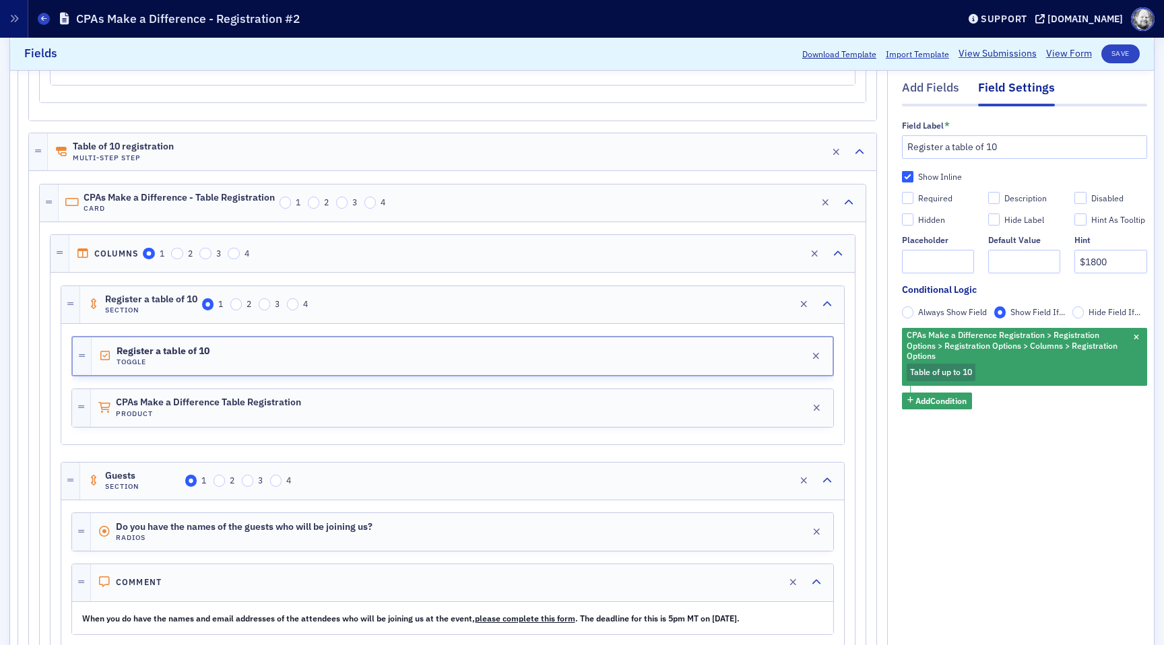
scroll to position [2776, 0]
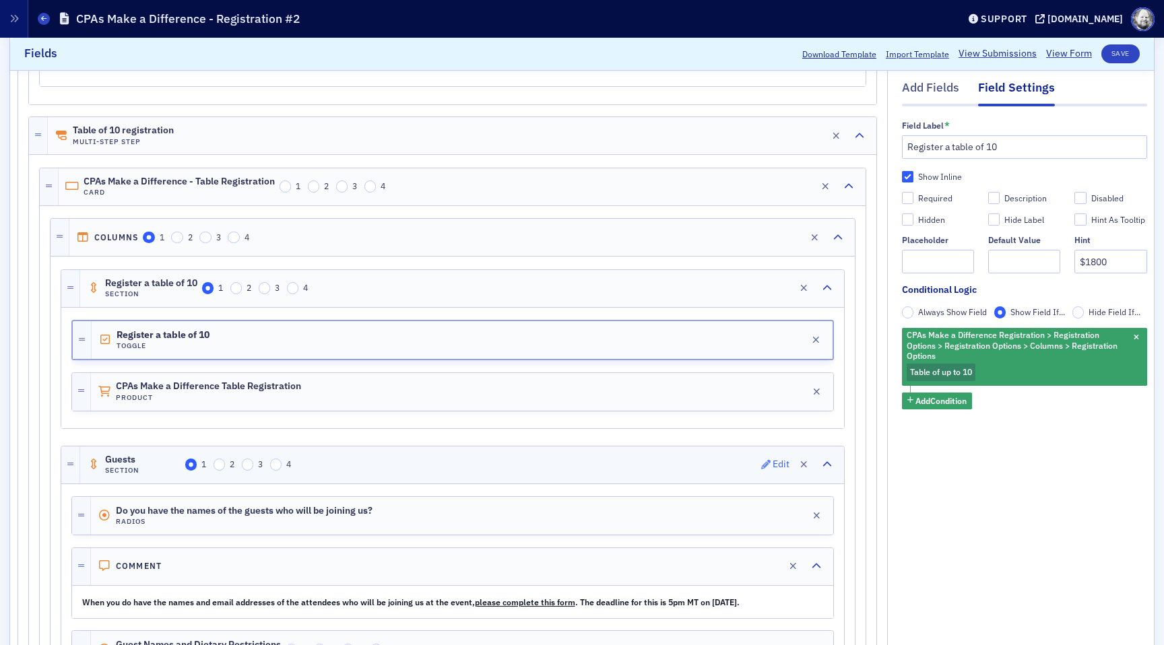
click at [763, 465] on icon "button" at bounding box center [765, 464] width 9 height 9
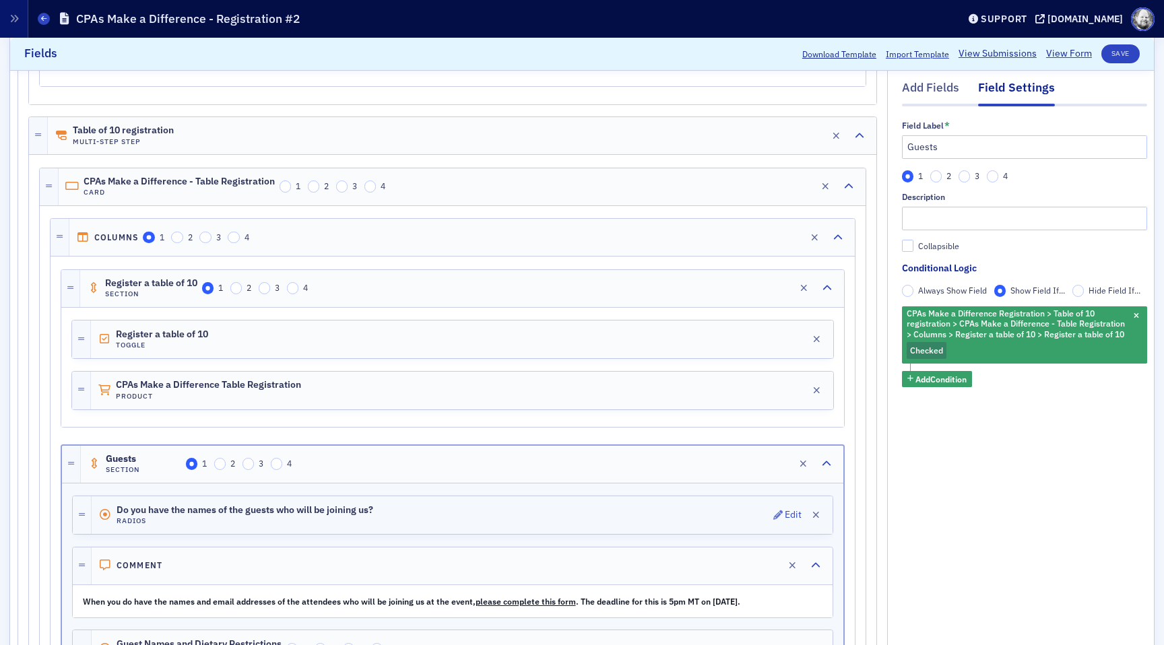
click at [747, 509] on div "Do you have the names of the guests who will be joining us? Radios Edit" at bounding box center [462, 515] width 741 height 38
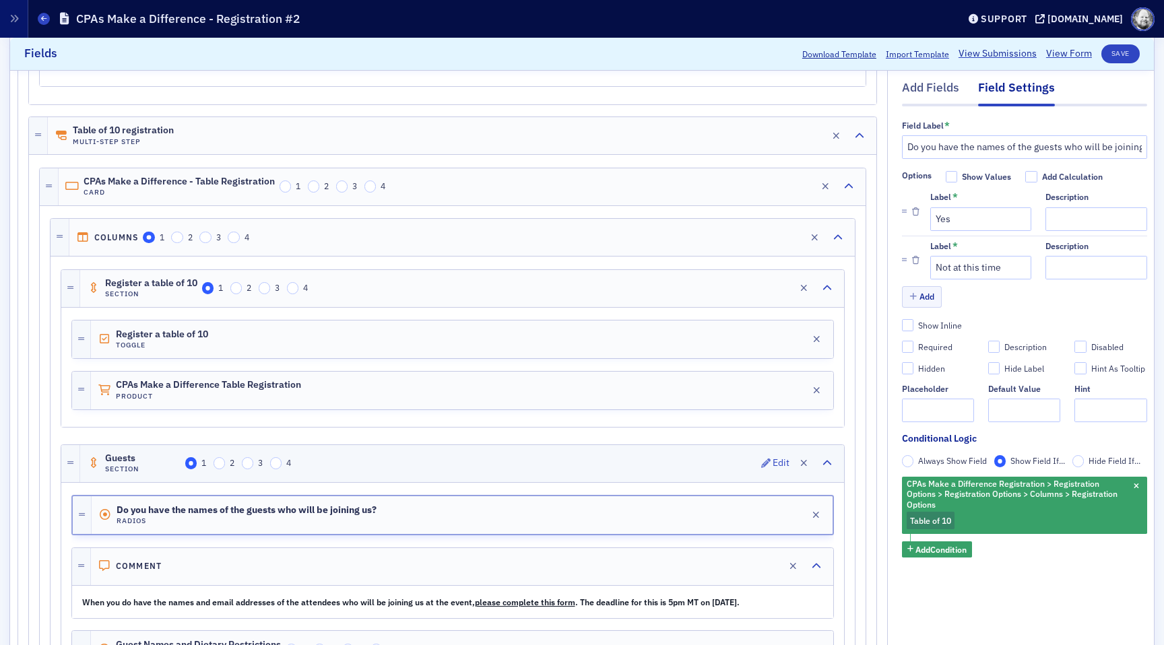
click at [760, 461] on div "Guests Section 1 2 3 4 Edit" at bounding box center [462, 463] width 764 height 37
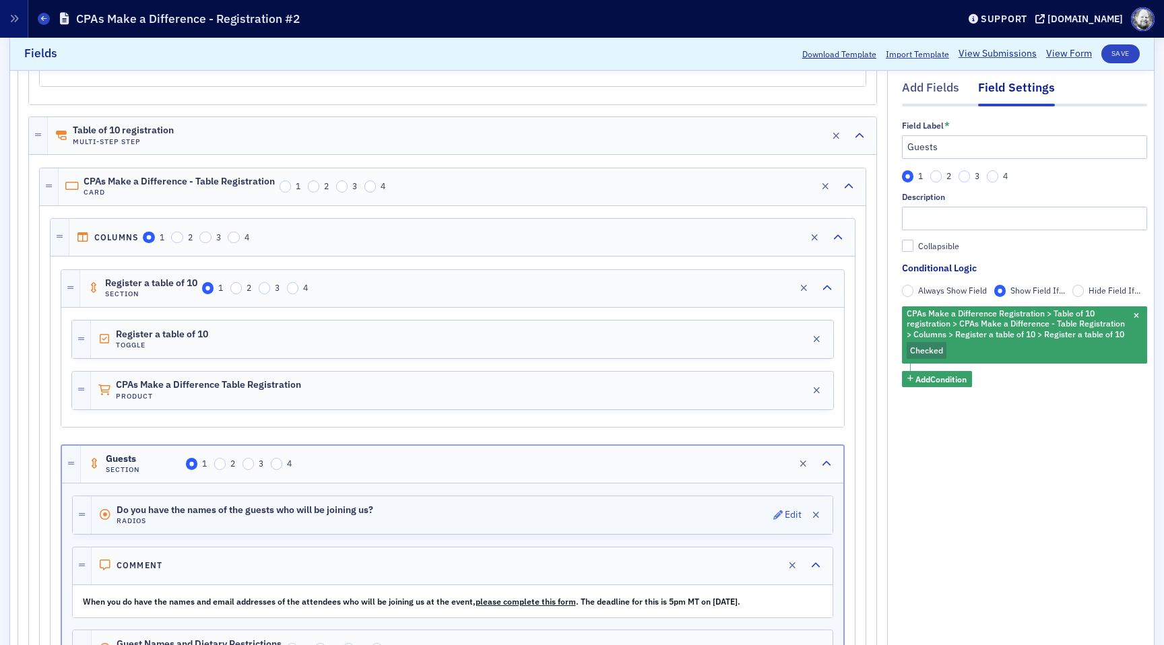
click at [748, 507] on div "Do you have the names of the guests who will be joining us? Radios Edit" at bounding box center [462, 515] width 741 height 38
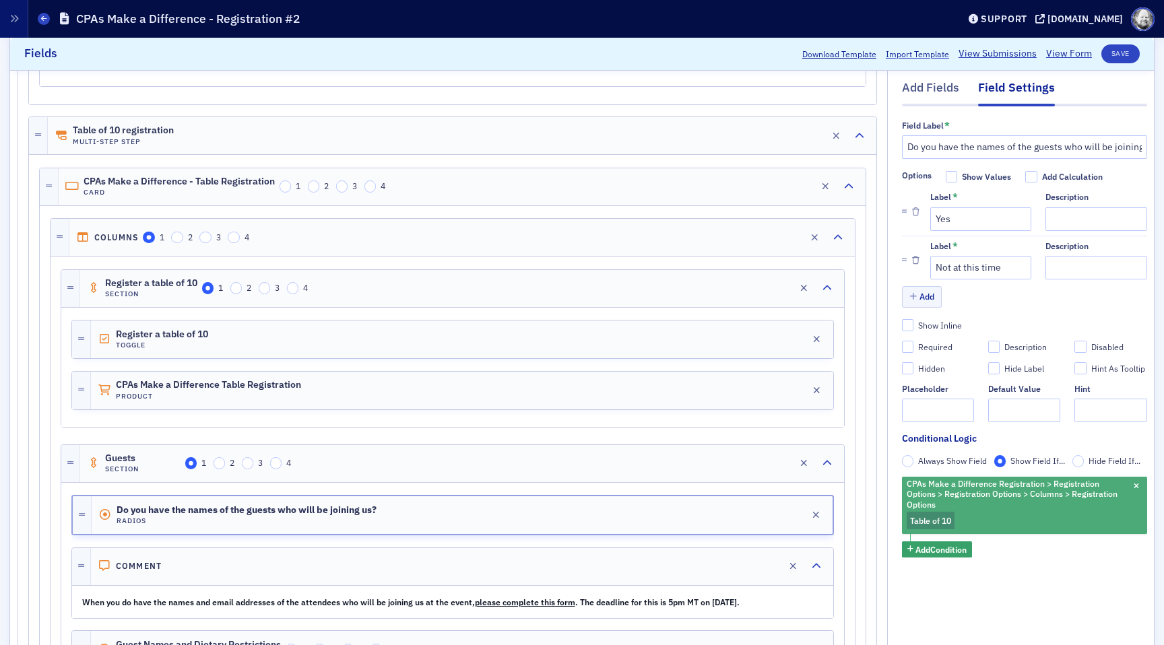
click at [929, 521] on span "Table of 10" at bounding box center [930, 520] width 41 height 11
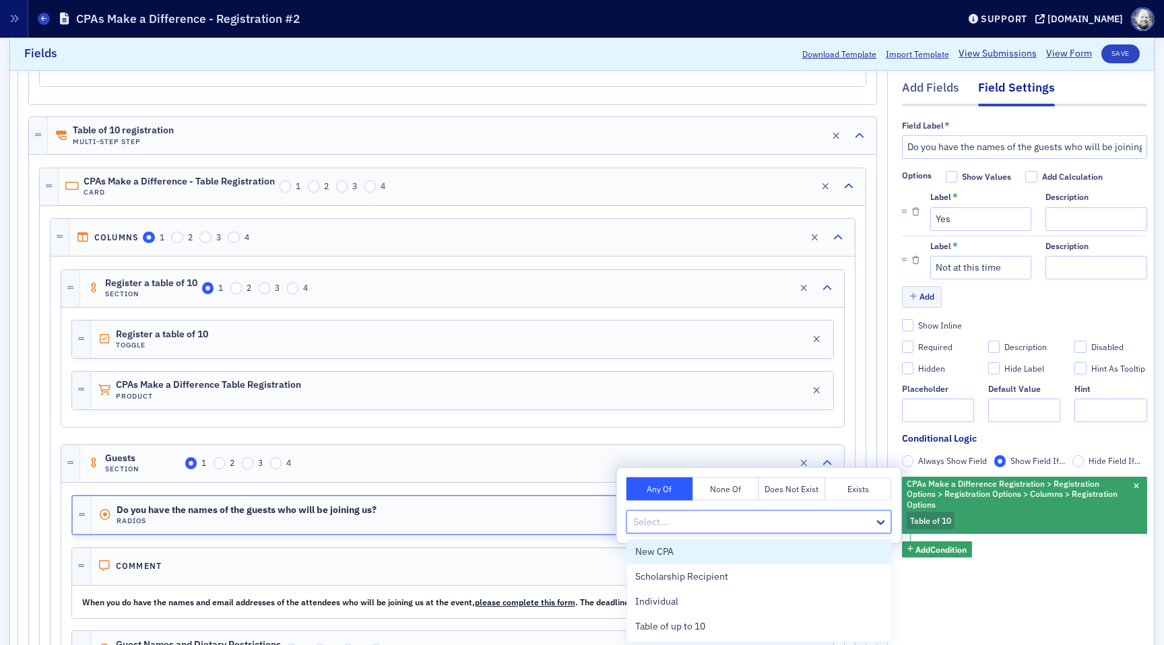
click at [862, 521] on div at bounding box center [752, 522] width 241 height 17
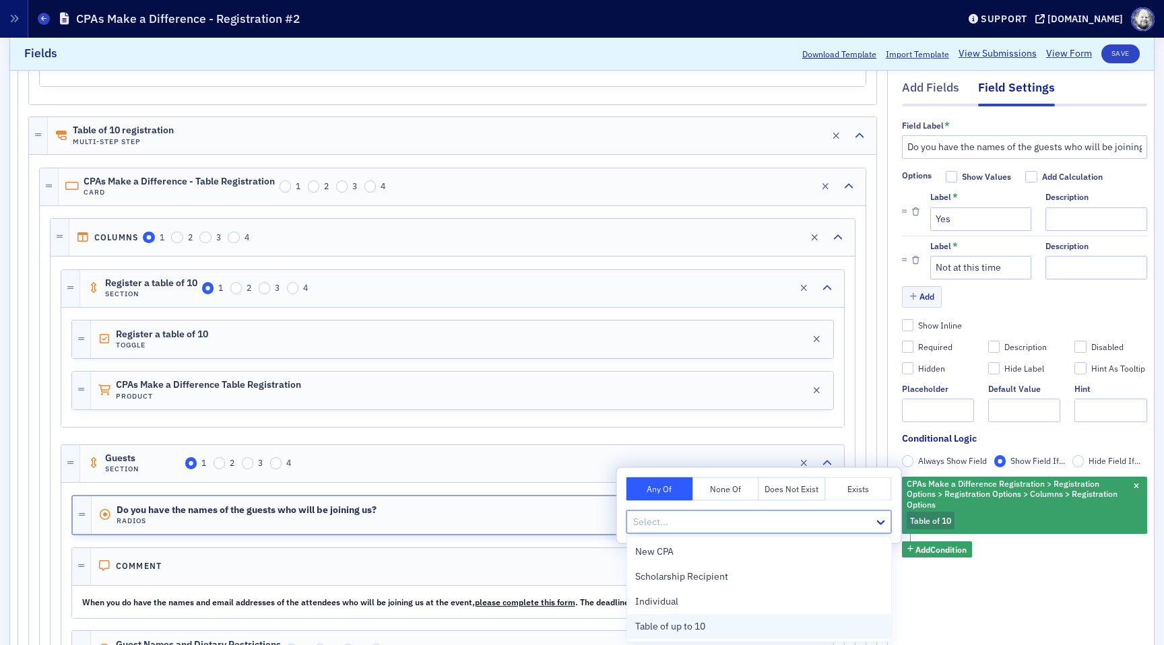
click at [811, 626] on div "Table of up to 10" at bounding box center [759, 627] width 248 height 14
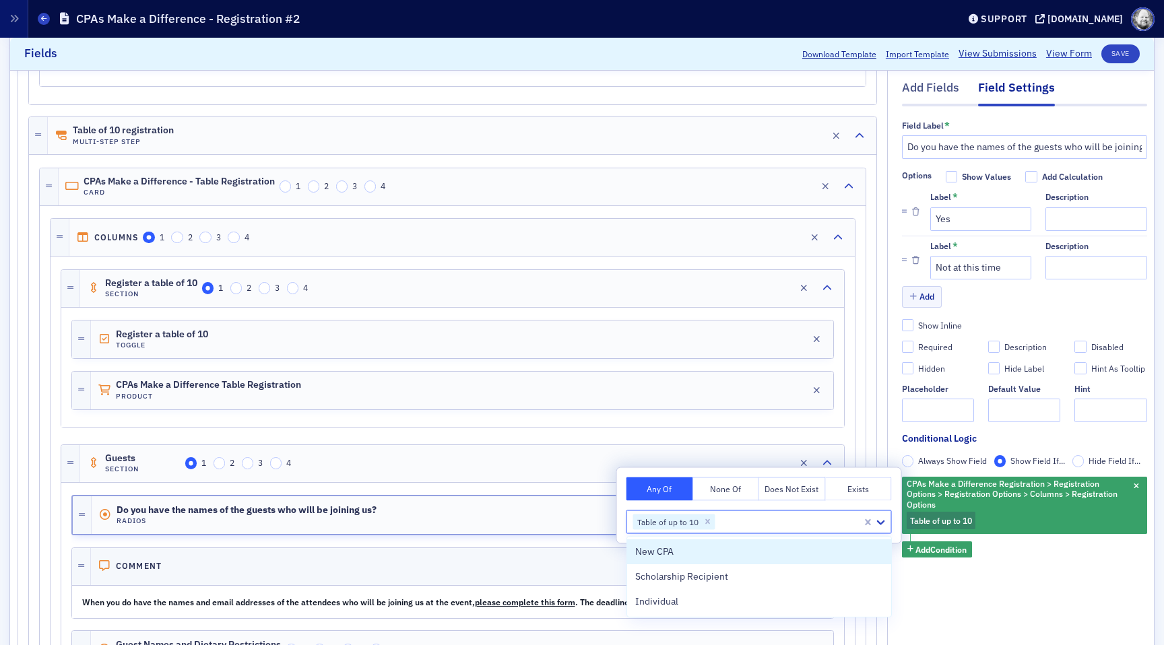
click at [595, 579] on div "Comment Edit" at bounding box center [462, 566] width 742 height 37
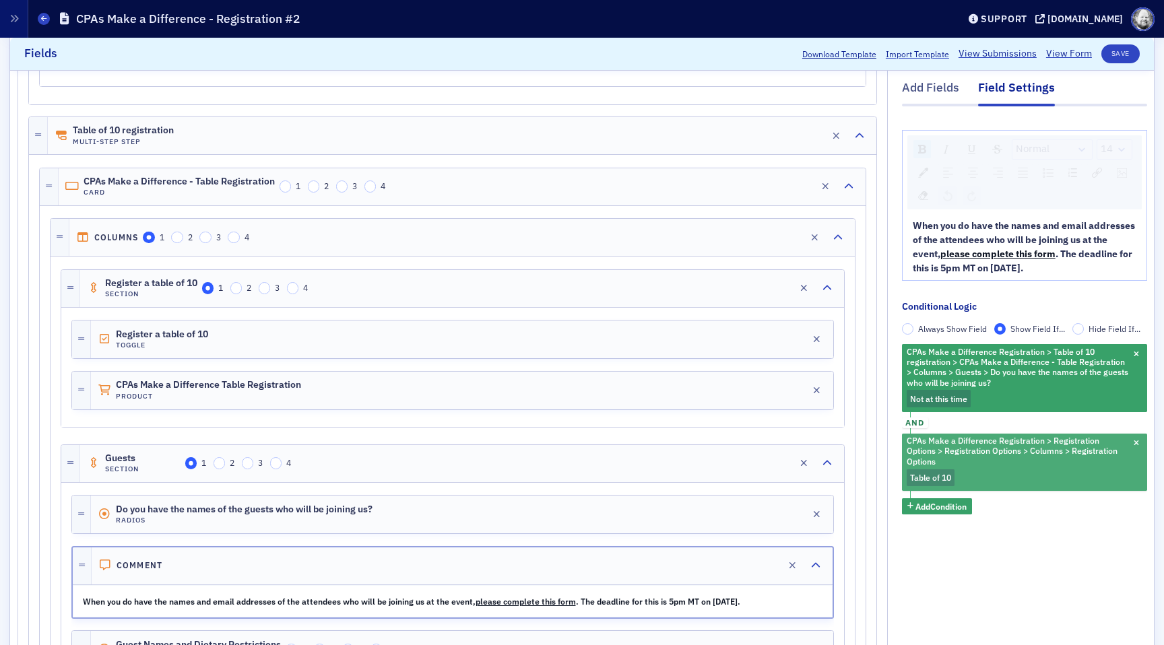
click at [944, 476] on span "Table of 10" at bounding box center [930, 477] width 41 height 11
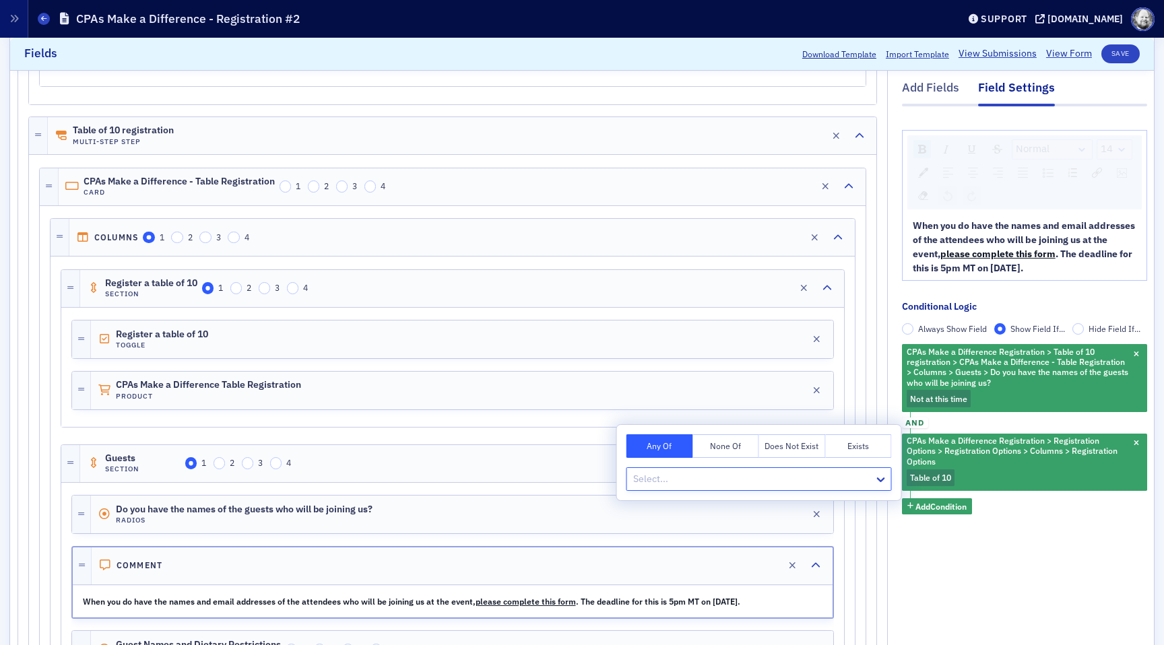
click at [867, 477] on div at bounding box center [752, 479] width 241 height 17
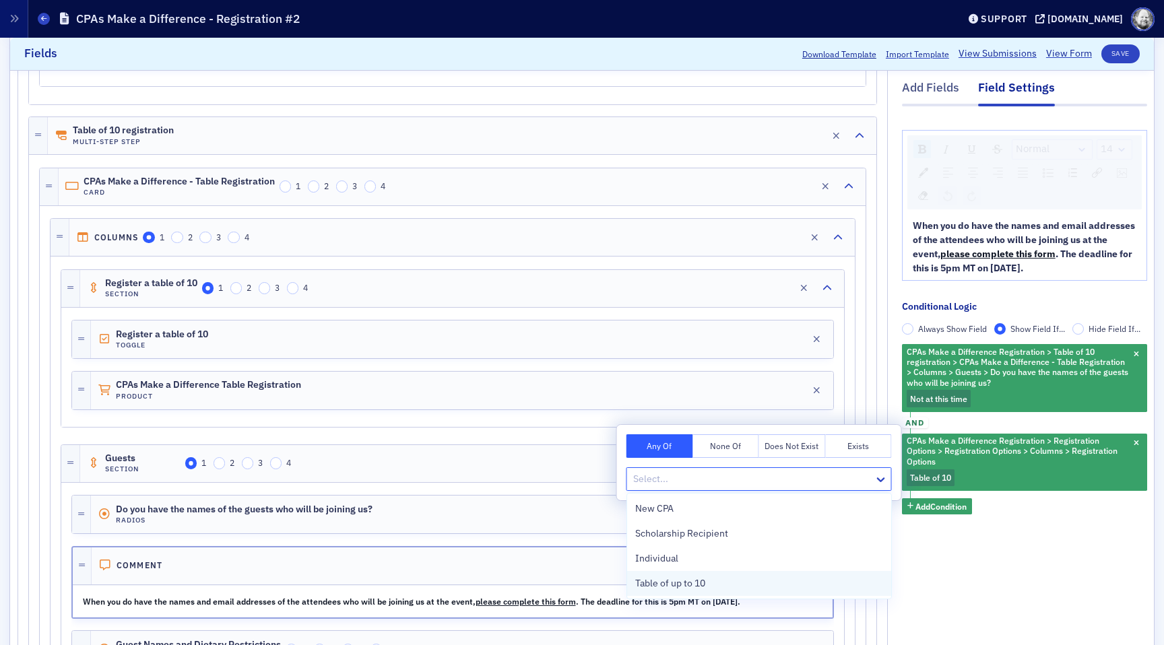
click at [801, 578] on div "Table of up to 10" at bounding box center [759, 584] width 248 height 14
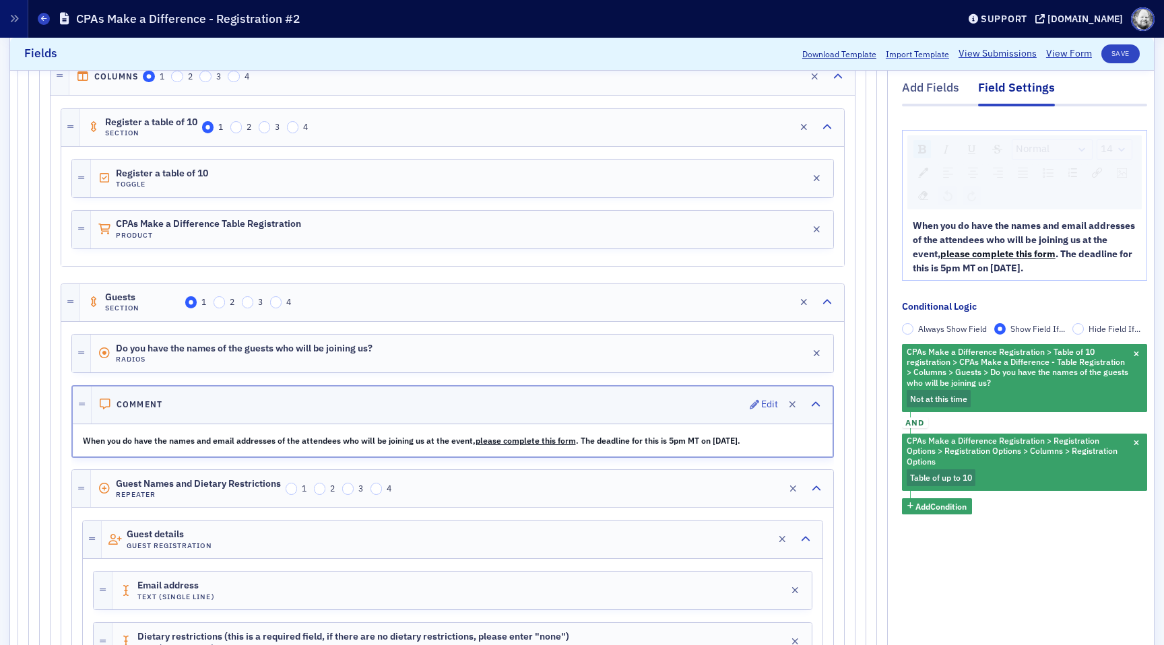
scroll to position [2972, 0]
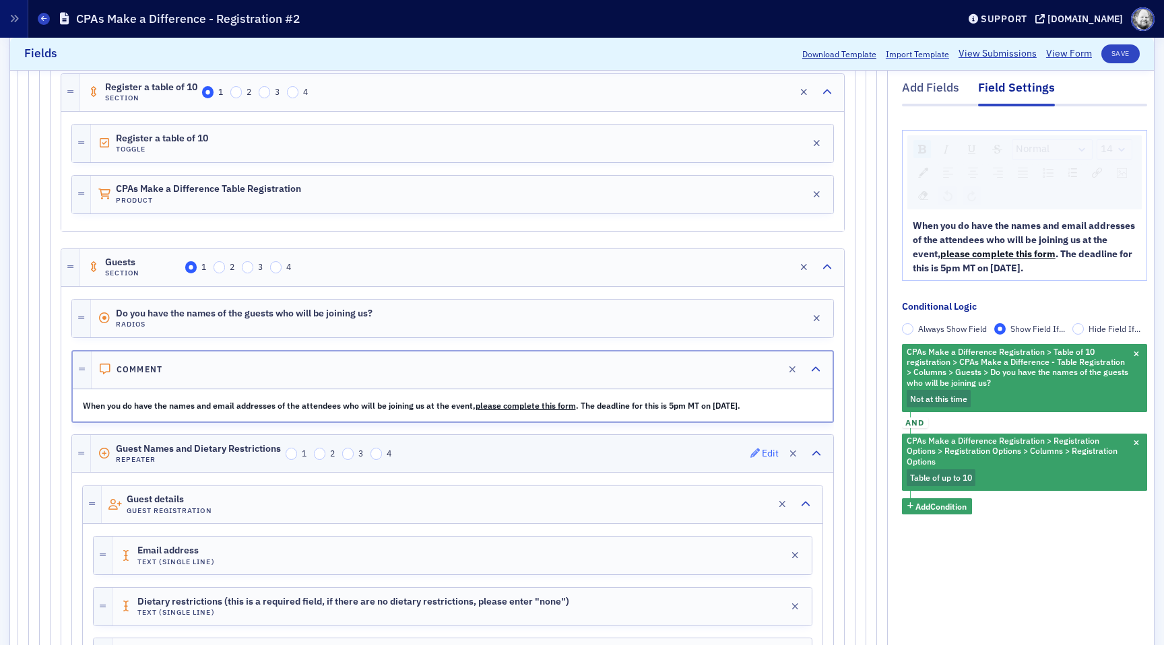
click at [761, 447] on button "Edit" at bounding box center [764, 454] width 29 height 19
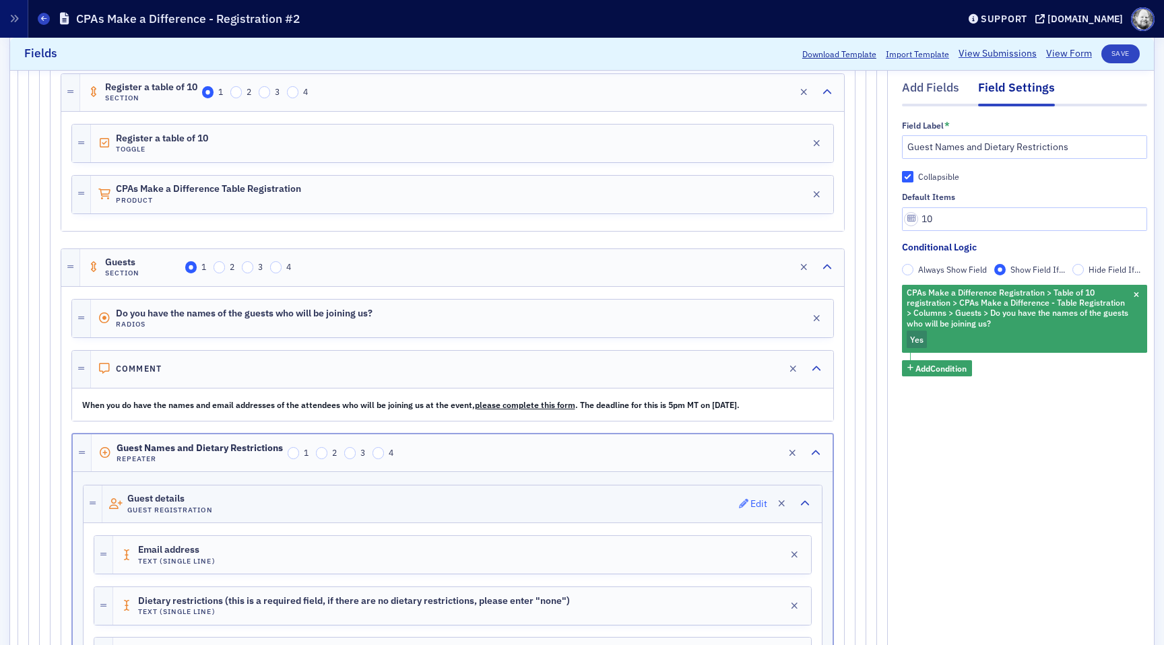
click at [746, 507] on icon "button" at bounding box center [743, 503] width 9 height 9
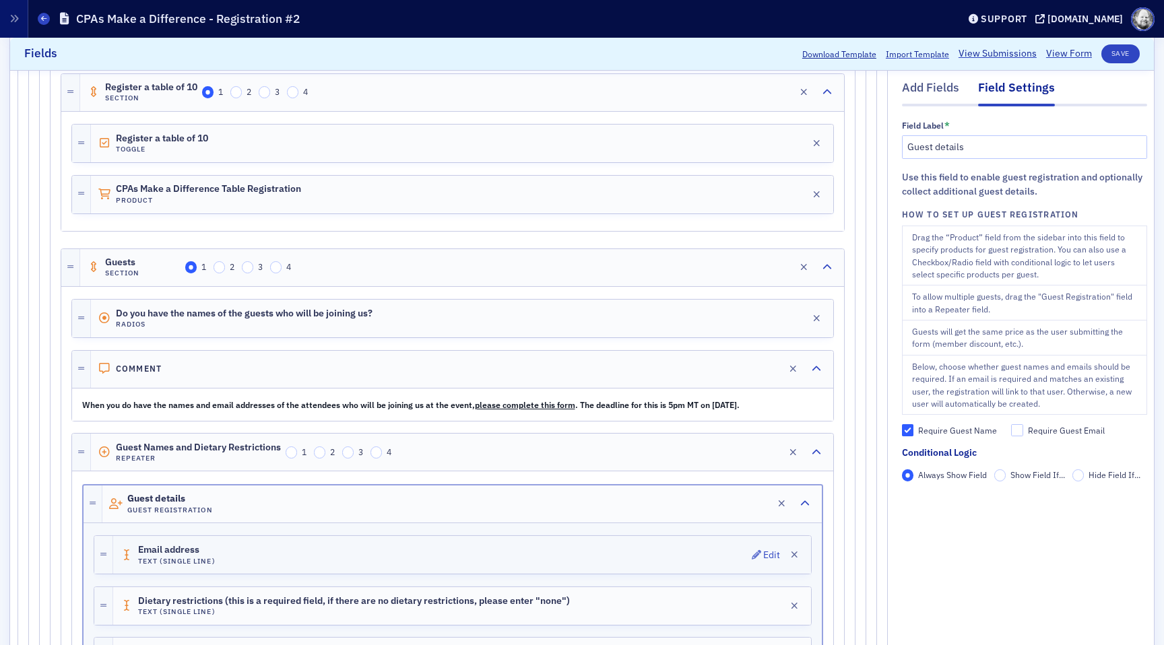
click at [744, 549] on div "Email address Text (Single Line) Edit" at bounding box center [462, 555] width 698 height 38
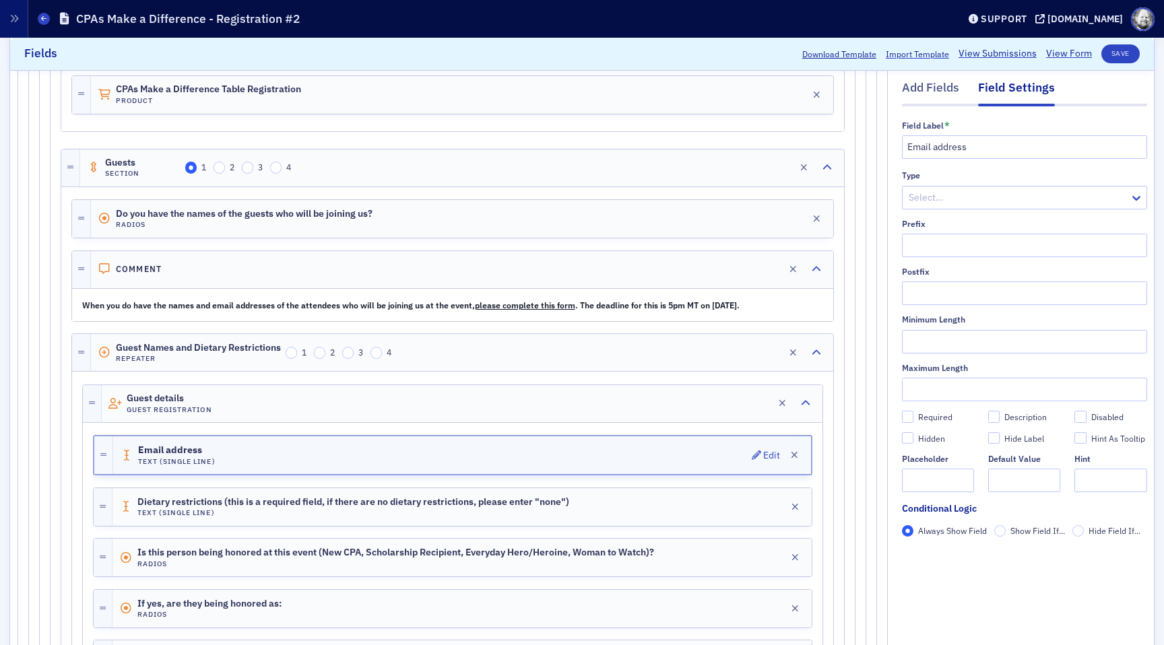
scroll to position [3095, 0]
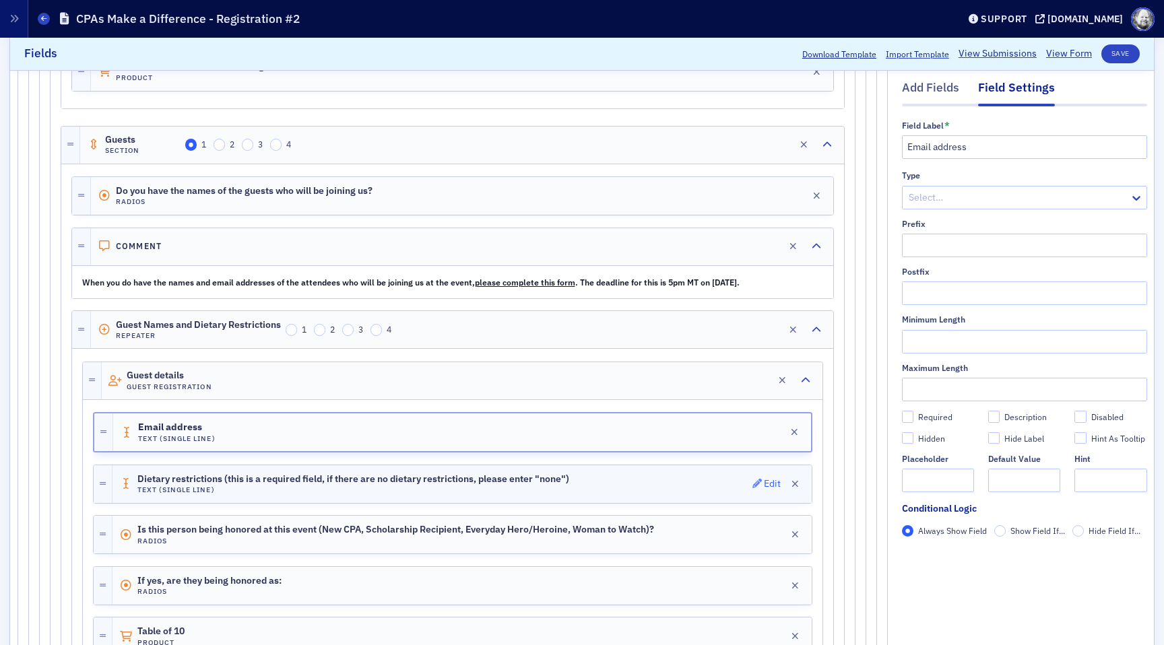
click at [756, 490] on button "Edit" at bounding box center [766, 484] width 29 height 19
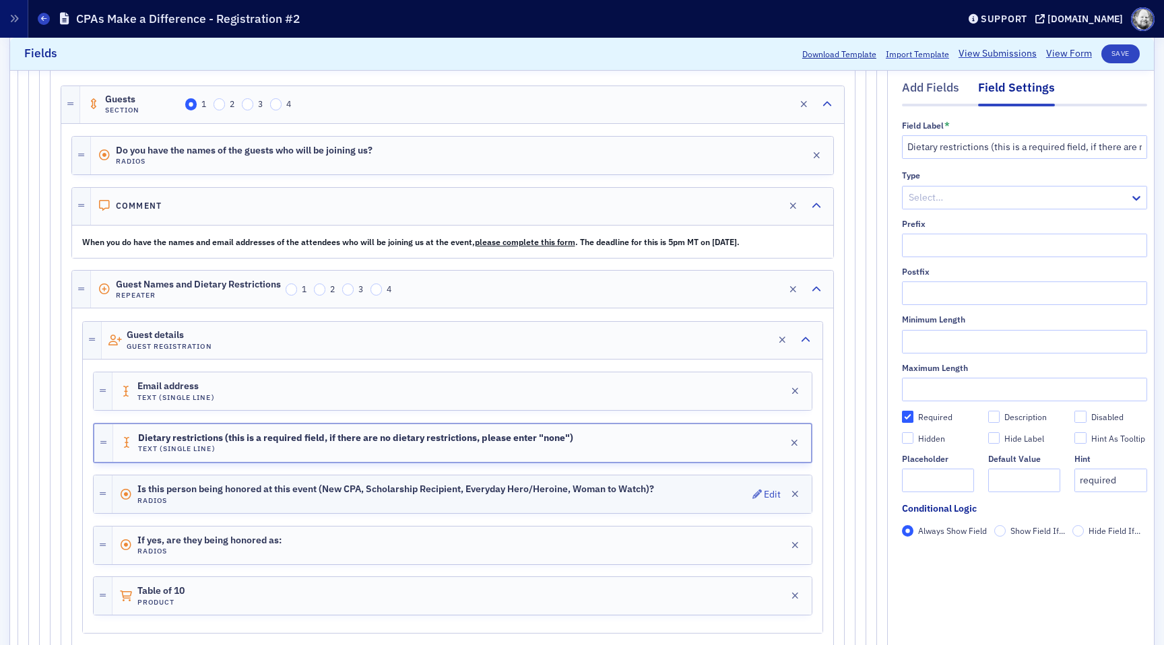
scroll to position [3154, 0]
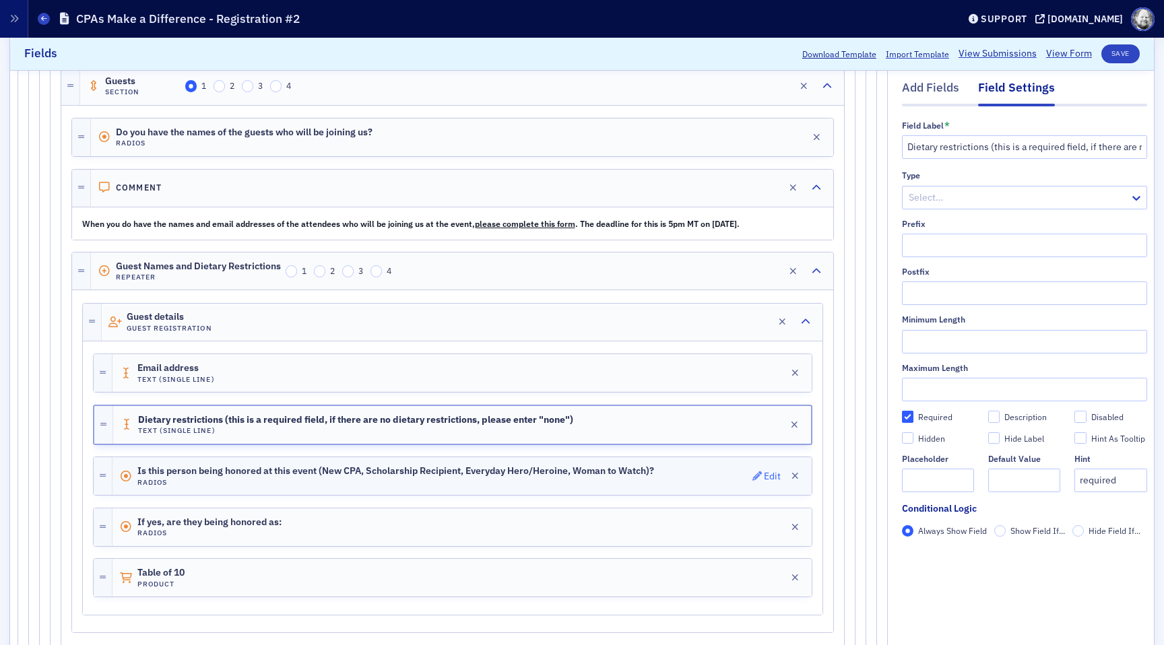
click at [760, 474] on icon "button" at bounding box center [756, 476] width 9 height 9
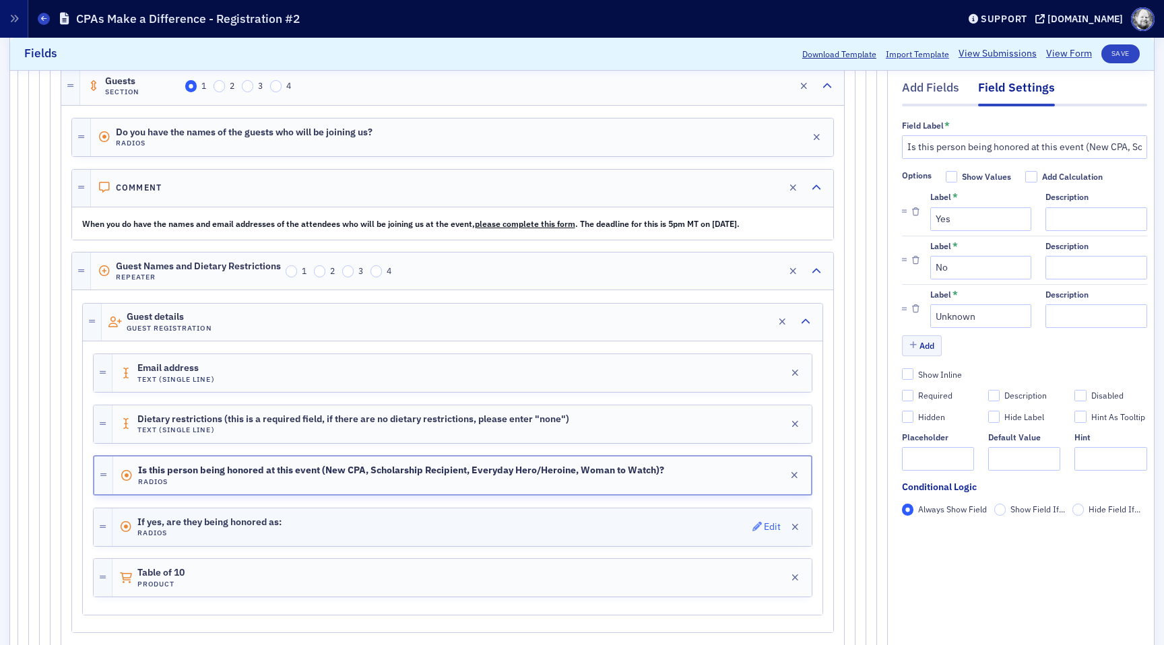
click at [754, 525] on icon "button" at bounding box center [756, 526] width 9 height 9
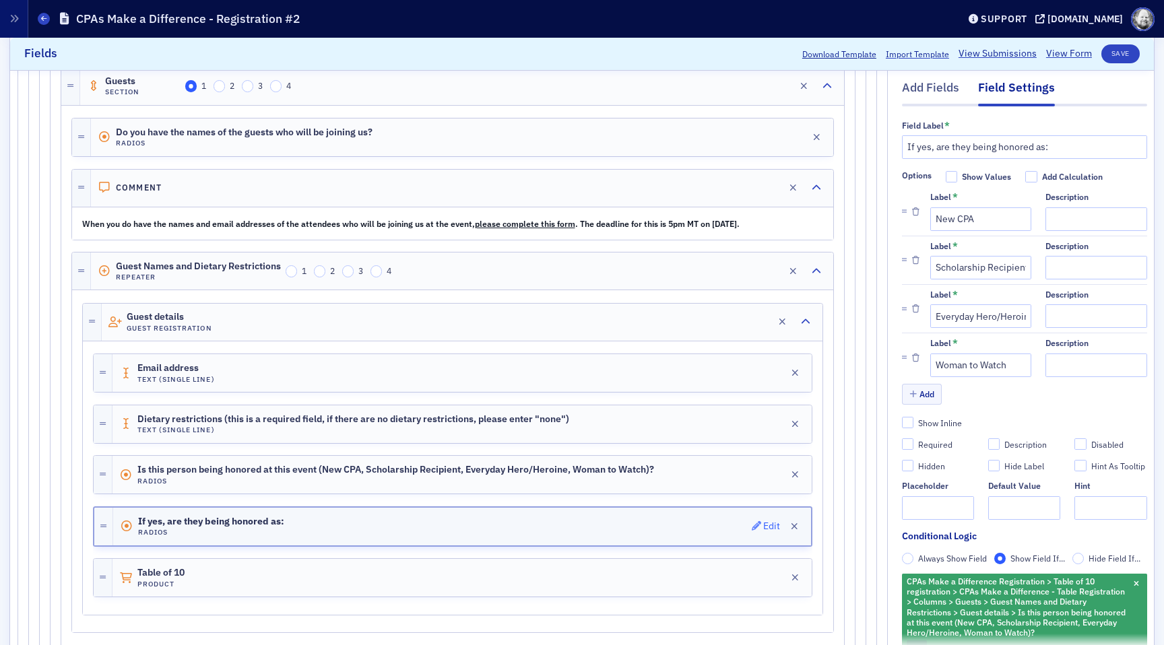
click at [754, 525] on icon "button" at bounding box center [756, 525] width 9 height 9
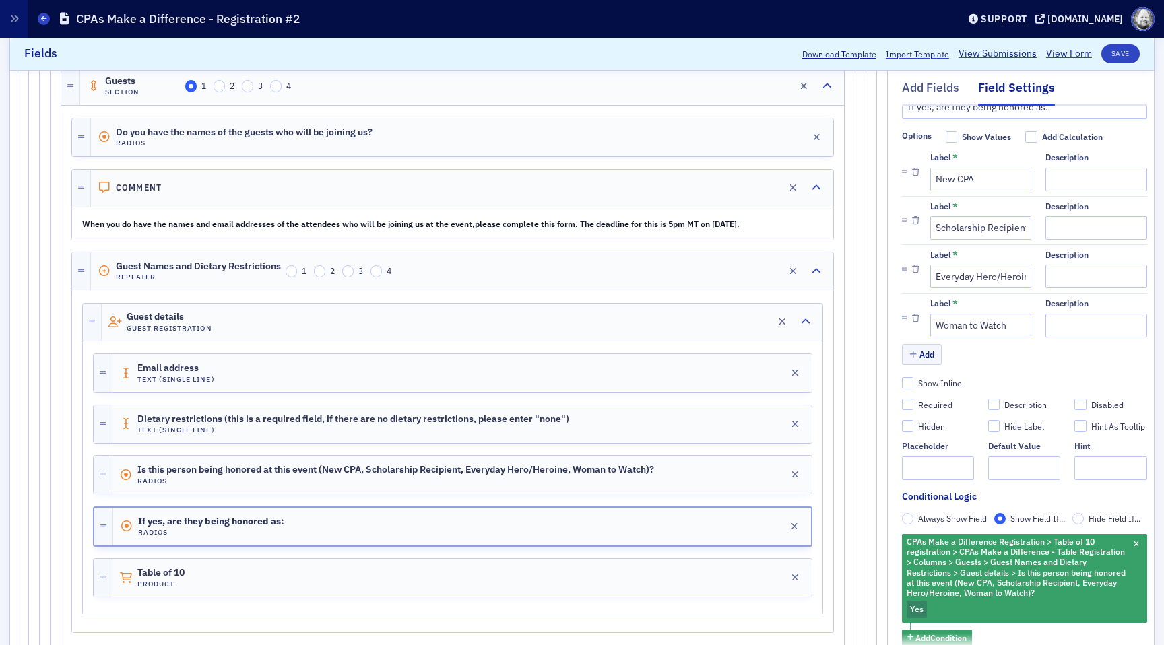
scroll to position [89, 0]
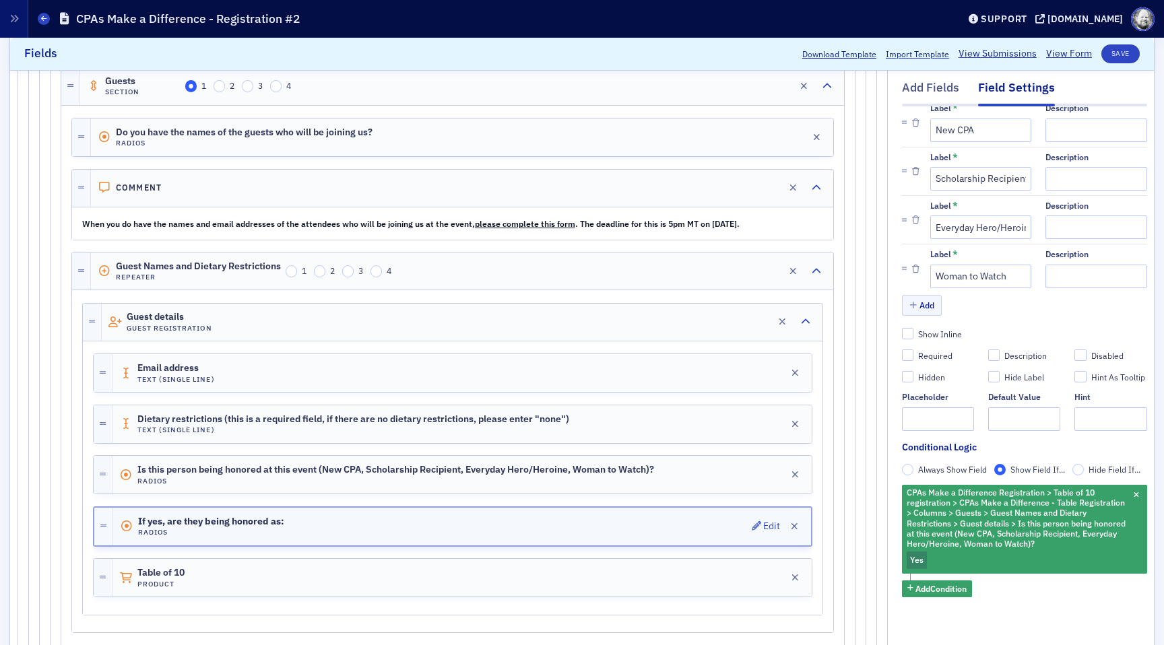
click at [749, 529] on div "If yes, are they being honored as: Radios Edit" at bounding box center [462, 527] width 698 height 38
click at [748, 571] on div "Table of 10 Product Edit" at bounding box center [461, 578] width 699 height 38
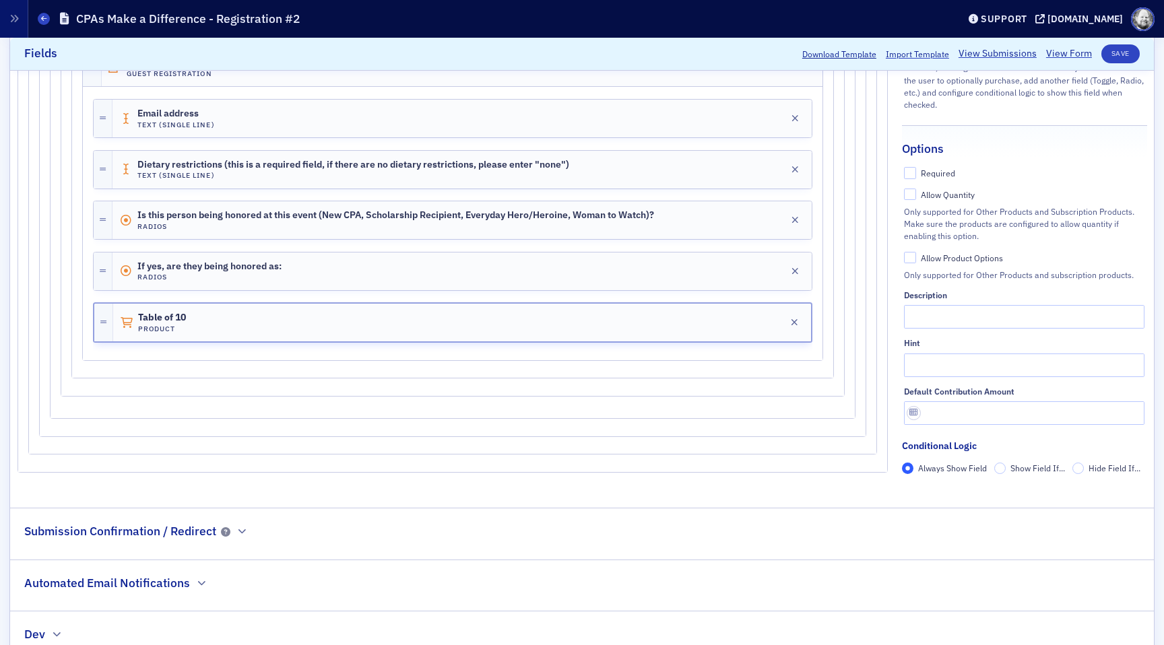
scroll to position [3454, 0]
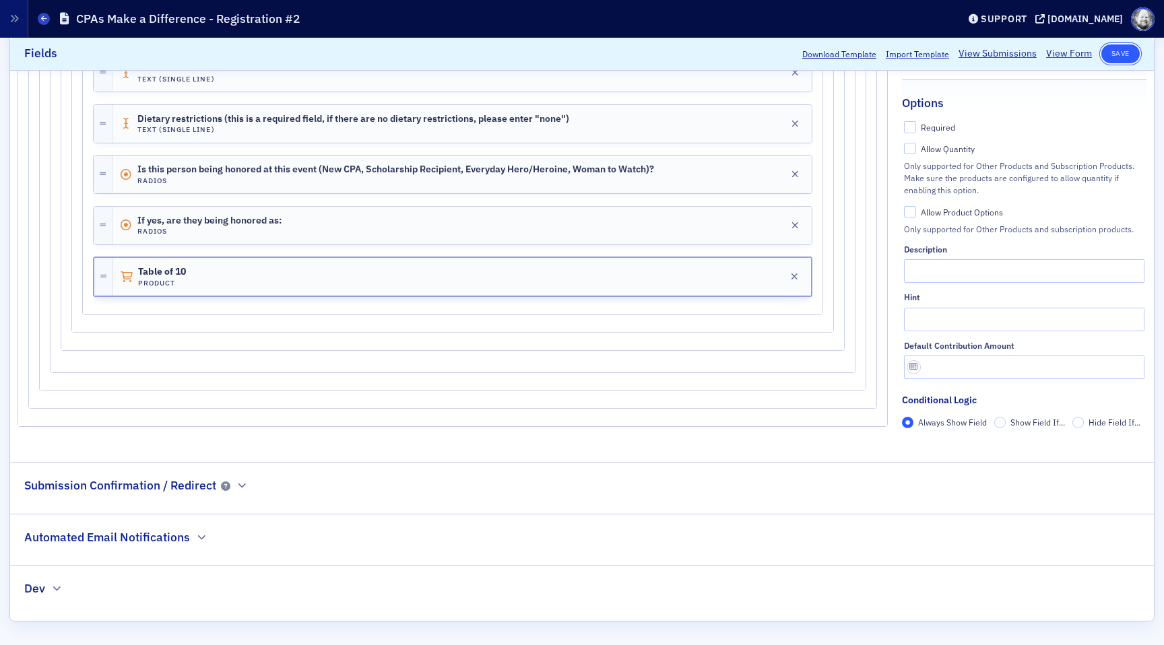
click at [1127, 59] on button "Save" at bounding box center [1120, 53] width 38 height 19
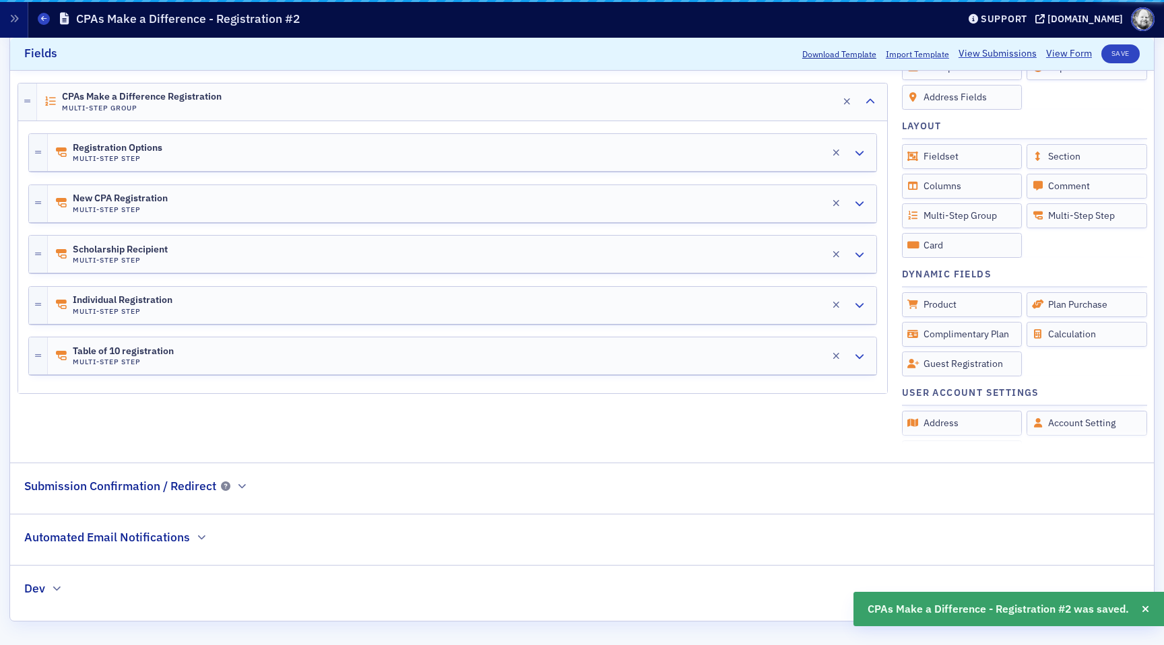
scroll to position [401, 0]
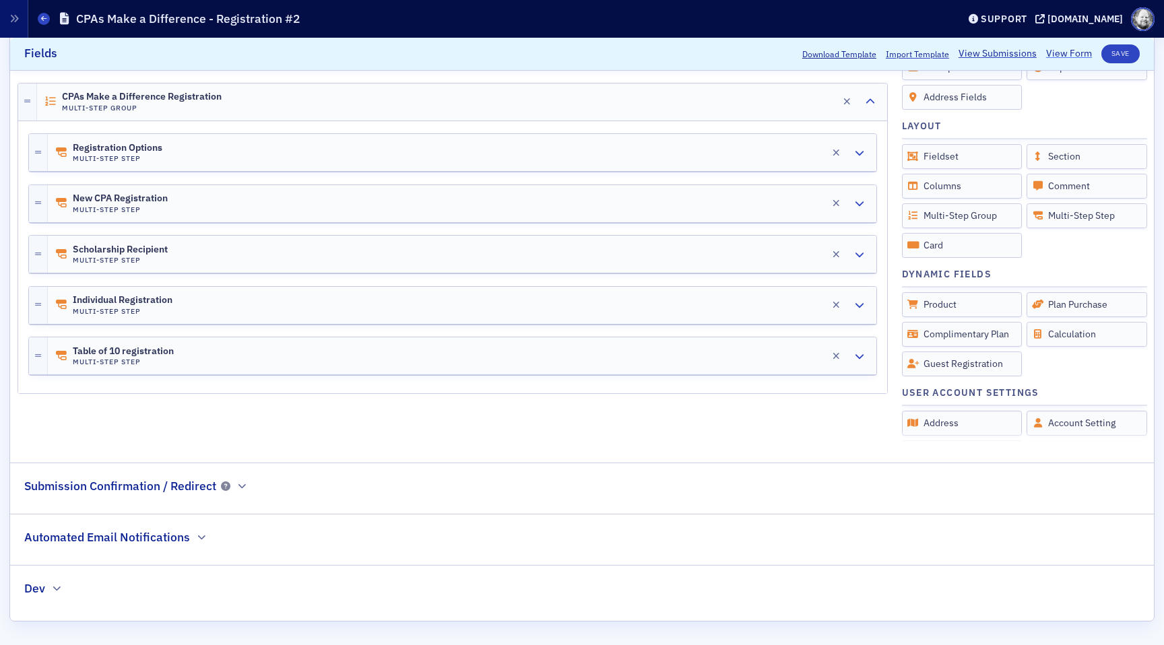
click at [1065, 53] on link "View Form" at bounding box center [1069, 54] width 46 height 14
click at [804, 355] on span "Edit" at bounding box center [807, 355] width 29 height 9
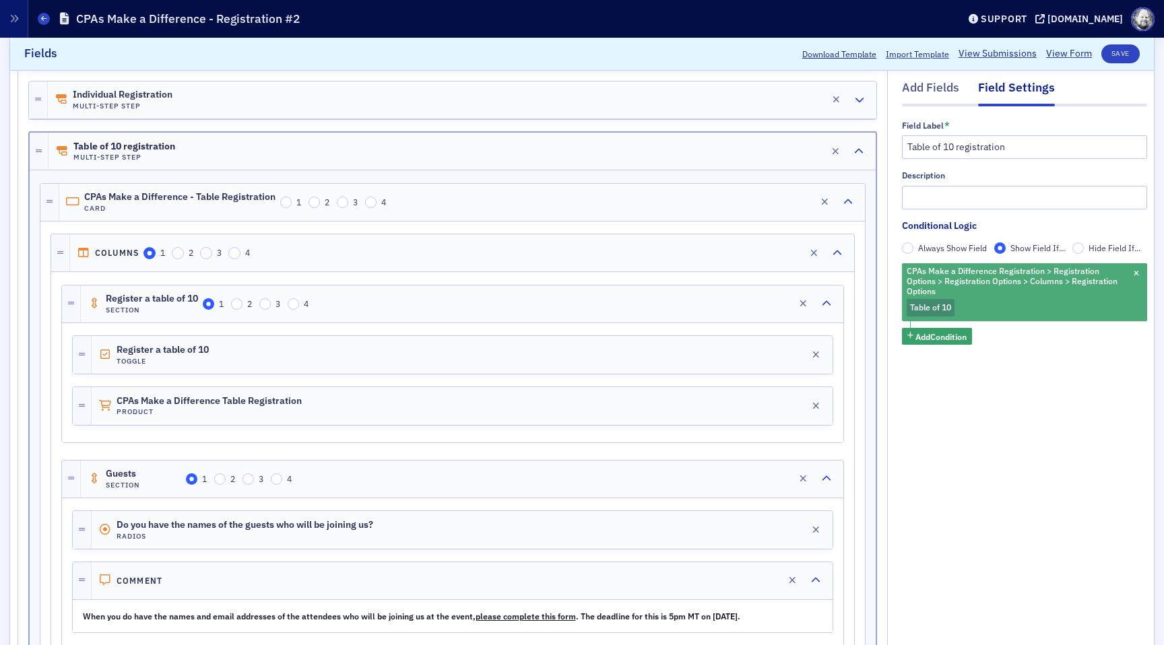
click at [932, 306] on span "Table of 10" at bounding box center [930, 307] width 41 height 11
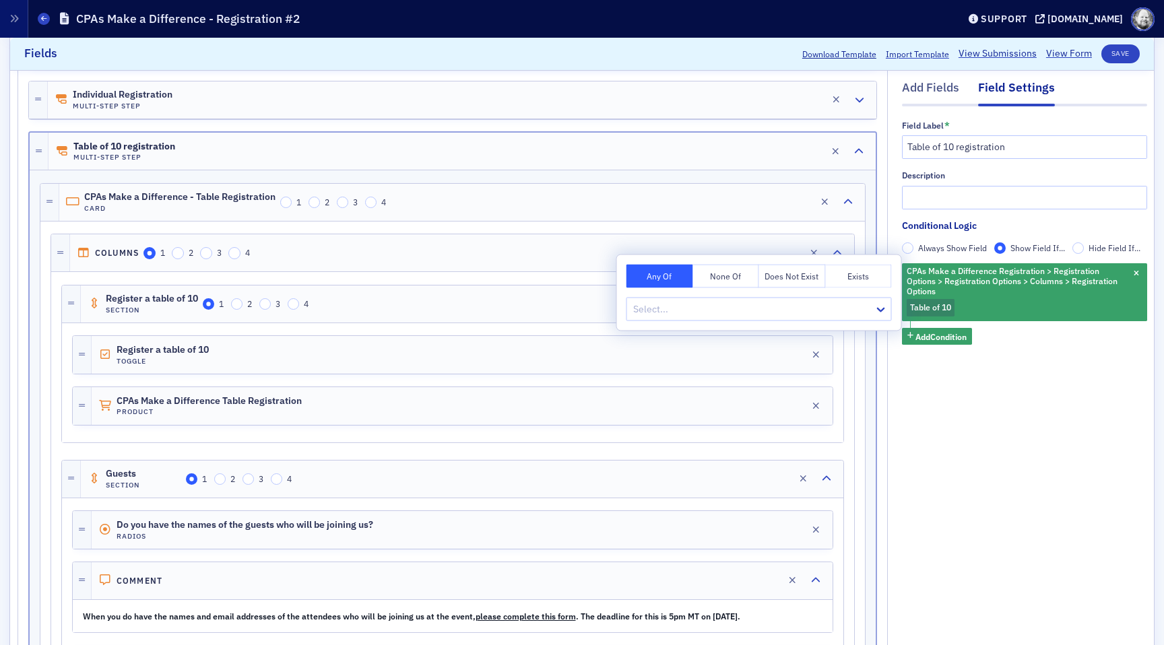
click at [825, 289] on div "Any Of None Of Does Not Exist Exists Select..." at bounding box center [759, 292] width 284 height 75
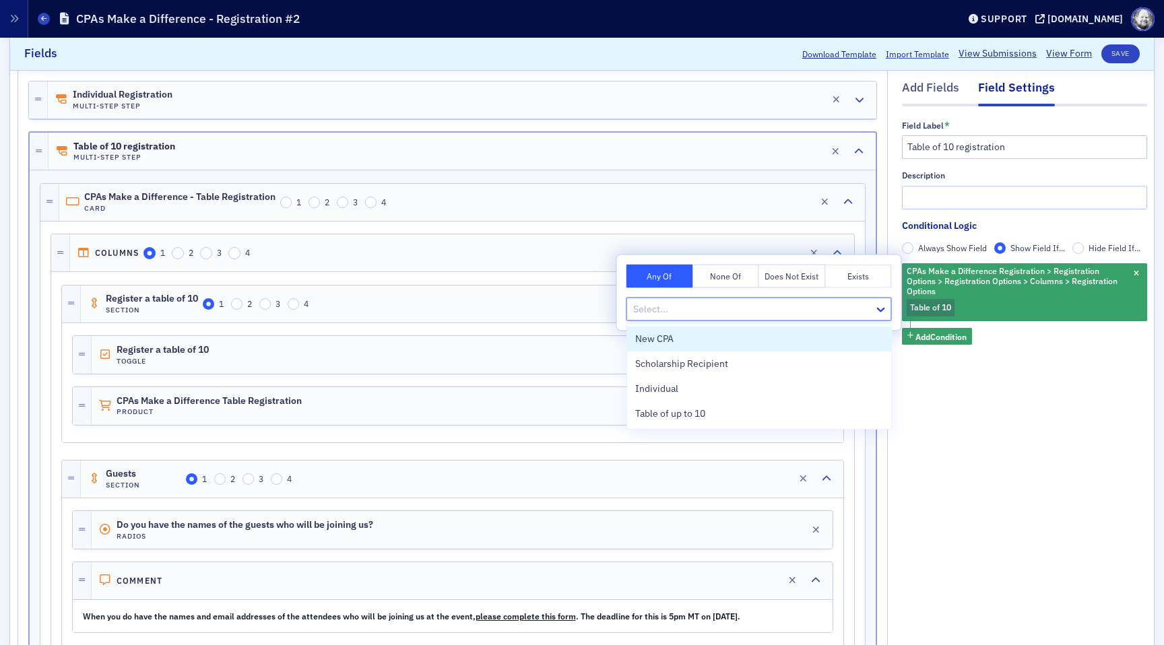
click at [825, 302] on div at bounding box center [752, 309] width 241 height 17
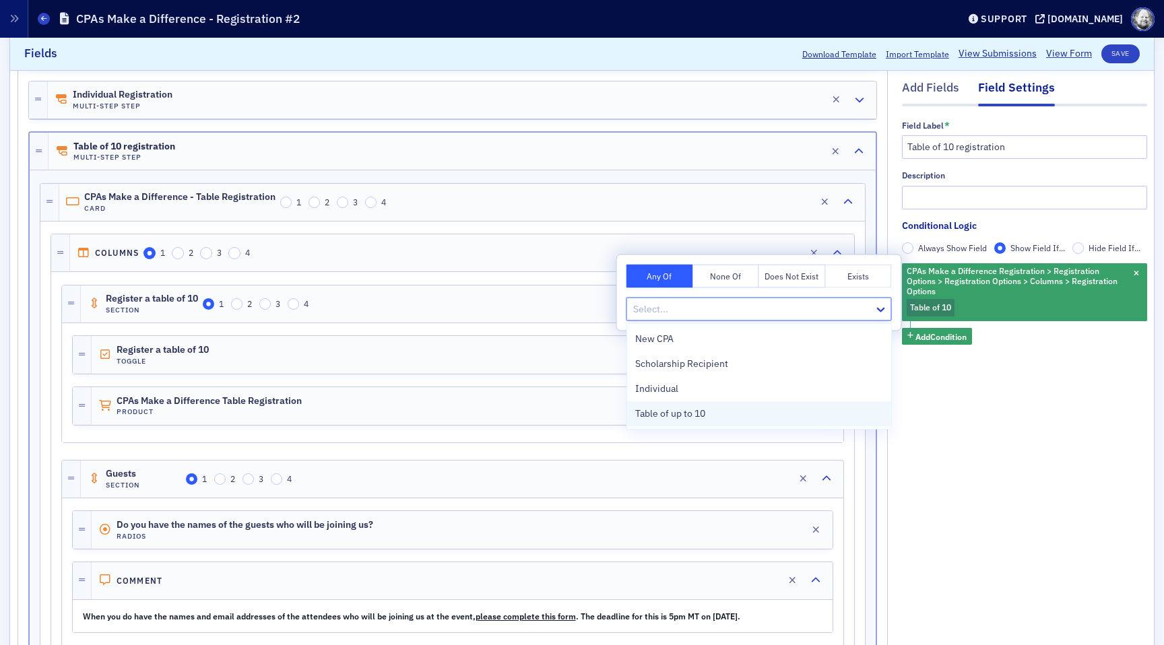
click at [754, 412] on div "Table of up to 10" at bounding box center [759, 414] width 248 height 14
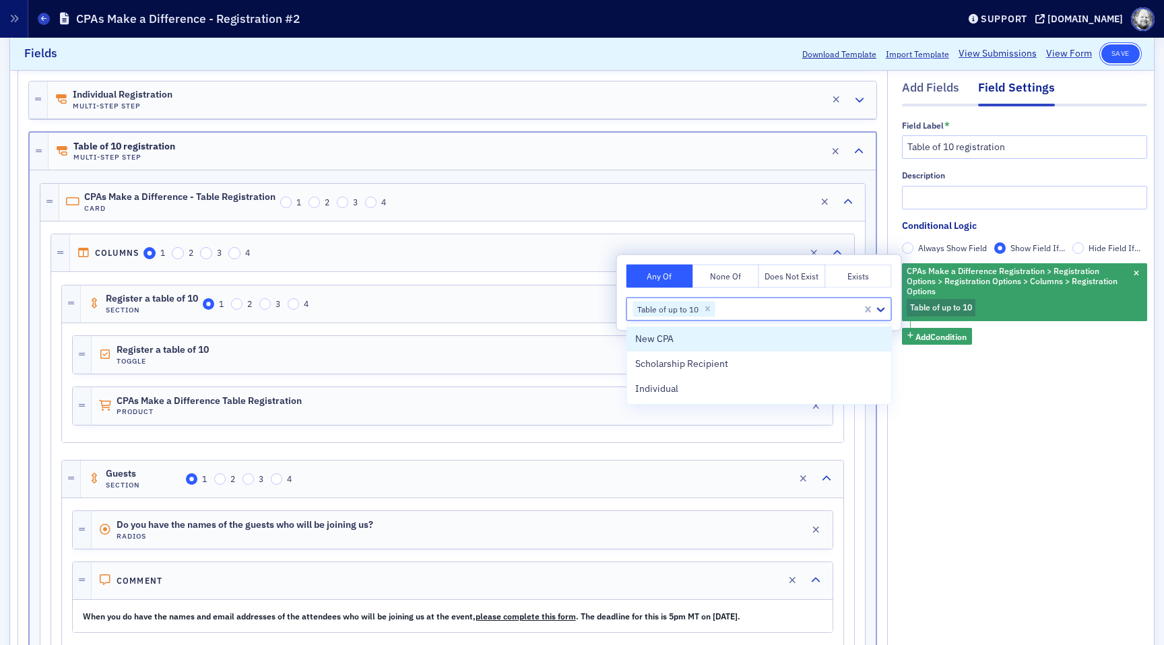
click at [1121, 45] on button "Save" at bounding box center [1120, 53] width 38 height 19
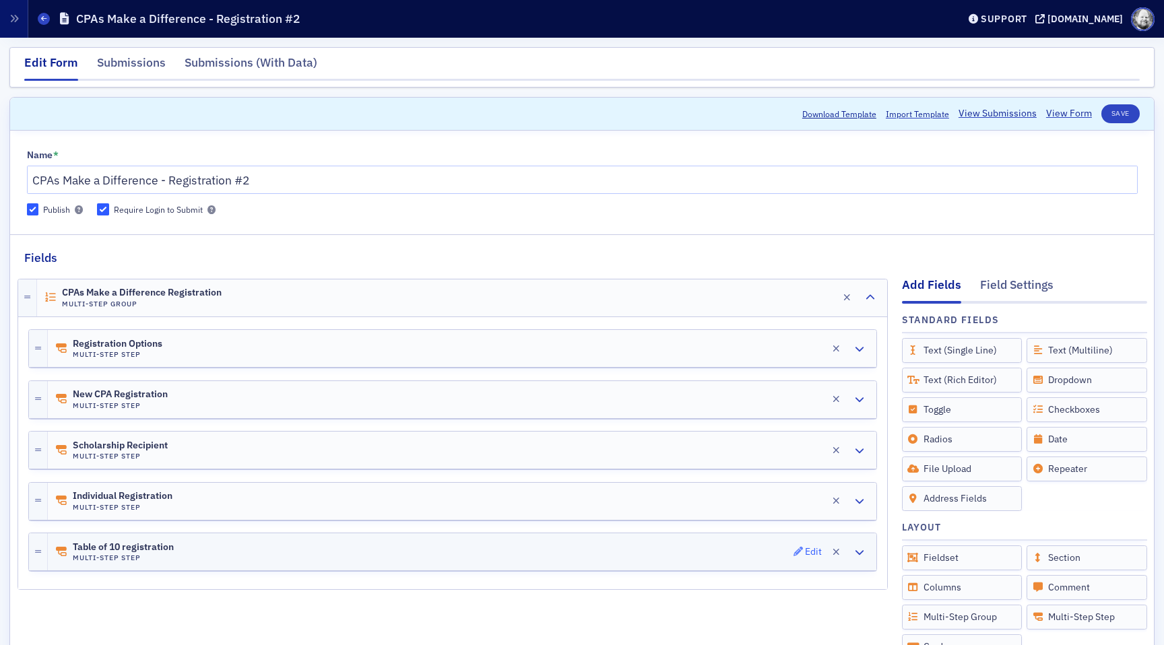
click at [798, 551] on icon "button" at bounding box center [797, 551] width 9 height 9
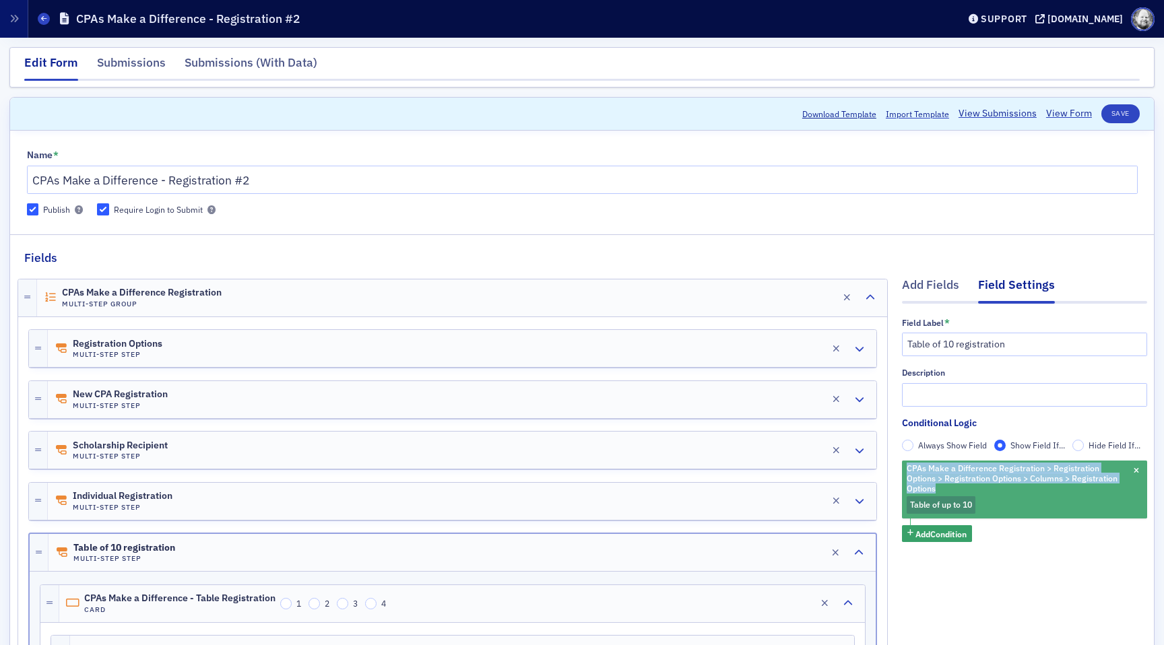
drag, startPoint x: 905, startPoint y: 463, endPoint x: 936, endPoint y: 485, distance: 37.6
click at [936, 485] on span "CPAs Make a Difference Registration > Registration Options > Registration Optio…" at bounding box center [1017, 479] width 226 height 36
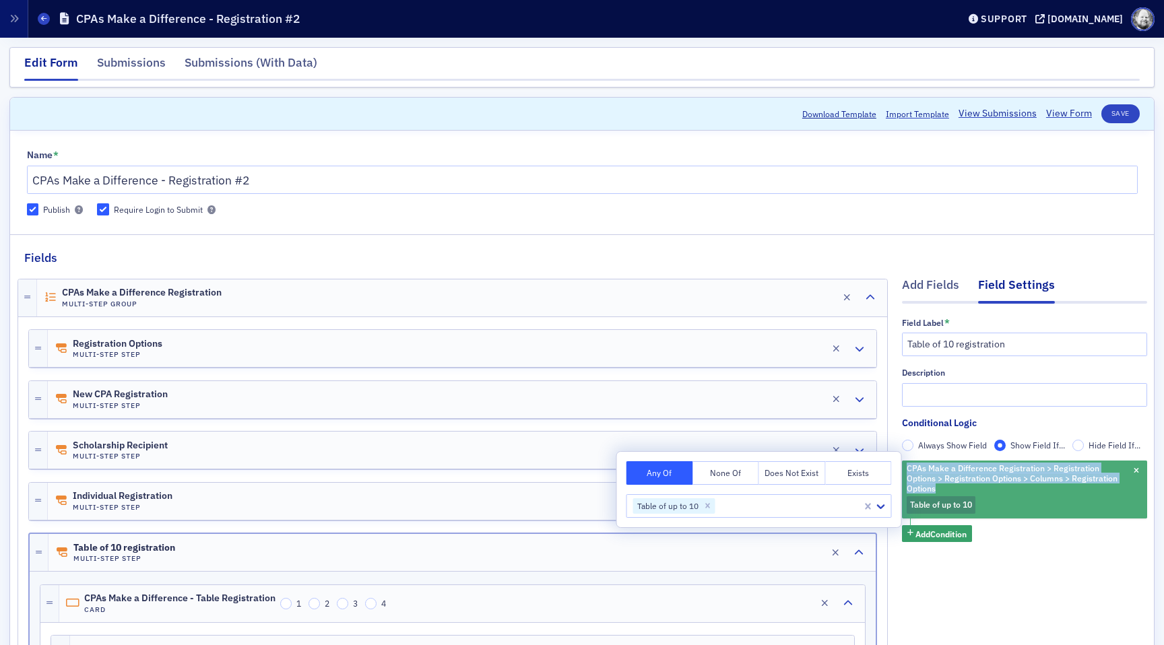
drag, startPoint x: 938, startPoint y: 487, endPoint x: 904, endPoint y: 468, distance: 38.6
click at [904, 468] on span "CPAs Make a Difference Registration > Registration Options > Registration Optio…" at bounding box center [1017, 479] width 226 height 36
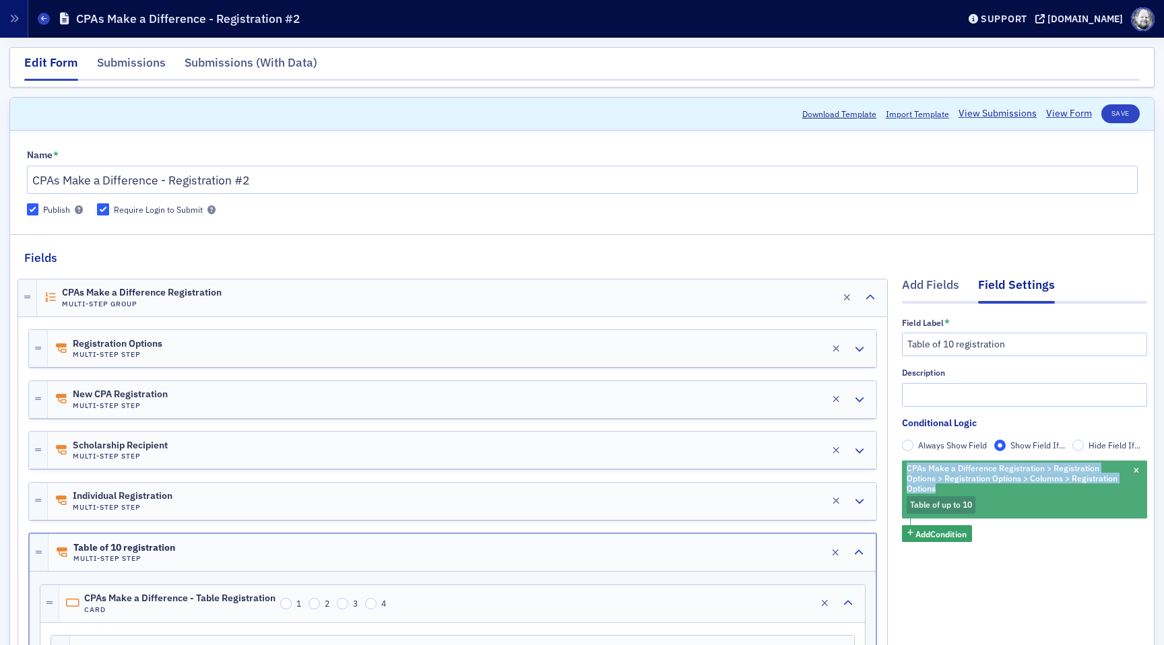
copy span "CPAs Make a Difference Registration > Registration Options > Registration Optio…"
drag, startPoint x: 911, startPoint y: 505, endPoint x: 973, endPoint y: 507, distance: 62.0
click at [975, 507] on span "Table of up to 10" at bounding box center [941, 505] width 69 height 18
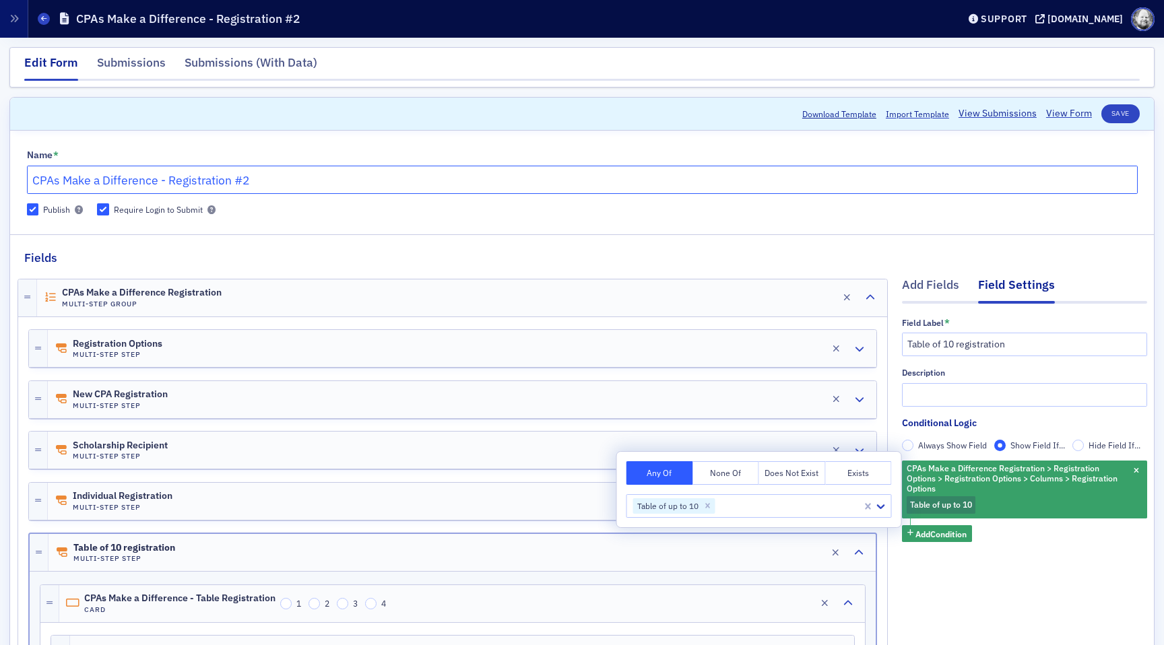
click at [483, 175] on input "CPAs Make a Difference - Registration #2" at bounding box center [582, 180] width 1111 height 28
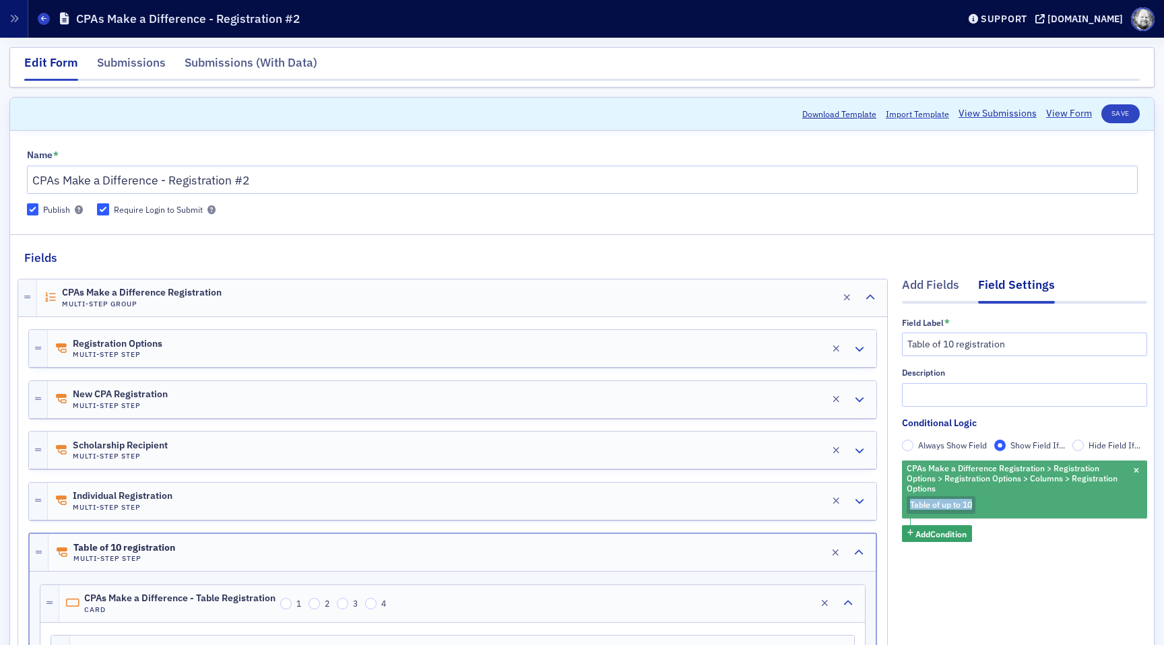
drag, startPoint x: 911, startPoint y: 504, endPoint x: 973, endPoint y: 507, distance: 61.4
click at [973, 507] on span "Table of up to 10" at bounding box center [941, 505] width 69 height 18
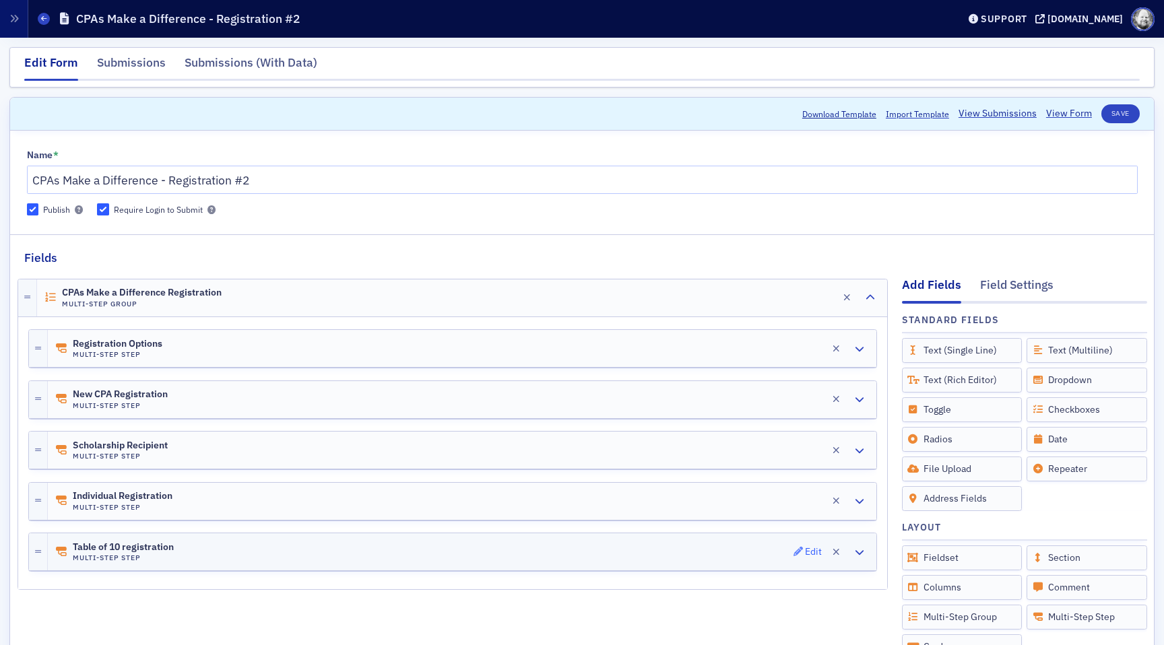
click at [807, 549] on div "Edit" at bounding box center [813, 551] width 17 height 7
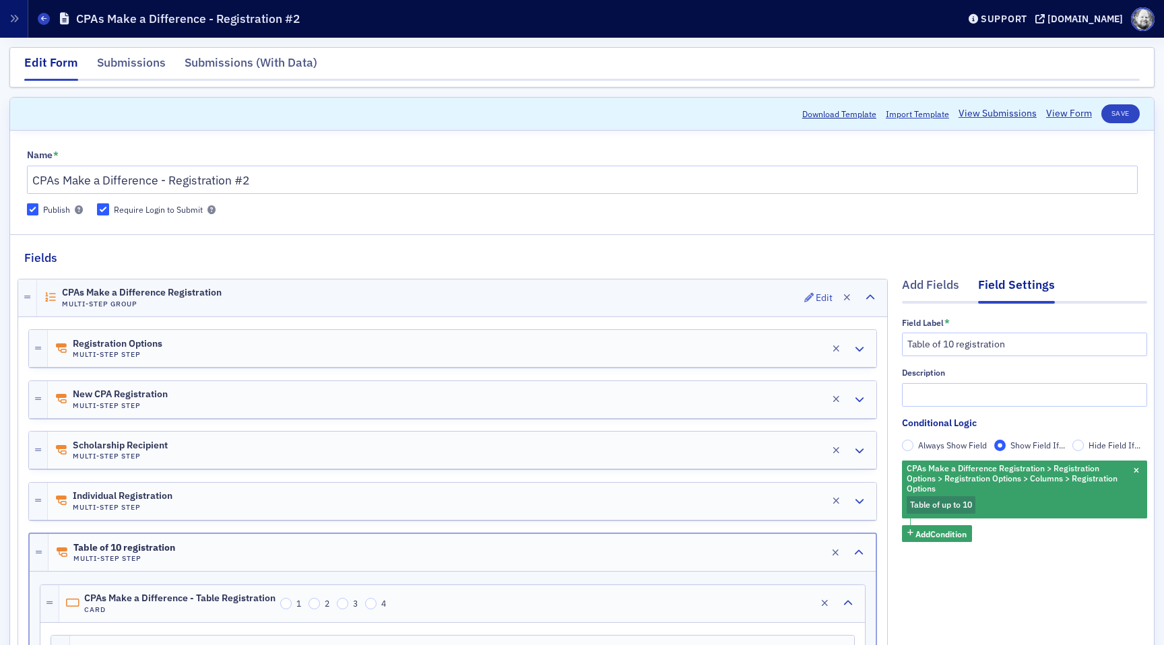
click at [432, 300] on div "CPAs Make a Difference Registration Multi-Step Group Edit" at bounding box center [462, 298] width 850 height 37
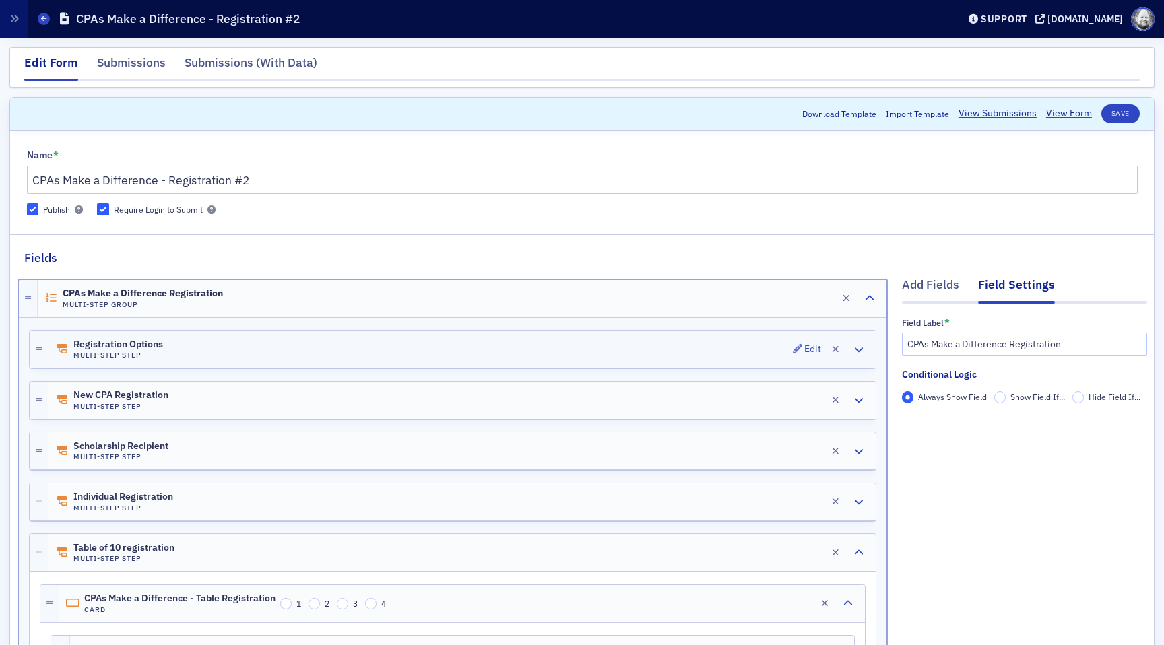
click at [471, 346] on div "Registration Options Multi-Step Step Edit" at bounding box center [461, 349] width 827 height 37
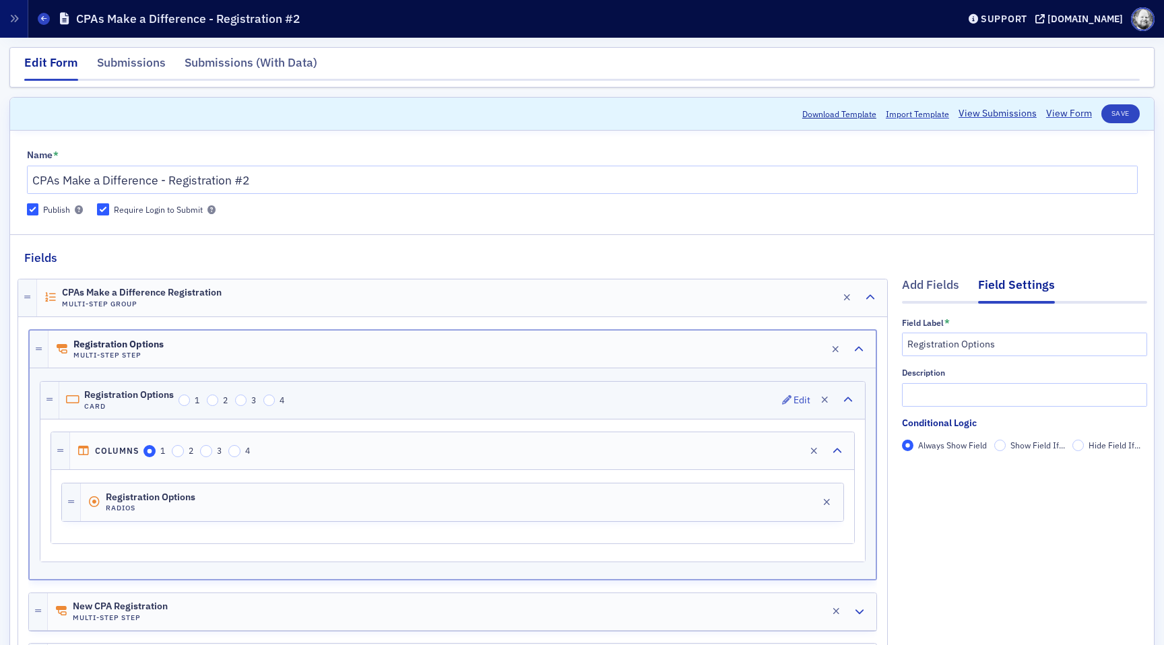
click at [510, 393] on div "Registration Options Card 1 2 3 4 Edit" at bounding box center [462, 400] width 806 height 37
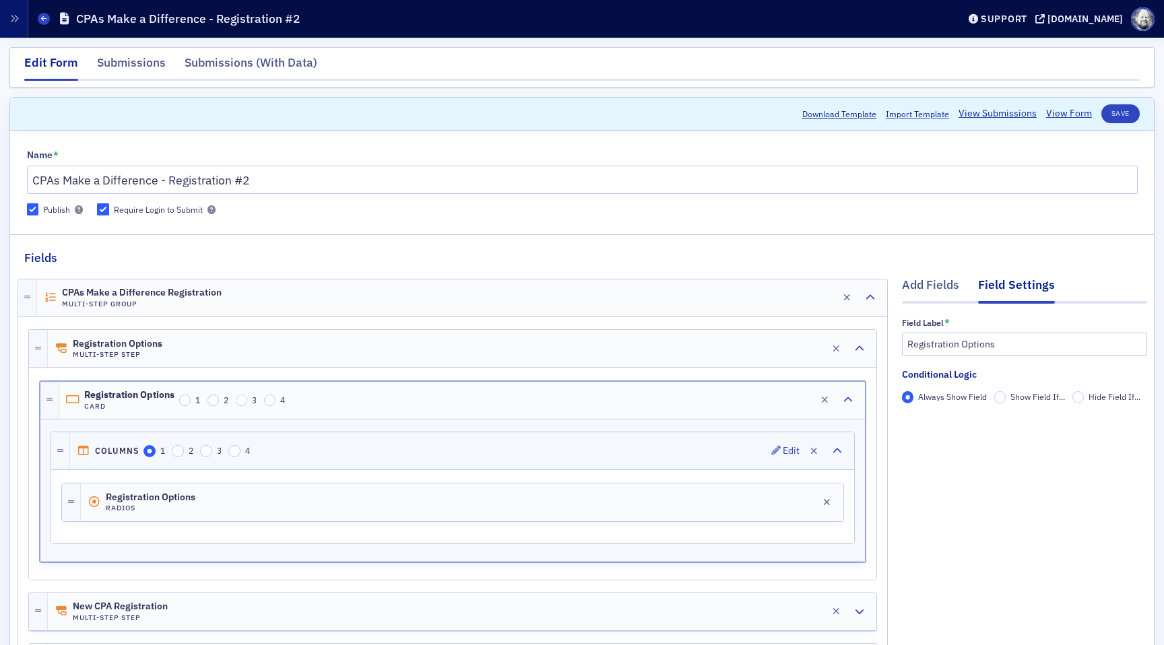
click at [558, 441] on div "Columns 1 2 3 4 Edit" at bounding box center [462, 450] width 784 height 37
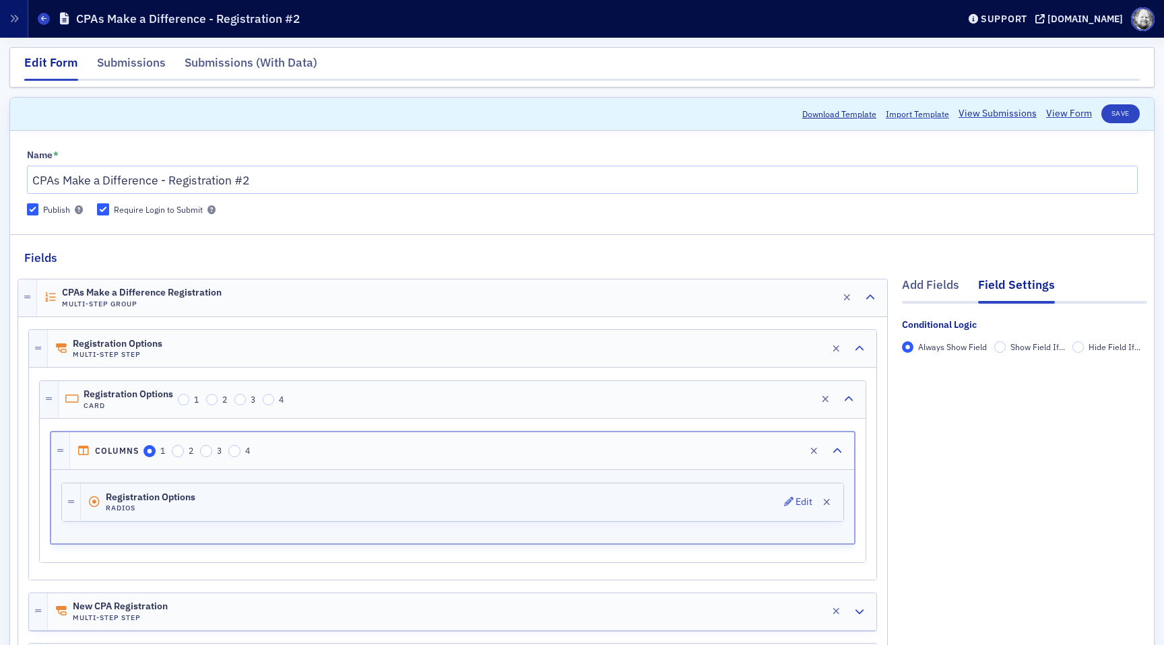
click at [573, 490] on div "Registration Options Radios Edit" at bounding box center [462, 503] width 762 height 38
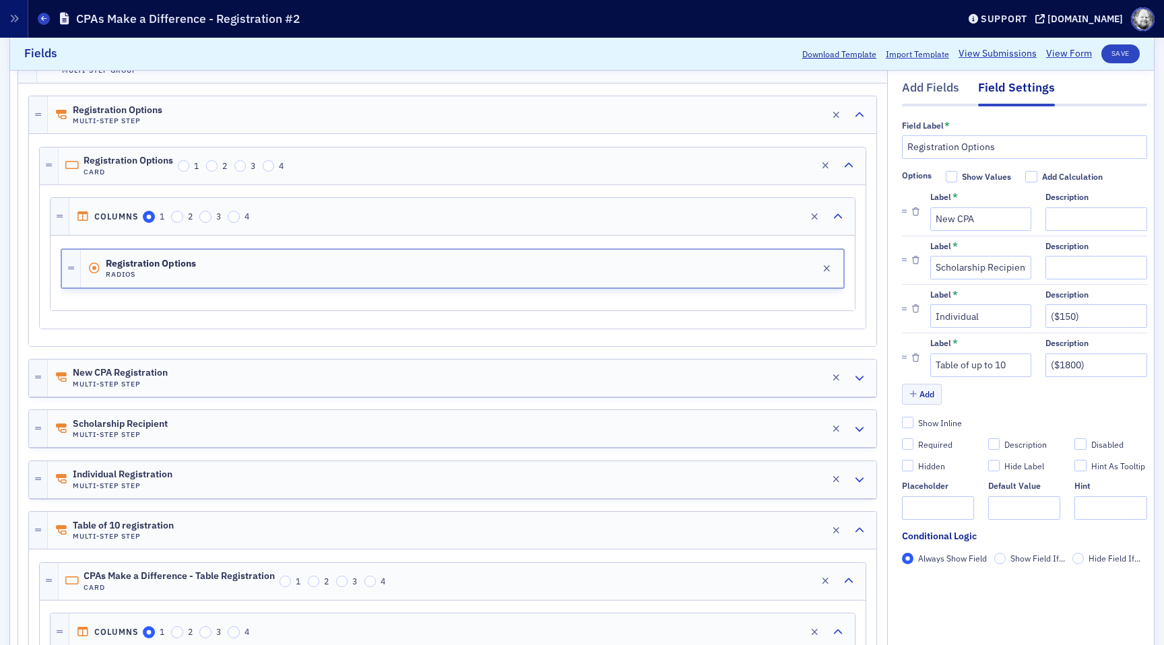
scroll to position [236, 0]
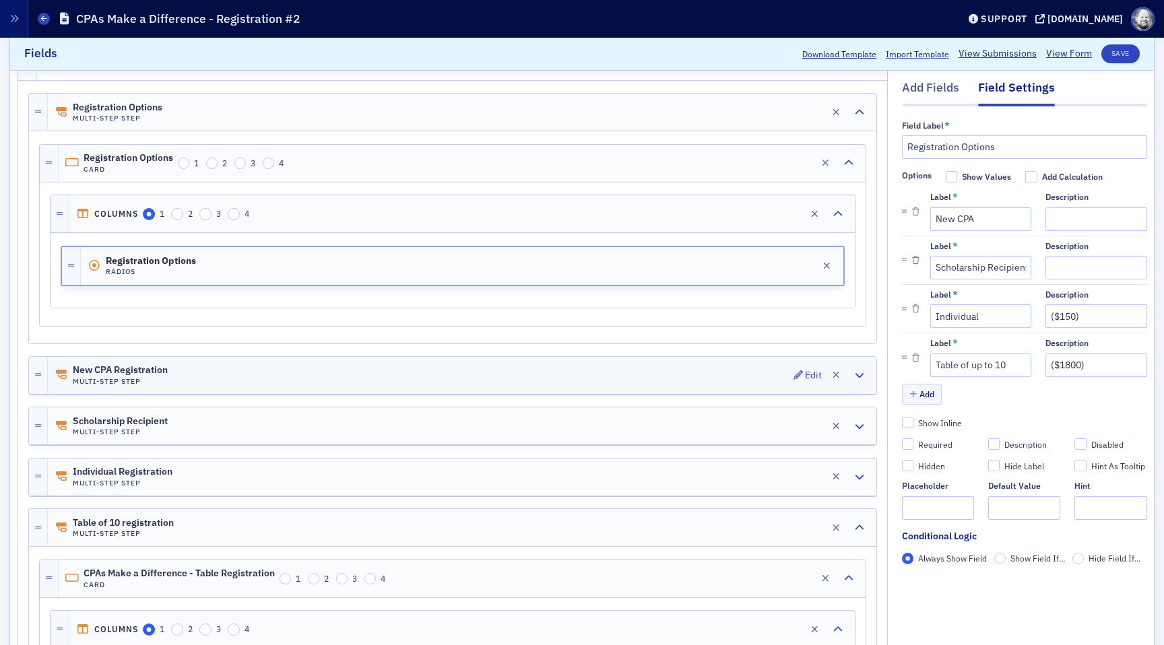
click at [602, 377] on div "New CPA Registration Multi-Step Step Edit" at bounding box center [462, 375] width 828 height 37
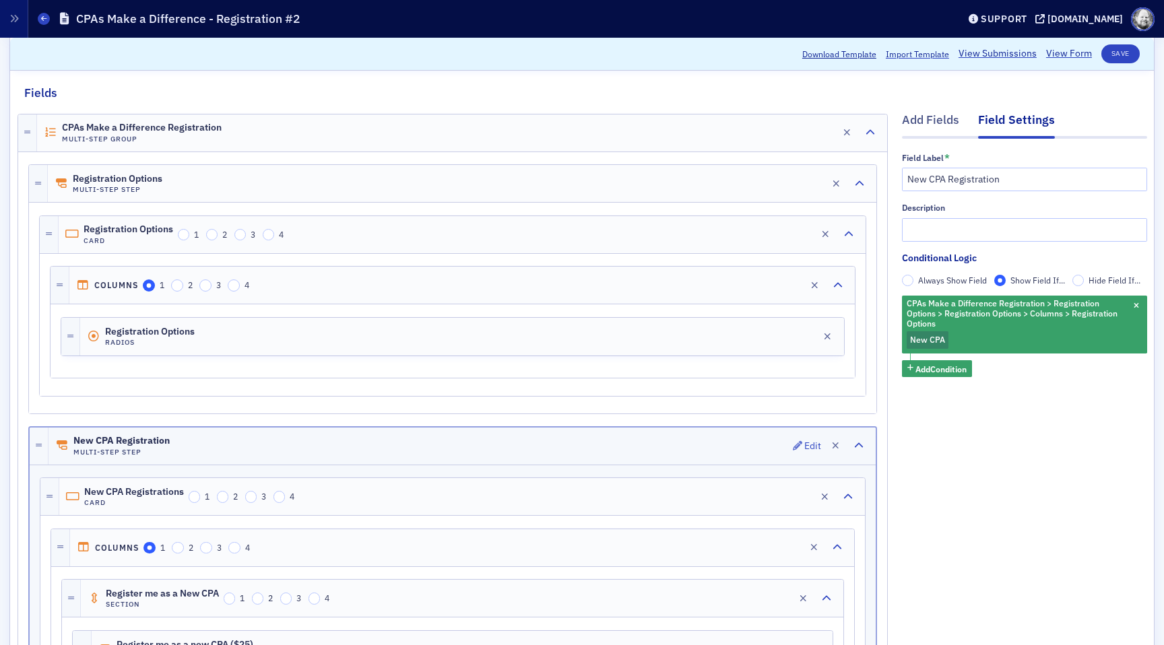
scroll to position [153, 0]
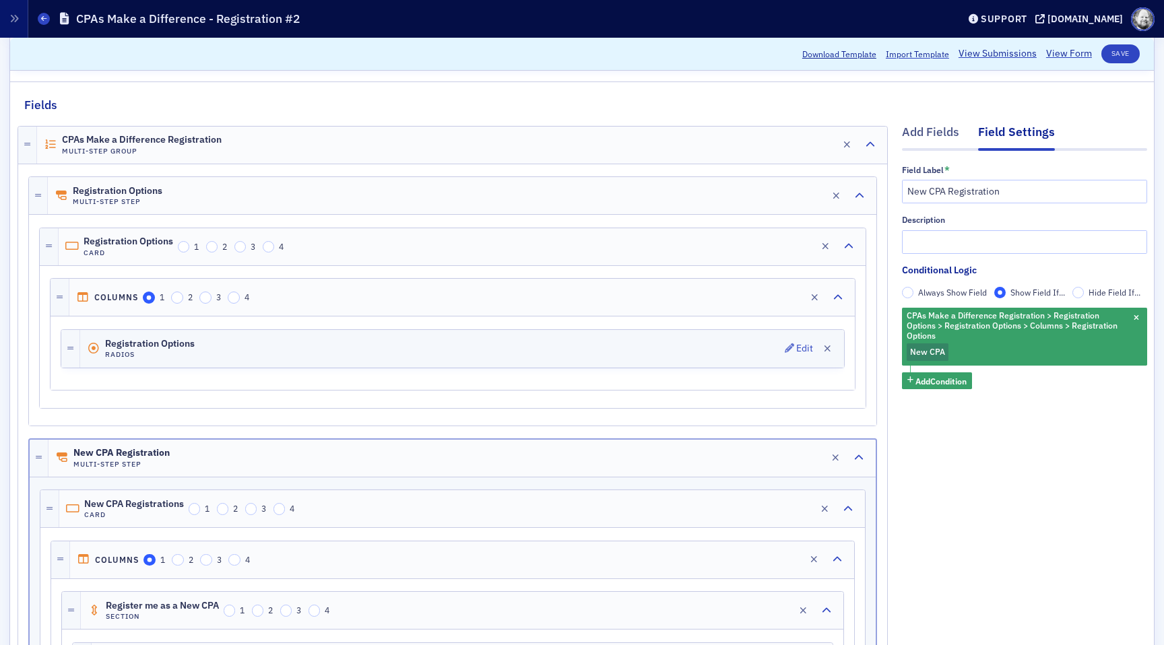
click at [599, 366] on div "Registration Options Radios Edit" at bounding box center [462, 349] width 764 height 38
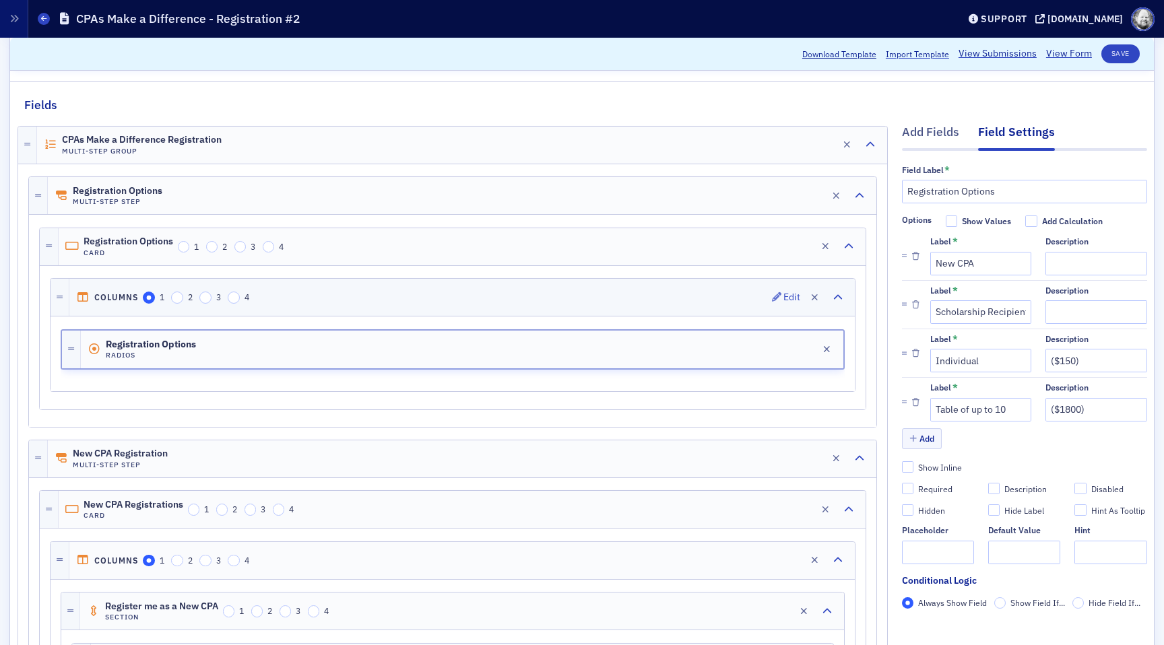
click at [609, 306] on div "Columns 1 2 3 4 Edit" at bounding box center [461, 297] width 785 height 37
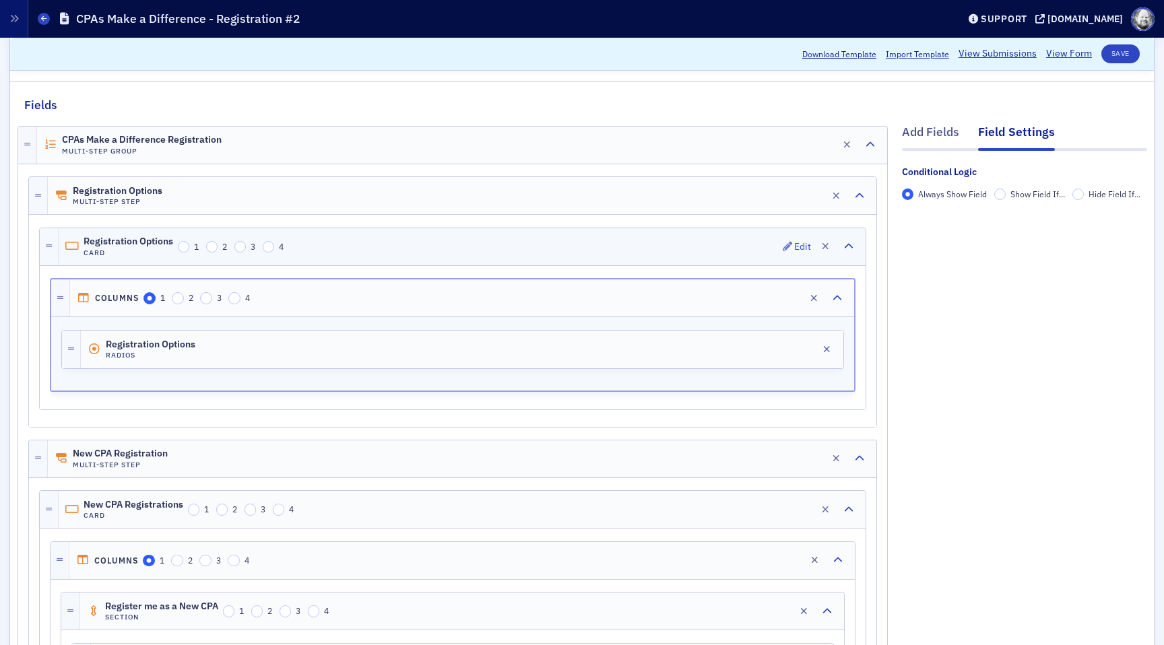
click at [608, 253] on div "Registration Options Card 1 2 3 4 Edit" at bounding box center [462, 246] width 807 height 37
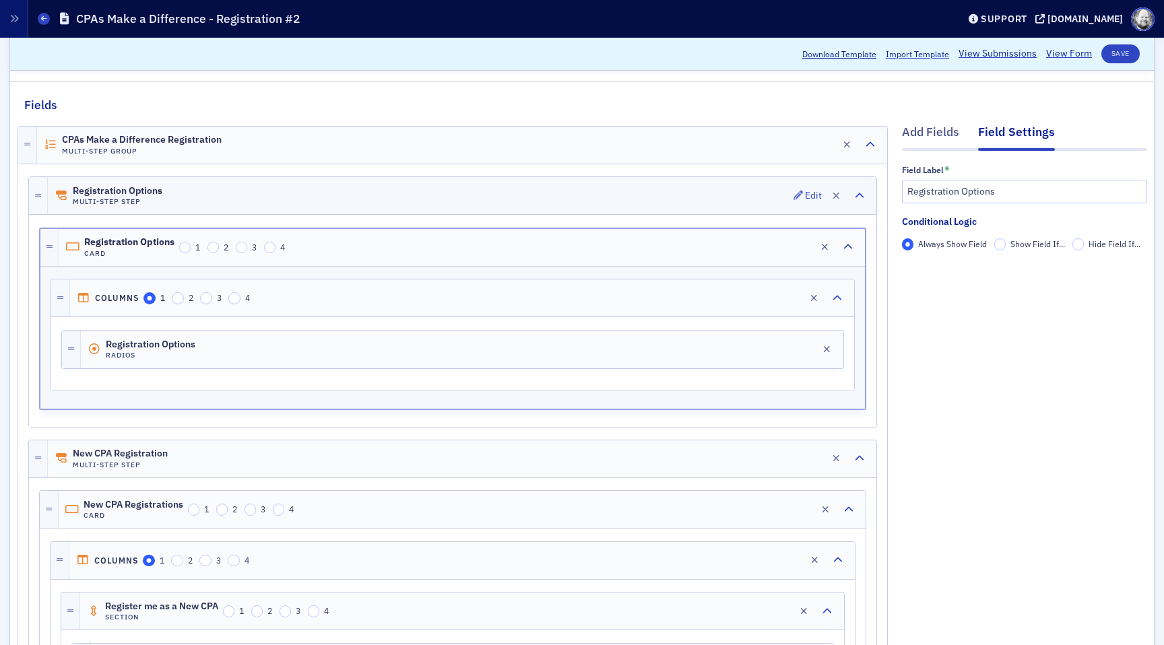
click at [605, 202] on div "Registration Options Multi-Step Step Edit" at bounding box center [462, 195] width 828 height 37
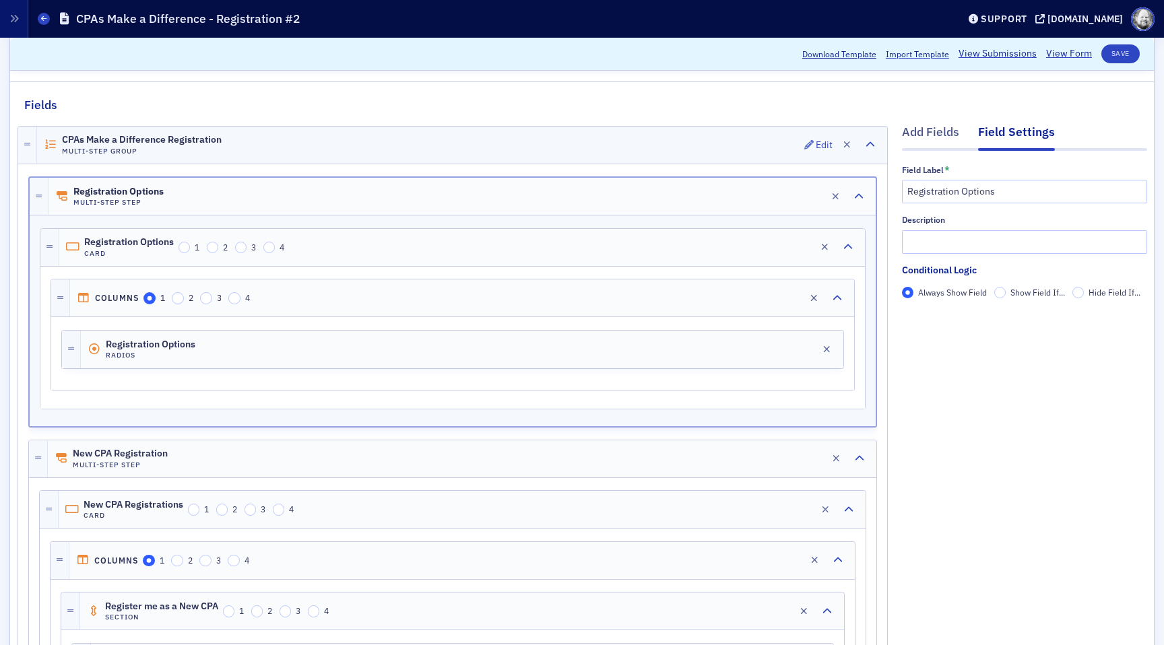
click at [602, 149] on div "CPAs Make a Difference Registration Multi-Step Group Edit" at bounding box center [462, 145] width 850 height 37
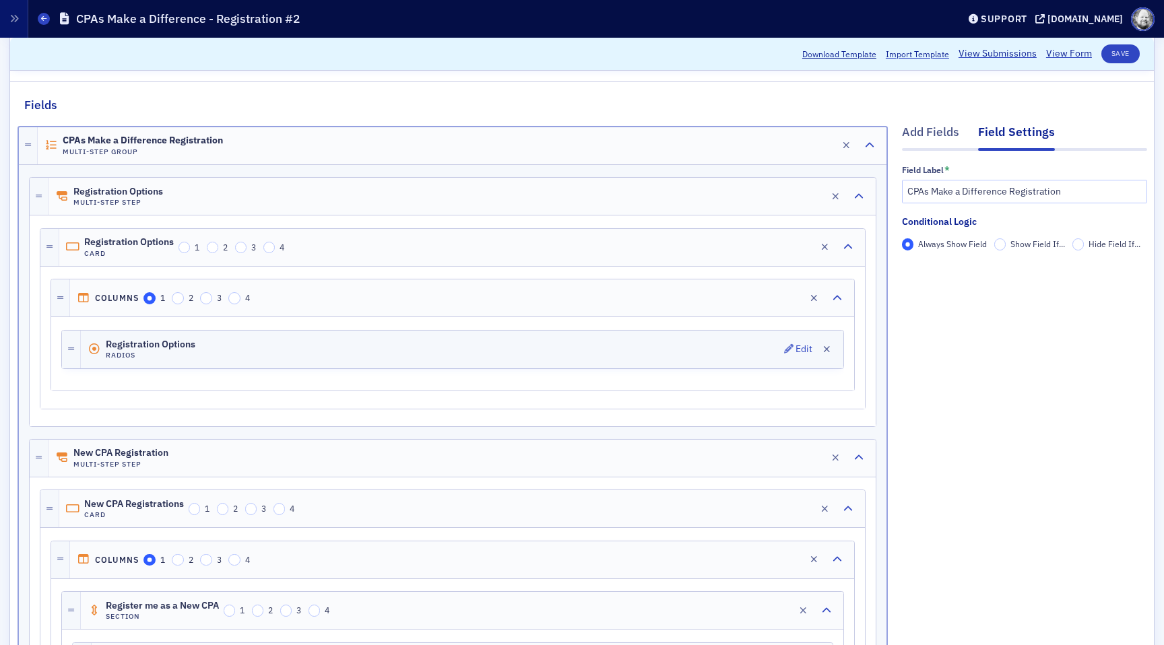
click at [670, 342] on div "Registration Options Radios Edit" at bounding box center [462, 350] width 762 height 38
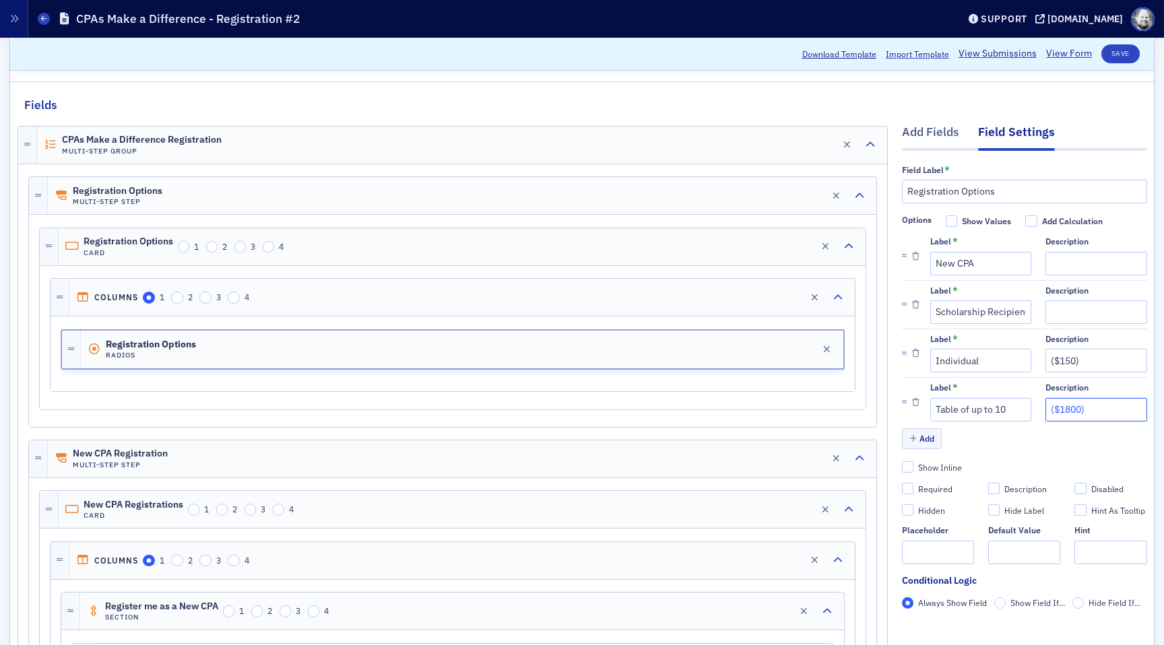
drag, startPoint x: 1089, startPoint y: 410, endPoint x: 1030, endPoint y: 410, distance: 59.3
click at [1030, 410] on div "Label * Table of up to 10 Description ($1800)" at bounding box center [1038, 402] width 217 height 38
click at [1128, 52] on button "Save" at bounding box center [1120, 53] width 38 height 19
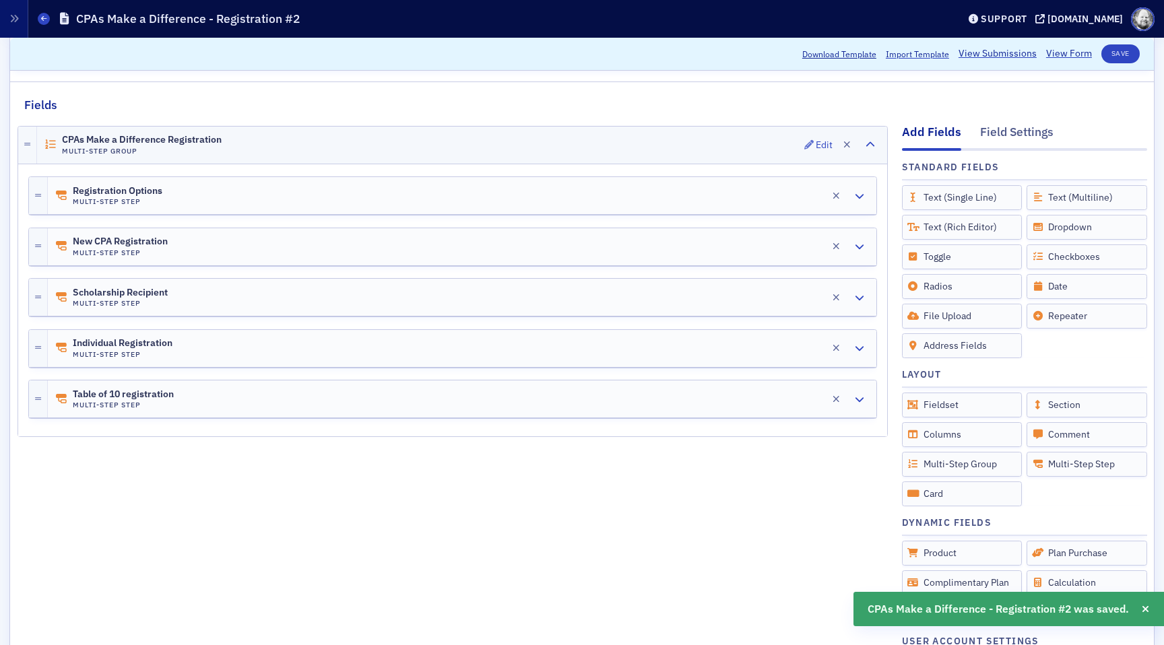
click at [756, 140] on div "CPAs Make a Difference Registration Multi-Step Group Edit" at bounding box center [462, 145] width 850 height 37
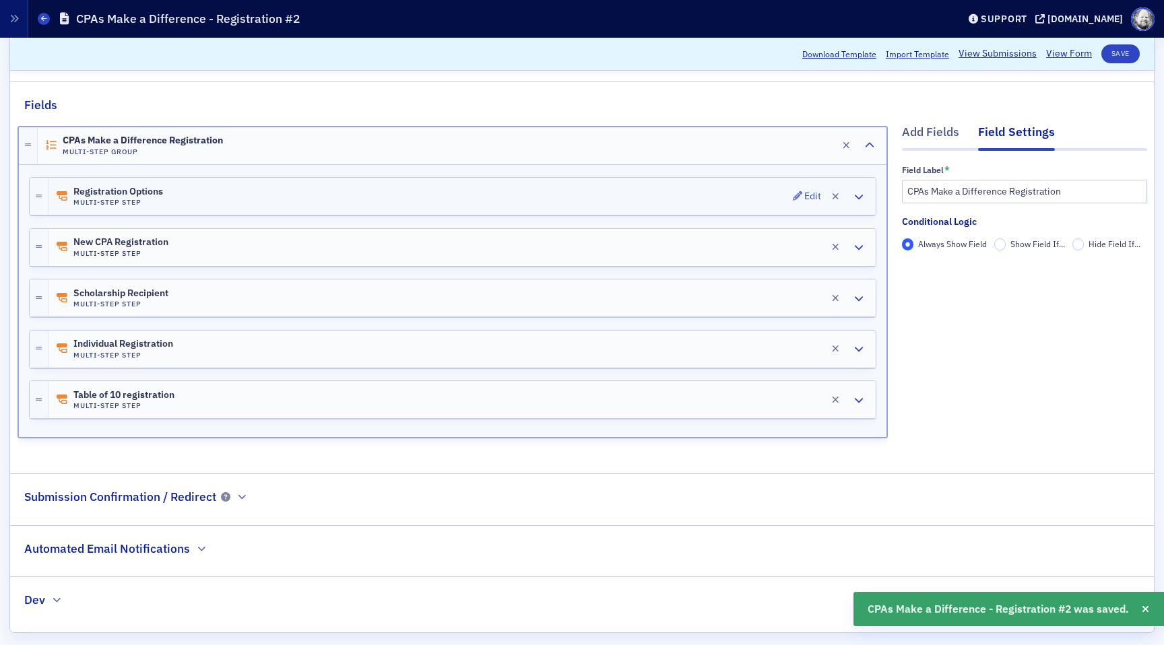
click at [761, 187] on div "Registration Options Multi-Step Step Edit" at bounding box center [461, 196] width 827 height 37
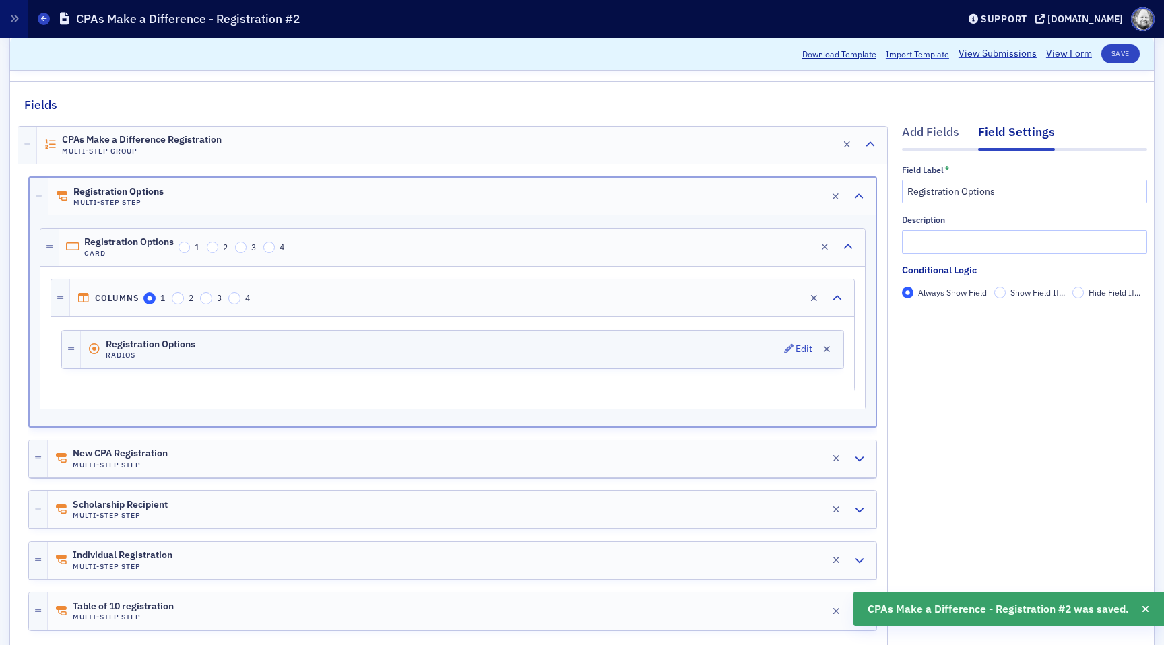
click at [771, 344] on div "Registration Options Radios Edit" at bounding box center [462, 350] width 762 height 38
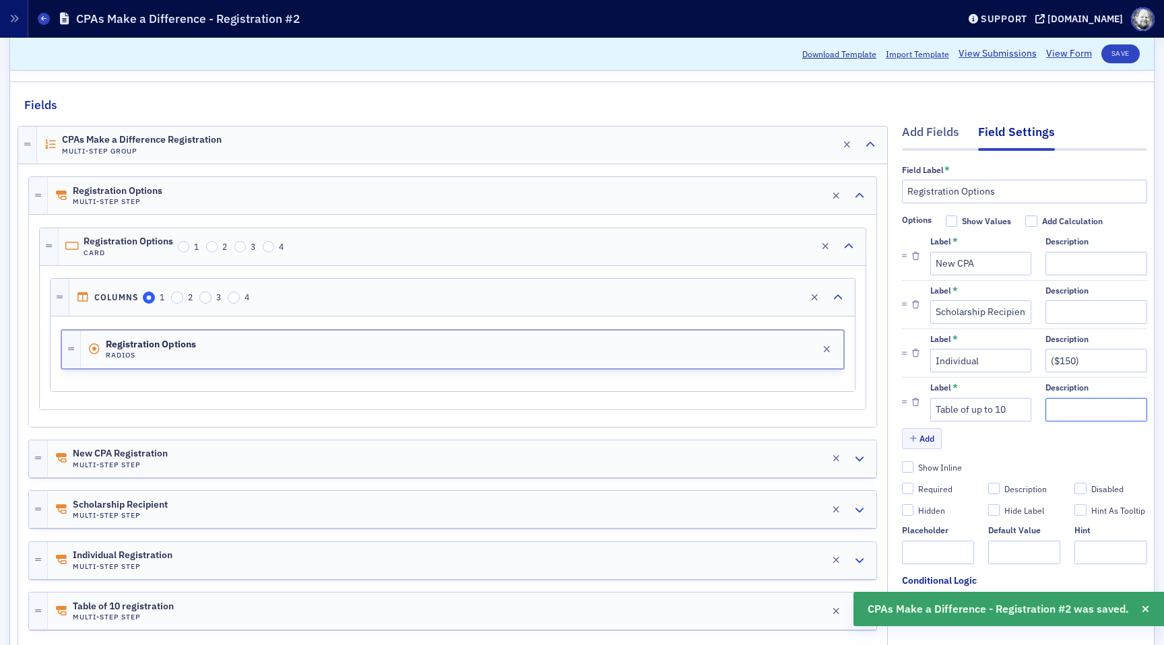
click at [1074, 414] on input "Description" at bounding box center [1095, 410] width 101 height 24
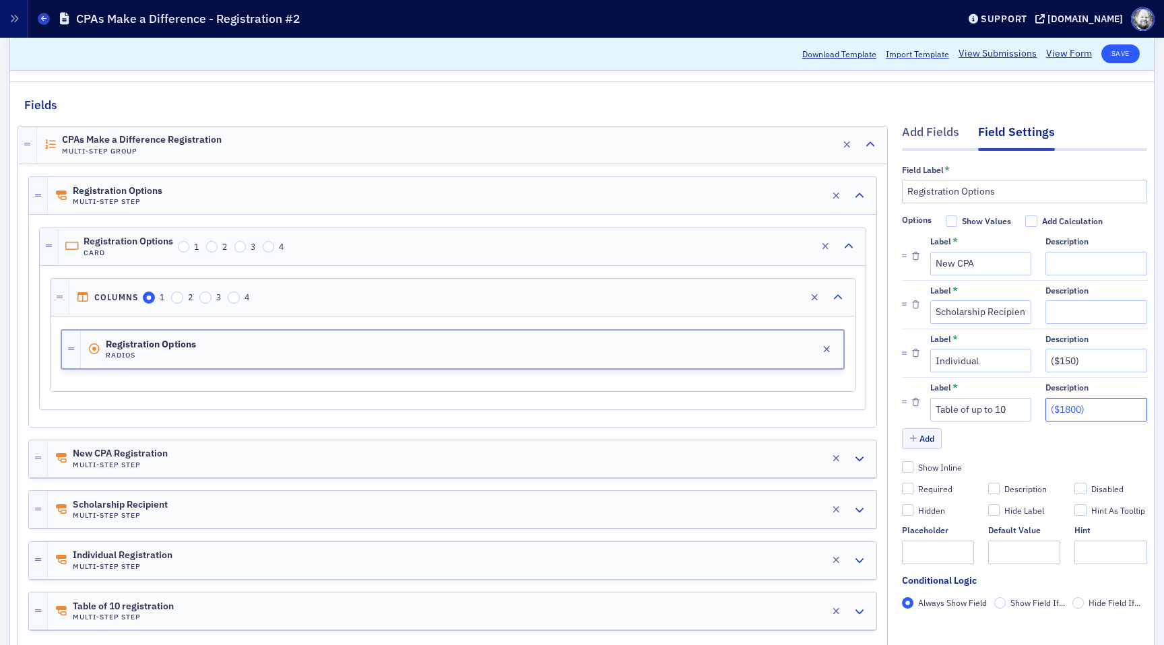
type input "($1800)"
click at [1122, 46] on button "Save" at bounding box center [1120, 53] width 38 height 19
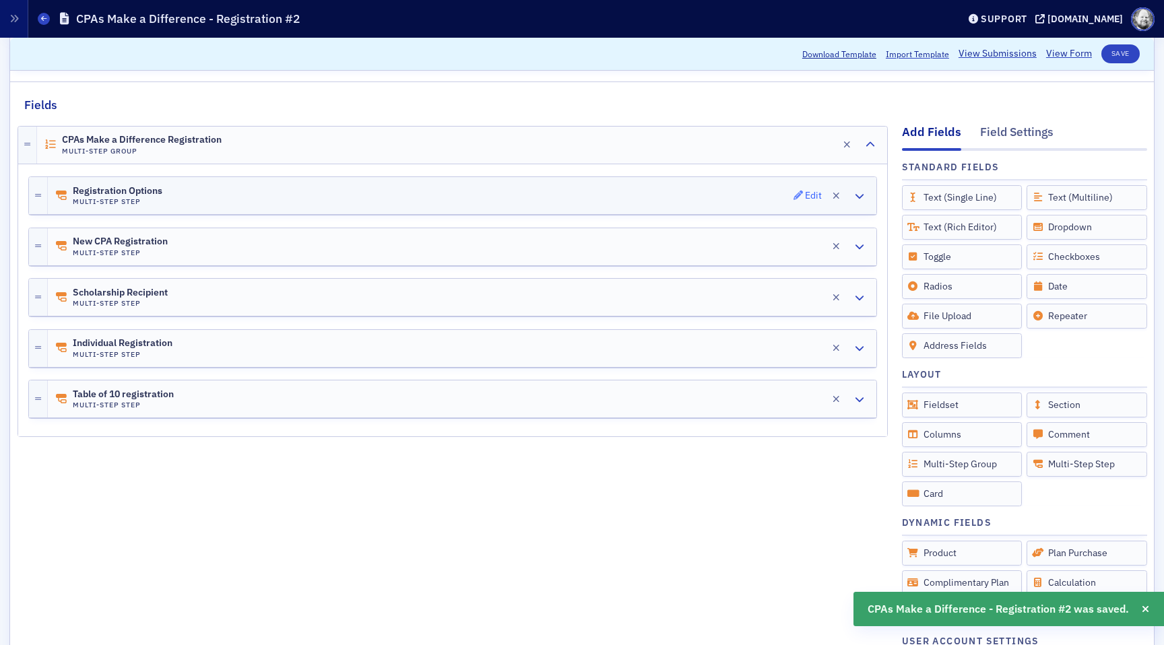
click at [806, 198] on div "Edit" at bounding box center [813, 195] width 17 height 7
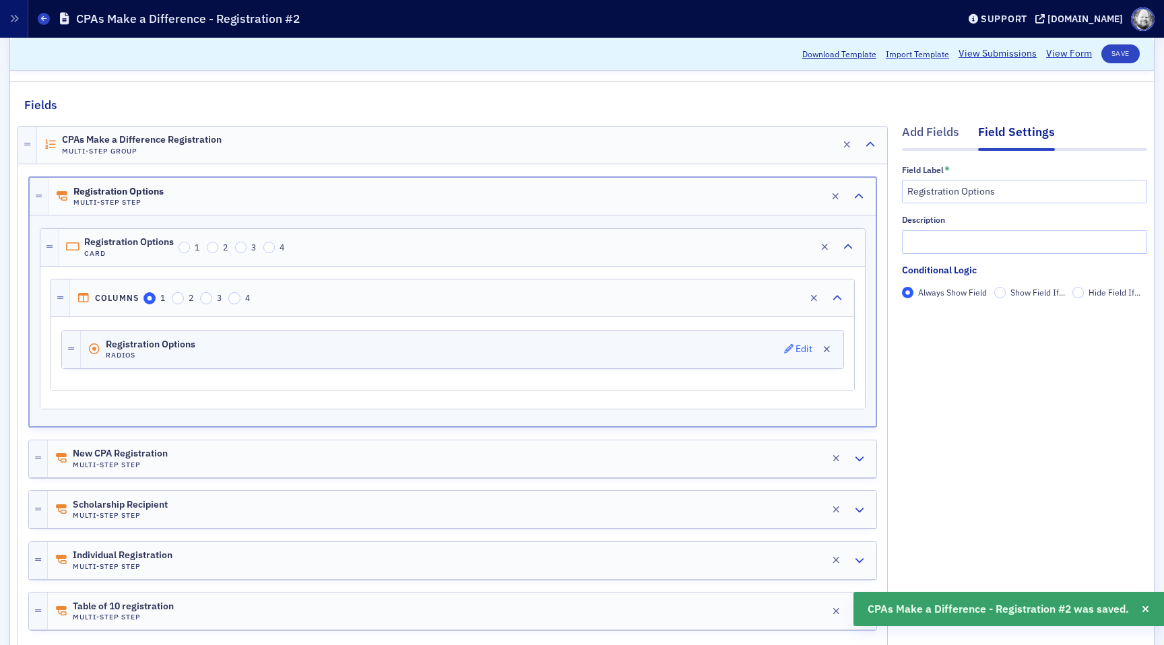
click at [790, 352] on icon "button" at bounding box center [788, 348] width 9 height 9
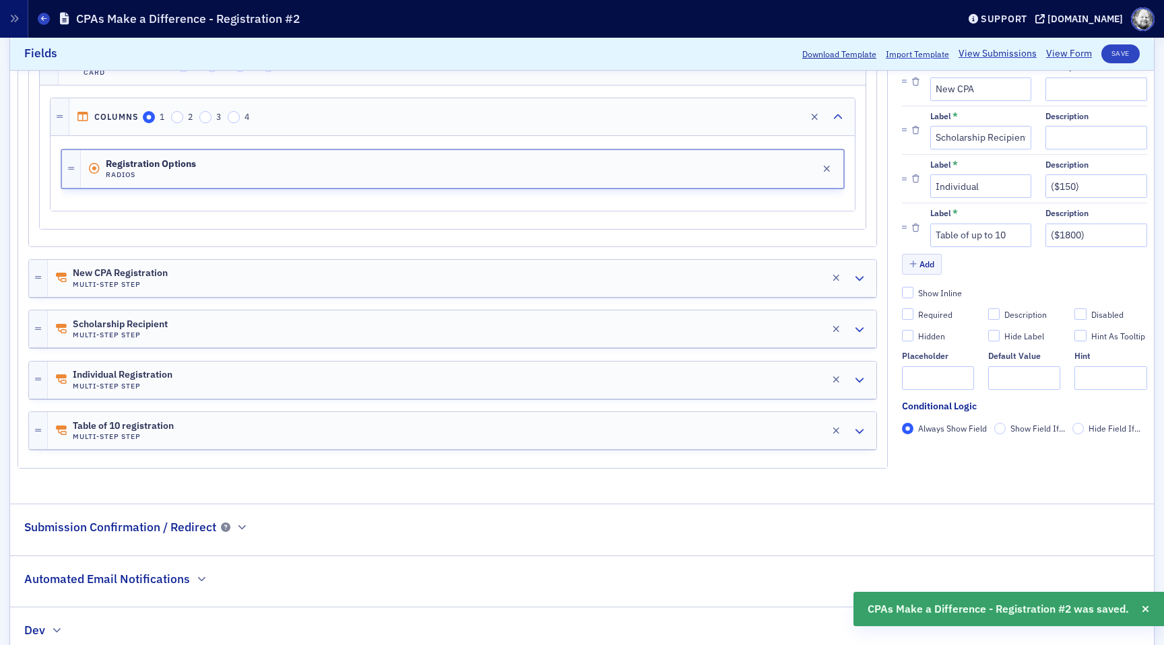
scroll to position [335, 0]
